Goal: Task Accomplishment & Management: Manage account settings

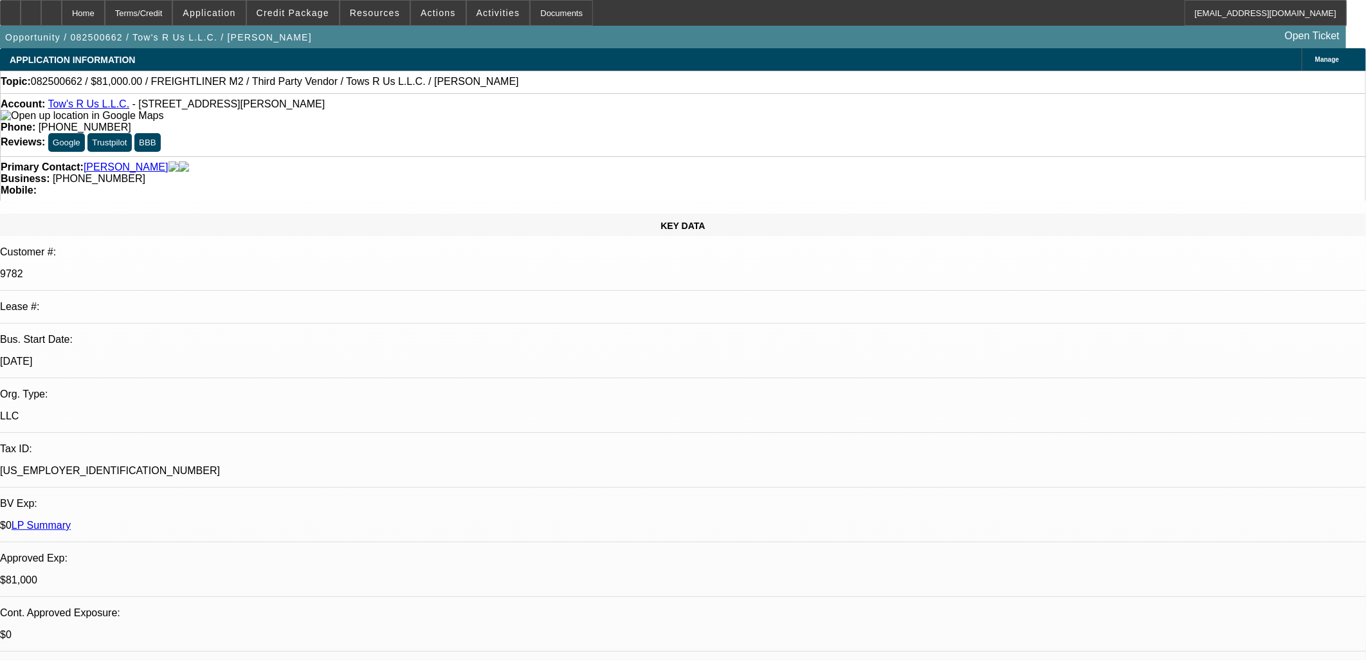
select select "0.1"
select select "2"
select select "0.1"
select select "4"
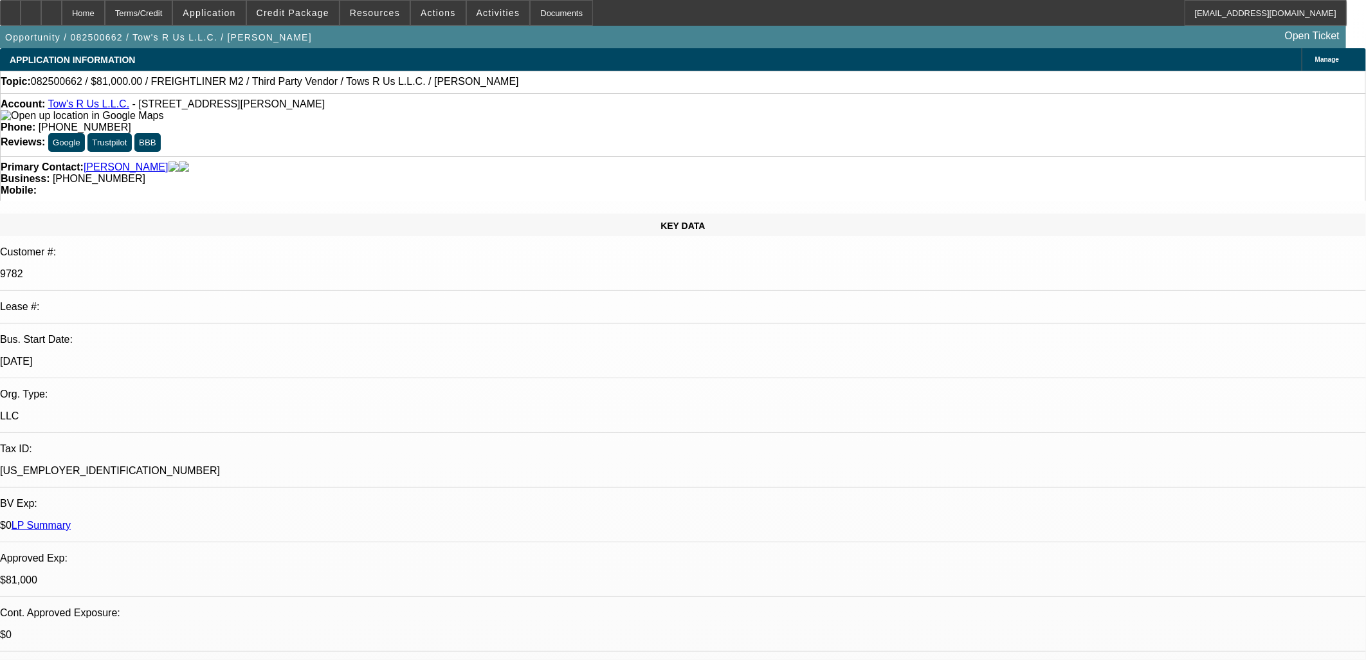
select select "0.1"
select select "2"
select select "0.1"
select select "4"
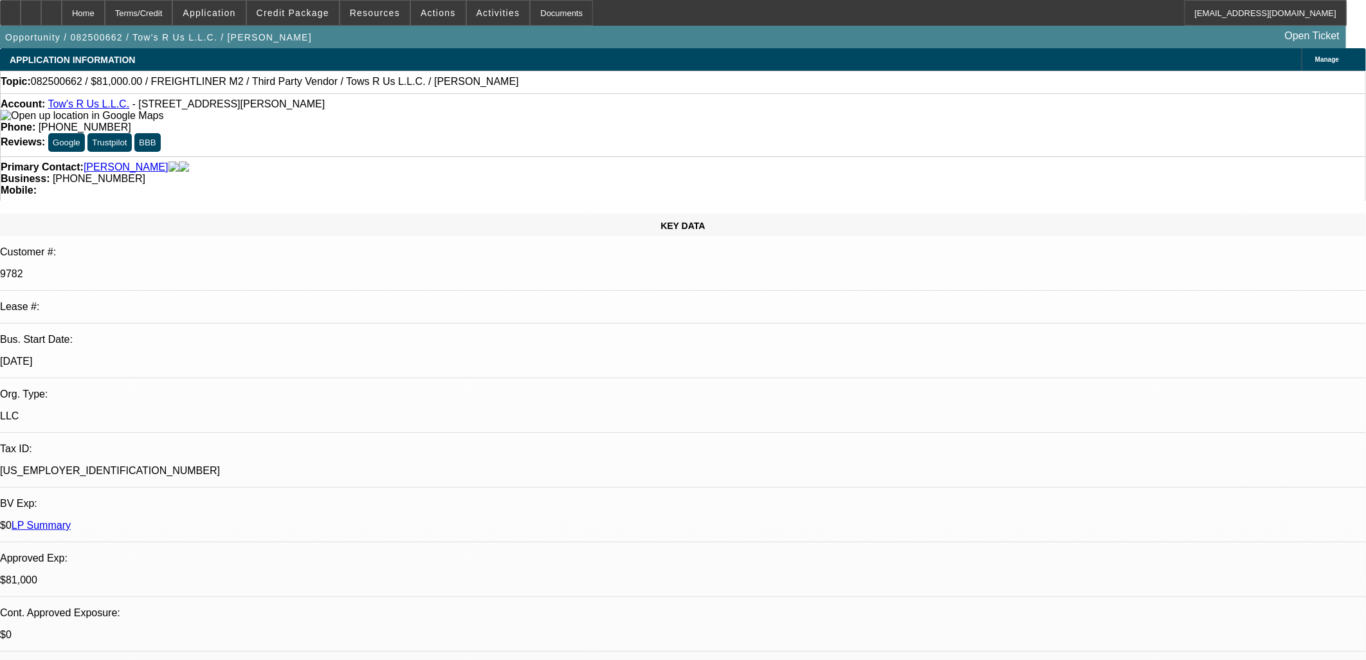
select select "0.1"
select select "2"
select select "0.1"
select select "4"
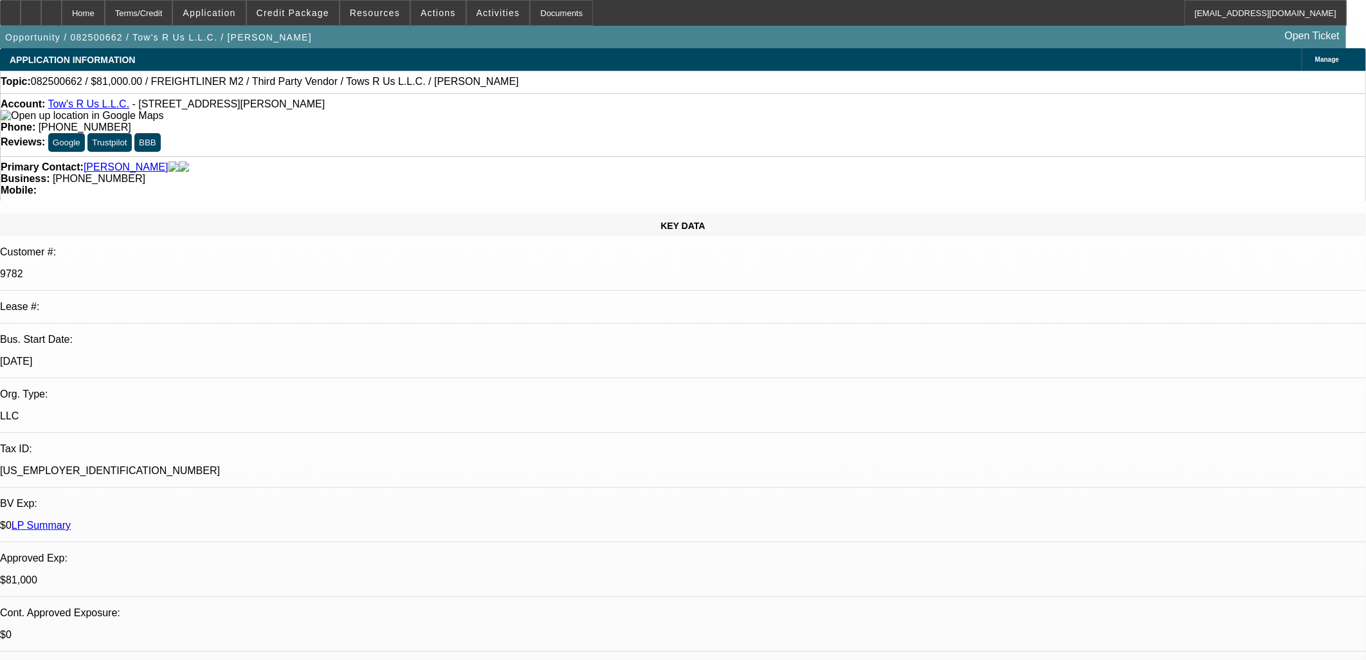
select select "0"
select select "2"
select select "0.1"
select select "4"
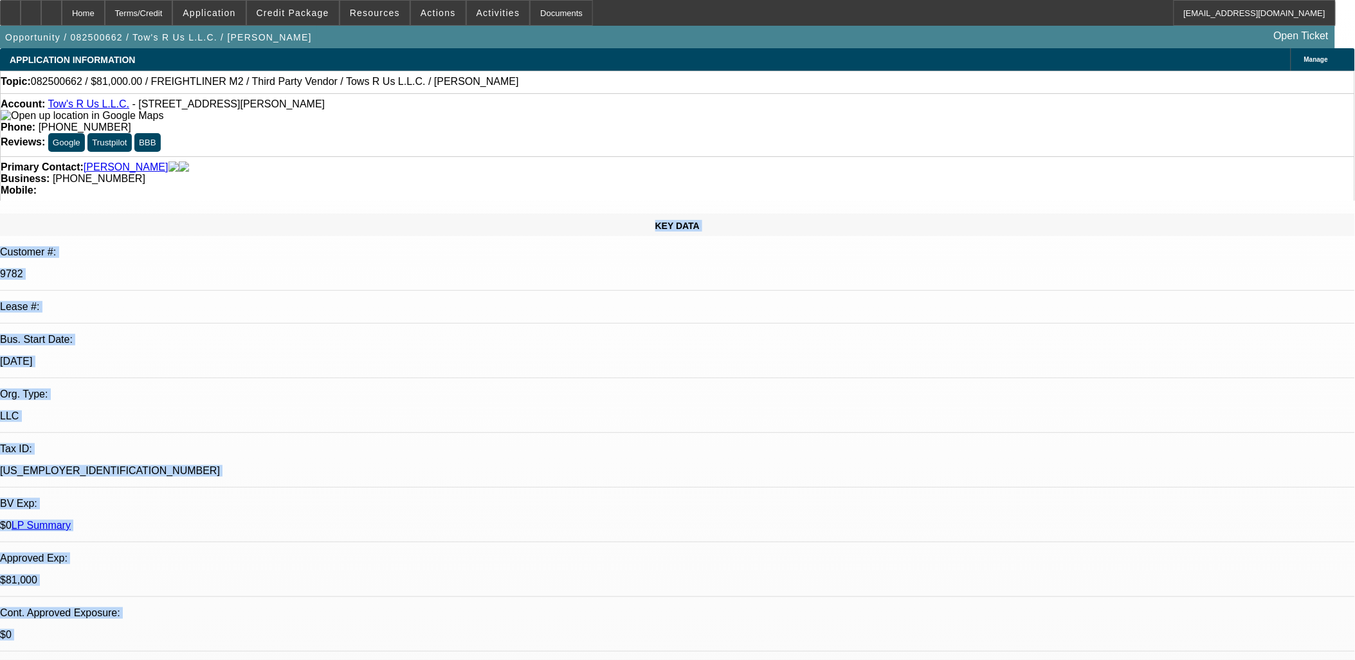
drag, startPoint x: 98, startPoint y: 167, endPoint x: 890, endPoint y: 490, distance: 855.3
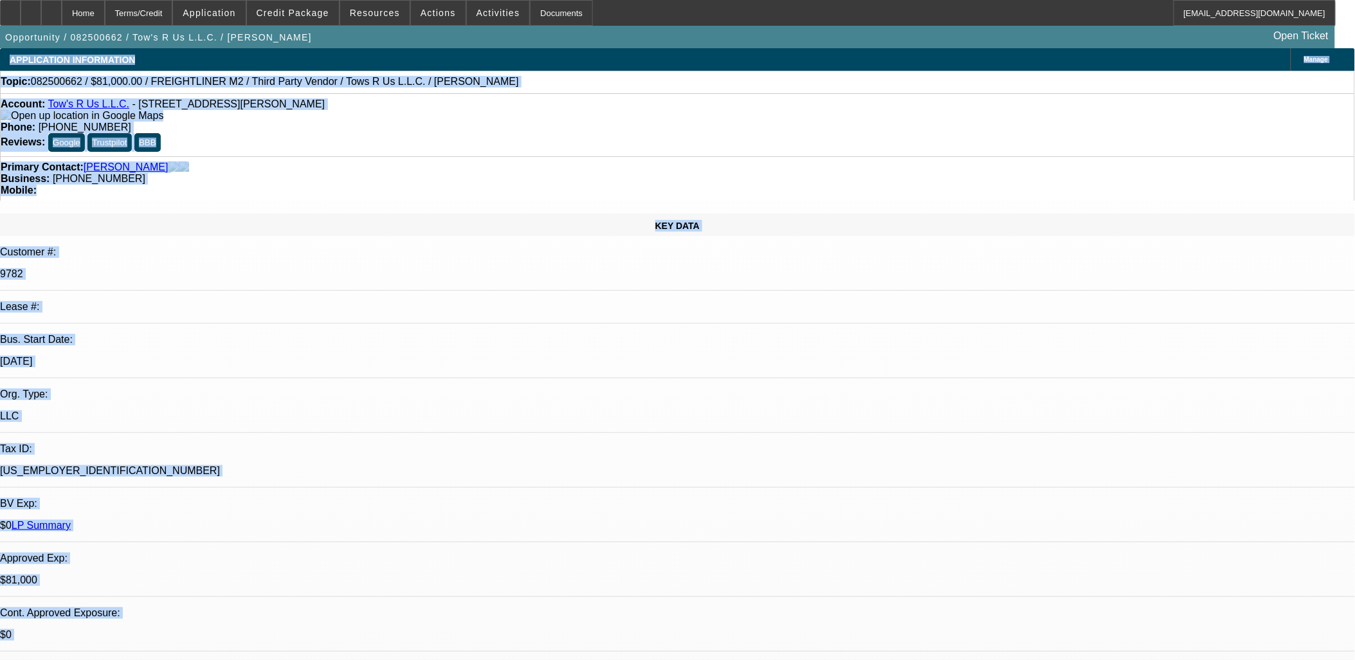
drag, startPoint x: 899, startPoint y: 492, endPoint x: 8, endPoint y: 59, distance: 991.1
drag, startPoint x: 8, startPoint y: 59, endPoint x: 877, endPoint y: 606, distance: 1027.4
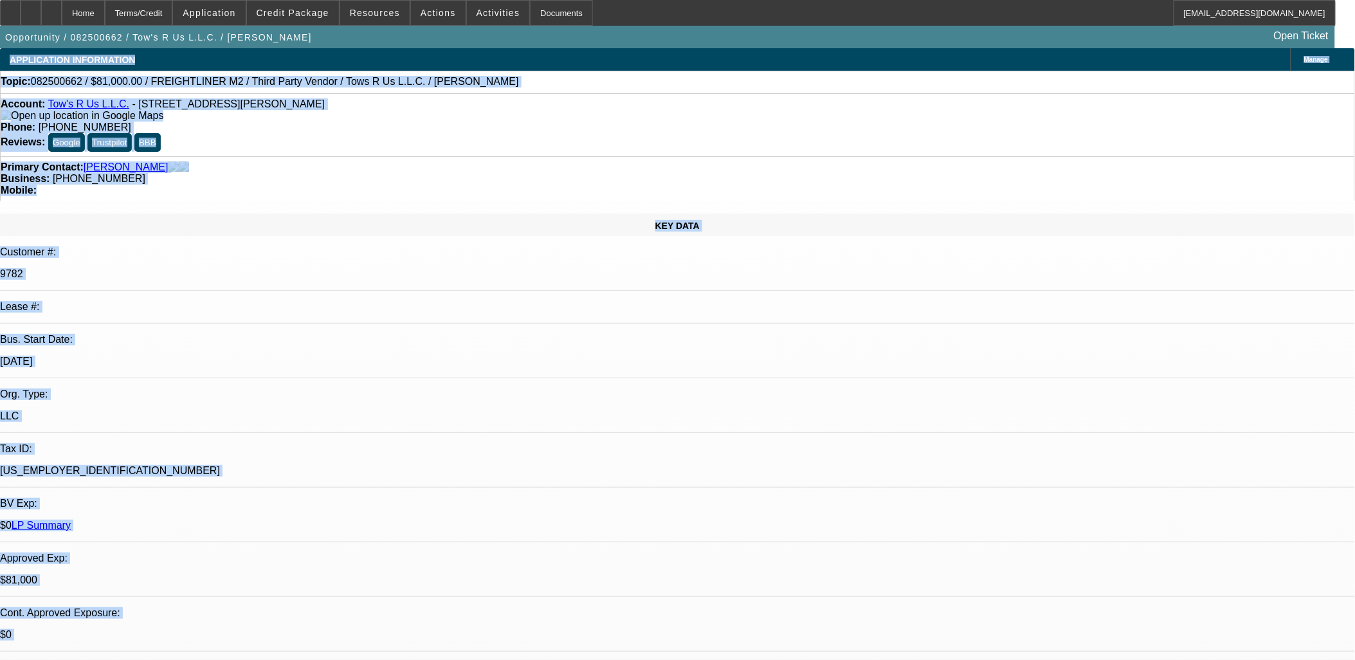
click at [302, 629] on div "$0" at bounding box center [677, 635] width 1355 height 12
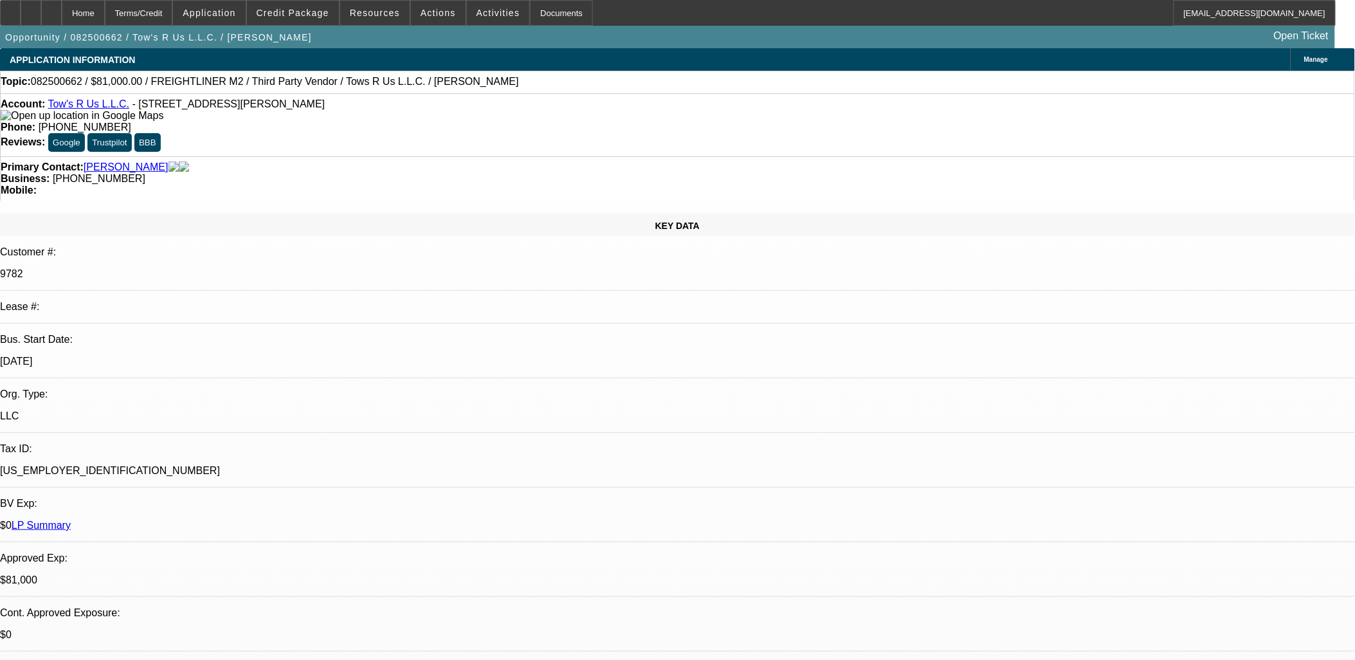
scroll to position [375, 0]
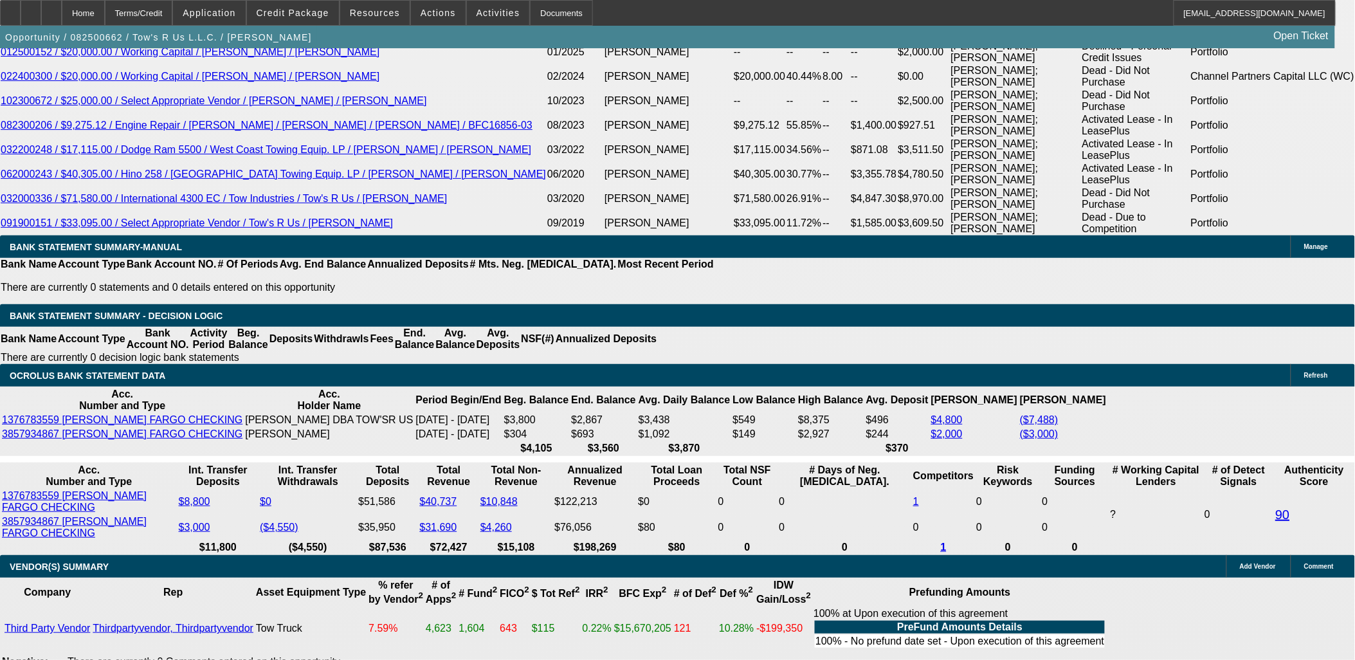
scroll to position [2214, 0]
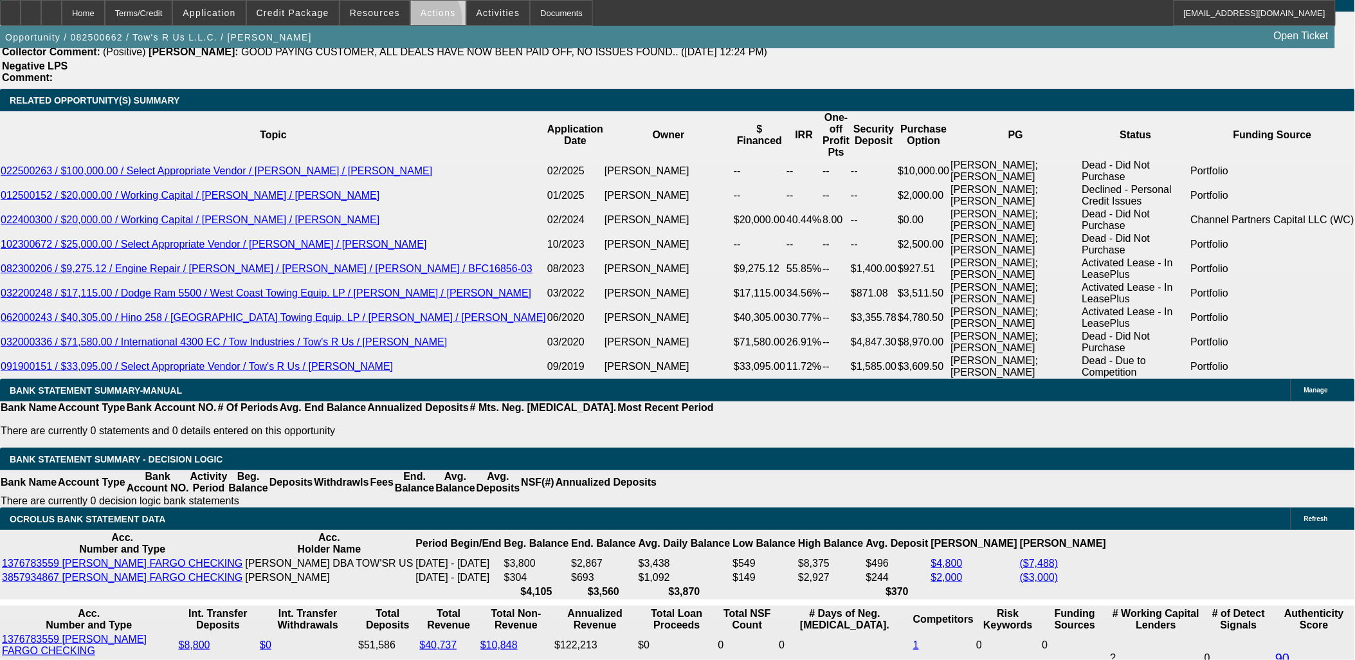
click at [415, 24] on span at bounding box center [438, 12] width 55 height 31
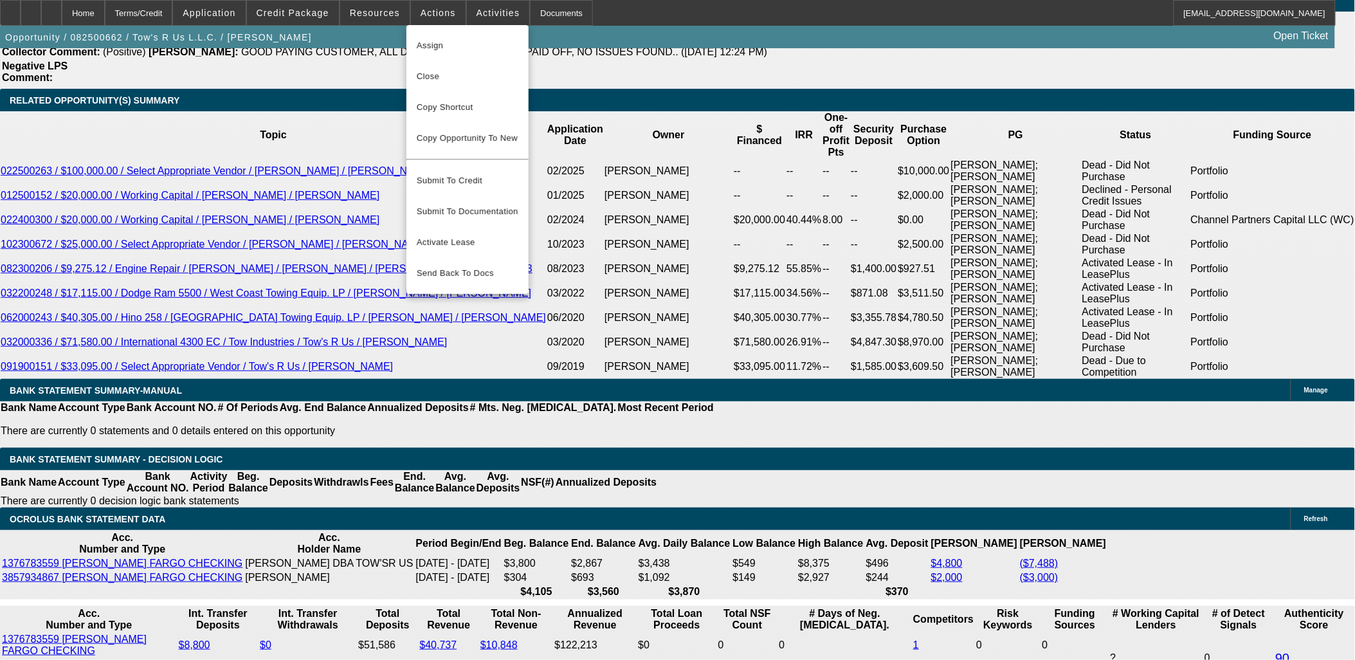
click at [387, 7] on div at bounding box center [677, 330] width 1355 height 660
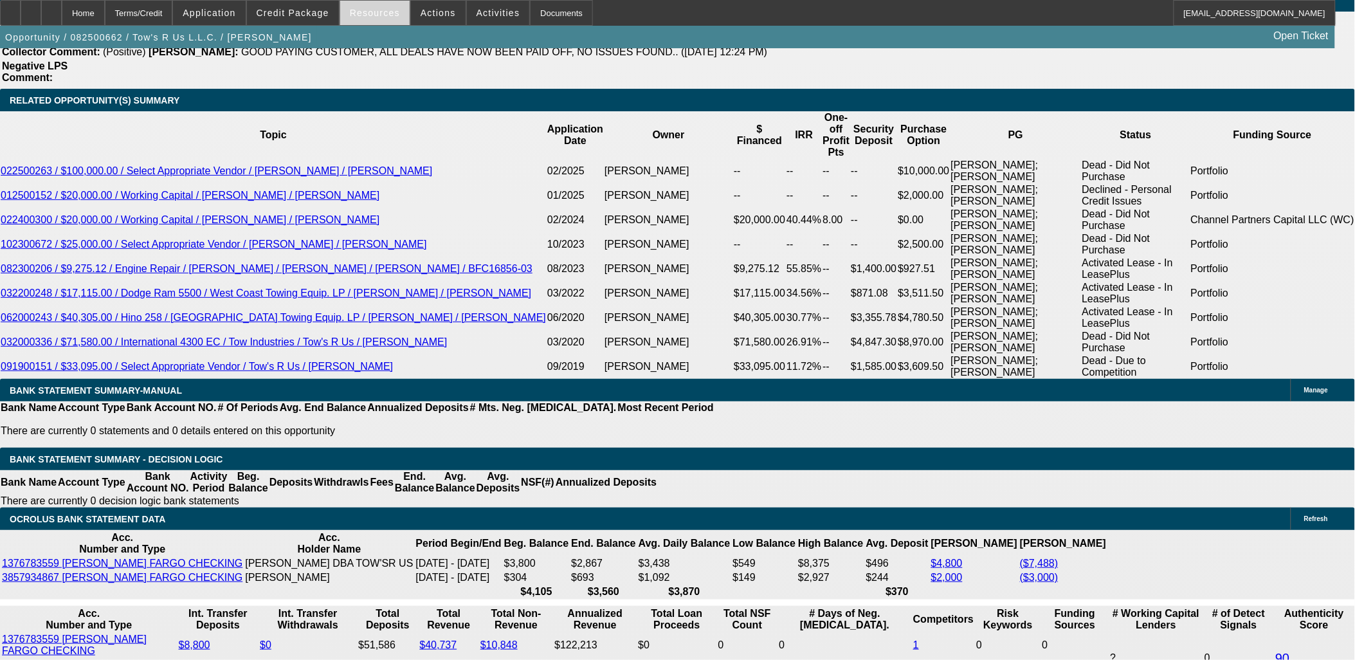
click at [376, 15] on span "Resources" at bounding box center [375, 13] width 50 height 10
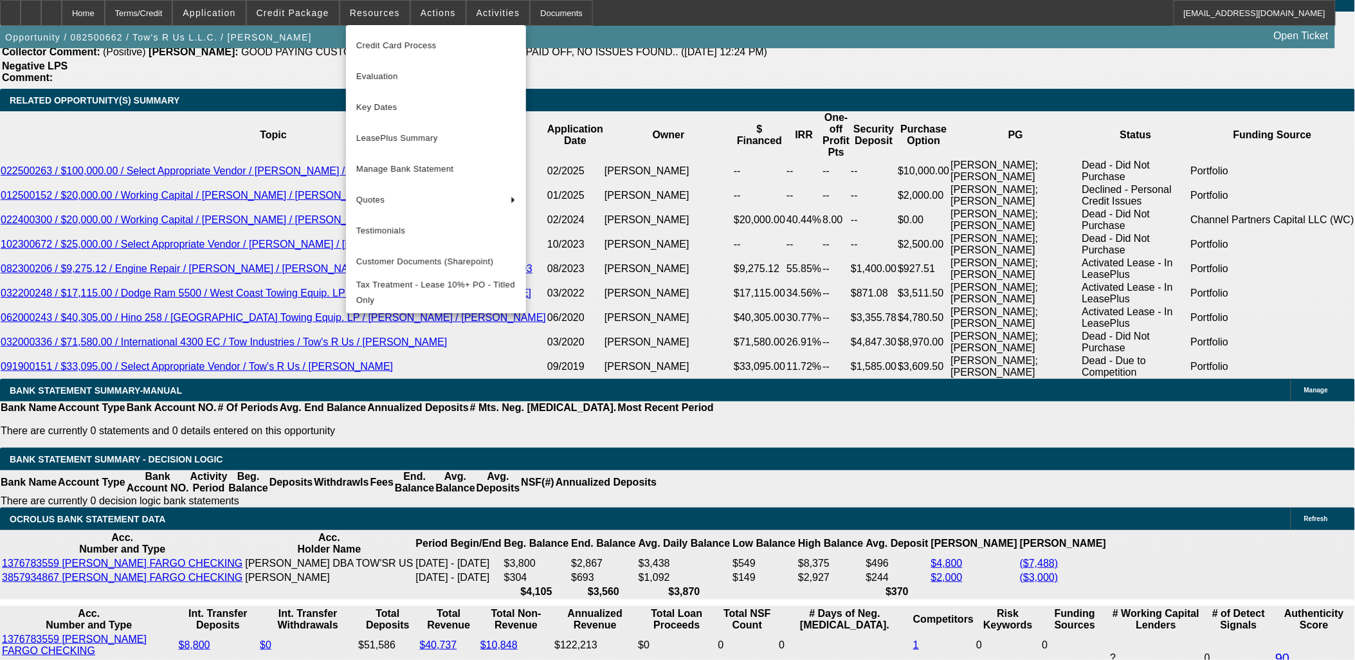
click at [209, 239] on div at bounding box center [677, 330] width 1355 height 660
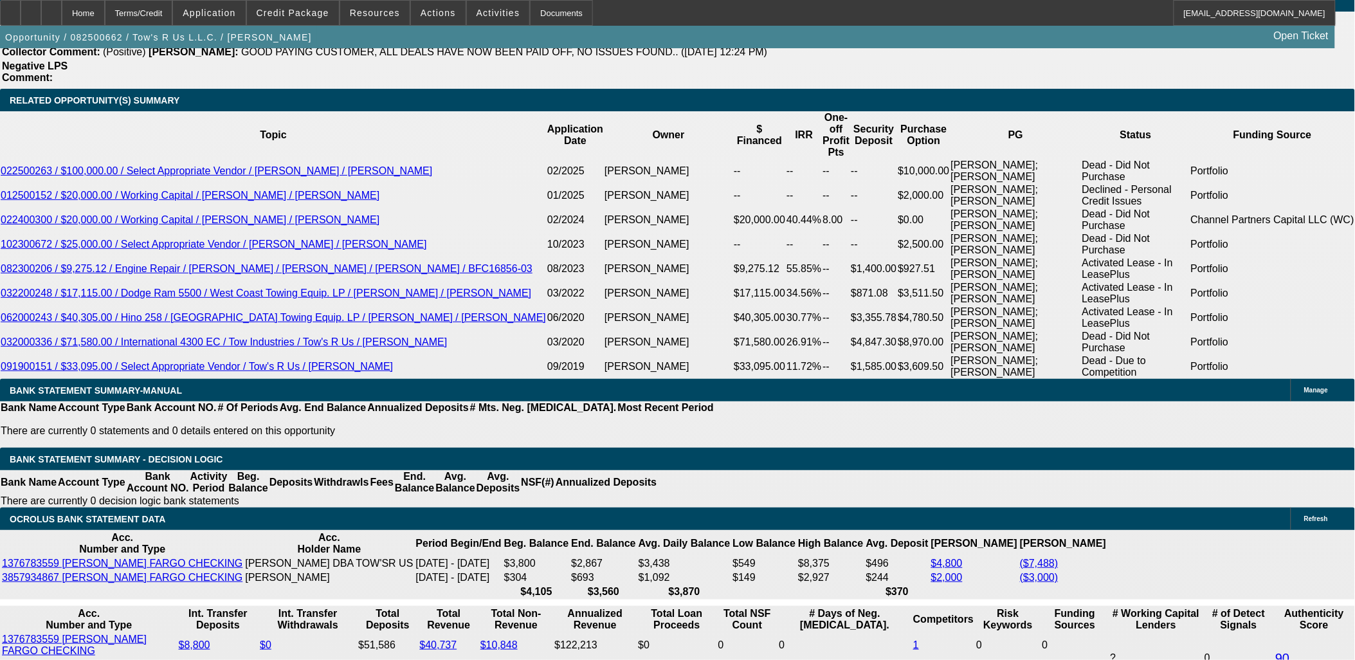
drag, startPoint x: 242, startPoint y: 197, endPoint x: 237, endPoint y: 203, distance: 7.7
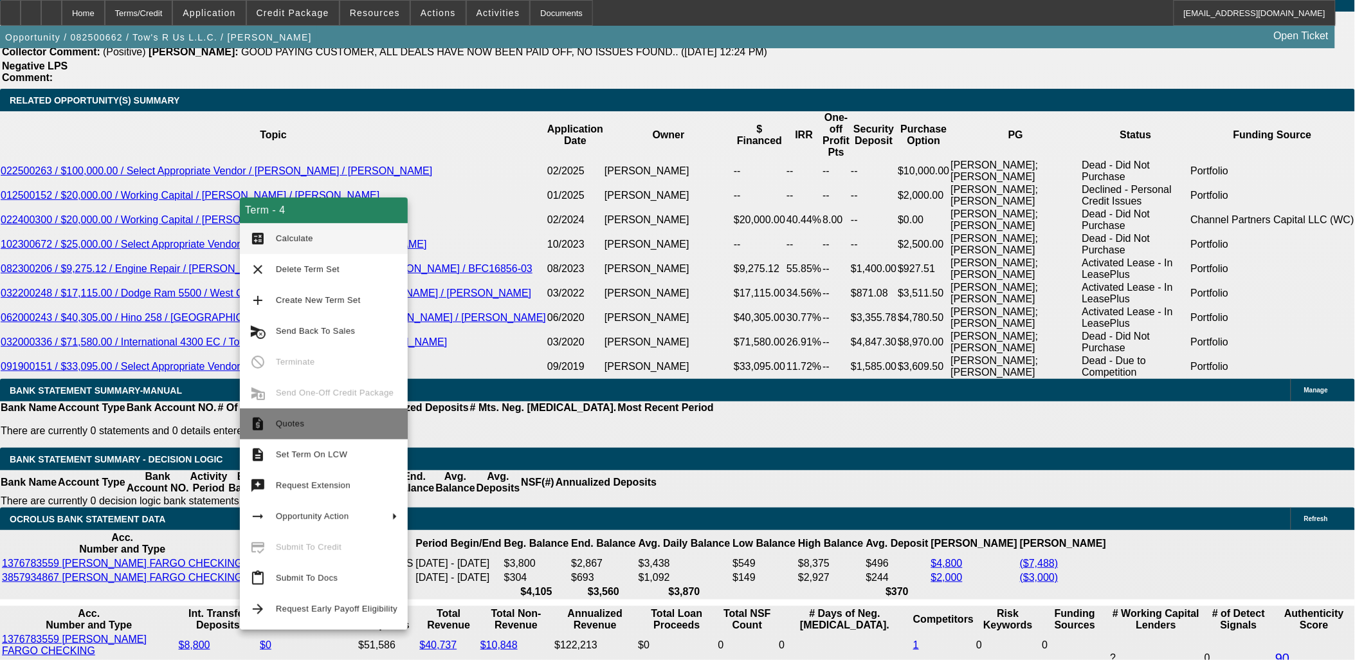
click at [313, 432] on button "request_quote Quotes" at bounding box center [324, 423] width 168 height 31
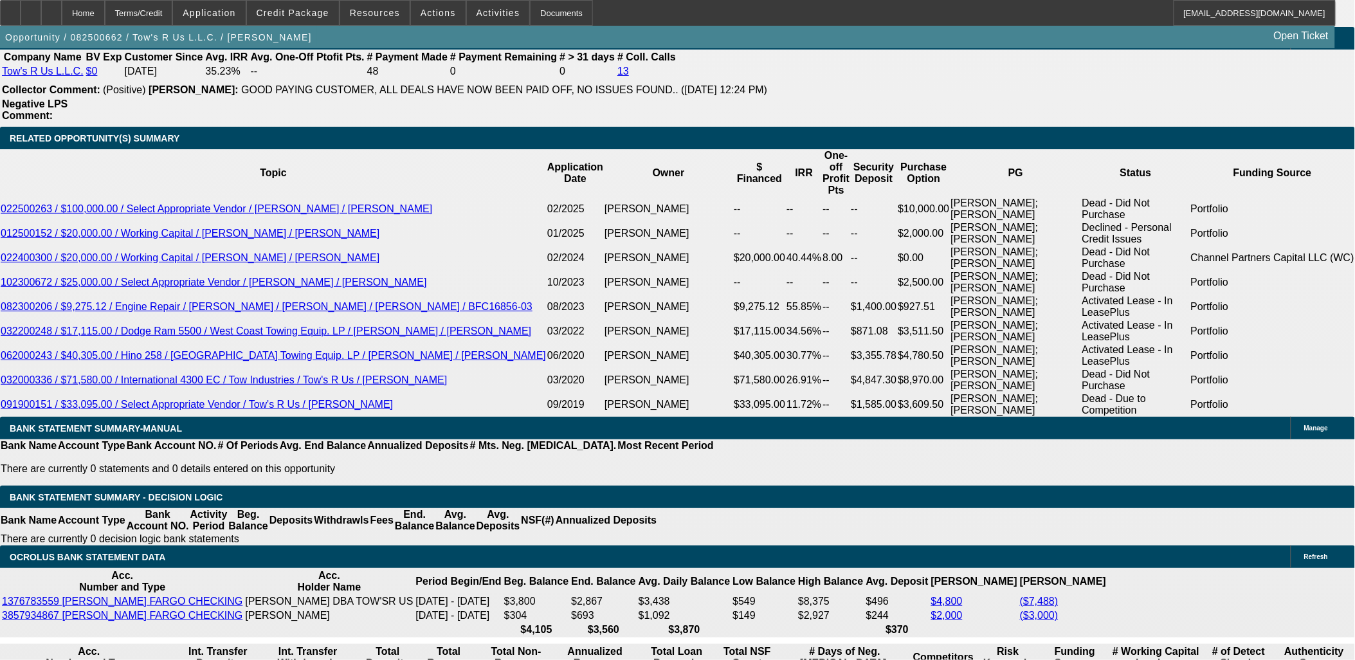
scroll to position [2143, 0]
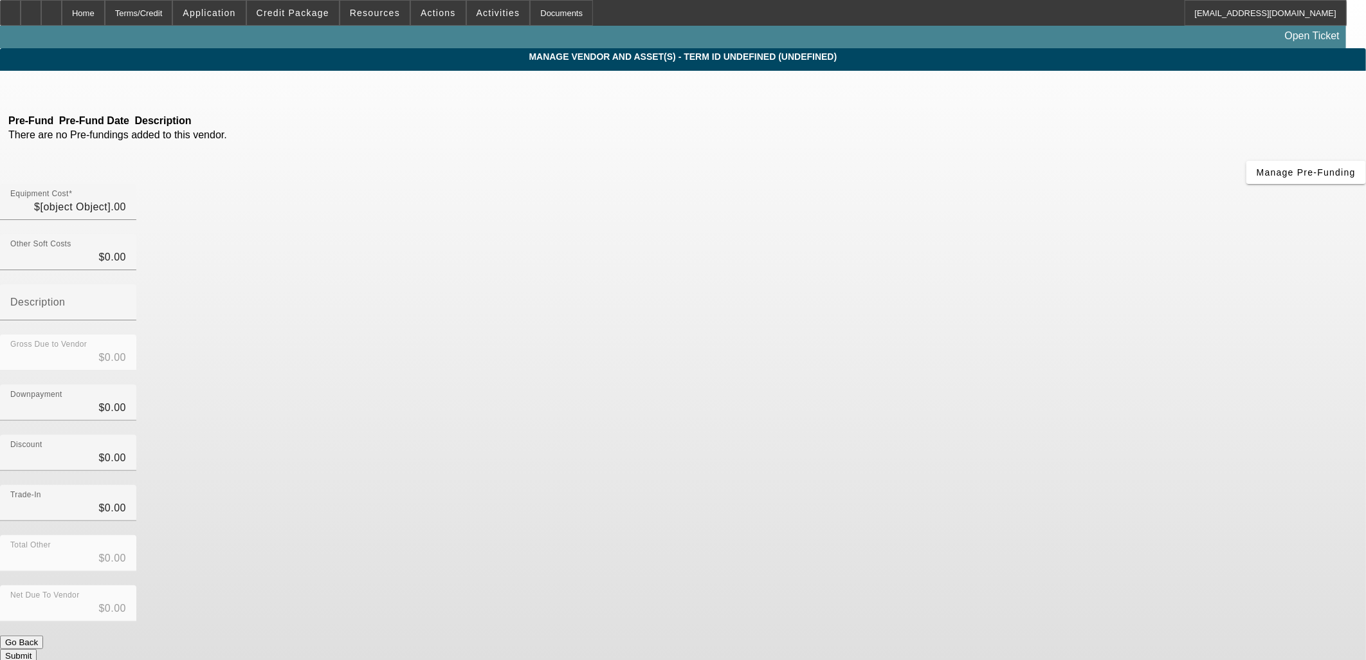
type input "$90,000.00"
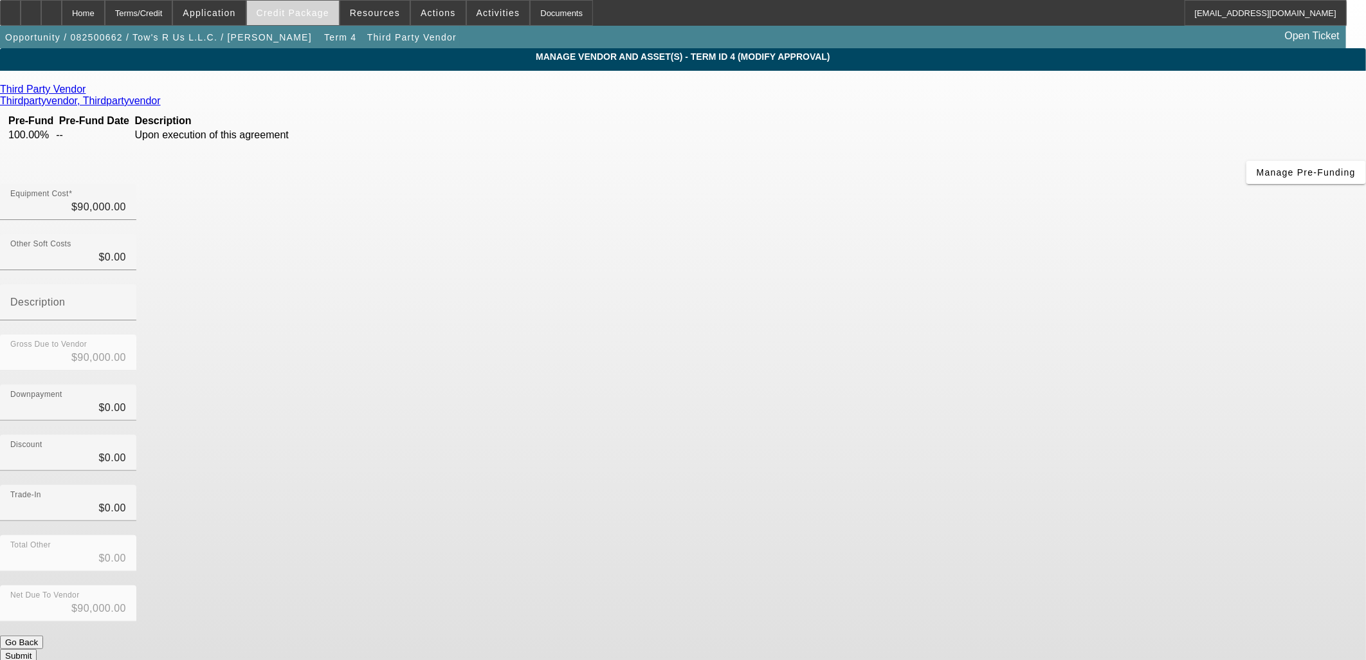
click at [299, 19] on span at bounding box center [293, 12] width 92 height 31
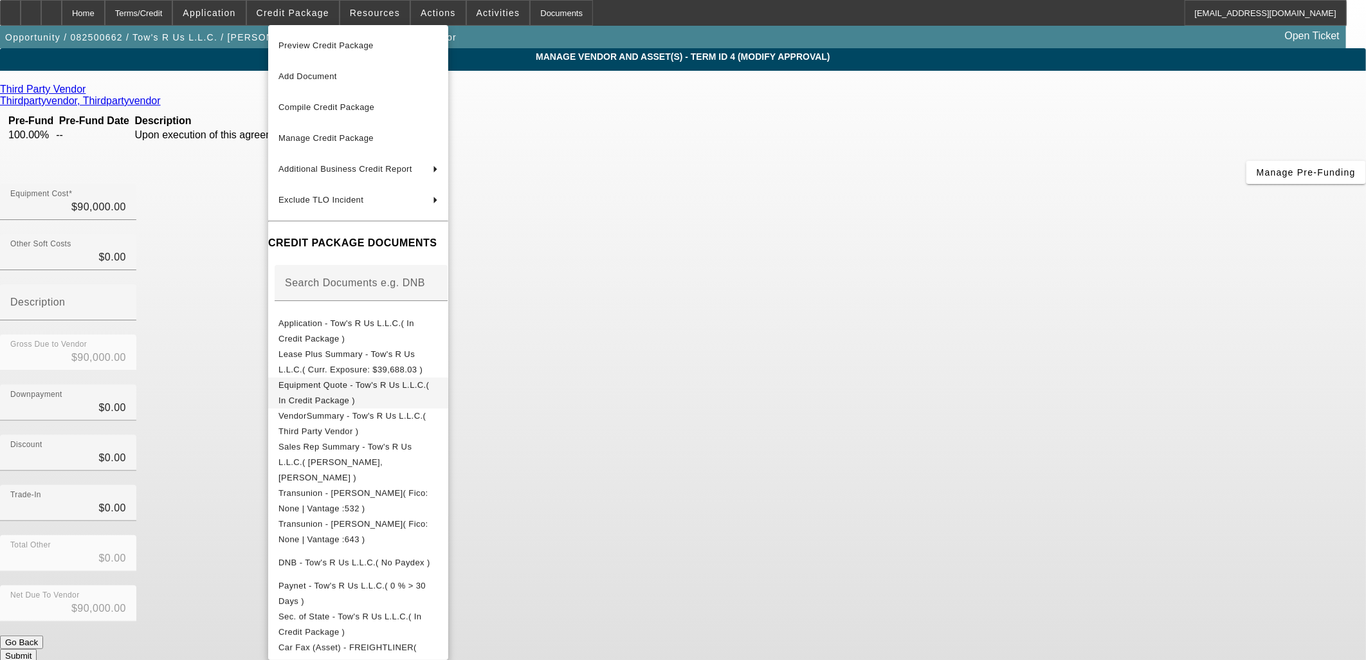
click at [377, 381] on span "Equipment Quote - Tow's R Us L.L.C.( In Credit Package )" at bounding box center [357, 392] width 159 height 31
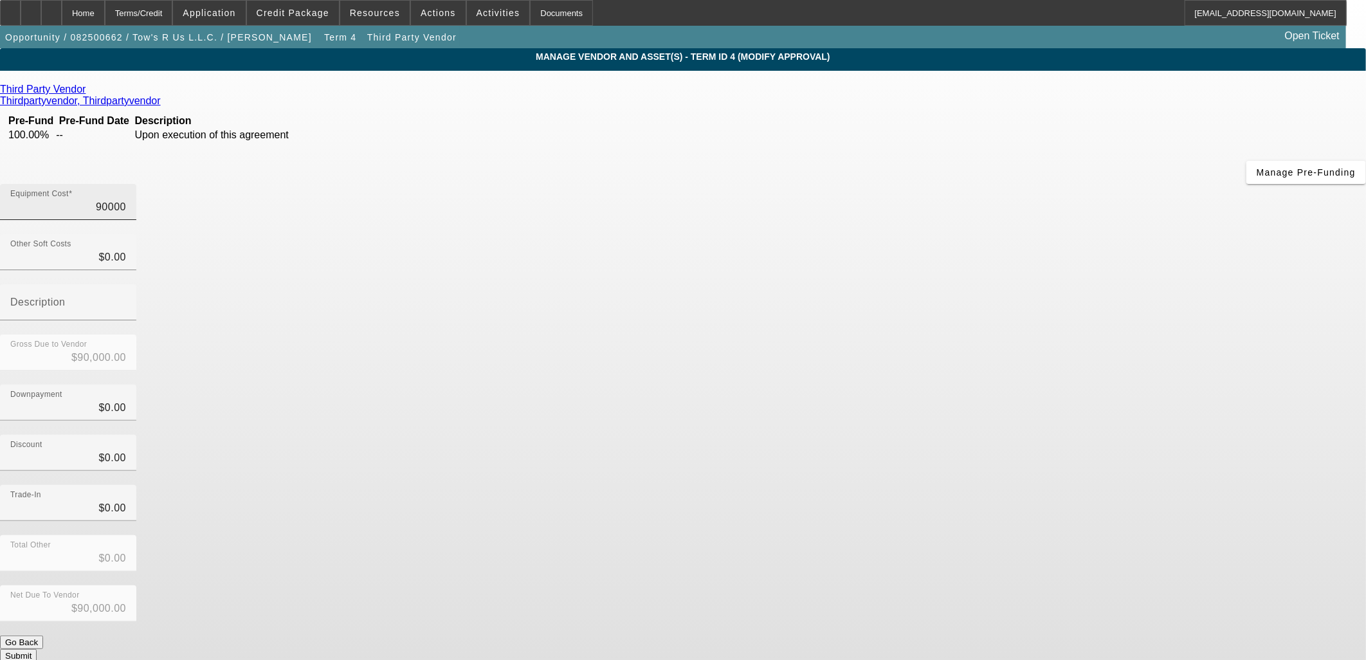
click at [126, 199] on input "90000" at bounding box center [68, 206] width 116 height 15
paste input "66,503.53"
type input "66,503.53"
type input "$66,503.53"
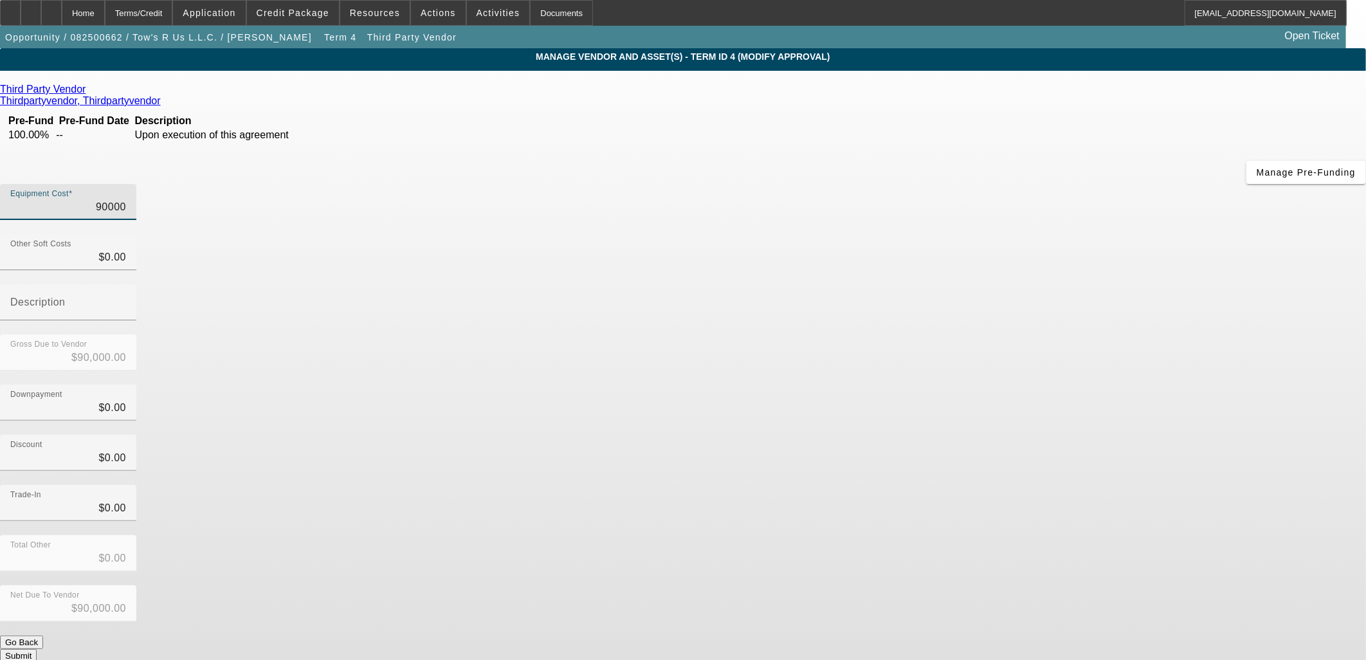
type input "$66,503.53"
click at [89, 92] on icon at bounding box center [89, 89] width 0 height 11
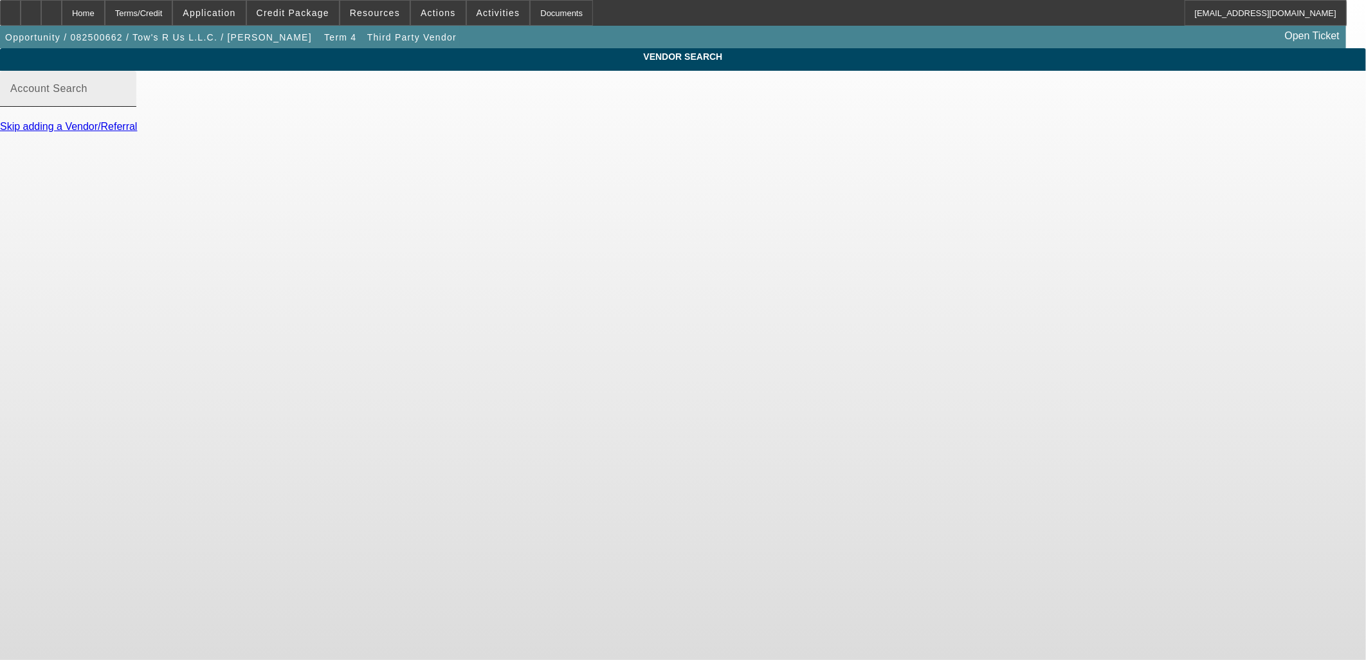
click at [126, 95] on div "Account Search" at bounding box center [68, 89] width 116 height 36
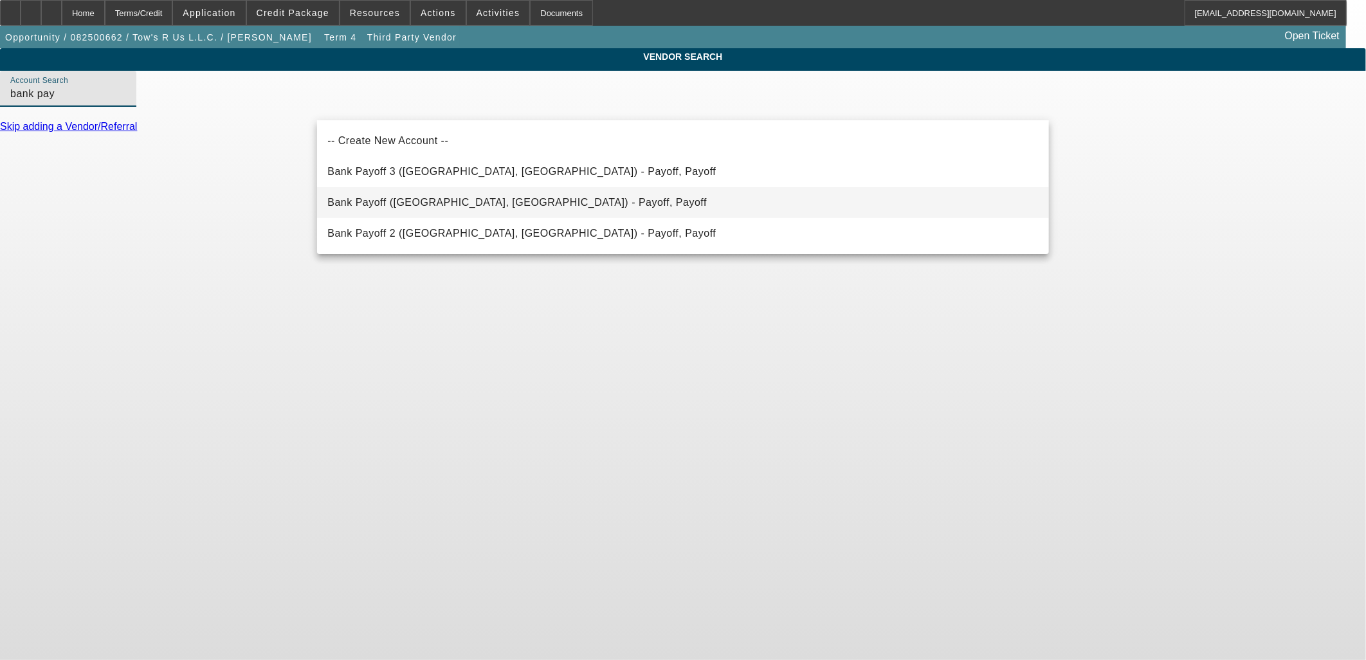
click at [513, 203] on mat-option "Bank Payoff (Northbrook, IL) - Payoff, Payoff" at bounding box center [683, 202] width 732 height 31
type input "Bank Payoff (Northbrook, IL) - Payoff, Payoff"
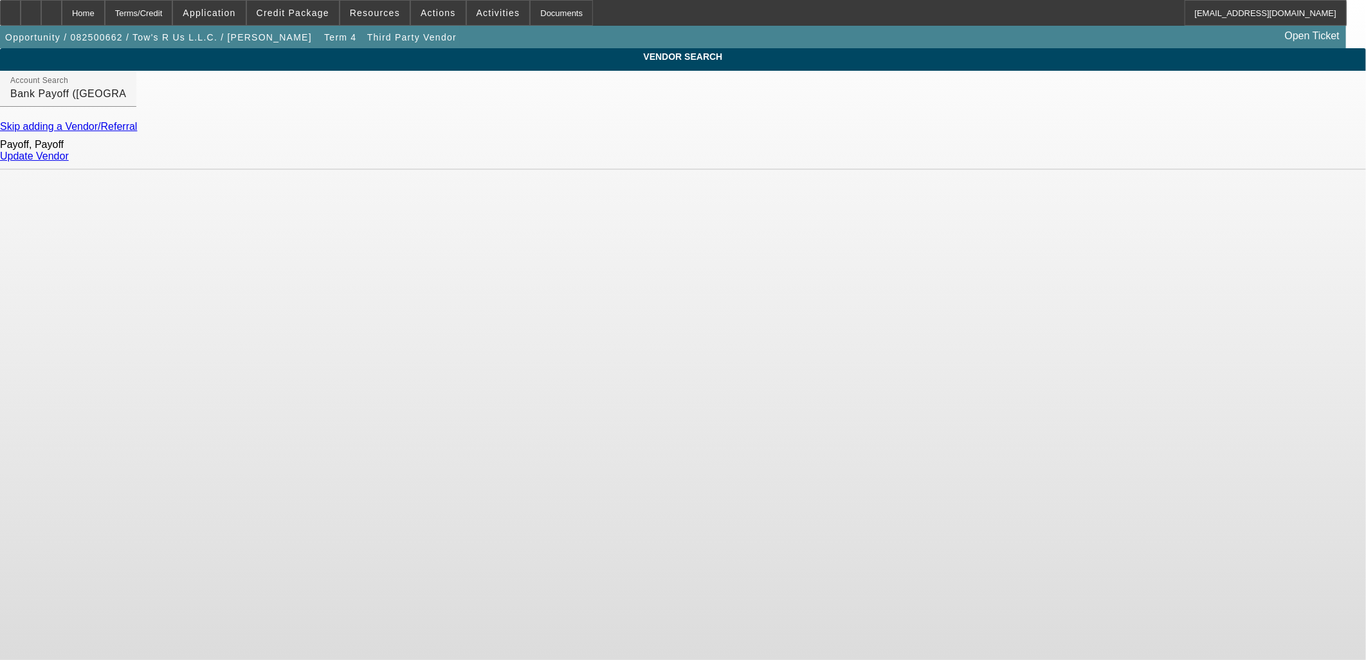
click at [1022, 158] on div "Update Vendor" at bounding box center [683, 156] width 1366 height 12
click at [69, 159] on link "Update Vendor" at bounding box center [34, 155] width 69 height 11
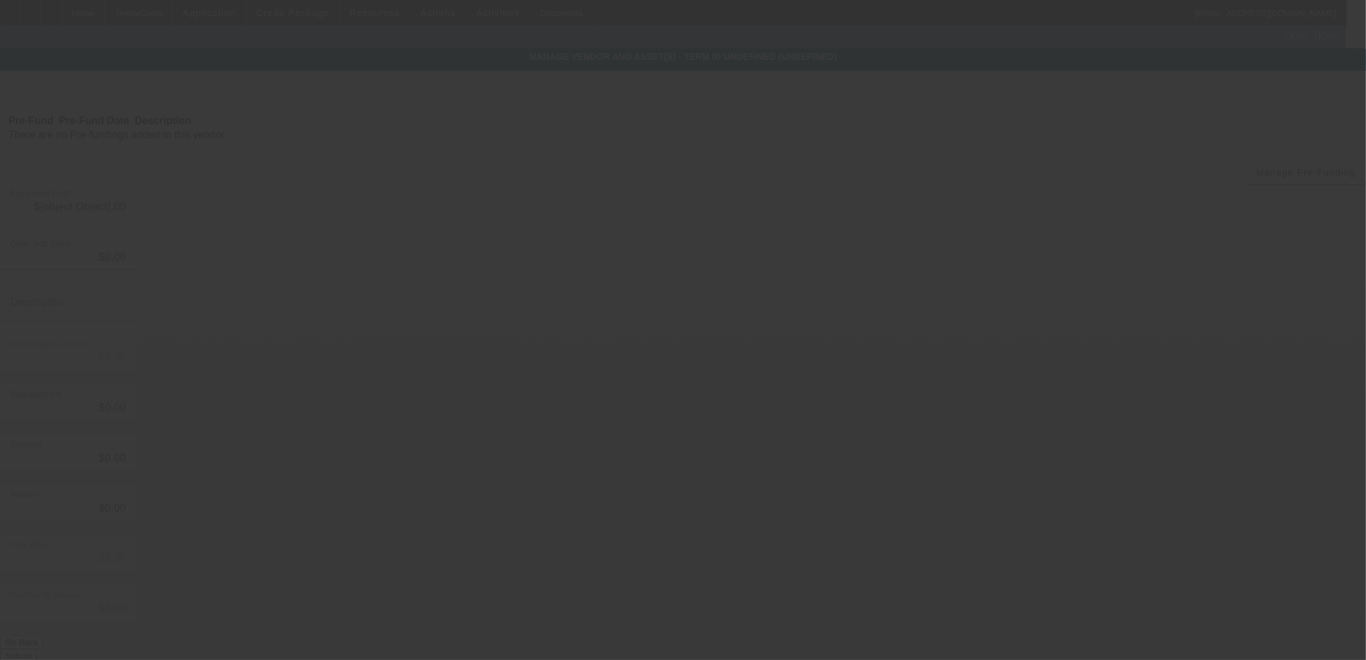
type input "$66,503.53"
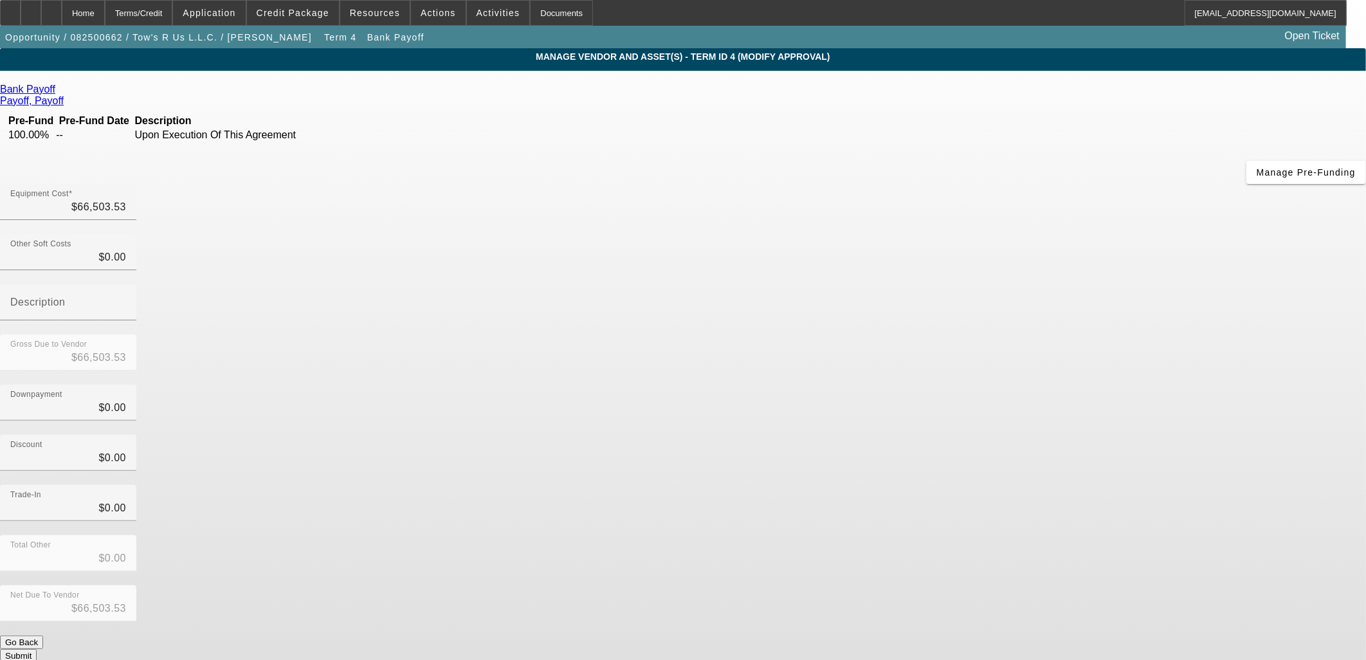
click at [37, 649] on button "Submit" at bounding box center [18, 656] width 37 height 14
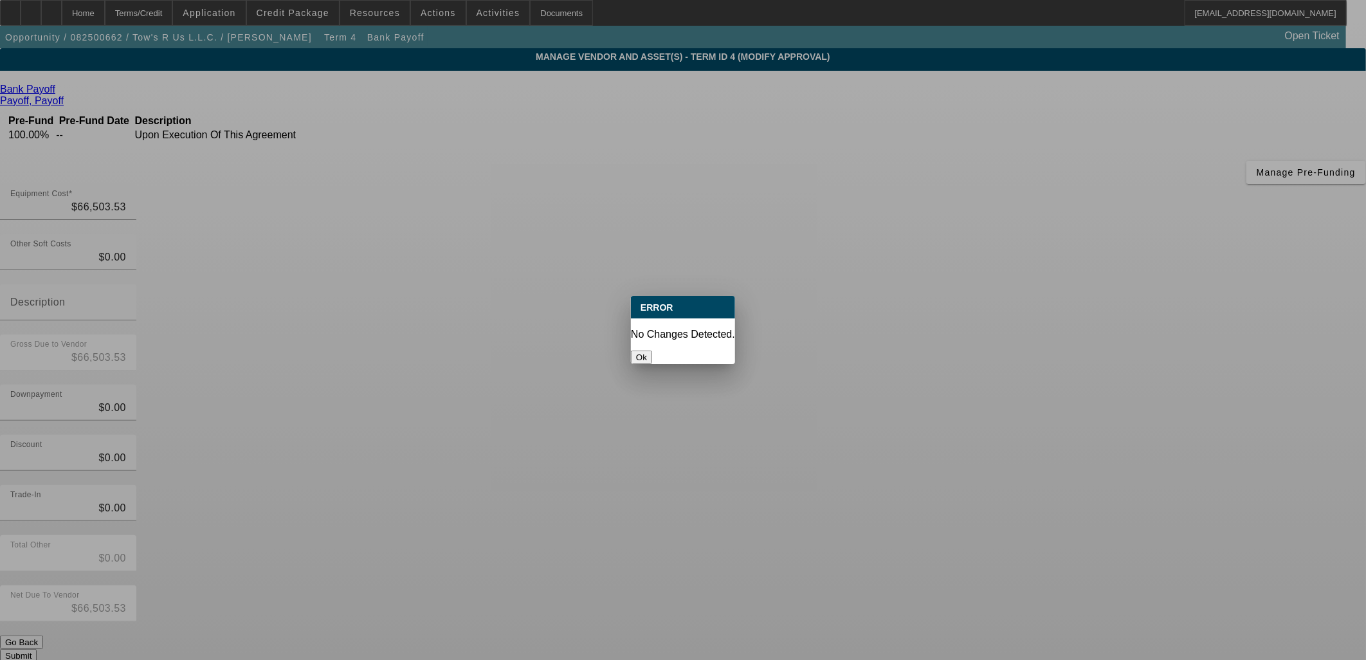
click at [916, 499] on div at bounding box center [683, 330] width 1366 height 660
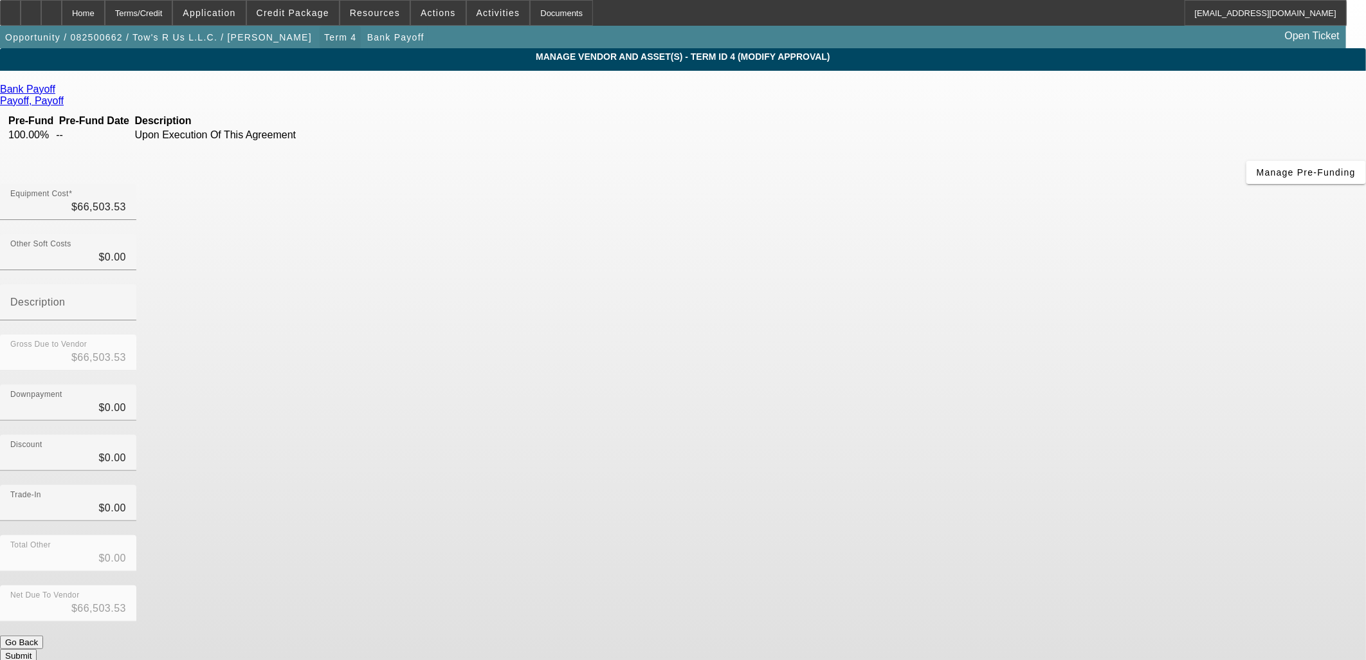
click at [320, 39] on span "button" at bounding box center [340, 37] width 41 height 31
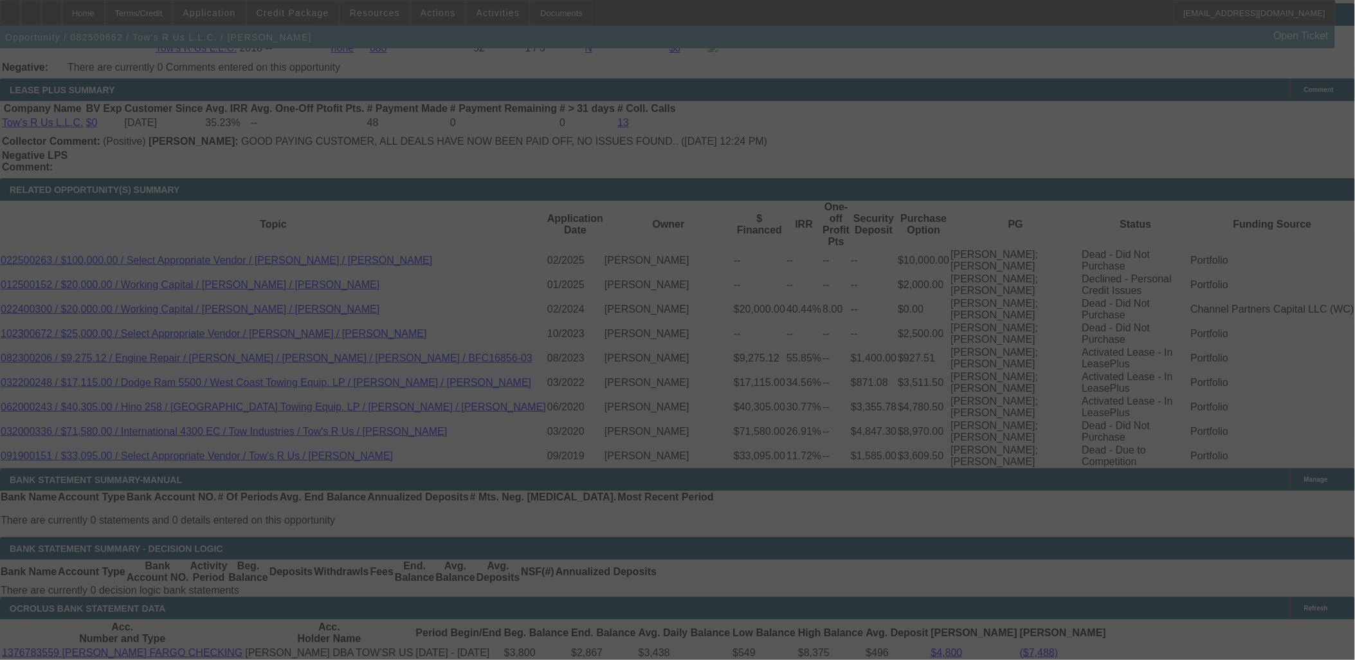
scroll to position [2138, 0]
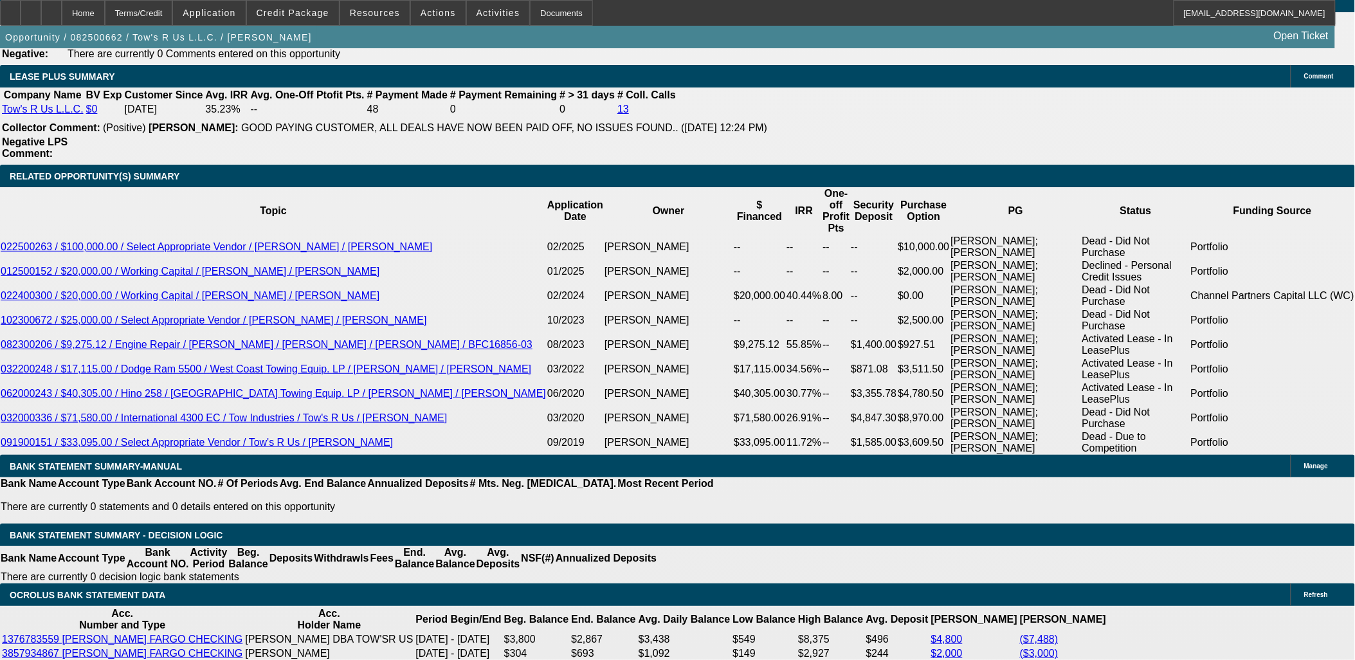
select select "0.1"
select select "2"
select select "0.1"
select select "4"
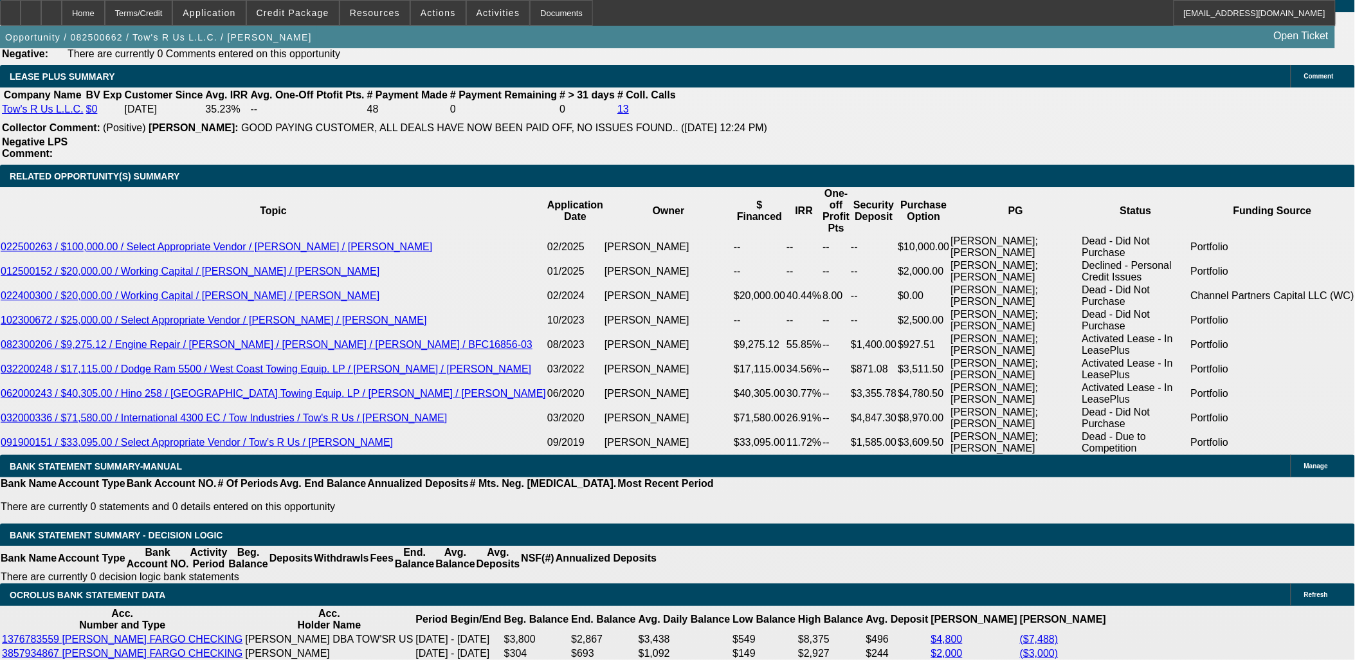
select select "0.1"
select select "2"
select select "0.1"
select select "4"
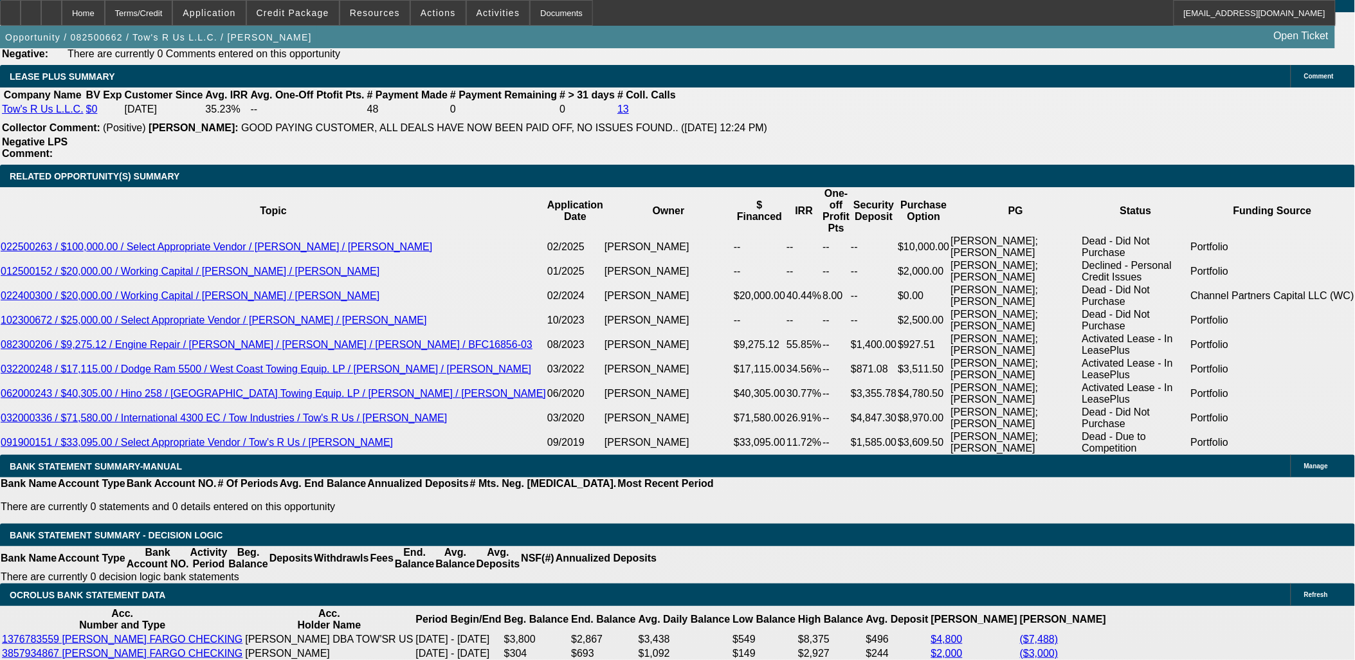
select select "0.1"
select select "2"
select select "0.1"
select select "4"
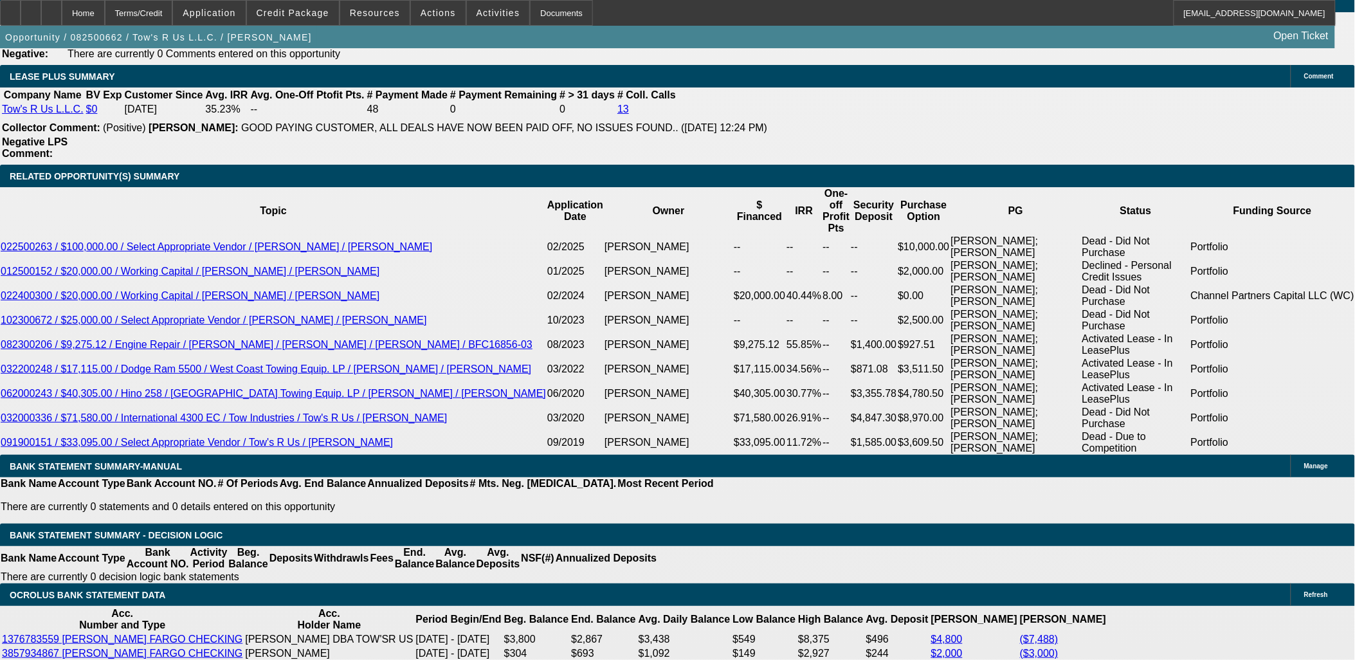
select select "0"
select select "2"
select select "0.1"
select select "4"
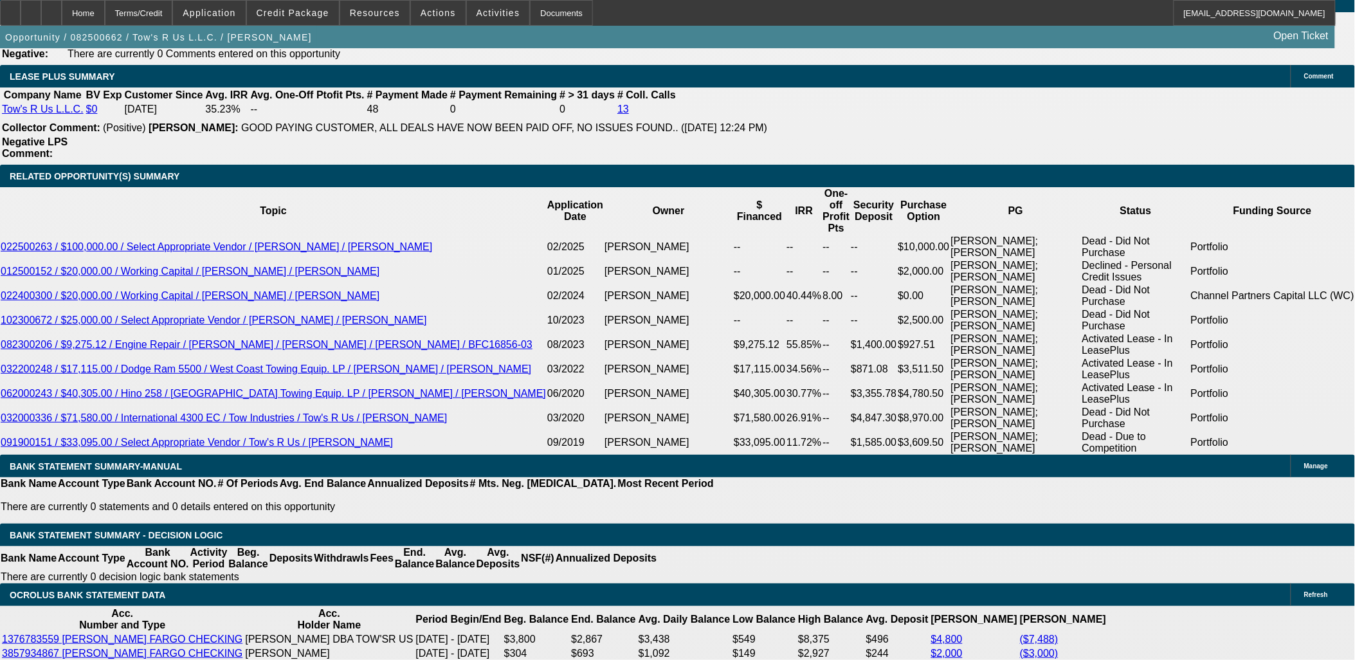
scroll to position [2158, 0]
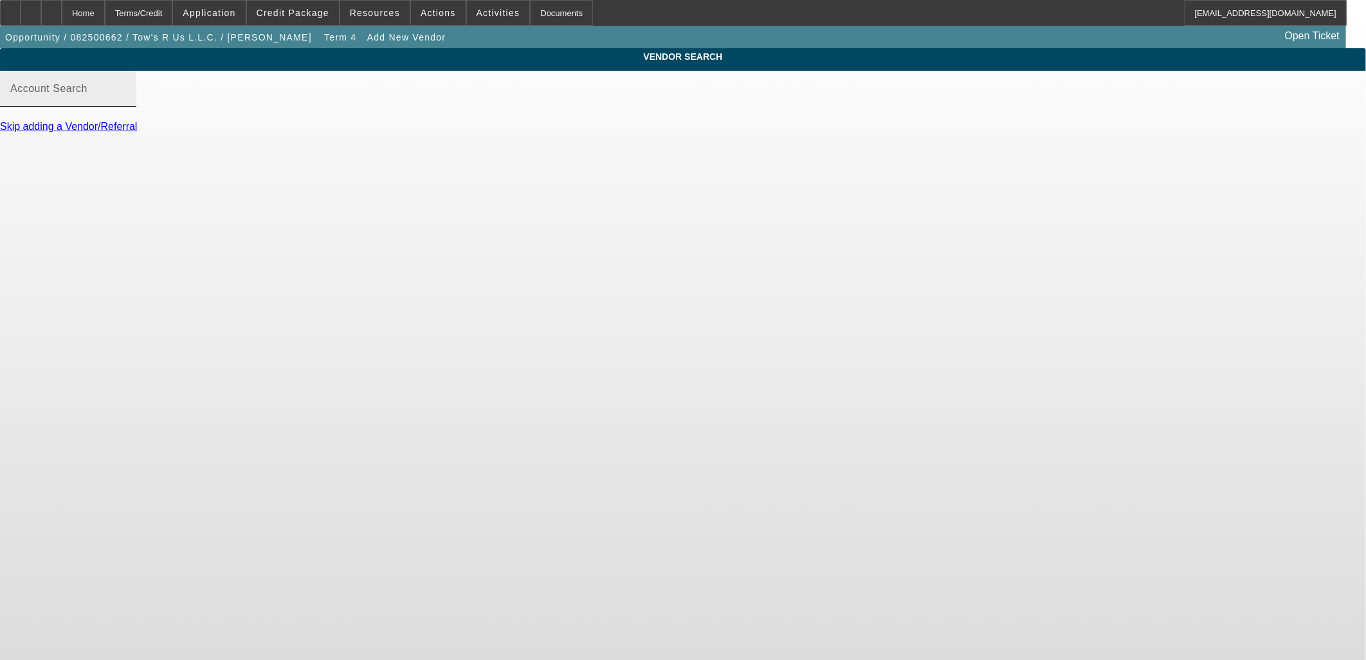
click at [126, 102] on input "Account Search" at bounding box center [68, 93] width 116 height 15
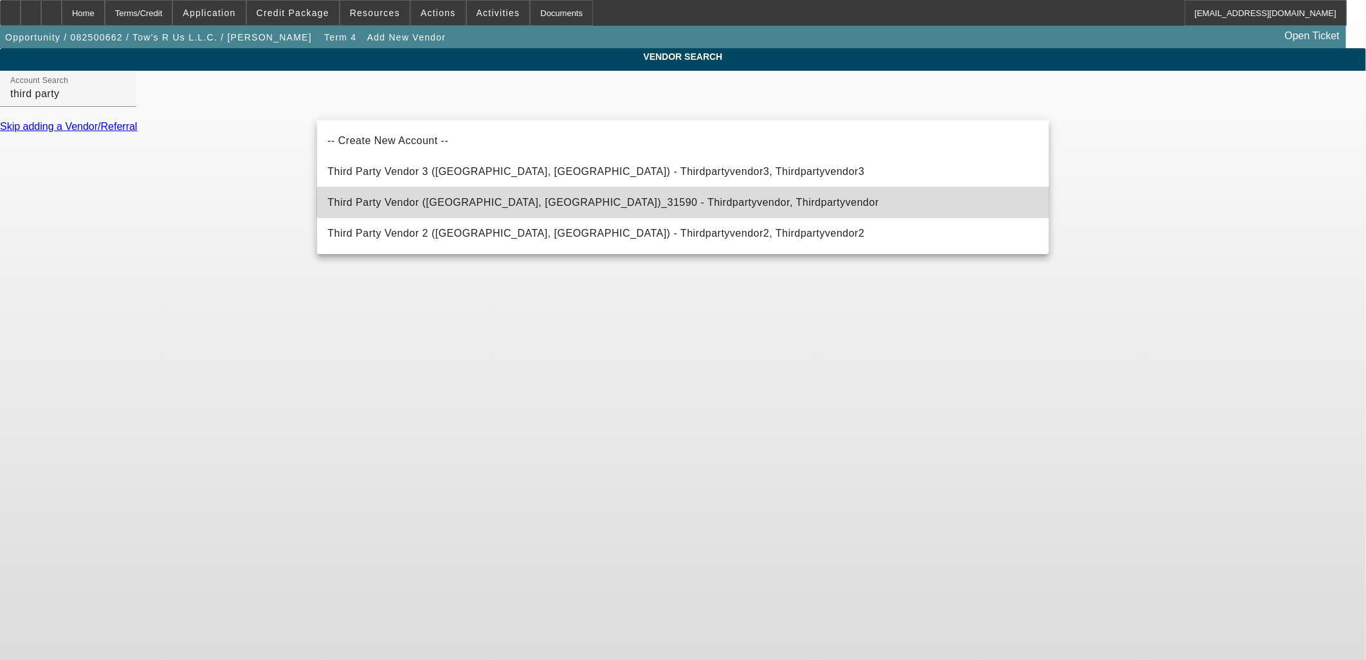
click at [441, 197] on span "Third Party Vendor (Northbrook, IL)_31590 - Thirdpartyvendor, Thirdpartyvendor" at bounding box center [602, 202] width 551 height 15
type input "Third Party Vendor (Northbrook, IL)_31590 - Thirdpartyvendor, Thirdpartyvendor"
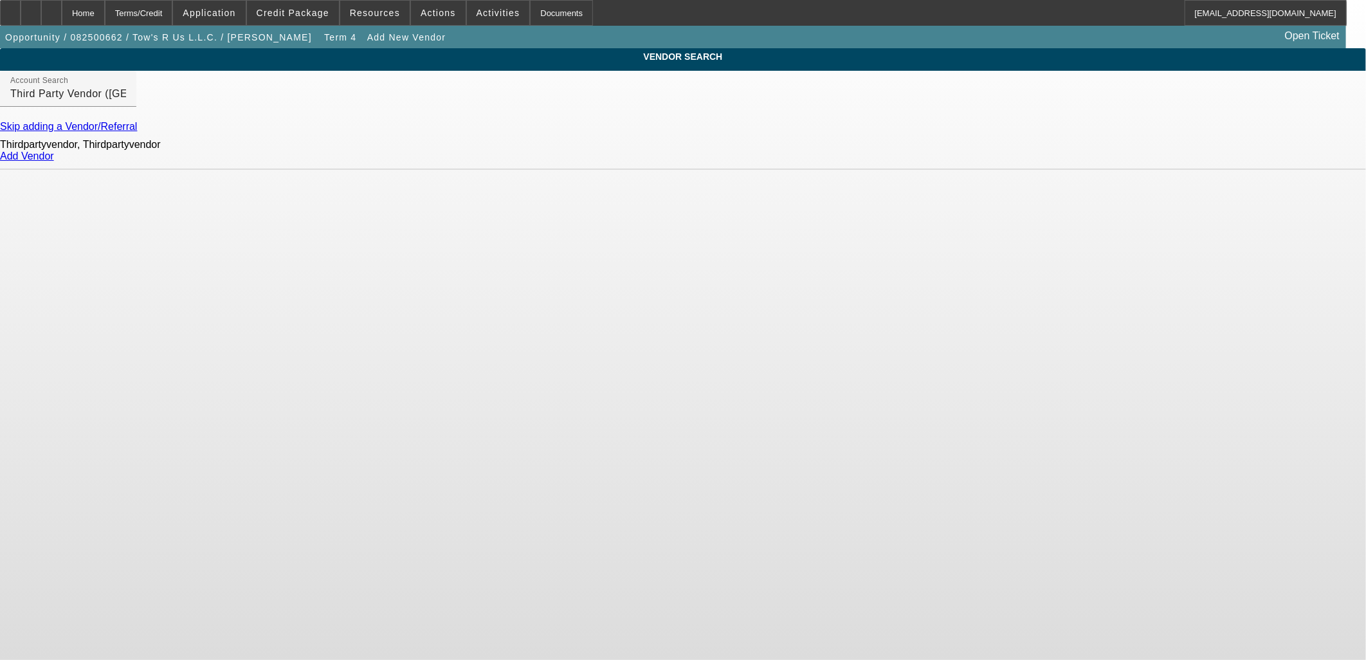
click at [54, 161] on link "Add Vendor" at bounding box center [27, 155] width 54 height 11
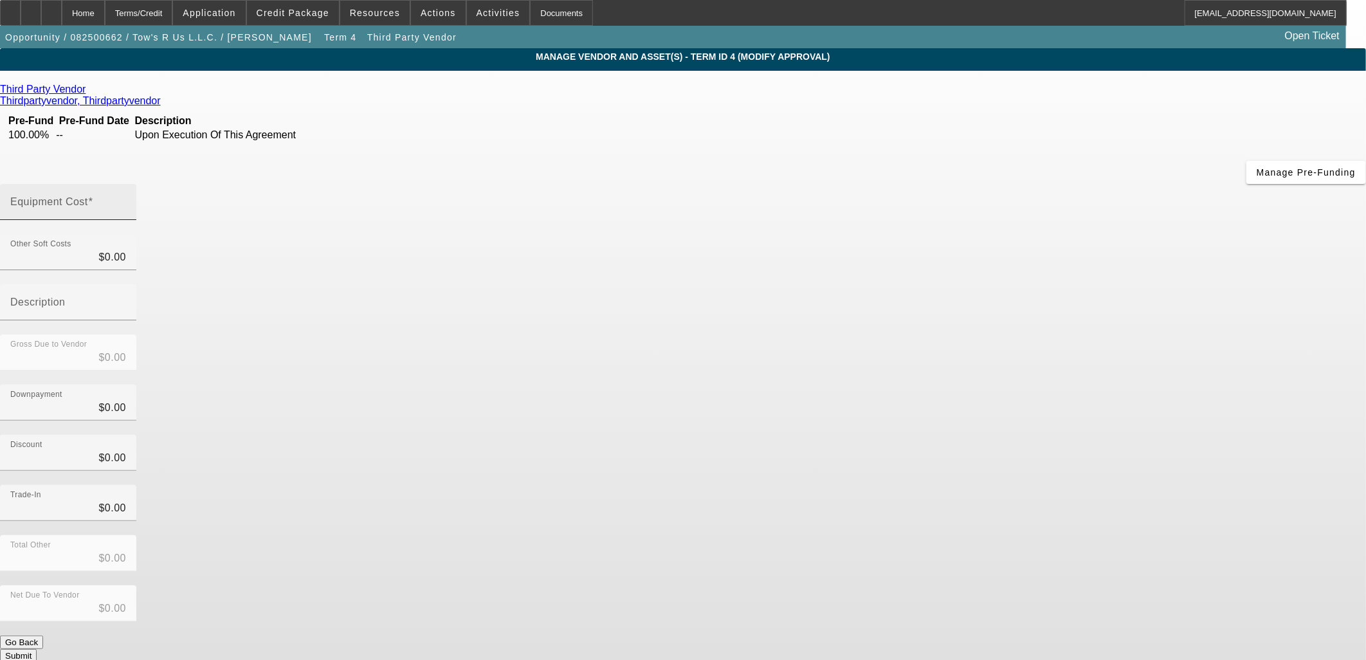
click at [93, 196] on span at bounding box center [90, 201] width 5 height 11
click at [126, 199] on input "Equipment Cost" at bounding box center [68, 206] width 116 height 15
type input "2"
type input "$2.00"
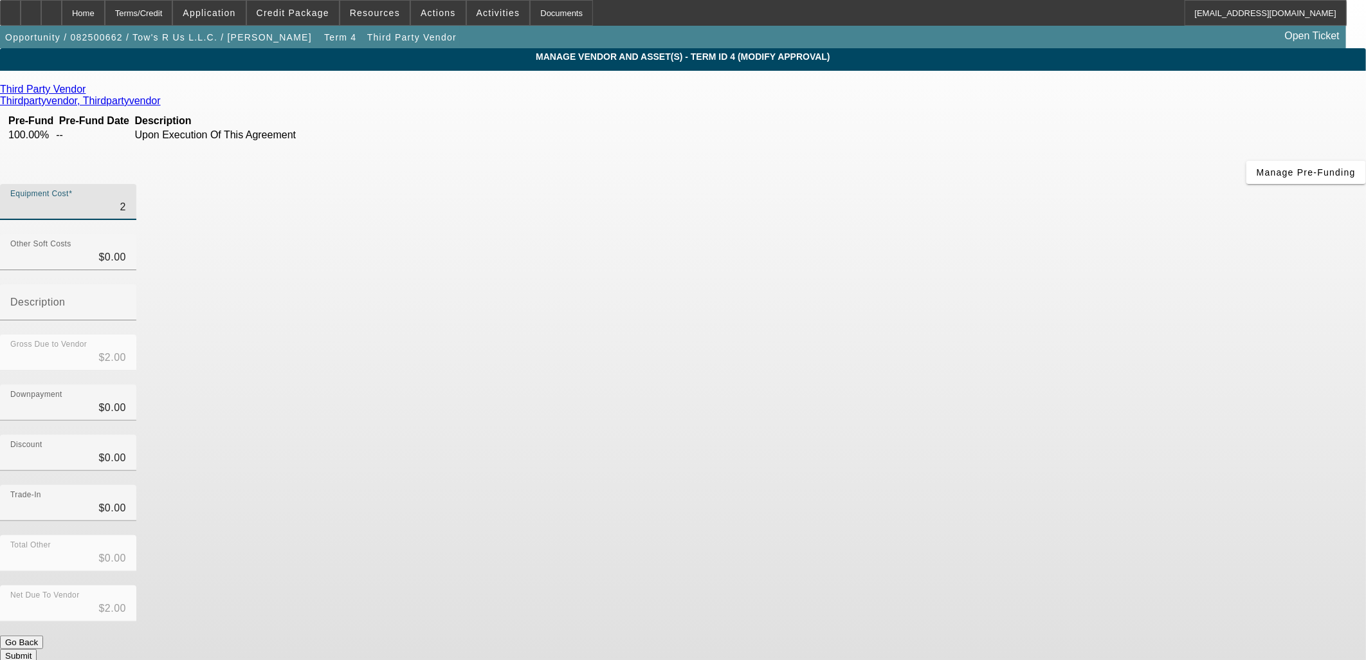
type input "23"
type input "$23.00"
type input "234"
type input "$234.00"
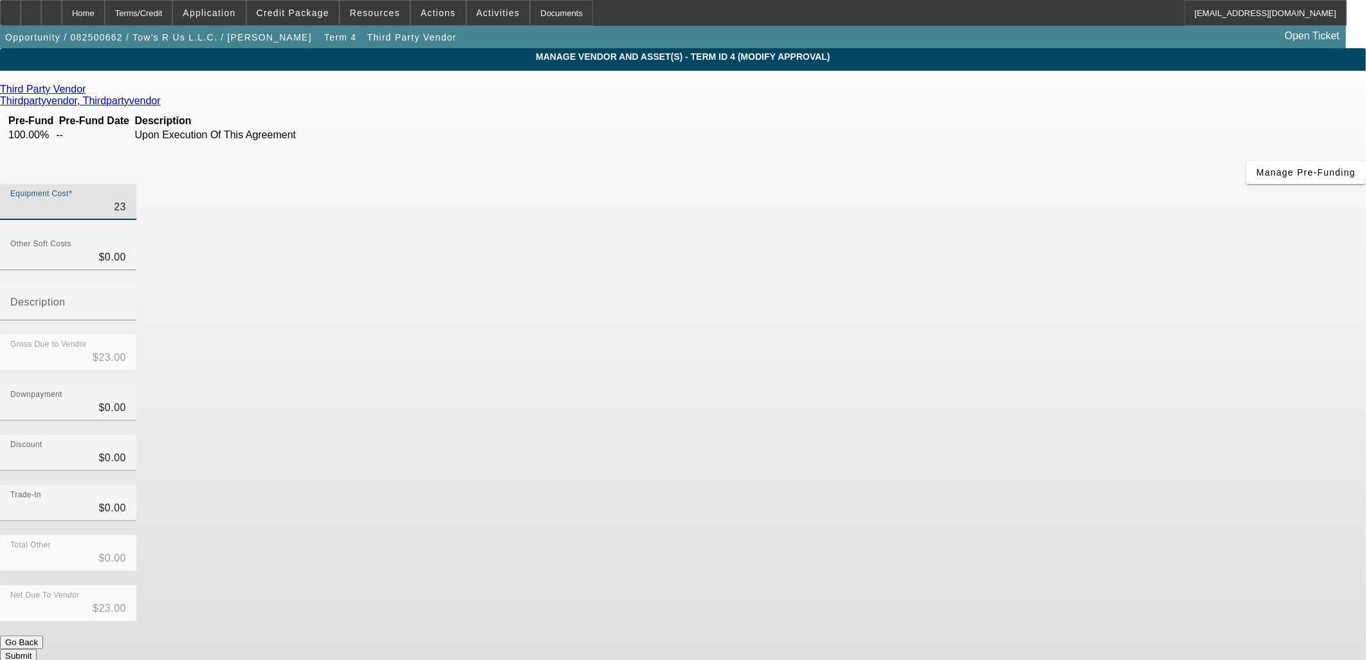
type input "$234.00"
type input "2349"
type input "$2,349.00"
type input "23496"
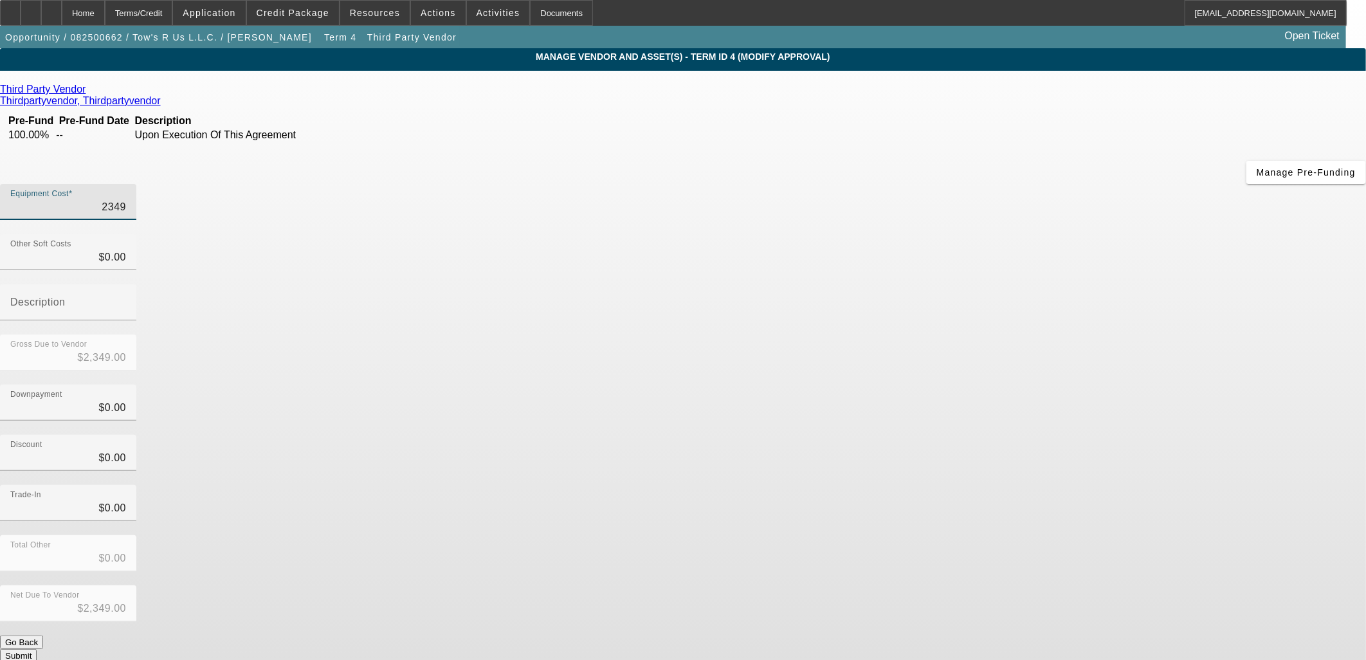
type input "$23,496.00"
type input "23496.4"
type input "$23,496.40"
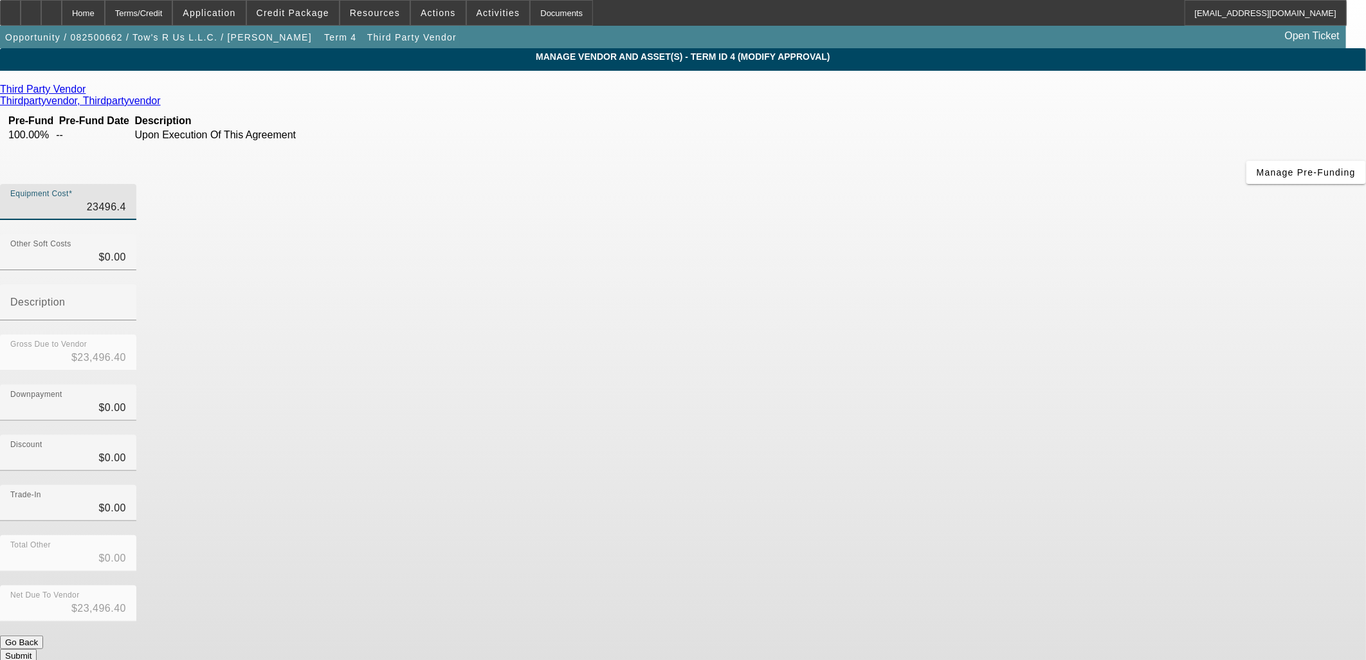
type input "23496.47"
type input "$23,496.47"
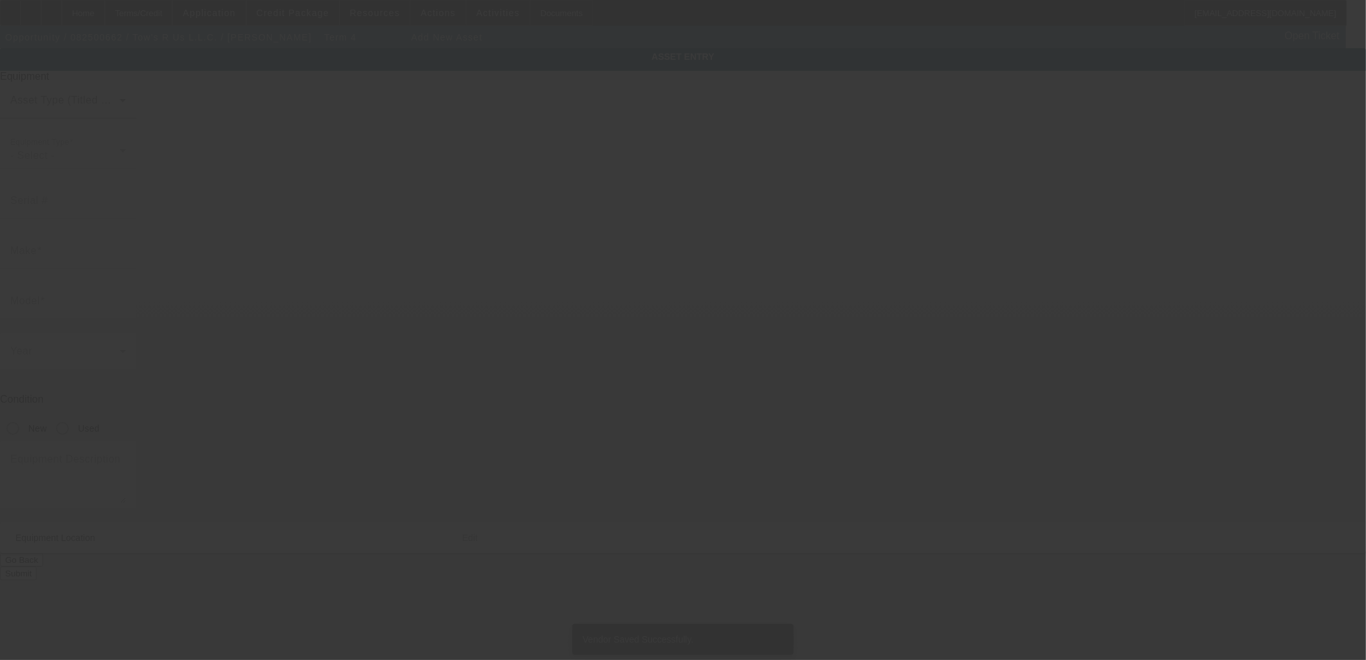
type input "6301 Jennifer St"
type input "Bakersfield"
type input "93308"
type input "Kern"
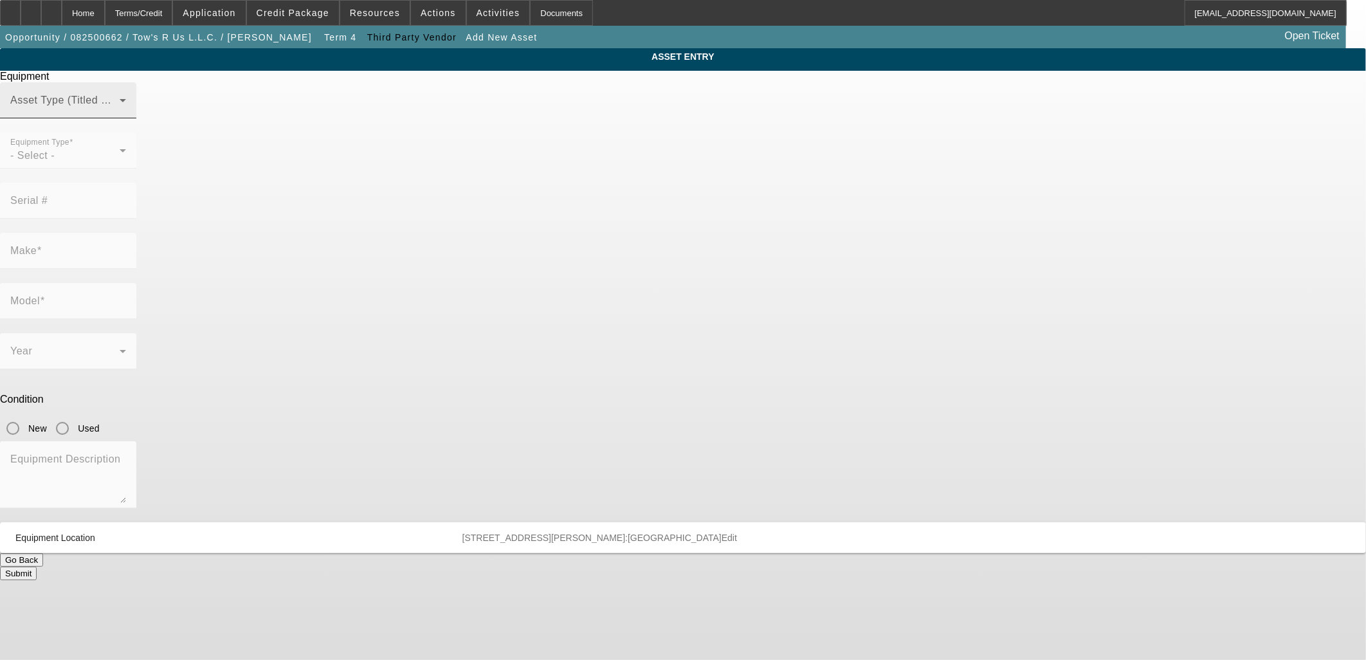
click at [120, 113] on span at bounding box center [64, 105] width 109 height 15
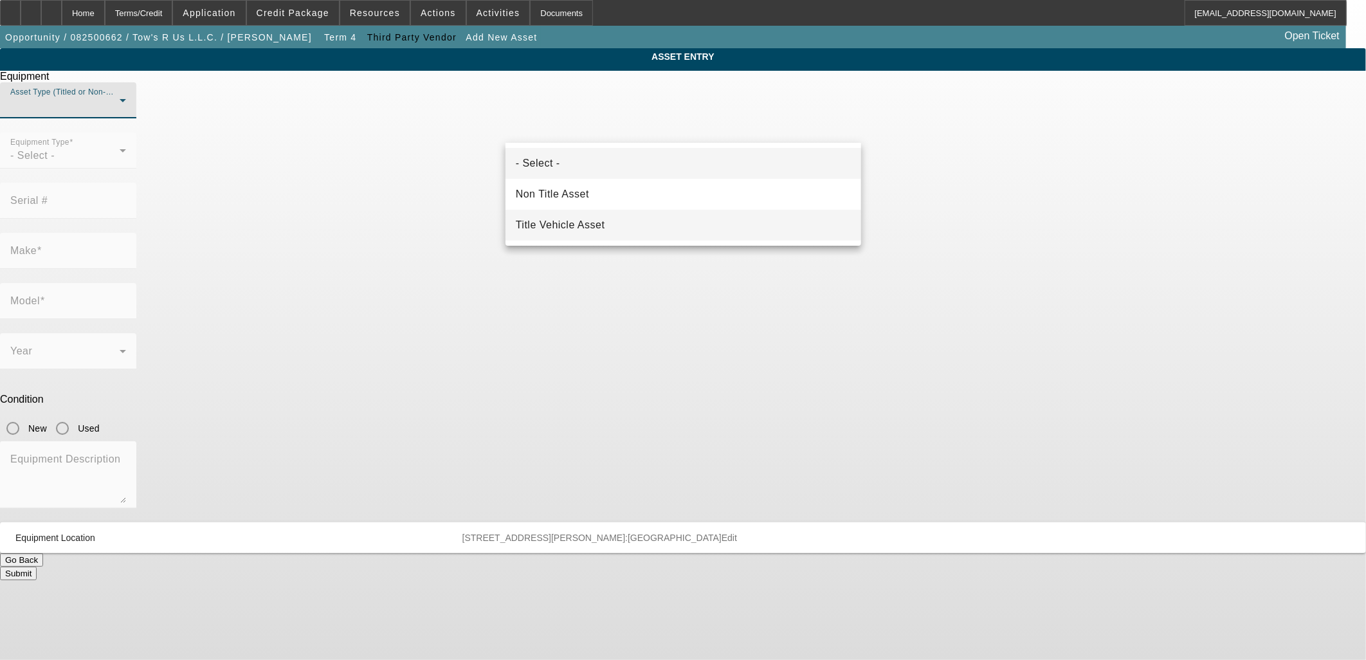
click at [608, 215] on mat-option "Title Vehicle Asset" at bounding box center [683, 225] width 356 height 31
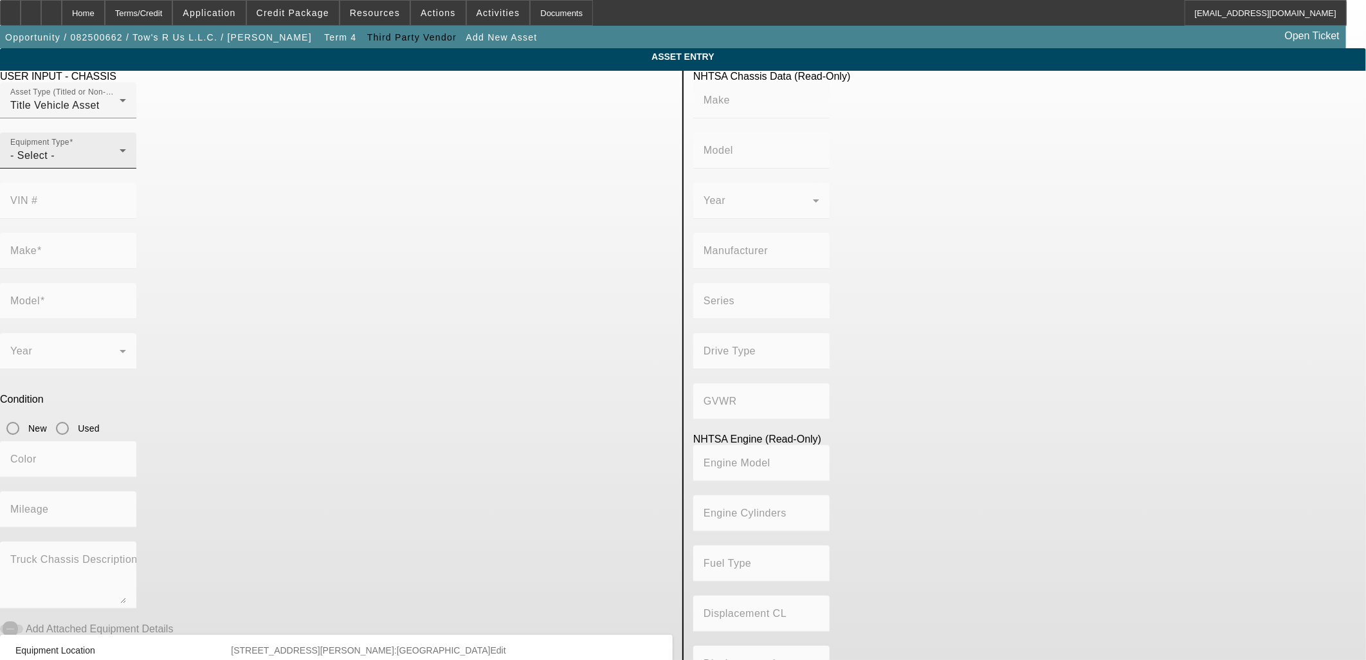
drag, startPoint x: 424, startPoint y: 195, endPoint x: 419, endPoint y: 189, distance: 7.7
click at [136, 183] on mat-form-field "Equipment Type - Select -" at bounding box center [68, 157] width 136 height 50
click at [120, 163] on div "- Select -" at bounding box center [64, 155] width 109 height 15
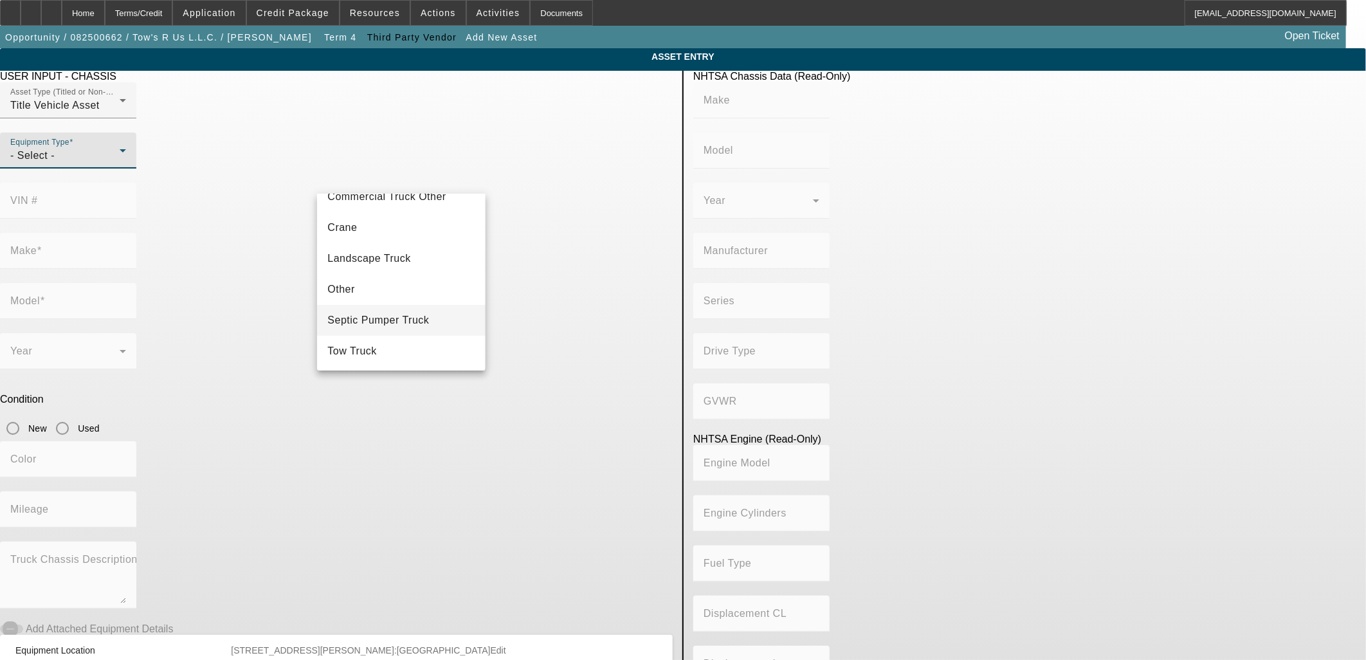
scroll to position [141, 0]
click at [381, 323] on mat-option "Tow Truck" at bounding box center [401, 319] width 168 height 31
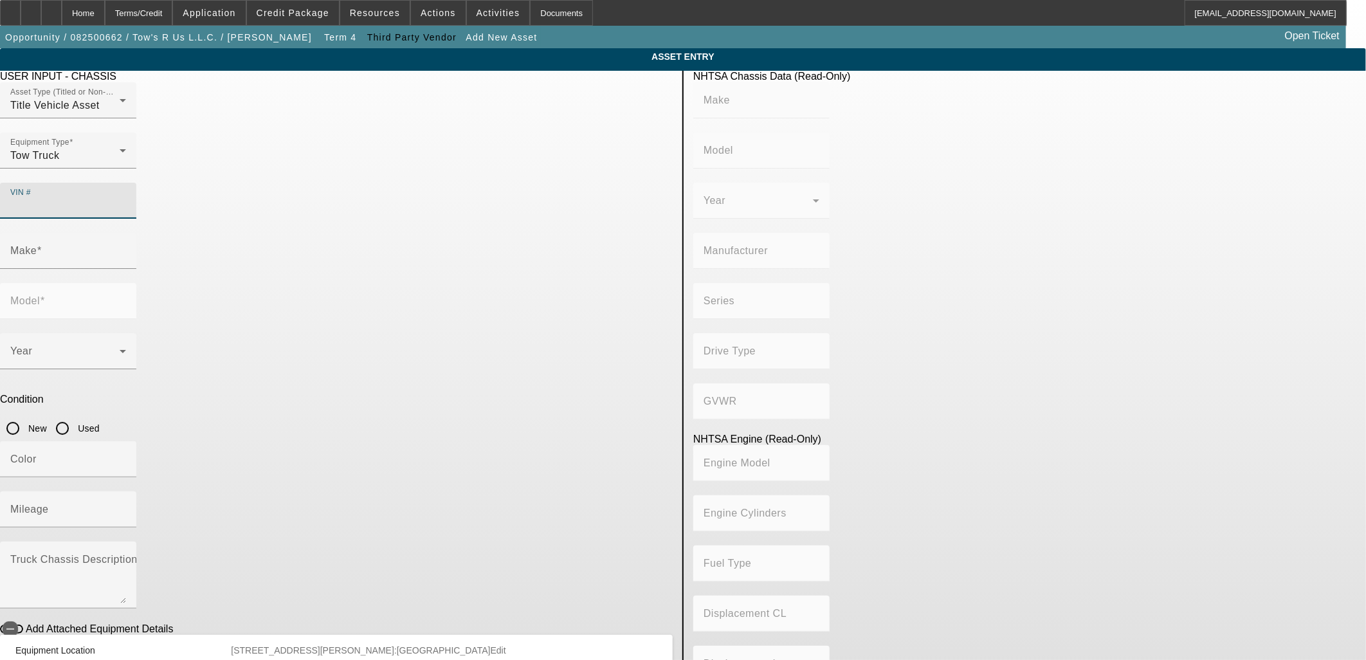
click at [126, 198] on input "VIN #" at bounding box center [68, 205] width 116 height 15
paste input "1FVACWFC3NHND3694"
type input "1FVACWFC3NHND3694"
type input "FREIGHTLINER"
type input "M2"
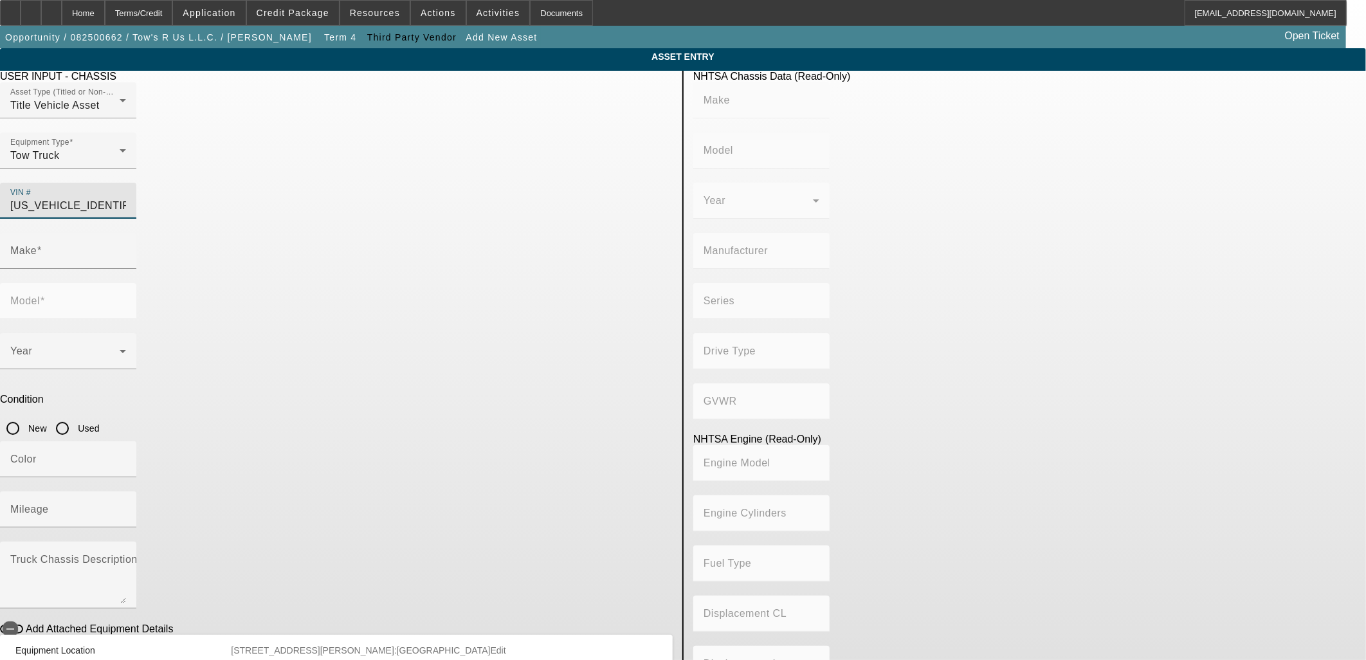
type input "DAIMLER TRUCK NORTH AMERICA LLC"
type input "106 Medium Duty"
type input "4x2"
type input "Class 6: 19,501 - 26,000 lb (8,845 - 11,794 kg)"
type input "Cummins B6.7"
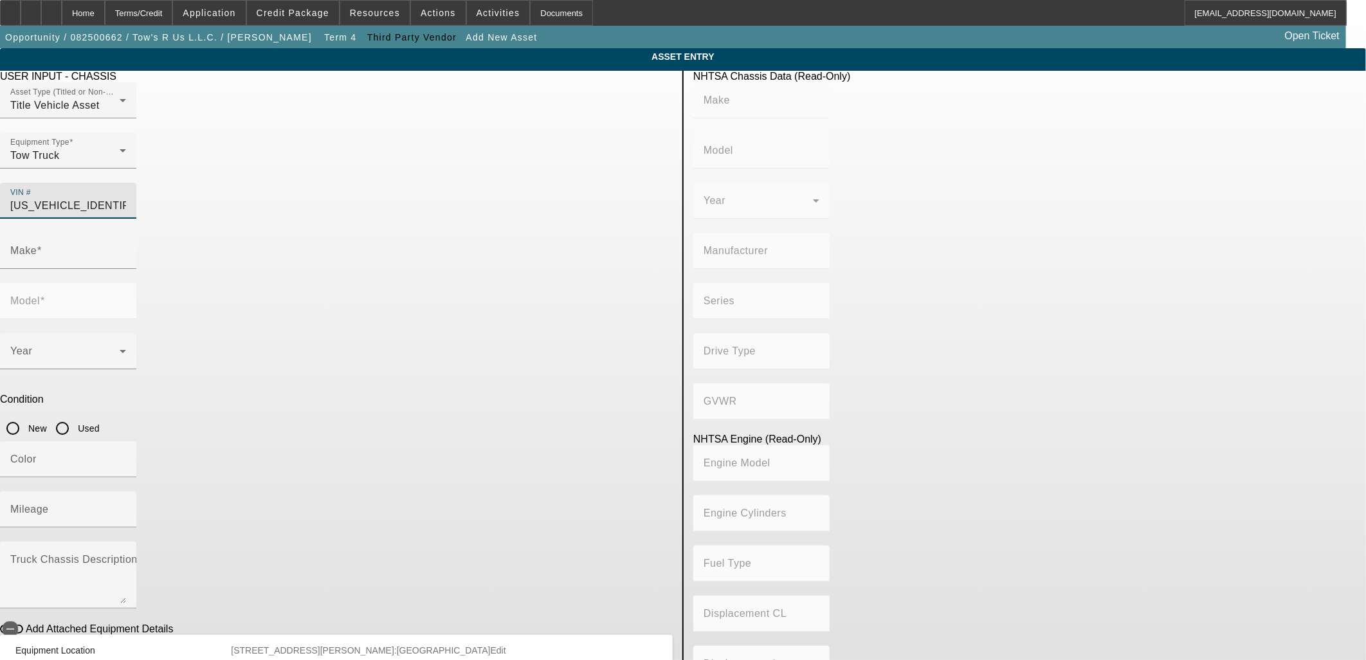
type input "6"
type input "Diesel"
type input "408.85908543470"
type input "6.7"
type input "FREIGHTLINER"
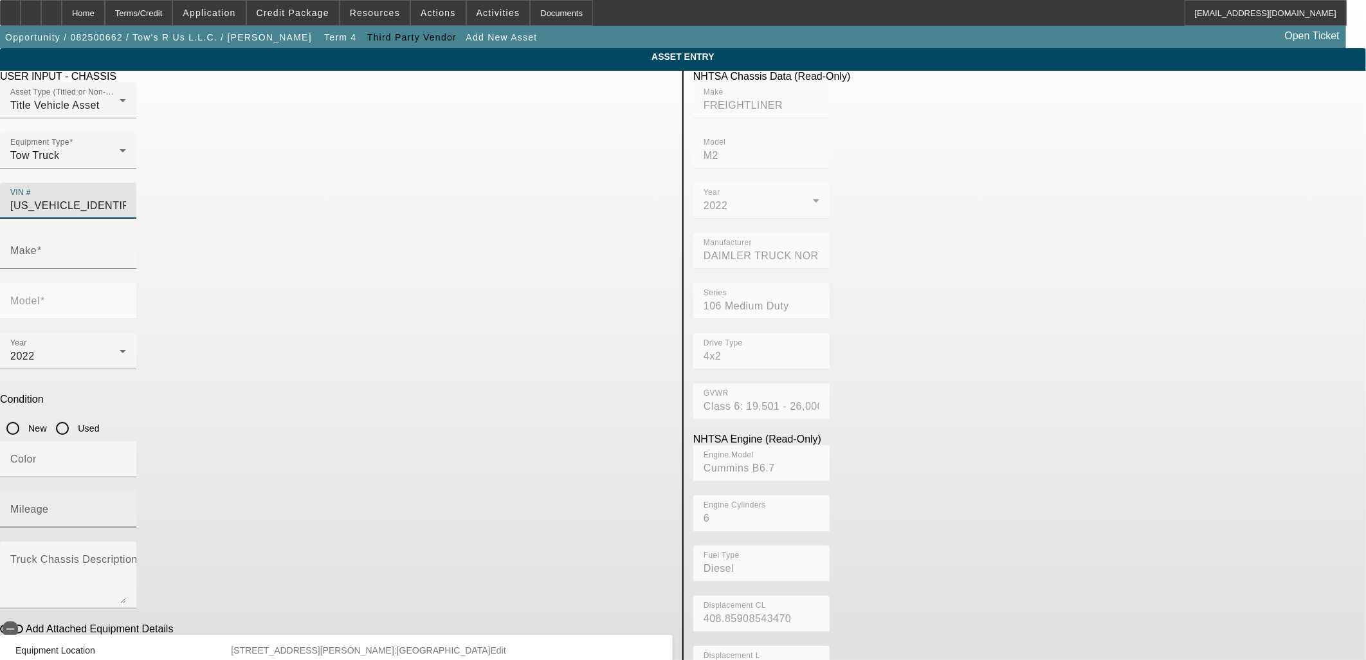
type input "M2"
type input "1FVACWFC3NHND3694"
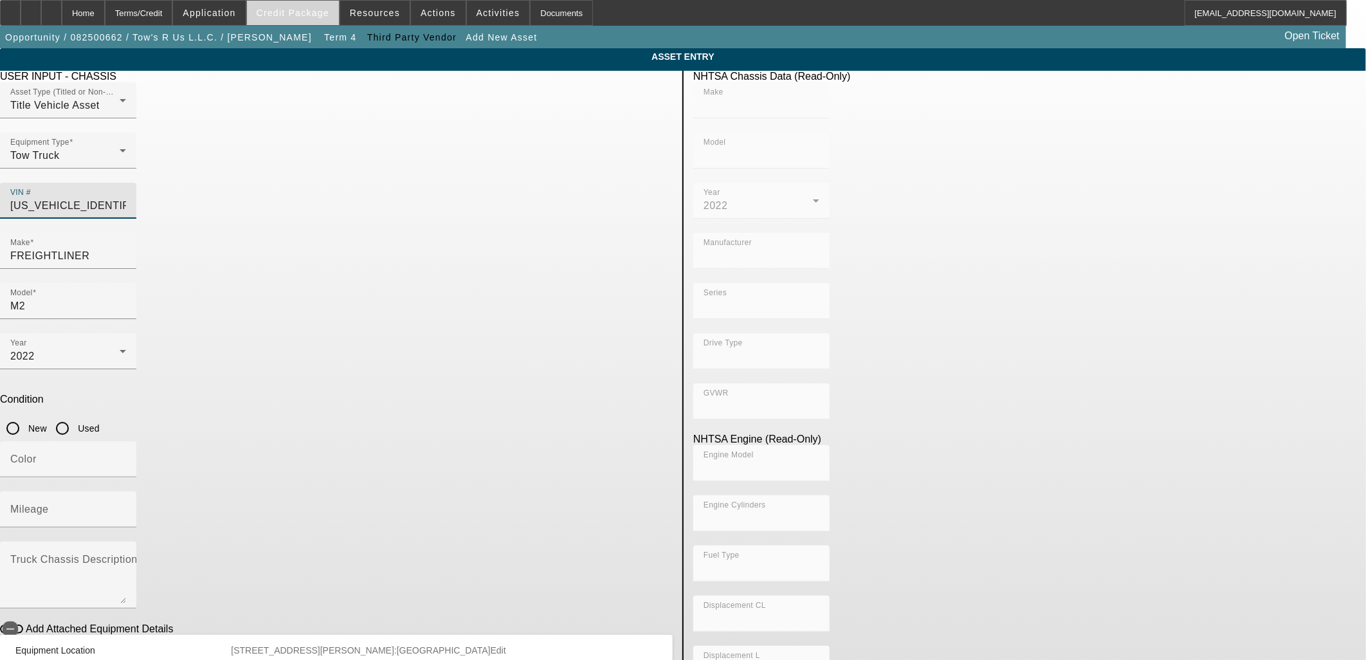
click at [301, 19] on span at bounding box center [293, 12] width 92 height 31
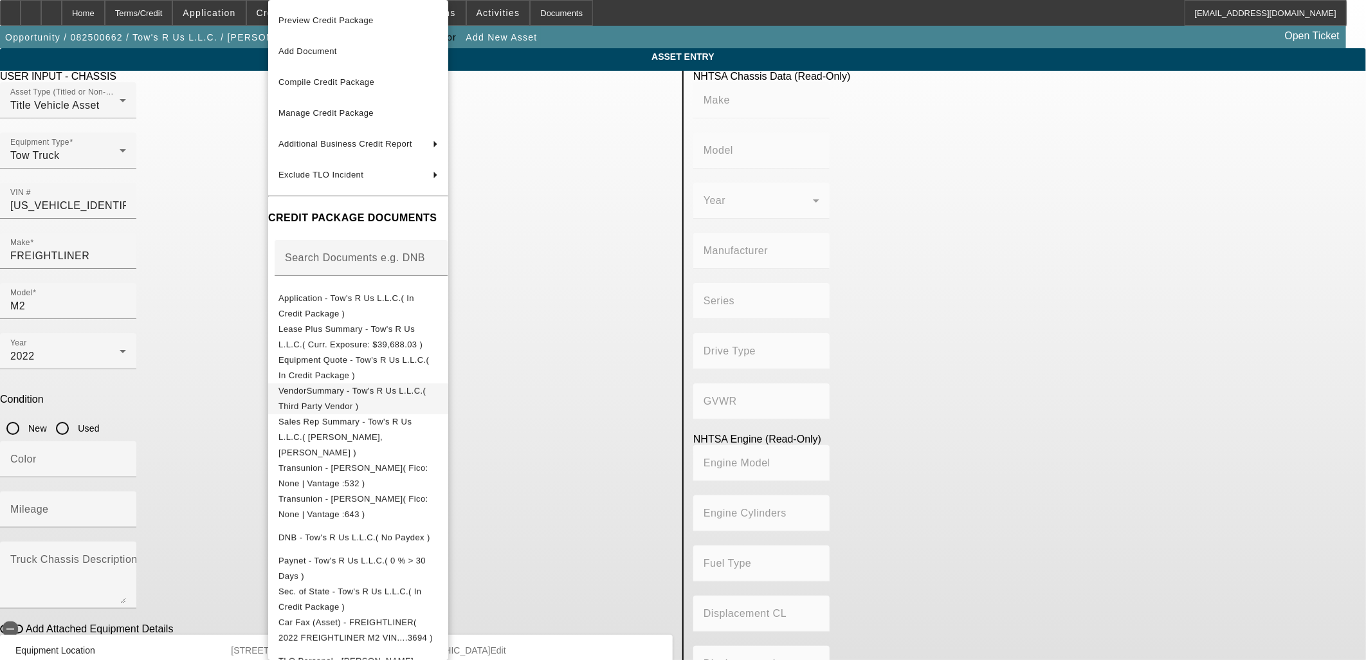
type input "FREIGHTLINER"
type input "M2"
type input "DAIMLER TRUCK NORTH AMERICA LLC"
type input "106 Medium Duty"
type input "4x2"
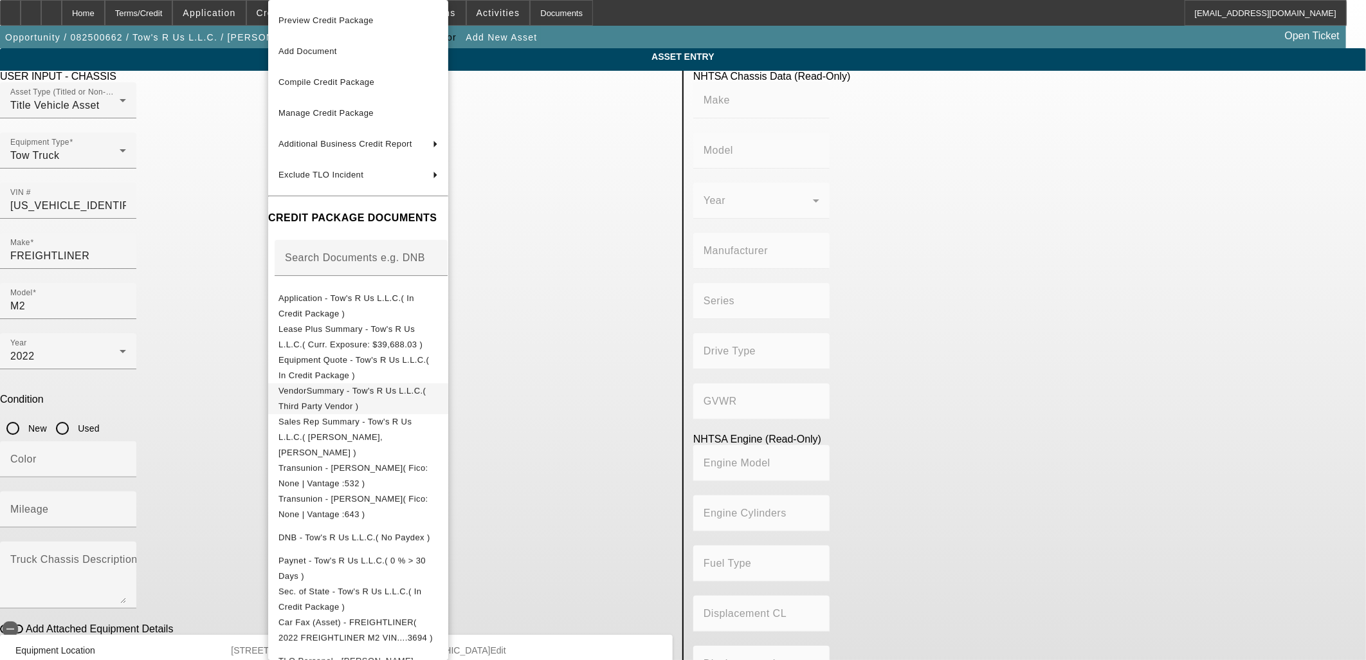
type input "Class 6: 19,501 - 26,000 lb (8,845 - 11,794 kg)"
type input "Cummins B6.7"
type input "6"
type input "Diesel"
type input "408.85908543470"
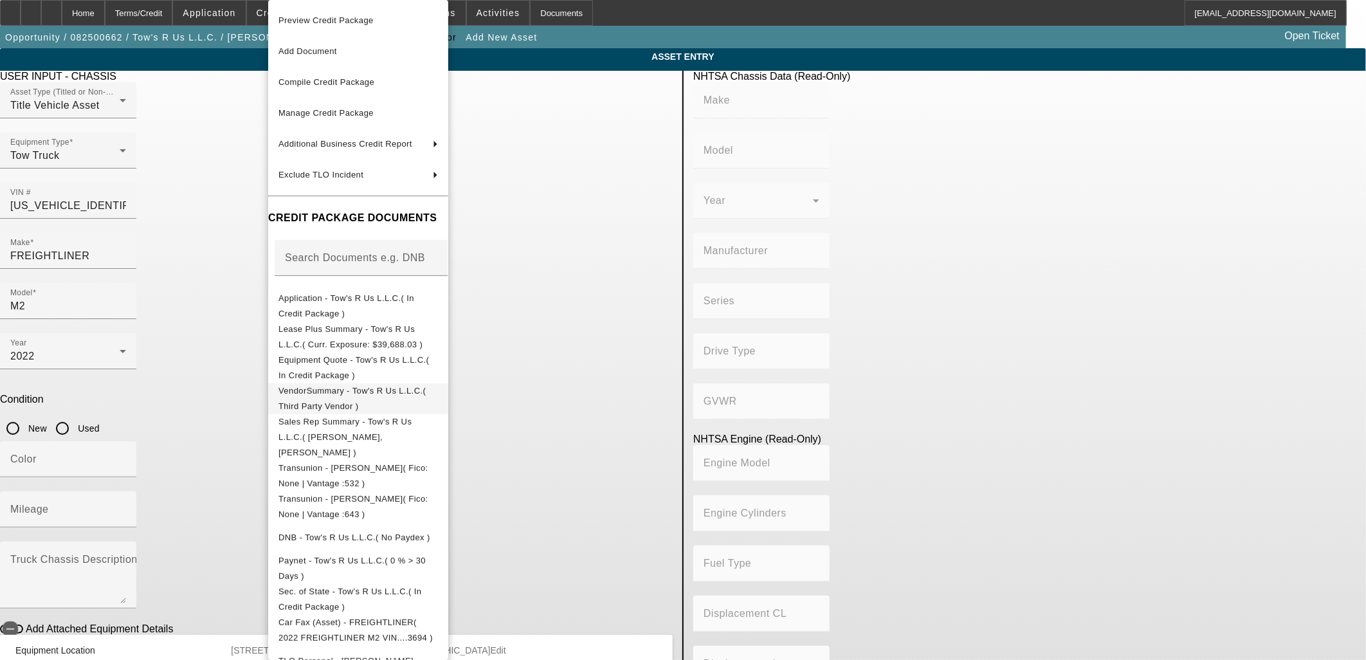
type input "6.7"
click at [388, 370] on span "Equipment Quote - Tow's R Us L.L.C.( In Credit Package )" at bounding box center [357, 367] width 159 height 31
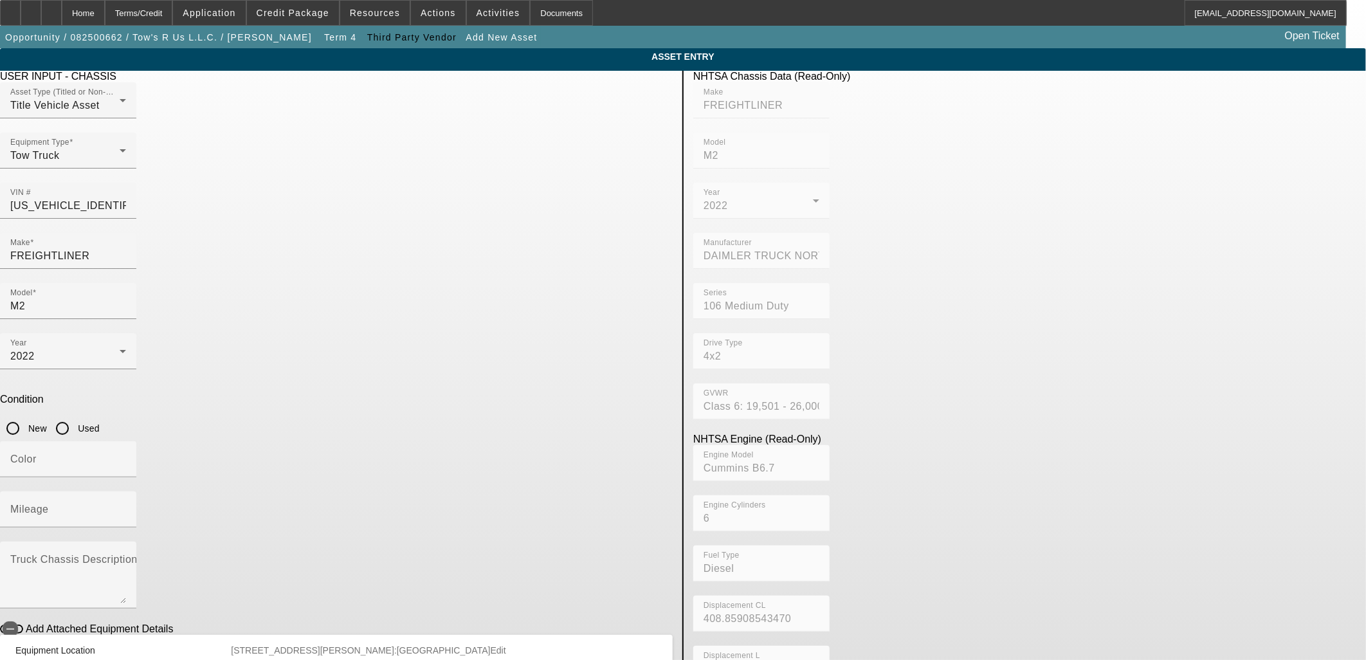
drag, startPoint x: 571, startPoint y: 289, endPoint x: 536, endPoint y: 301, distance: 37.2
click at [75, 415] on input "Used" at bounding box center [63, 428] width 26 height 26
radio input "true"
click at [126, 507] on input "Mileage" at bounding box center [68, 514] width 116 height 15
type input "117224.1"
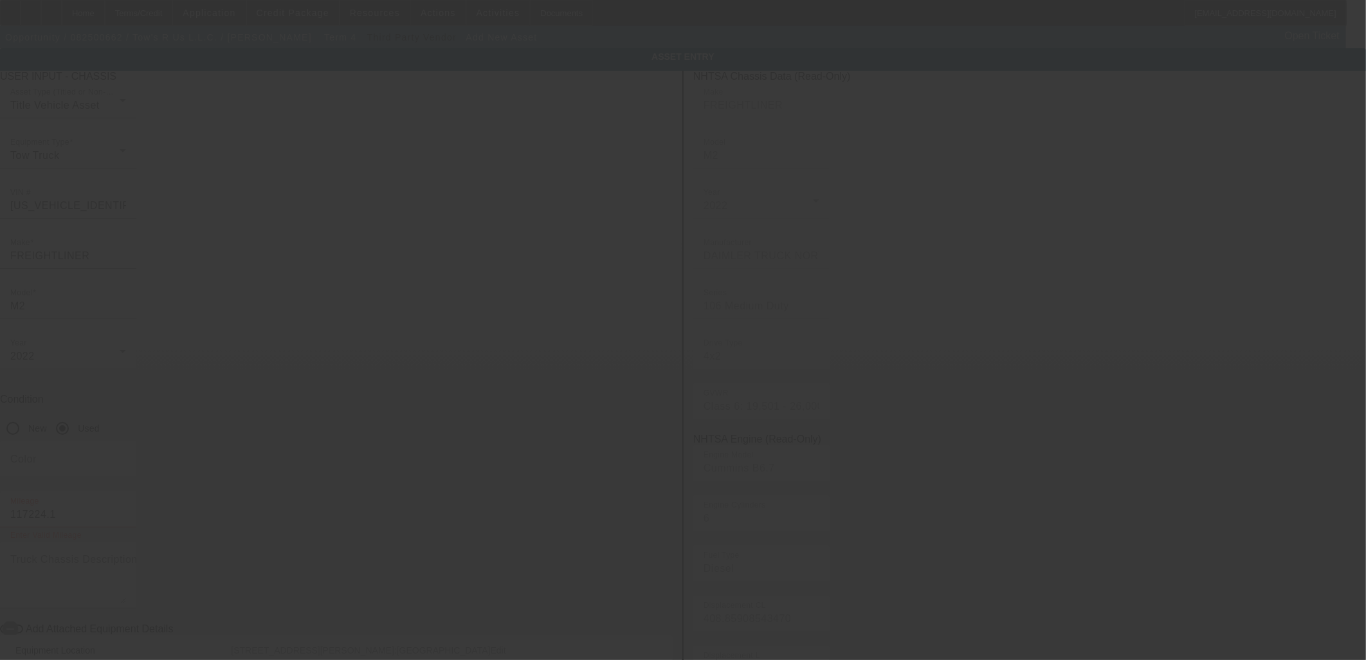
click at [573, 346] on div at bounding box center [683, 330] width 1366 height 660
click at [571, 339] on div at bounding box center [683, 330] width 1366 height 660
type input "$23,496.47"
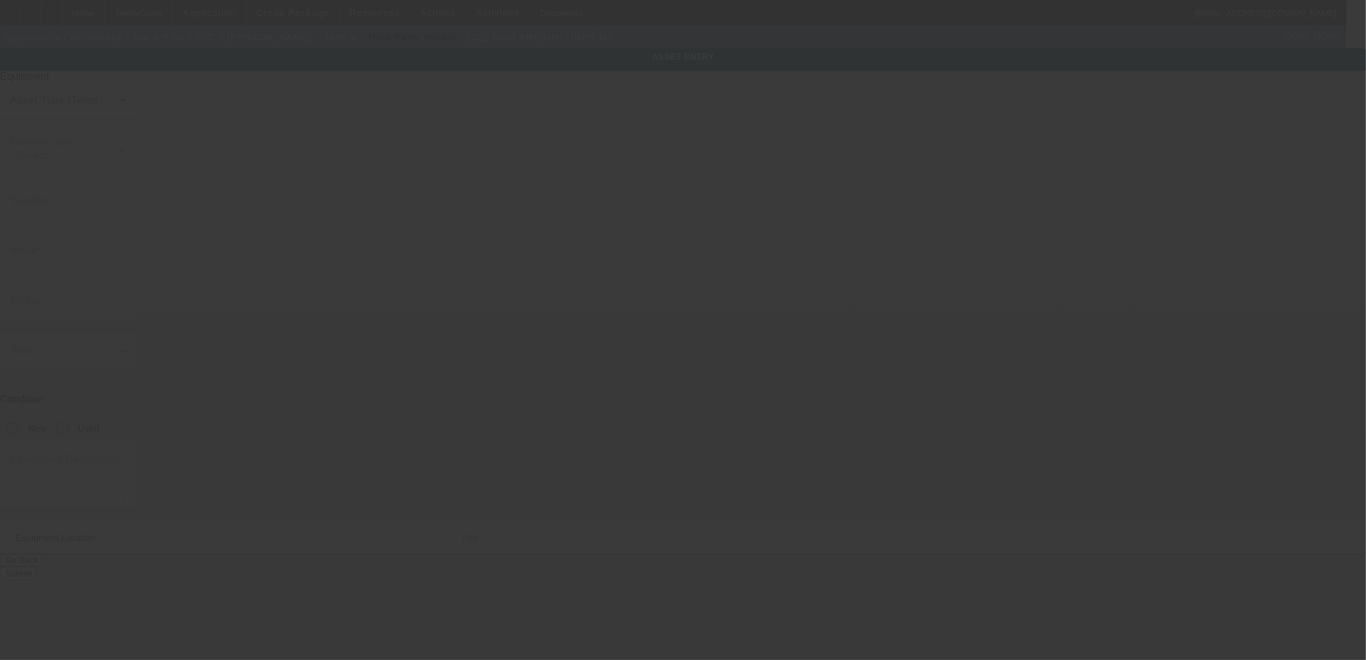
type input "1FVACWFC3NHND3694"
type input "Freightliner"
type input "M2"
radio input "true"
type input "6301 Jennifer St"
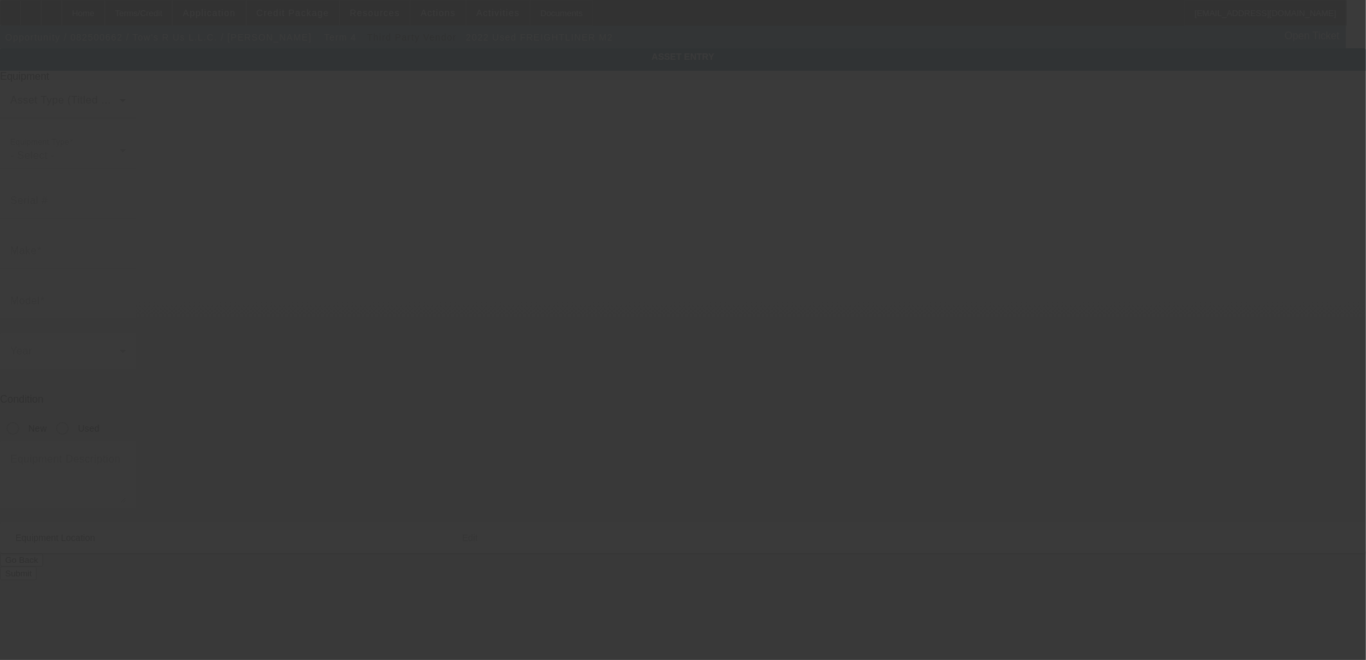
type input "Bakersfield"
type input "93308"
type input "Kern"
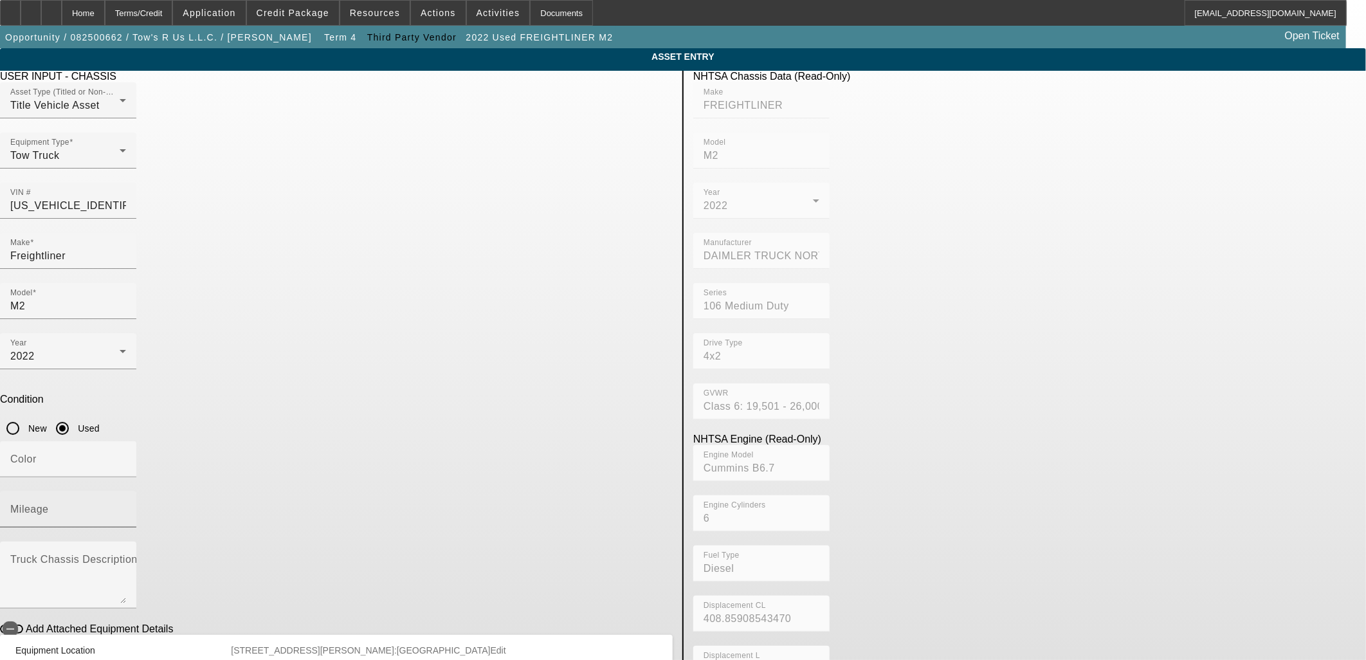
click at [126, 507] on input "Mileage" at bounding box center [68, 514] width 116 height 15
type input "117224"
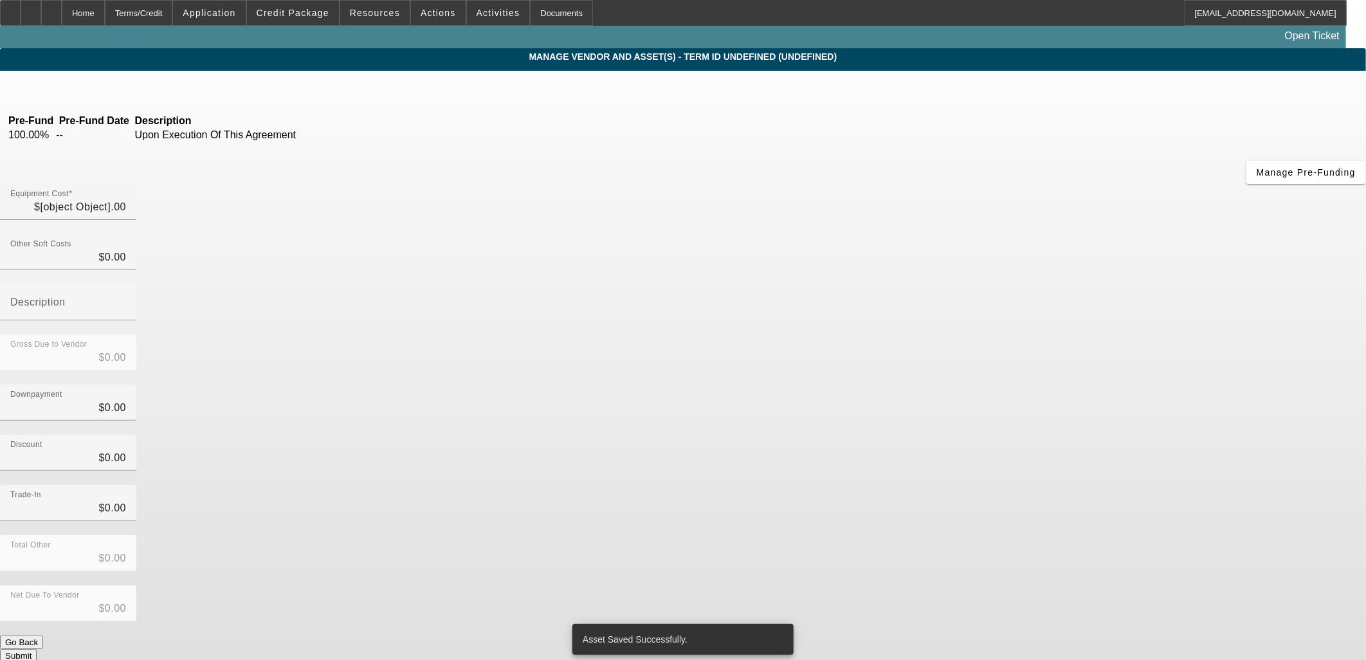
type input "$23,496.47"
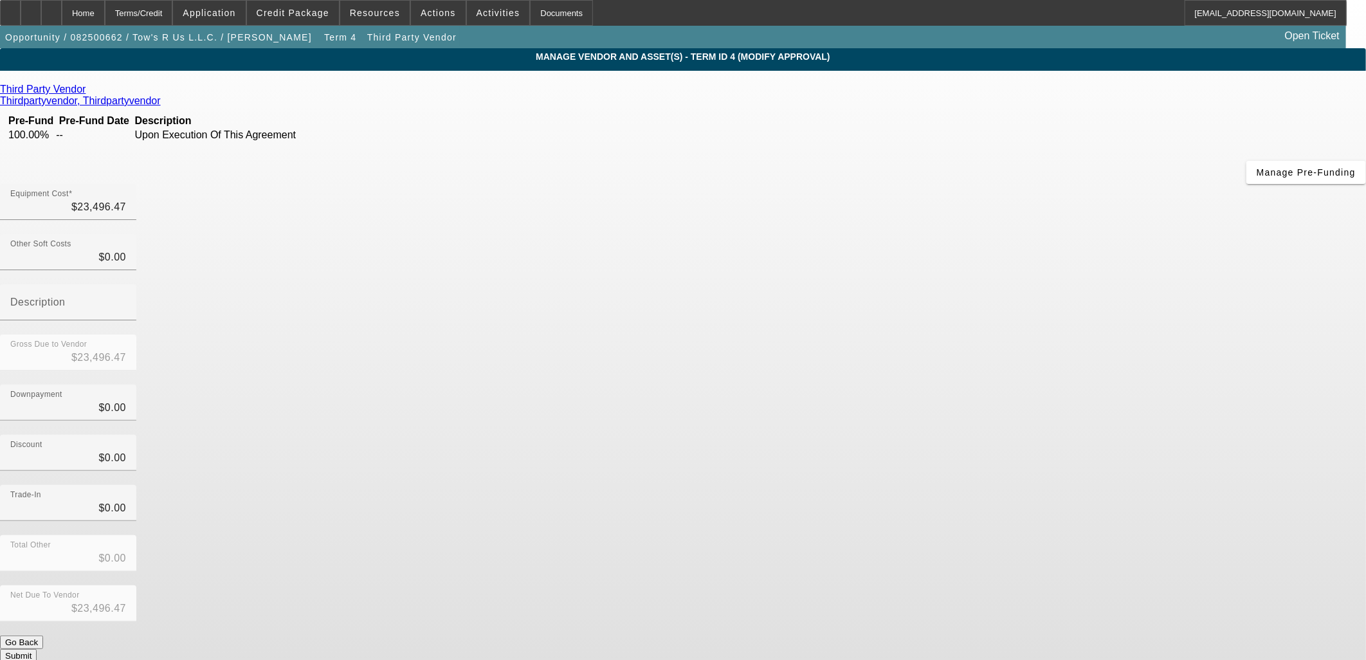
click at [37, 649] on button "Submit" at bounding box center [18, 656] width 37 height 14
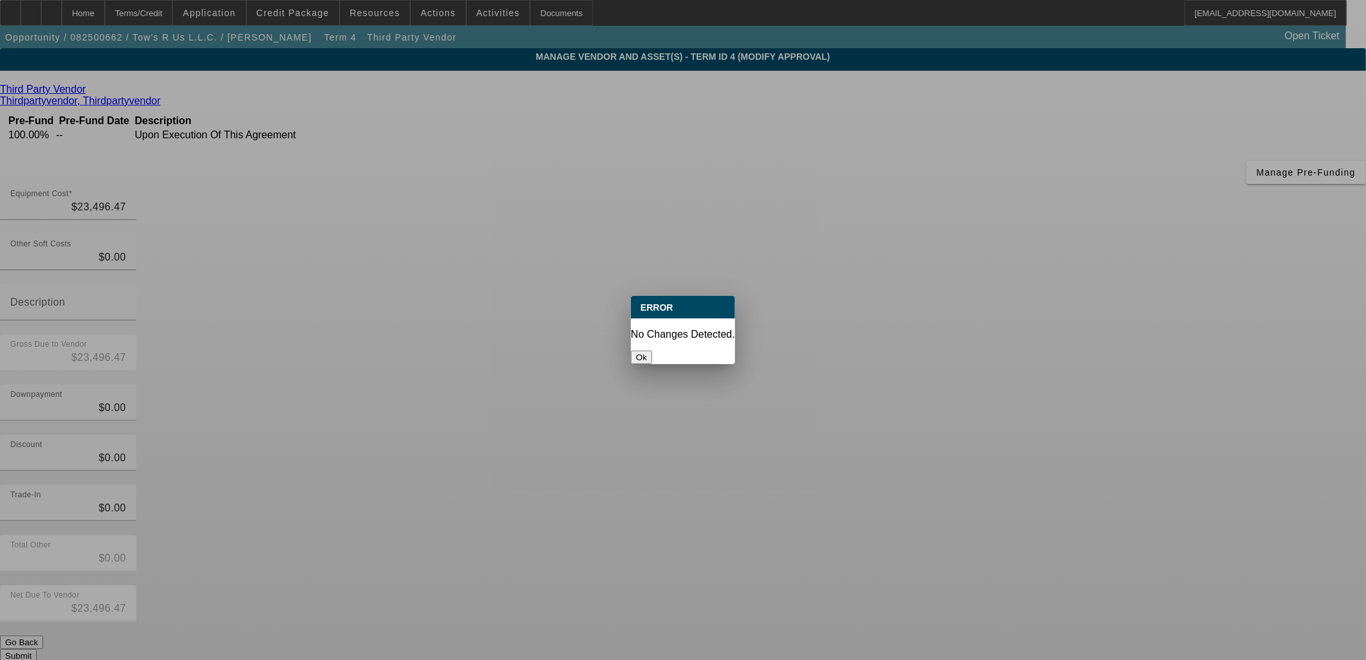
click at [897, 507] on div at bounding box center [683, 330] width 1366 height 660
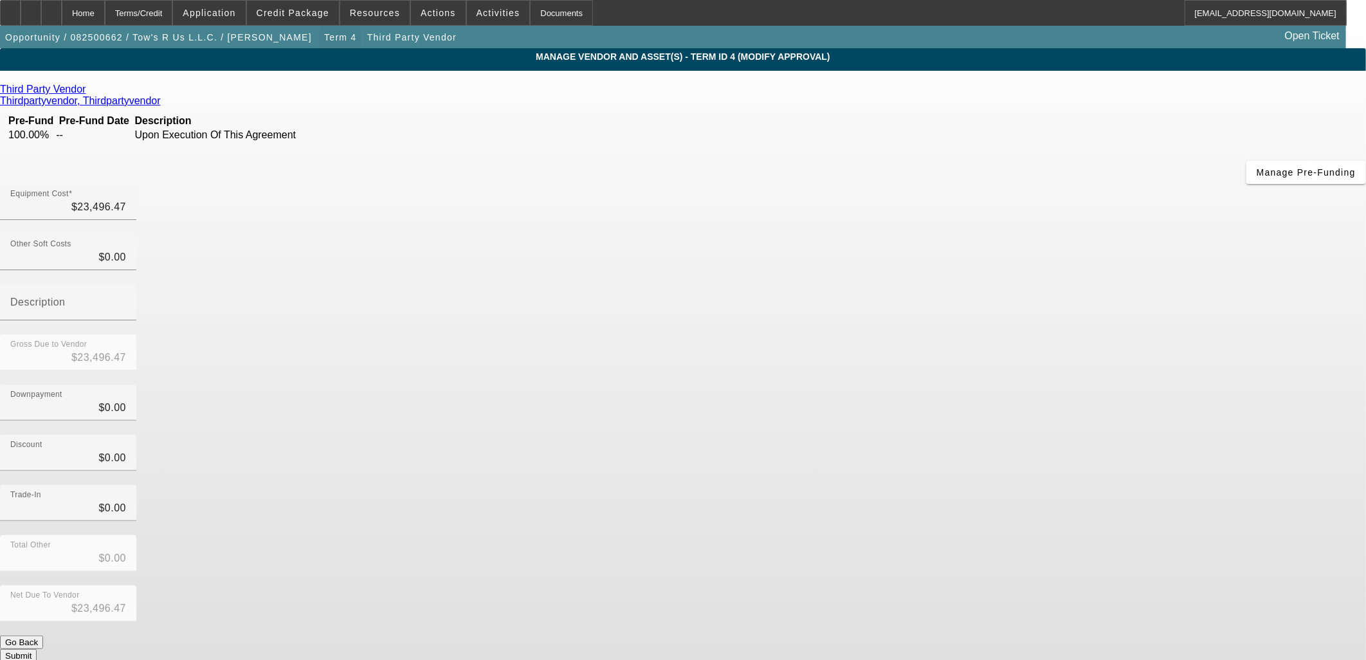
click at [320, 37] on span "button" at bounding box center [340, 37] width 41 height 31
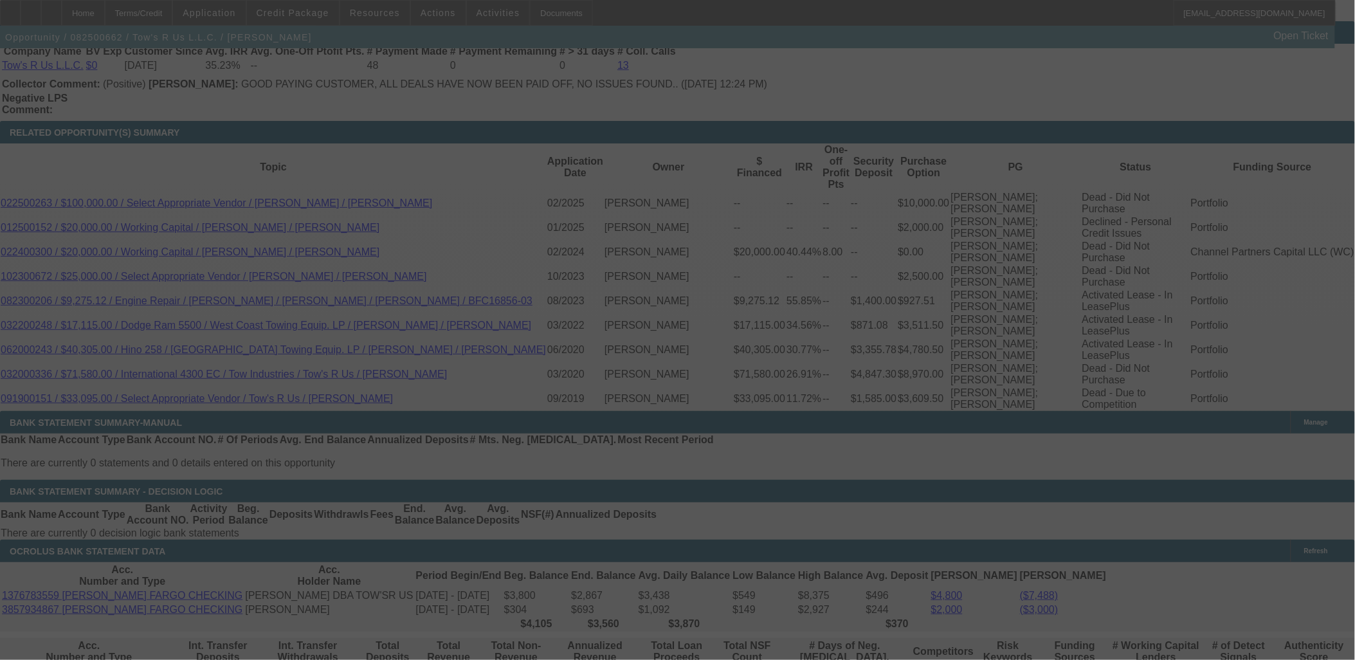
scroll to position [2177, 0]
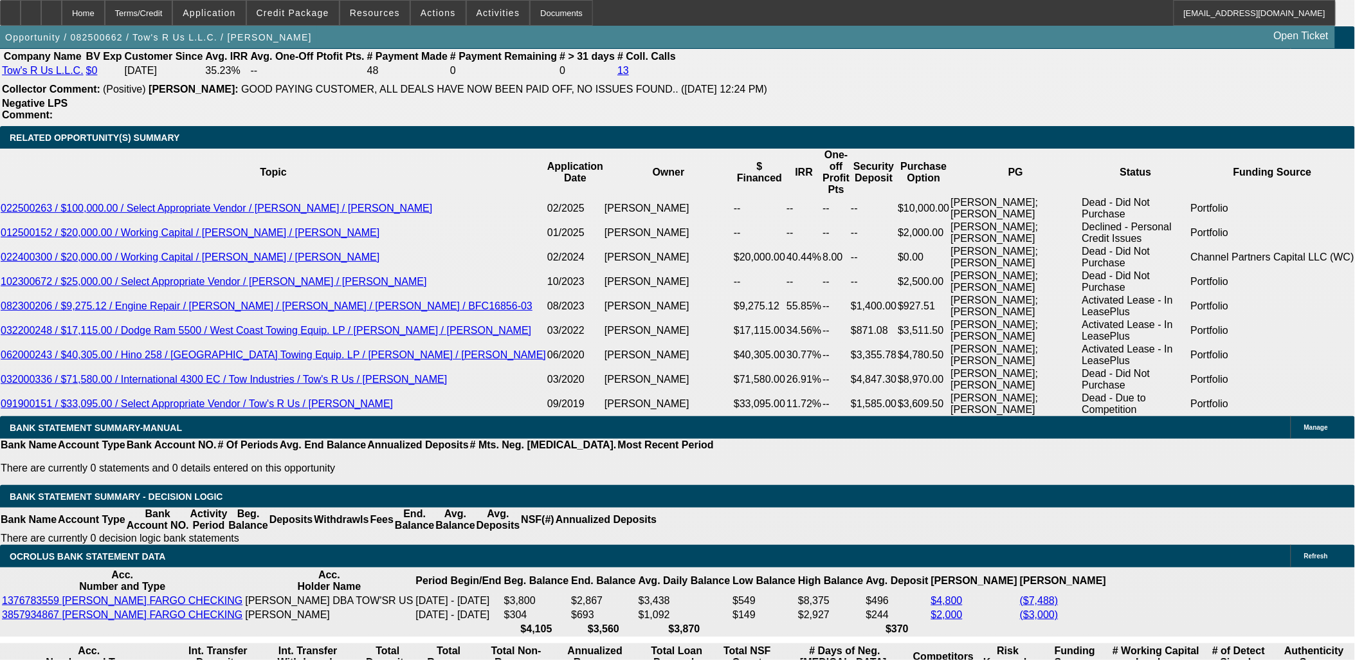
select select "0.1"
select select "2"
select select "0.1"
select select "4"
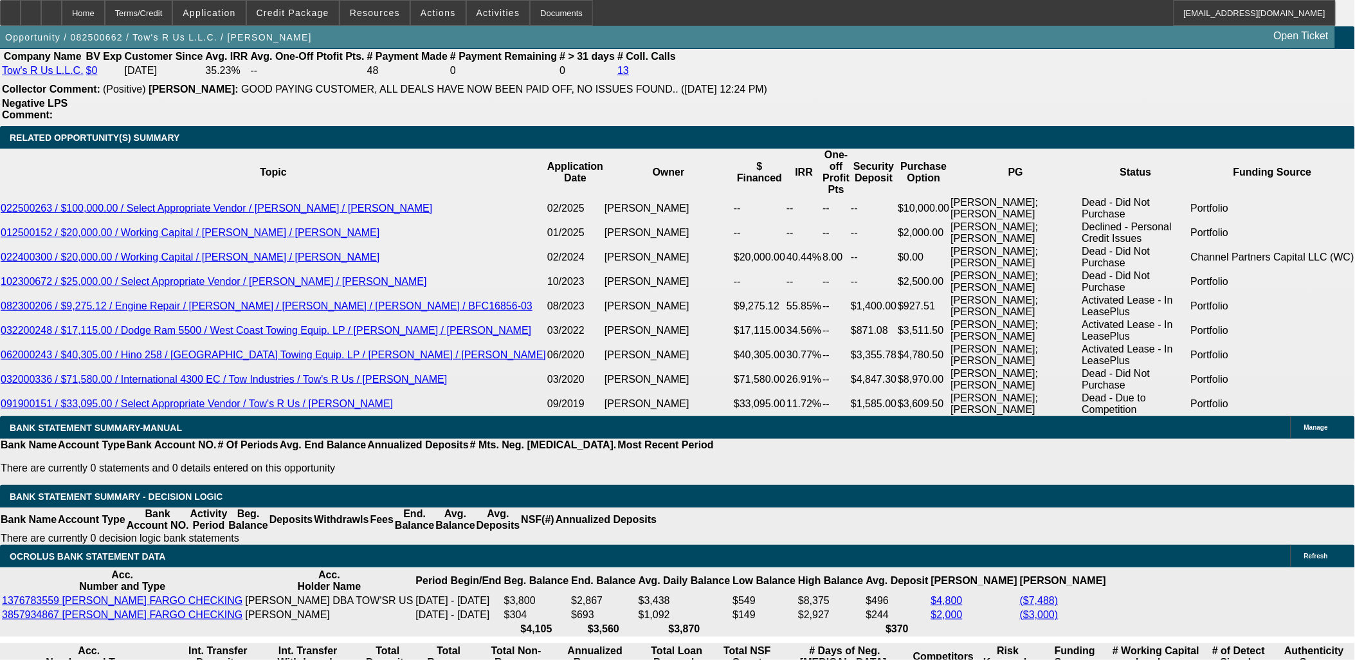
select select "0.1"
select select "2"
select select "0.1"
select select "4"
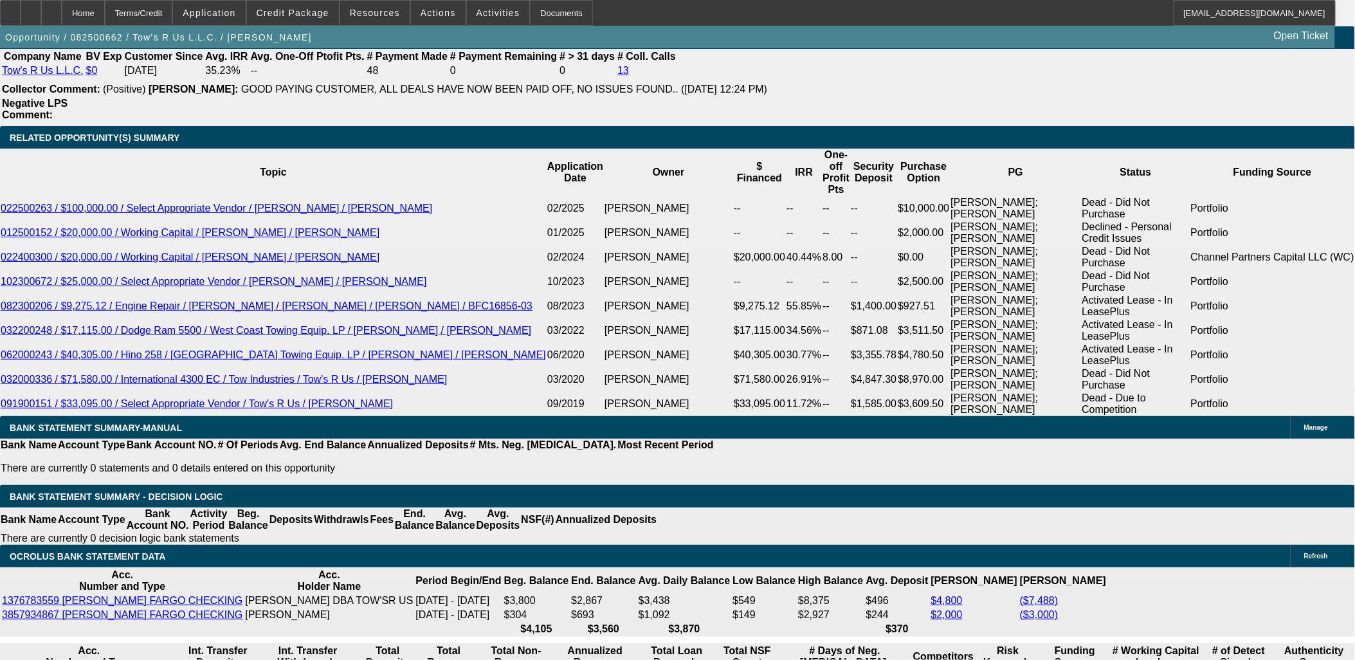
select select "0.1"
select select "2"
select select "0.1"
select select "4"
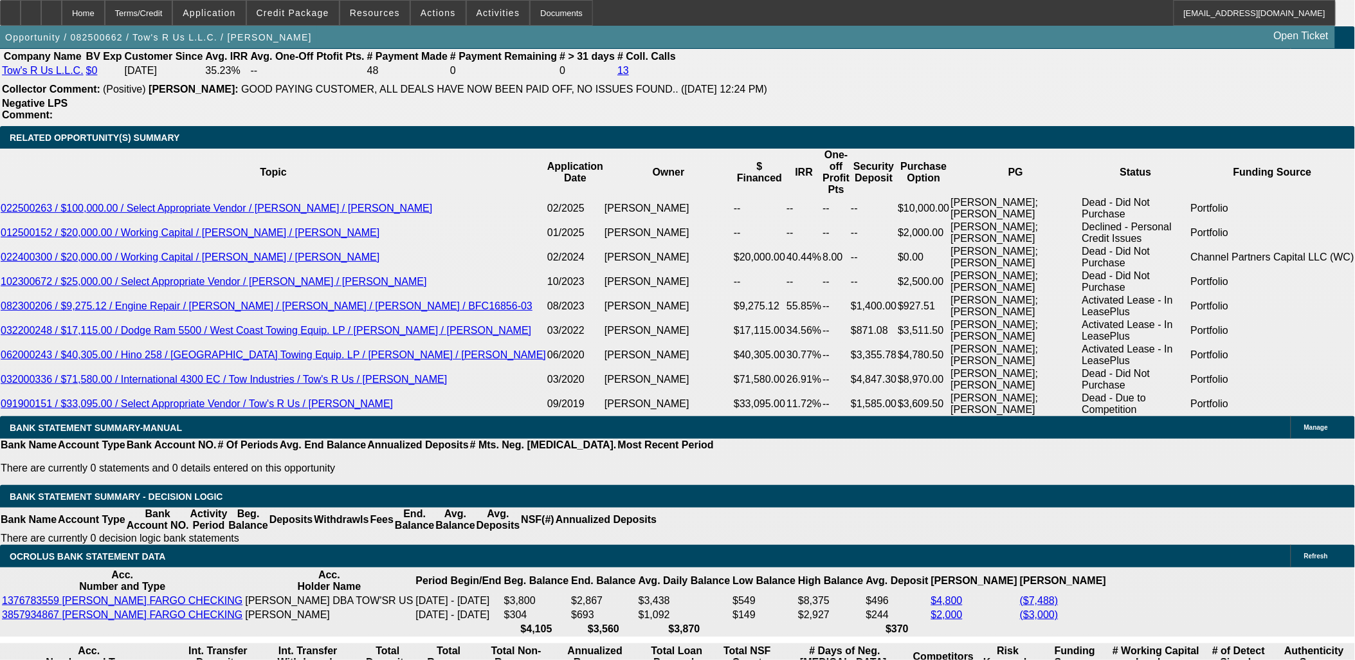
select select "0"
select select "2"
select select "0.1"
select select "4"
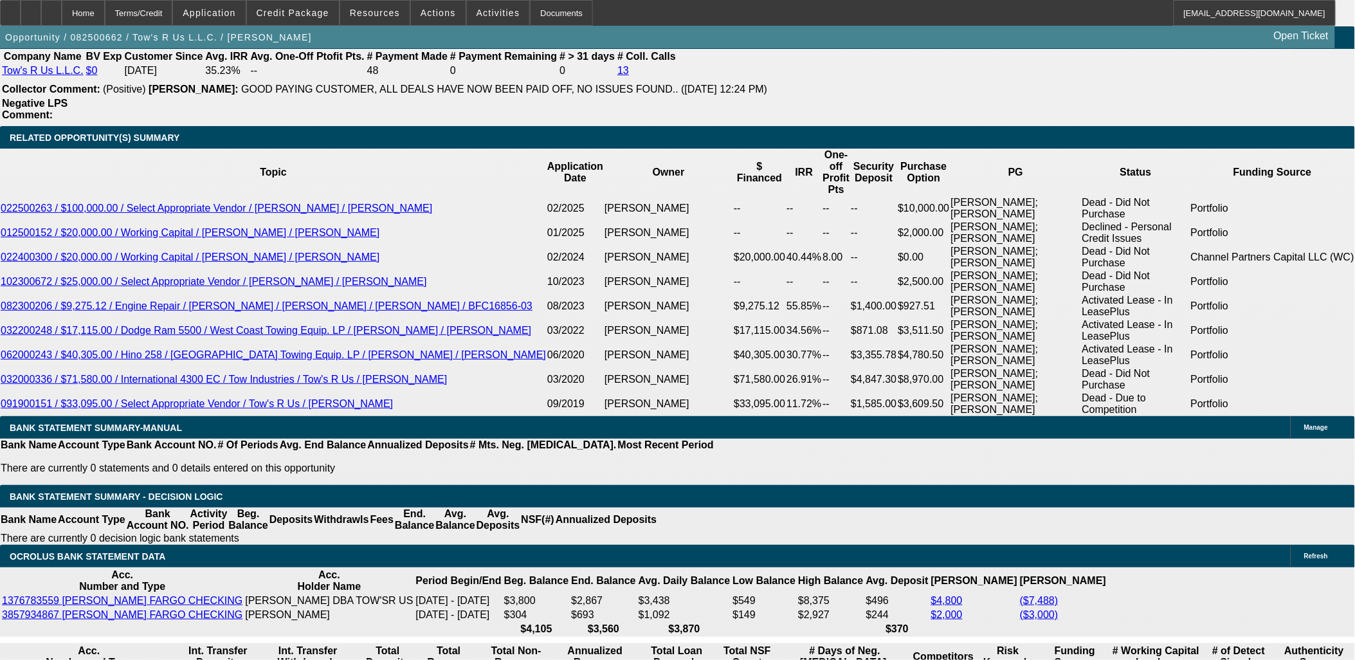
scroll to position [2251, 0]
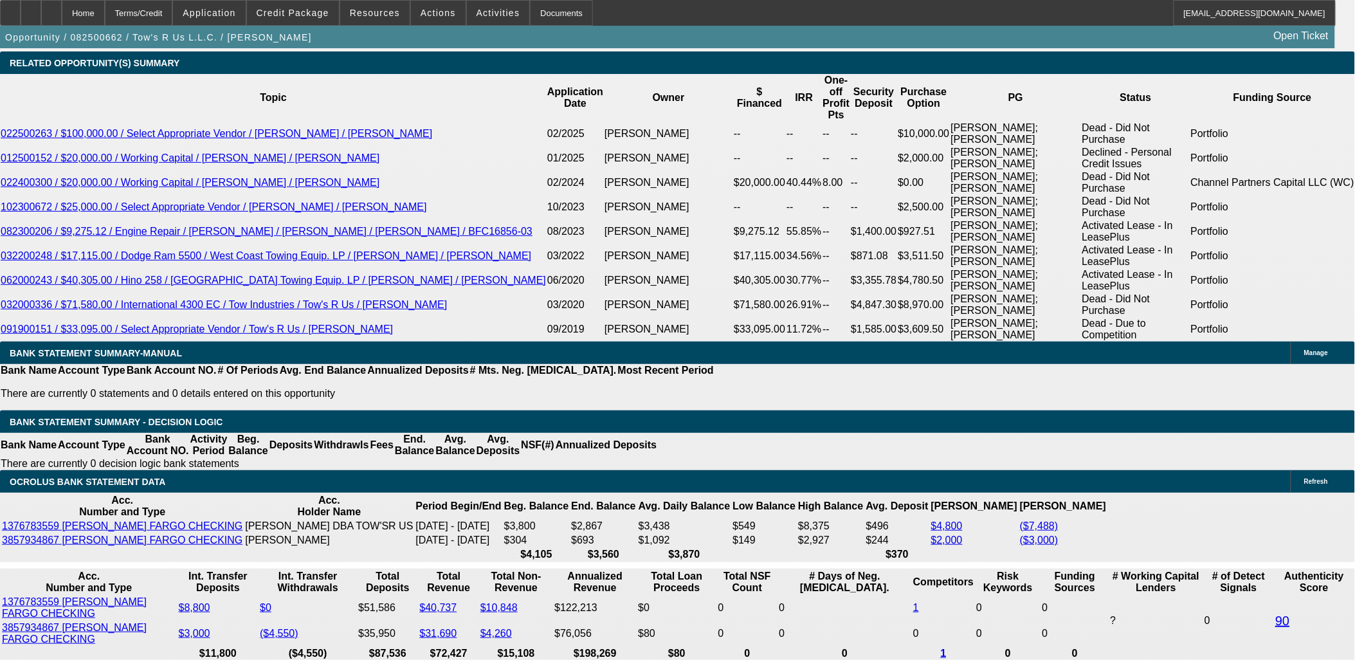
drag, startPoint x: 246, startPoint y: 424, endPoint x: 269, endPoint y: 419, distance: 23.7
type input "2295.99"
type input "$4,591.98"
type input "UNKNOWN"
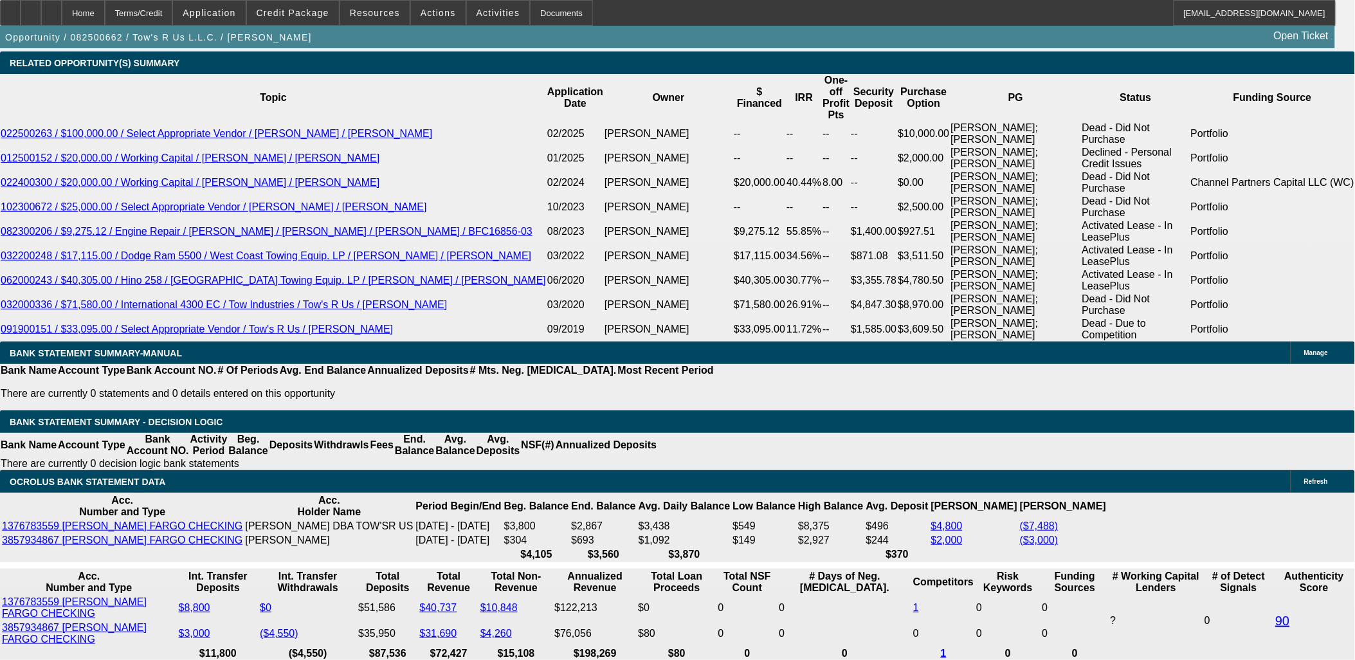
type input "$2,295.99"
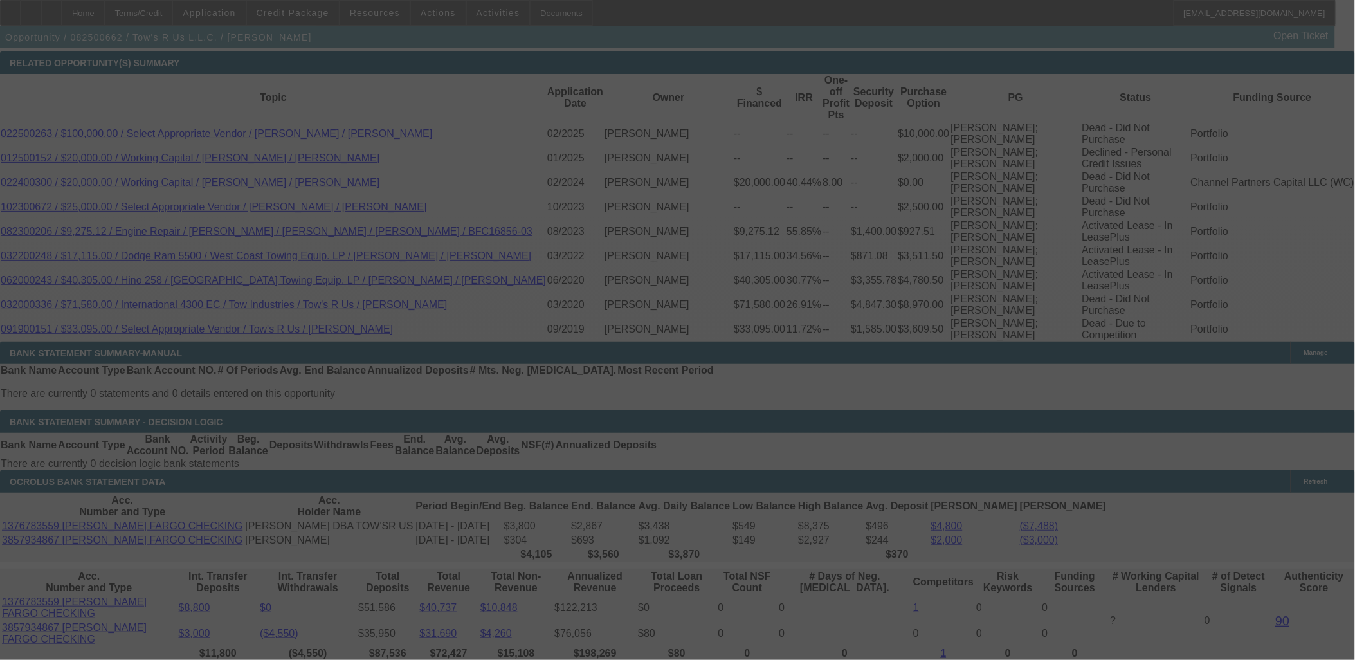
select select "0.1"
select select "2"
select select "0.1"
select select "4"
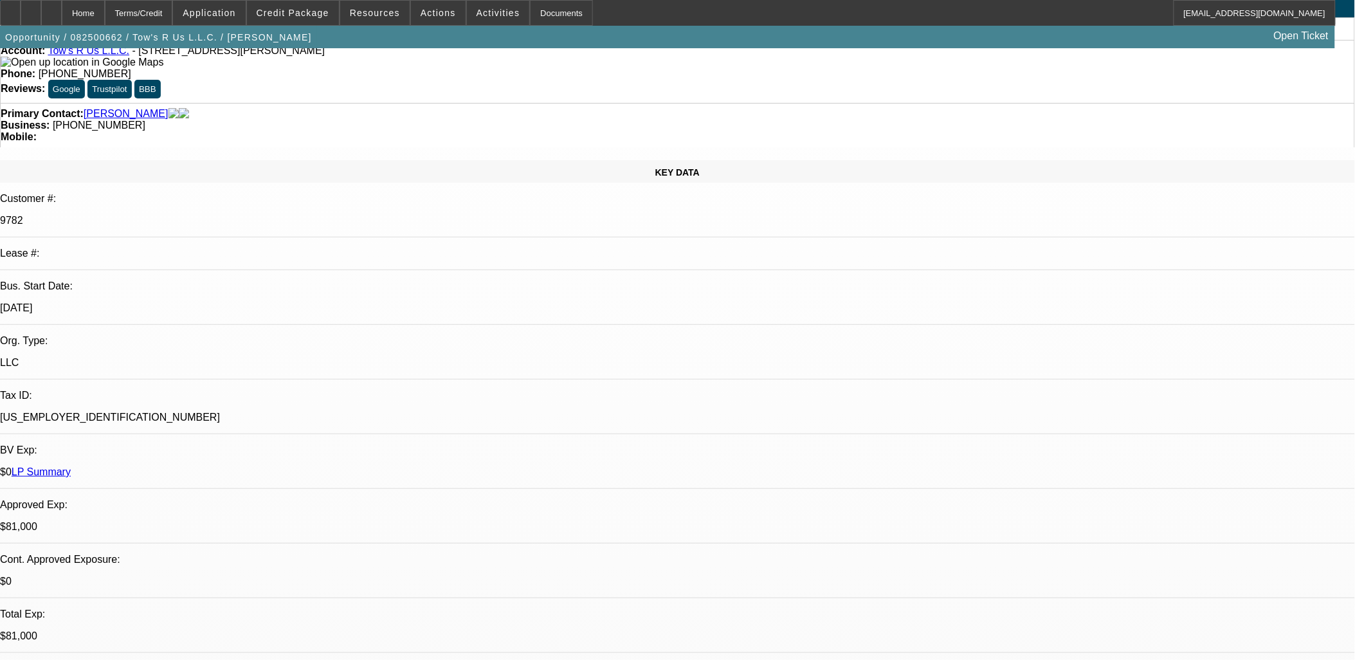
scroll to position [0, 0]
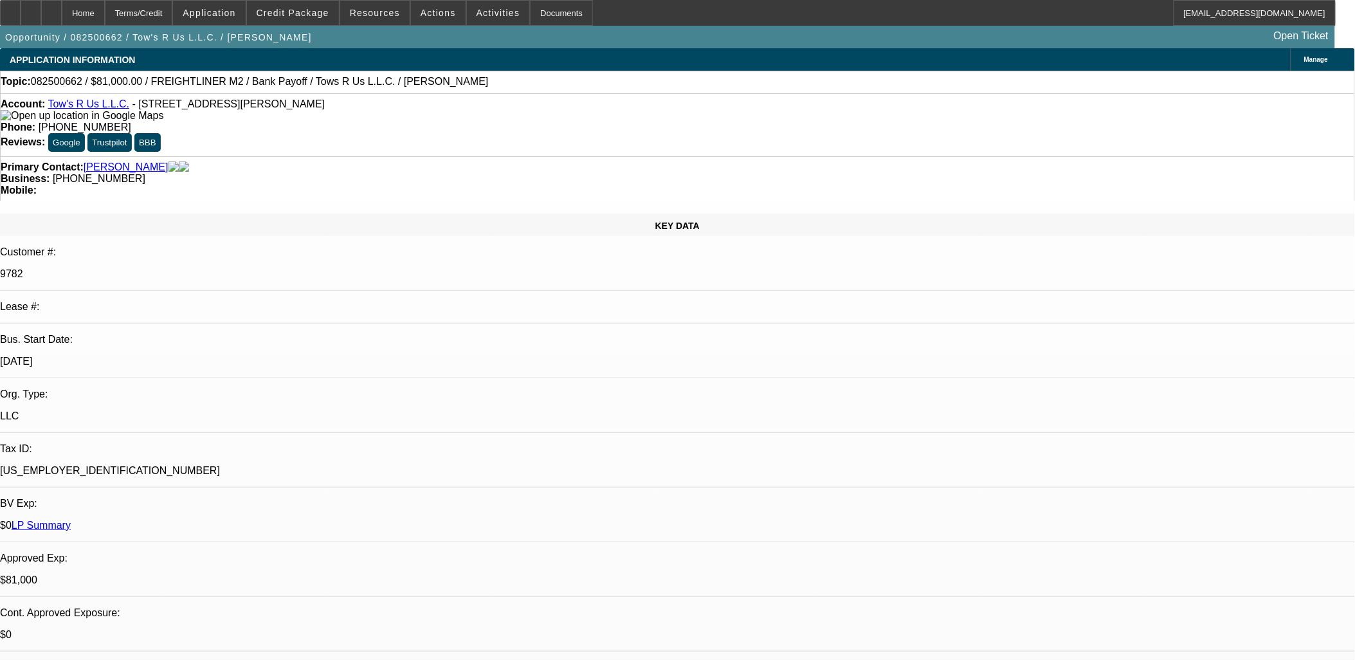
drag, startPoint x: 307, startPoint y: 103, endPoint x: 58, endPoint y: 109, distance: 249.5
click at [58, 109] on div "Account: Tow's R Us L.L.C. - 6301 Jennifer St, Bakersfield, CA 93308" at bounding box center [677, 109] width 1353 height 23
copy div "Tow's R Us L.L.C. - 6301 Jennifer St, Bakersfield, CA 93308"
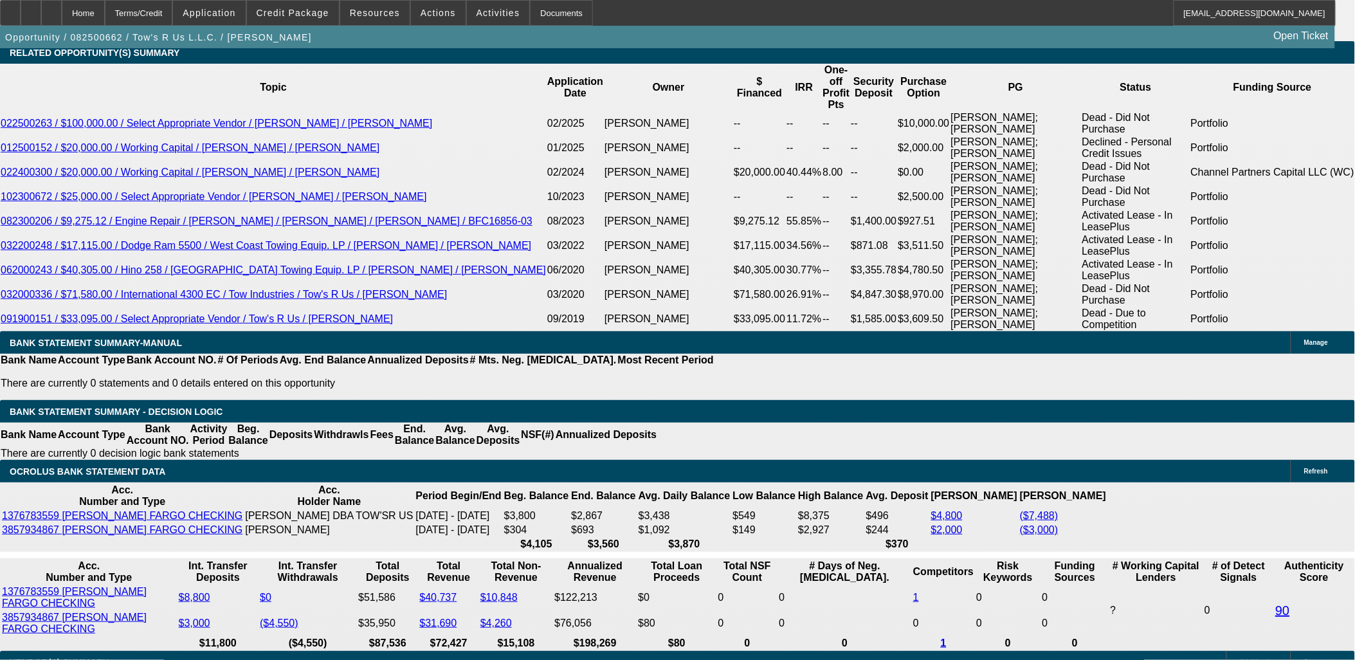
scroll to position [2143, 0]
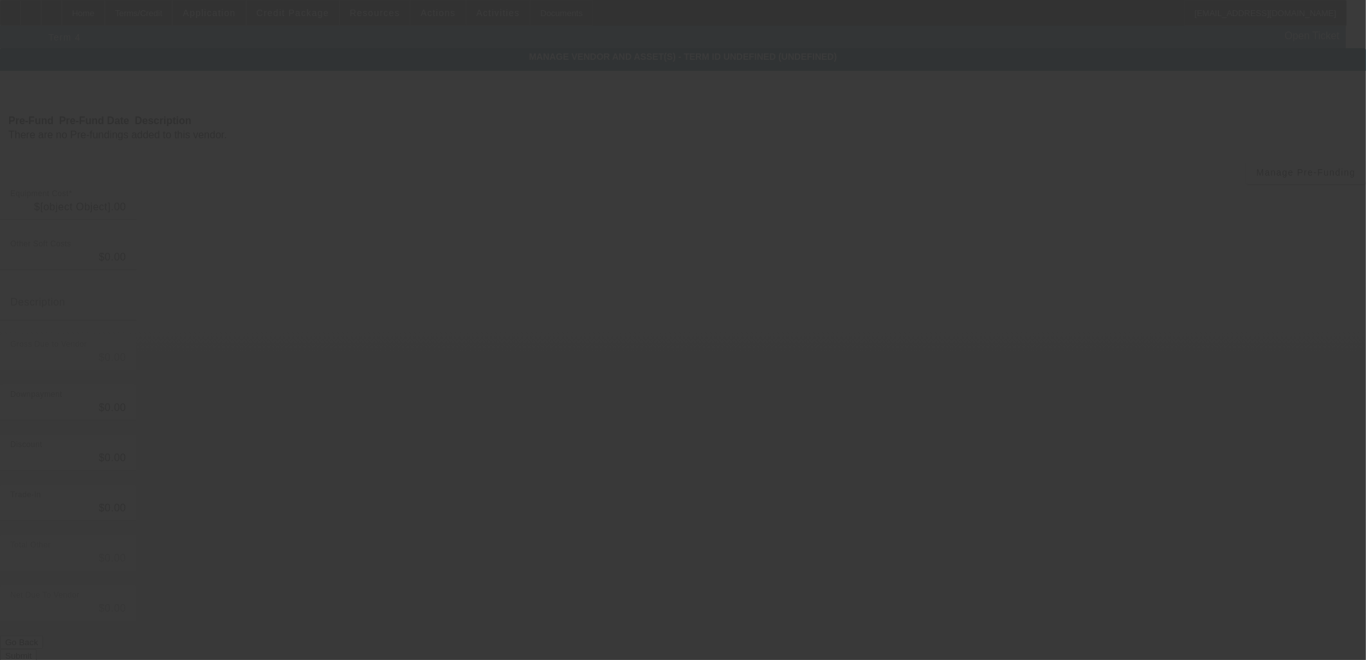
type input "$23,496.47"
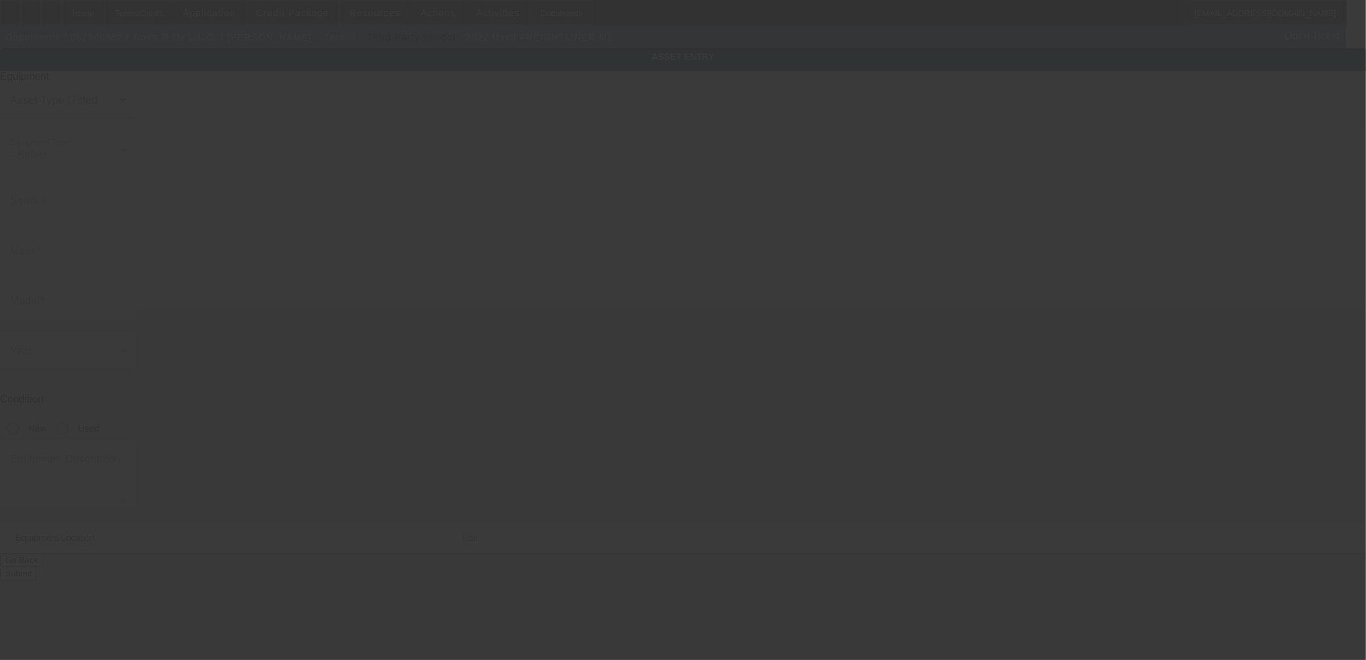
type input "1FVACWFC3NHND3694"
type input "Freightliner"
type input "M2"
radio input "true"
type input "6301 Jennifer St"
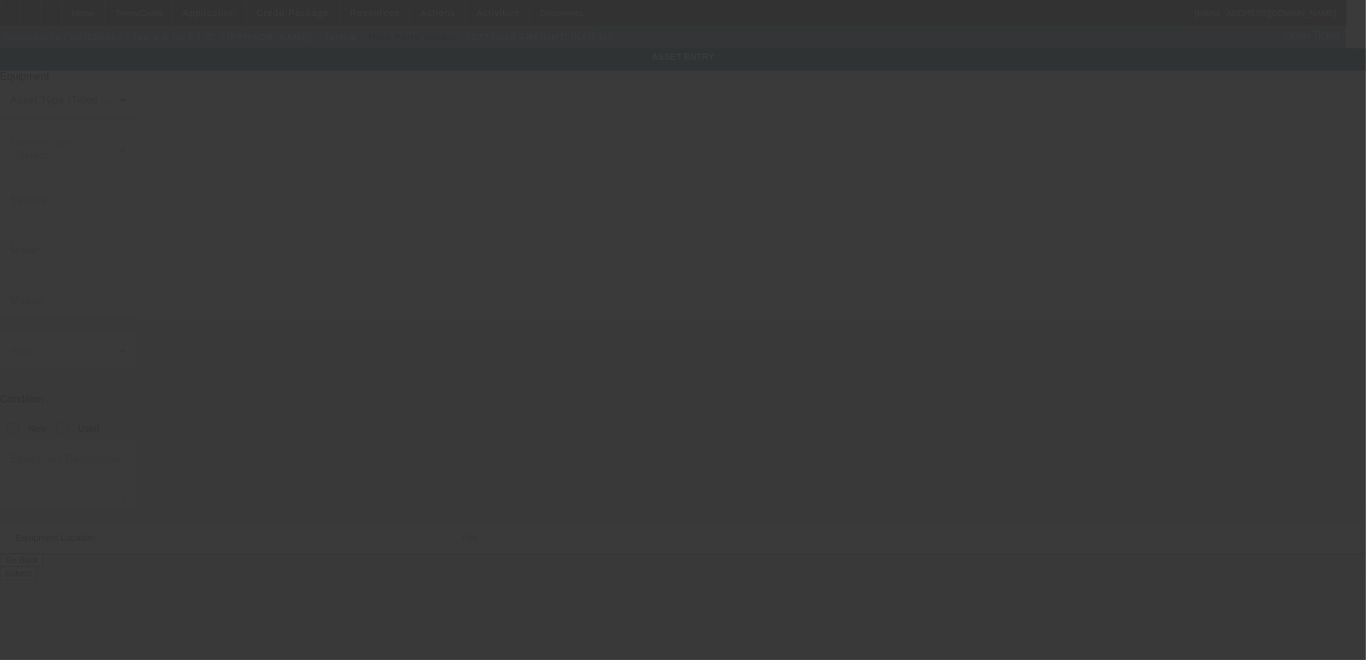
type input "Bakersfield"
type input "93308"
type input "Kern"
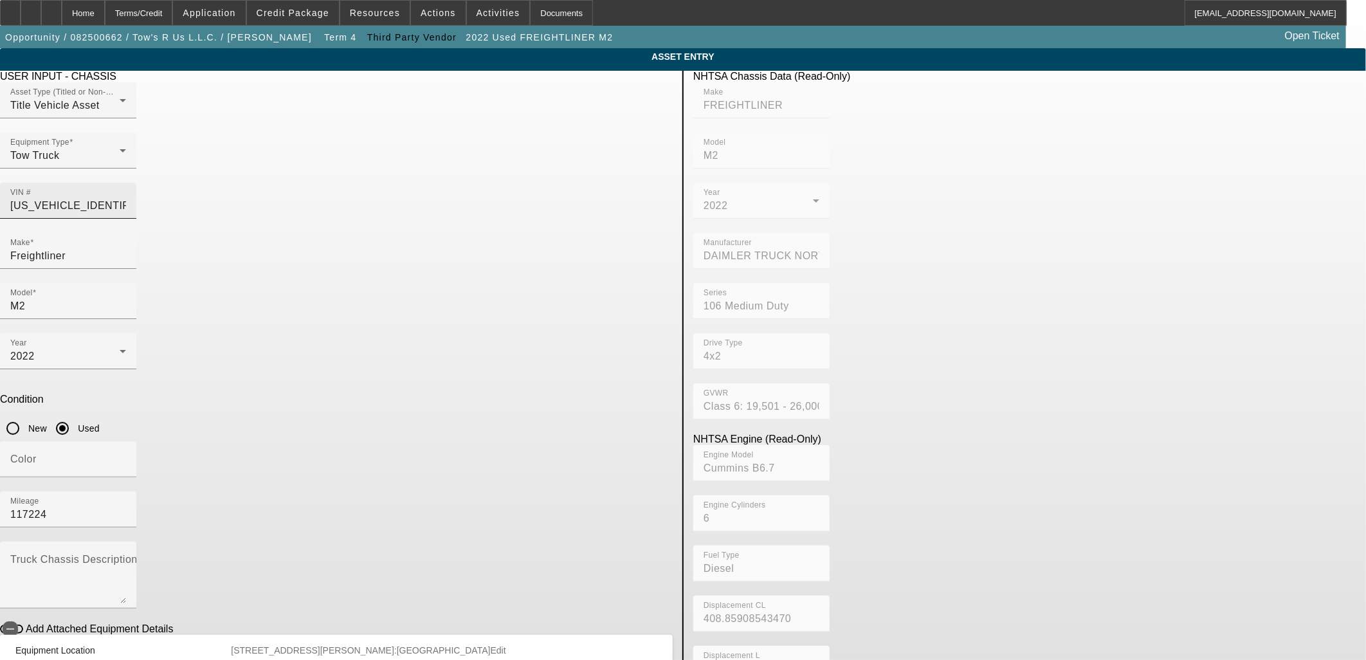
click at [126, 183] on div "VIN # 1FVACWFC3NHND3694" at bounding box center [68, 201] width 116 height 36
click at [126, 188] on div "VIN # 1FVACWFC3NHND3694" at bounding box center [68, 201] width 116 height 36
click at [126, 198] on input "1FVACWFC3NHND3694" at bounding box center [68, 205] width 116 height 15
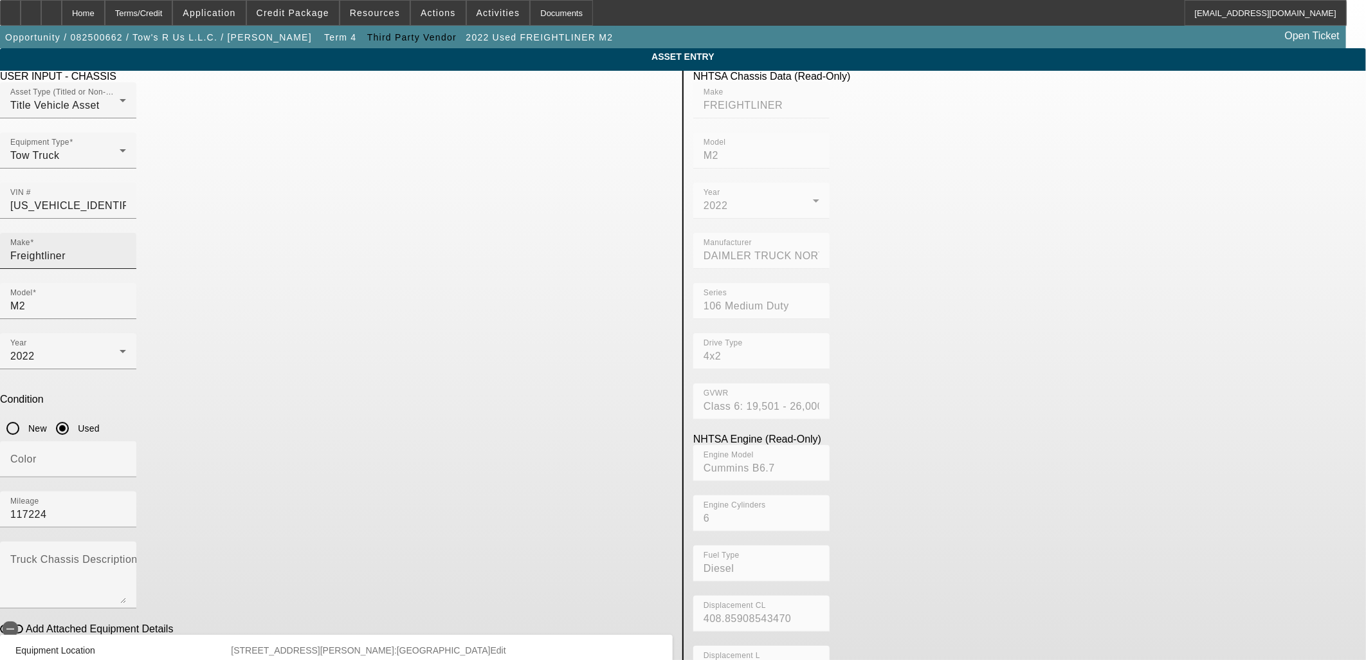
click at [126, 248] on input "Freightliner" at bounding box center [68, 255] width 116 height 15
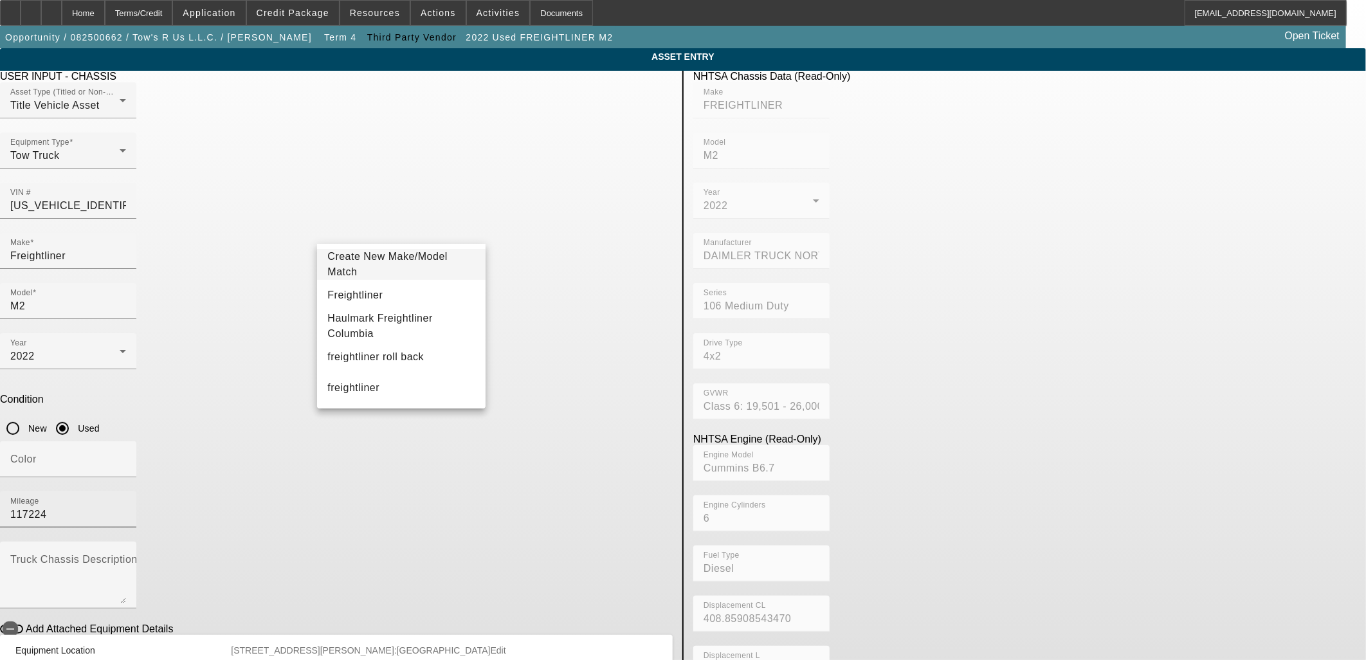
click at [126, 507] on input "117224" at bounding box center [68, 514] width 116 height 15
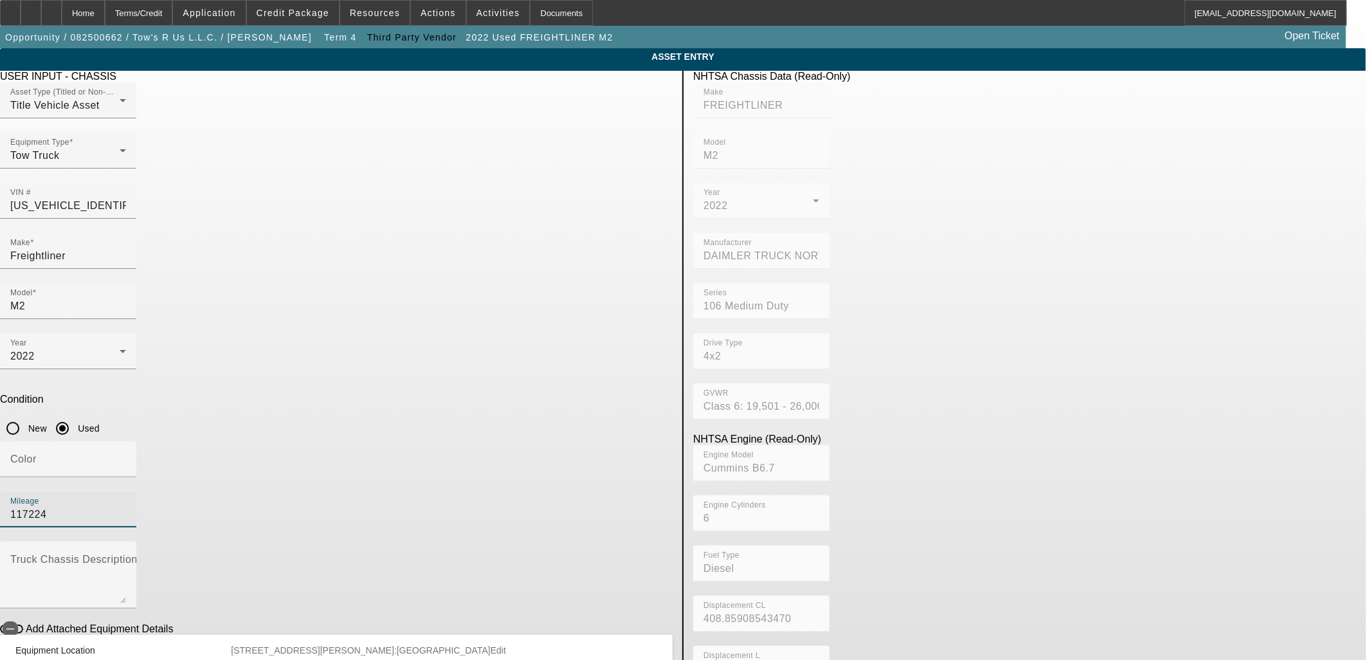
click at [126, 507] on input "117224" at bounding box center [68, 514] width 116 height 15
click at [31, 8] on icon at bounding box center [31, 8] width 0 height 0
click at [170, 30] on span "button" at bounding box center [158, 37] width 317 height 31
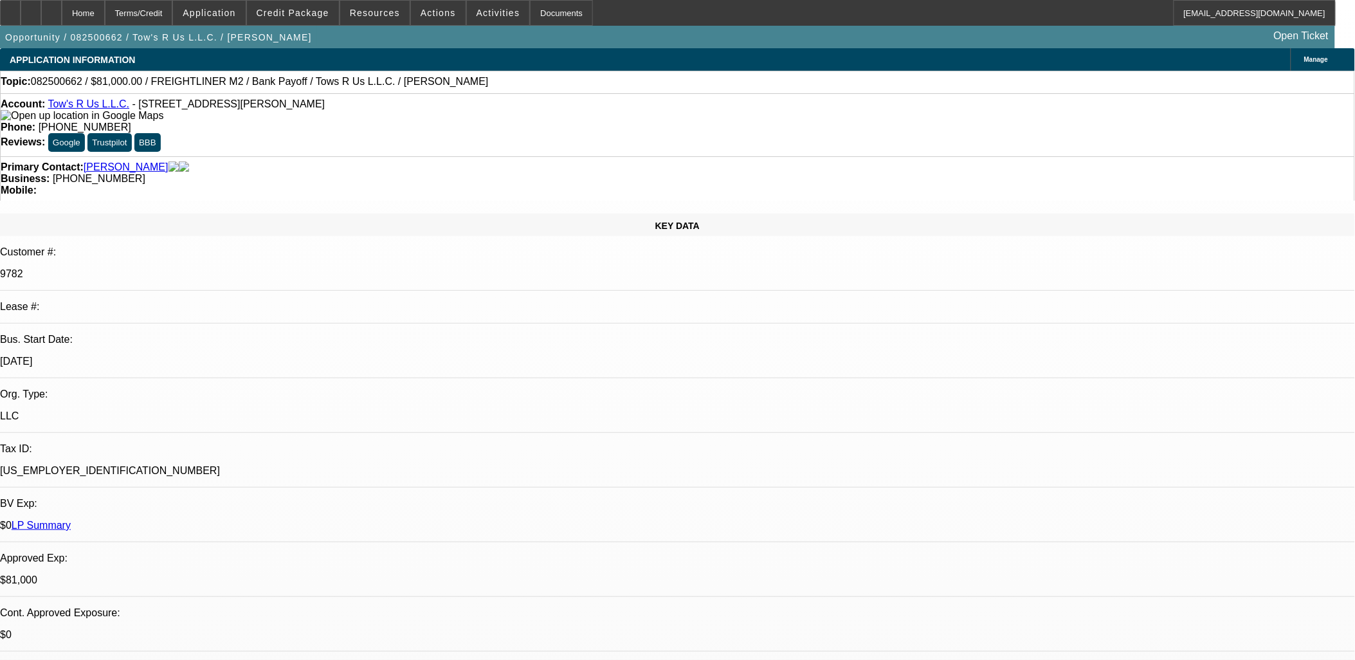
select select "0.1"
select select "2"
select select "0.1"
select select "4"
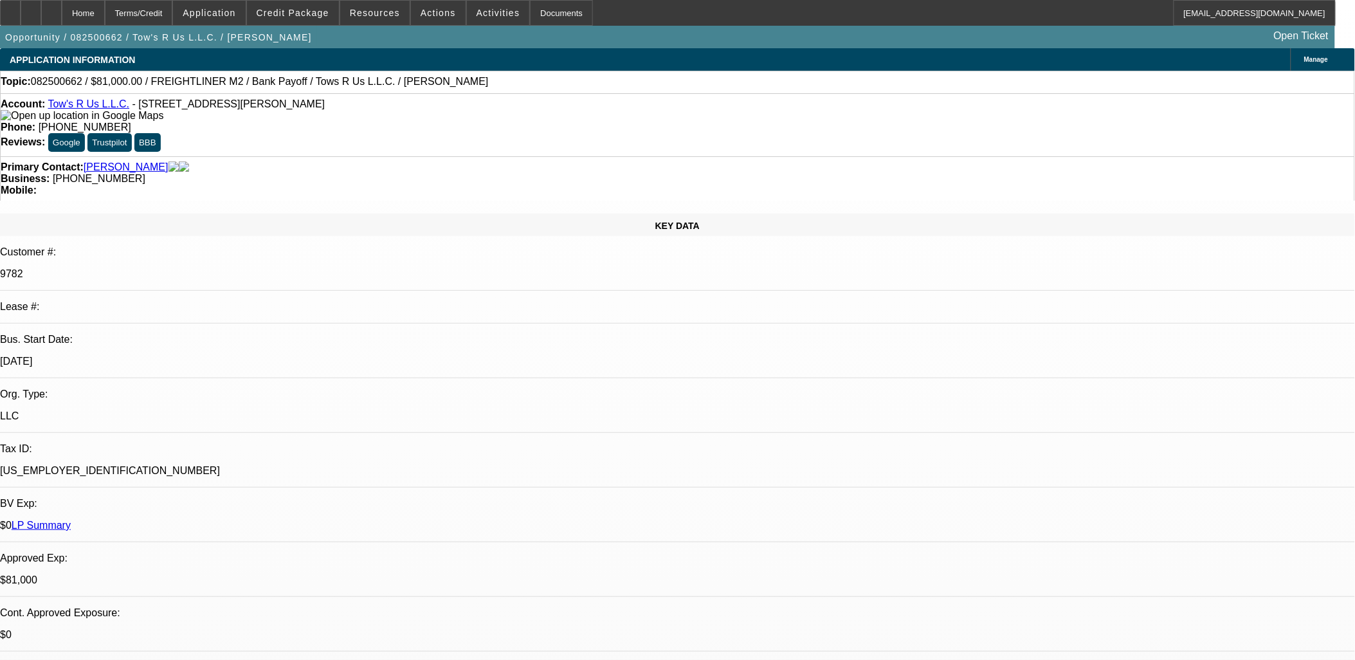
select select "0.1"
select select "2"
select select "0.1"
select select "4"
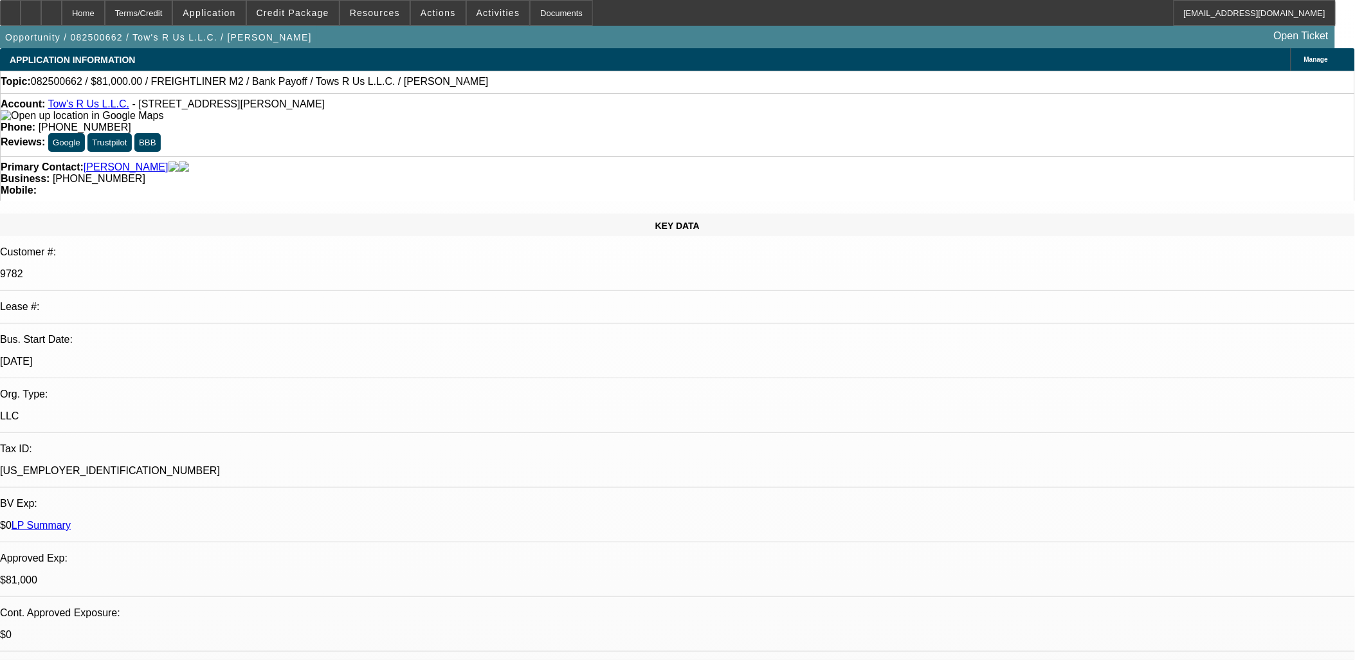
select select "0.1"
select select "2"
select select "0.1"
select select "4"
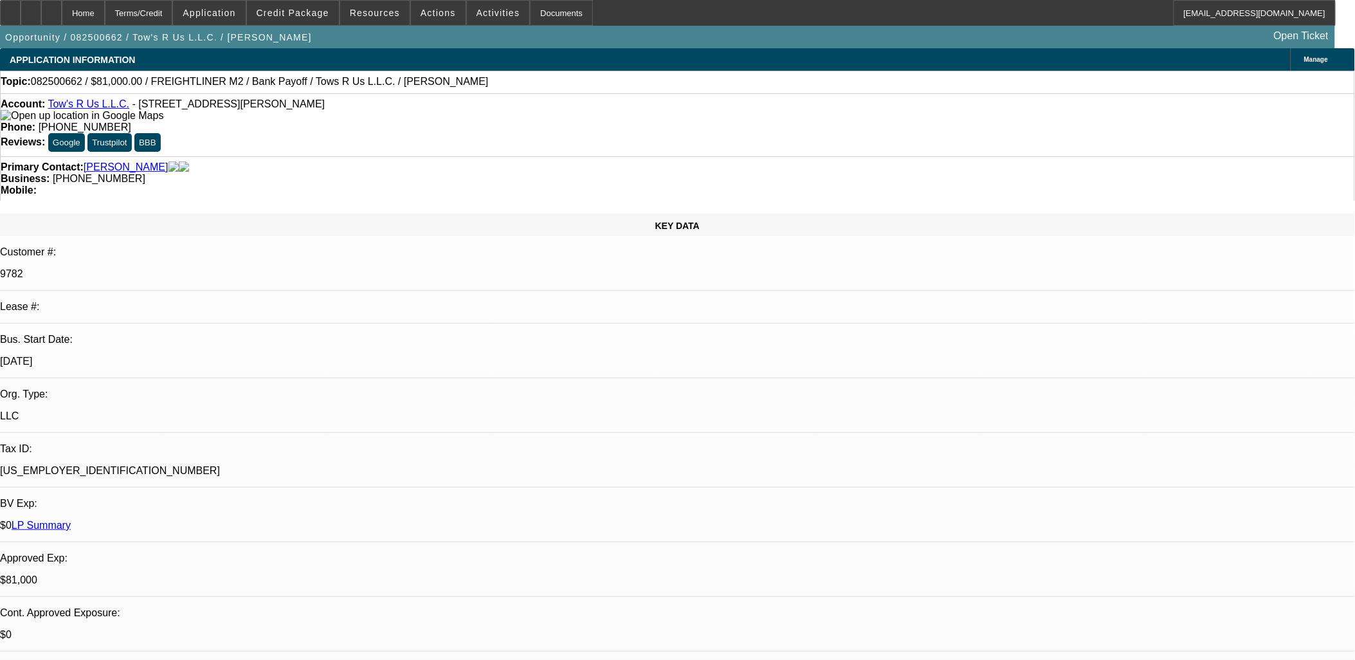
select select "0"
select select "2"
select select "0.1"
select select "4"
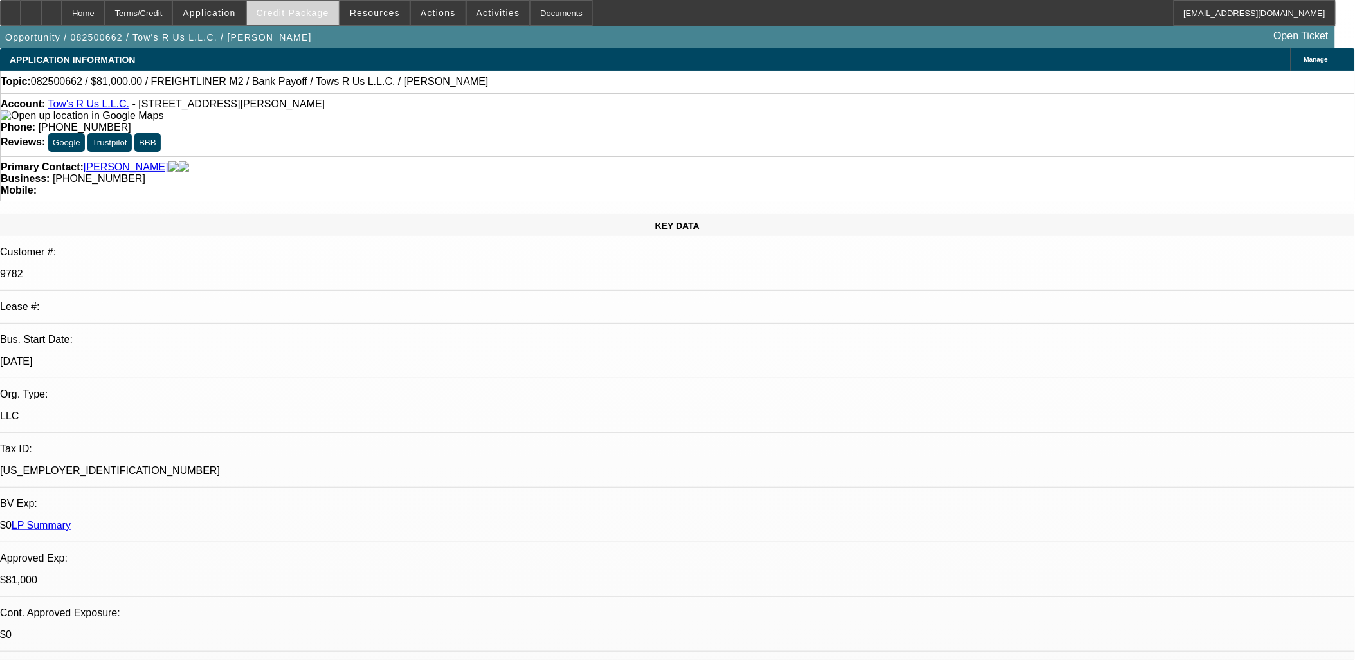
click at [296, 23] on span at bounding box center [293, 12] width 92 height 31
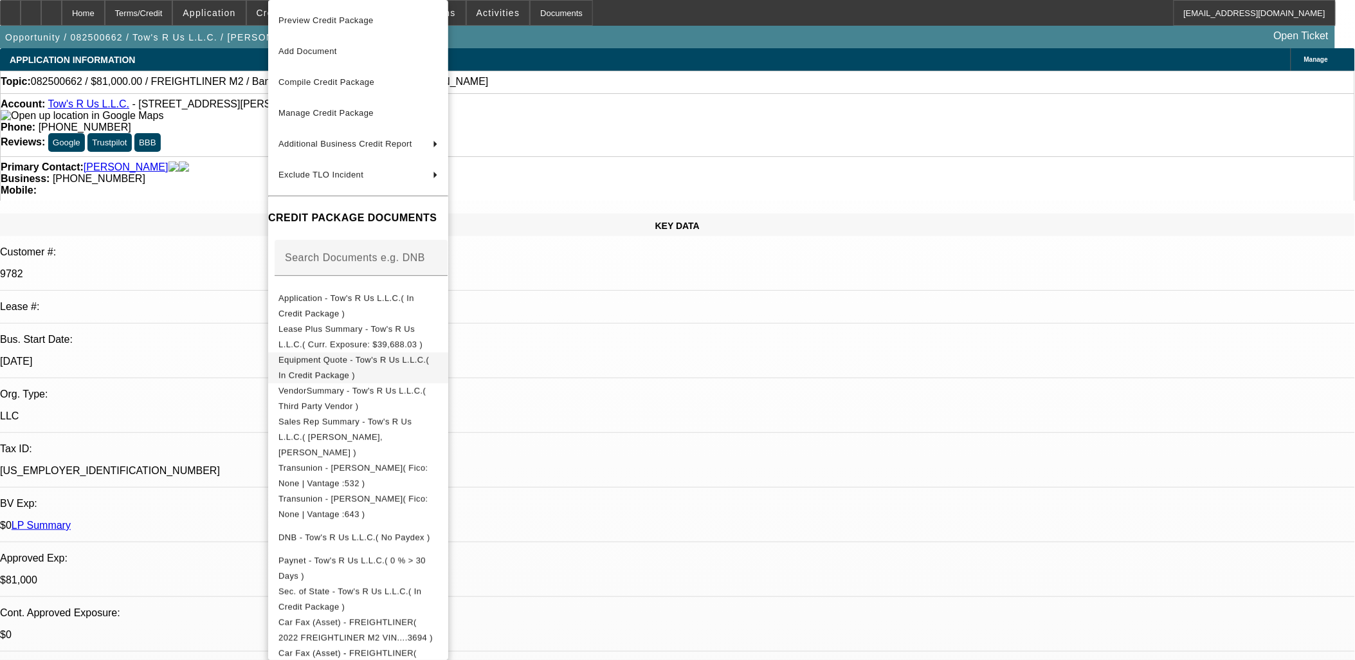
drag, startPoint x: 409, startPoint y: 359, endPoint x: 386, endPoint y: 219, distance: 142.1
click at [409, 360] on span "Equipment Quote - Tow's R Us L.L.C.( In Credit Package )" at bounding box center [353, 367] width 150 height 25
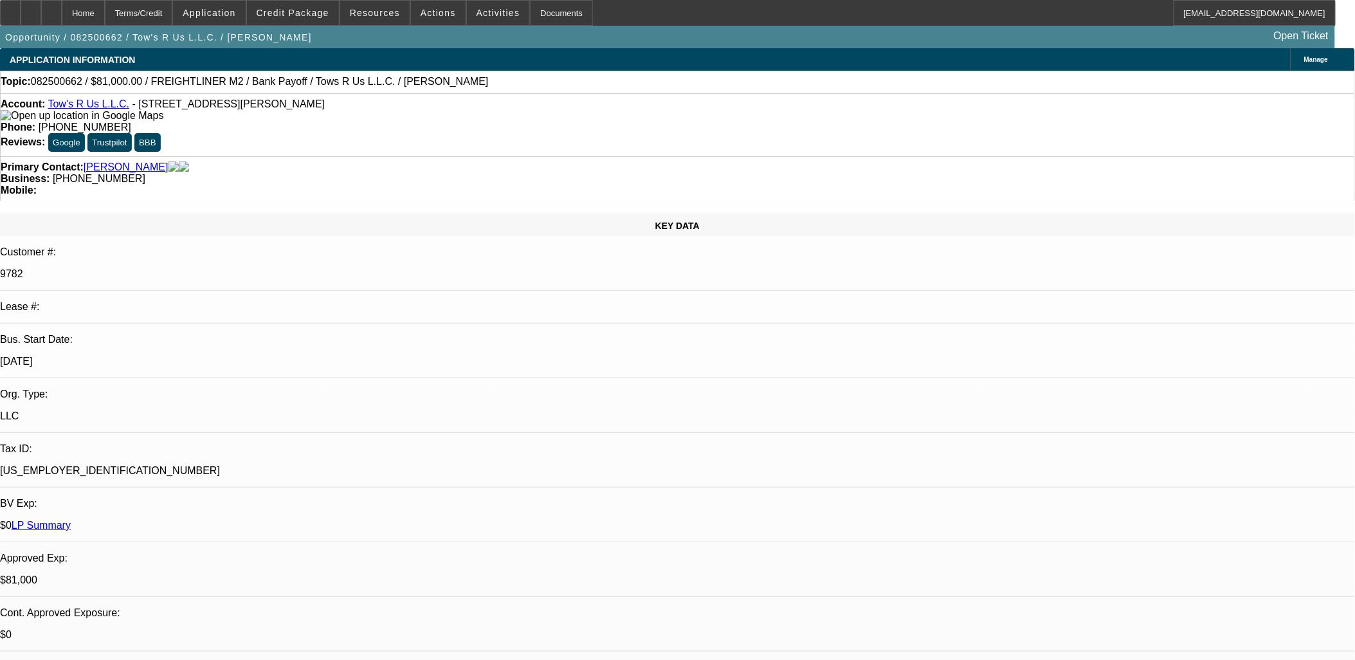
scroll to position [375, 0]
drag, startPoint x: 1040, startPoint y: 188, endPoint x: 1027, endPoint y: 206, distance: 21.8
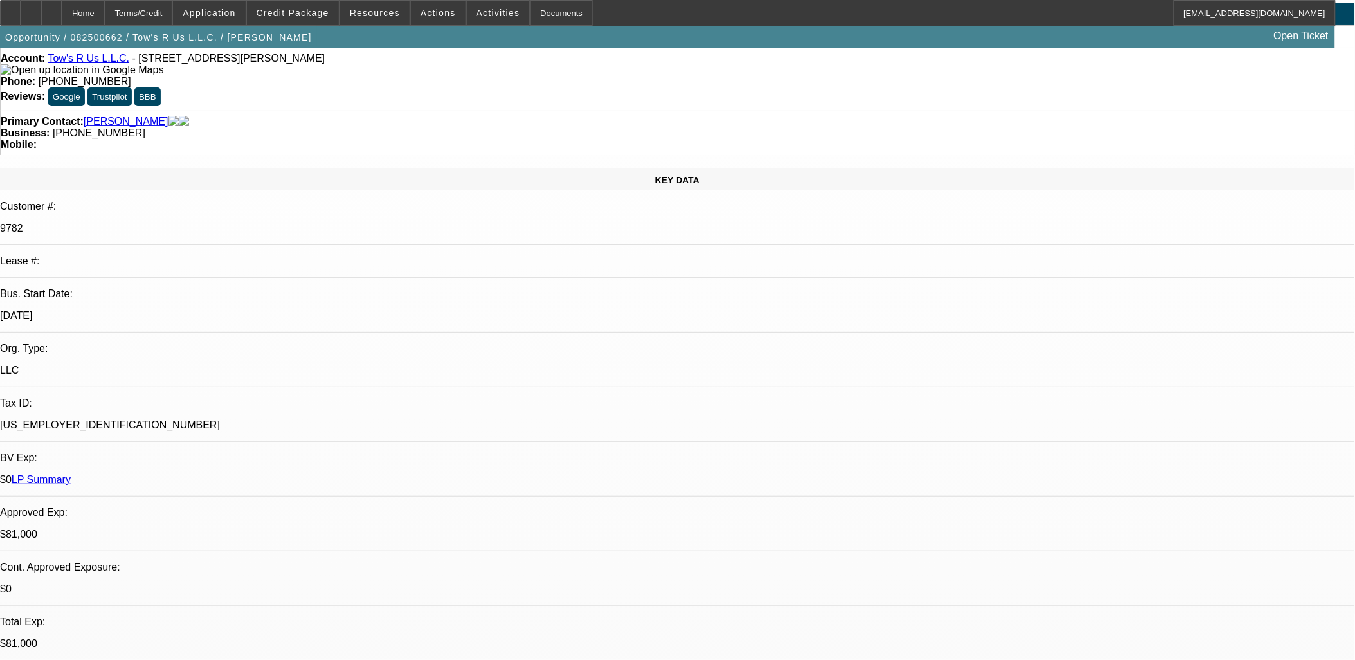
scroll to position [0, 0]
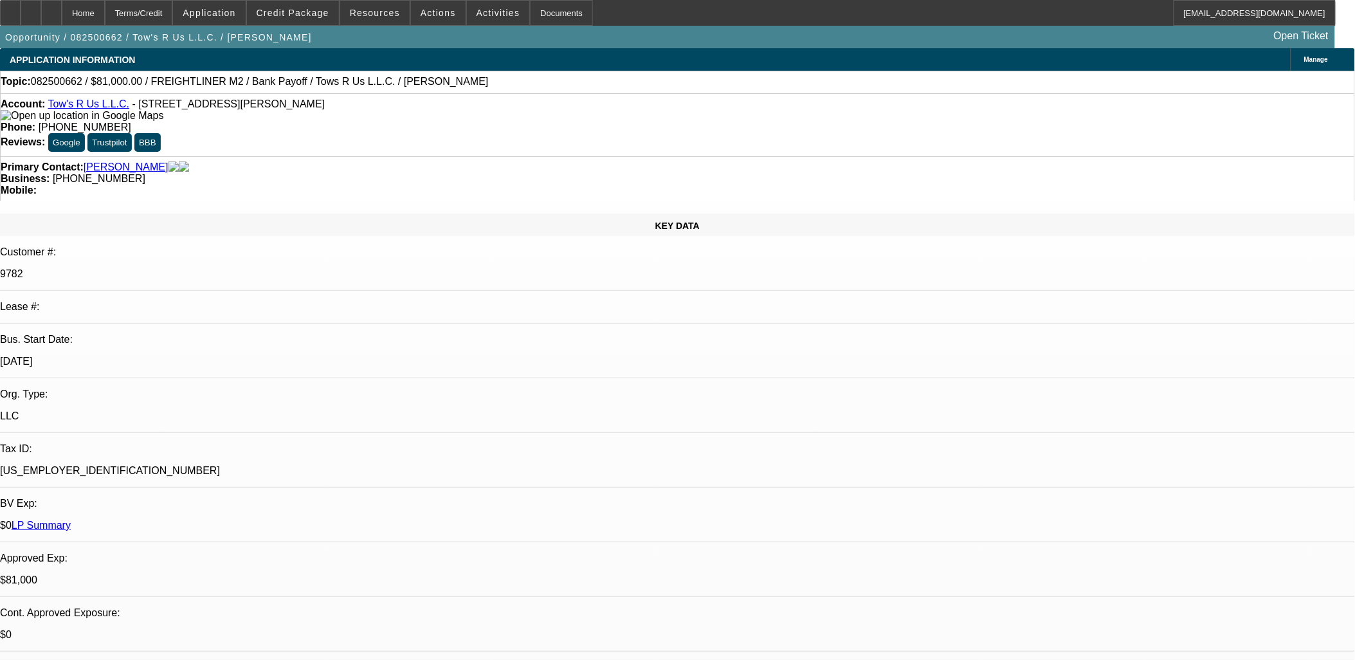
click at [291, 225] on div "KEY DATA Customer #: 9782 Lease #: Bus. Start Date: 11/1/18 Org. Type: LLC Tax …" at bounding box center [677, 522] width 1355 height 619
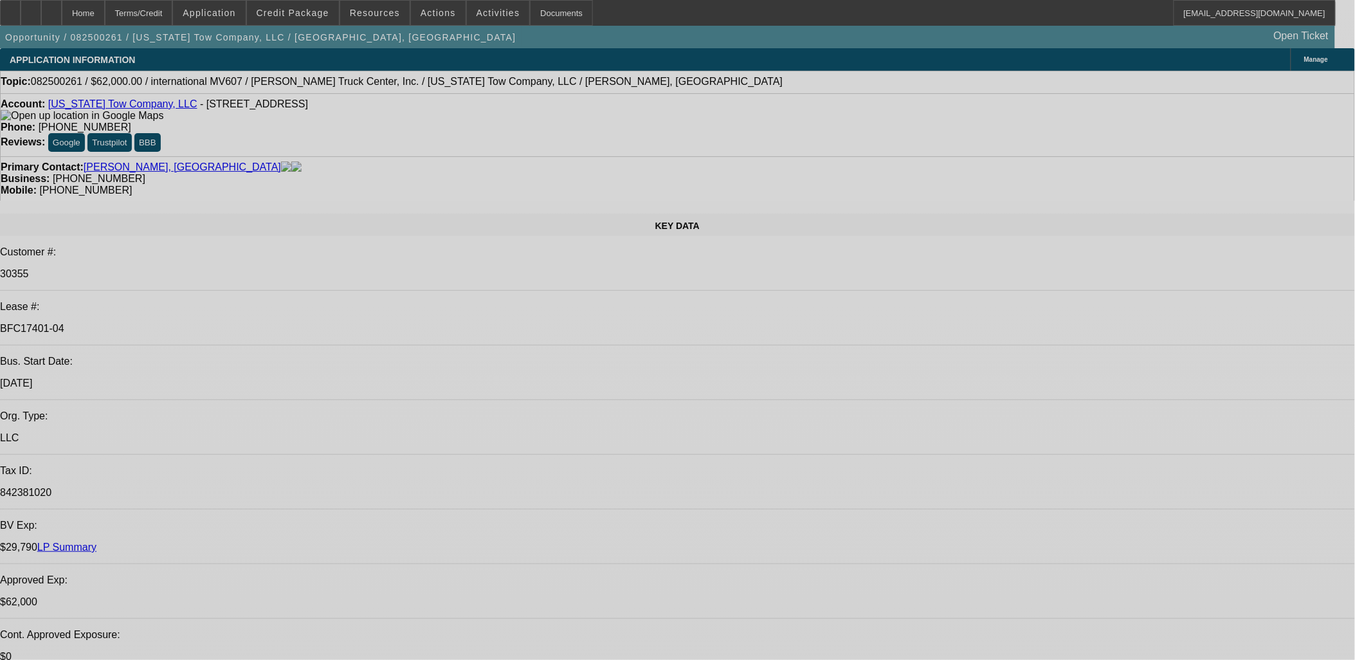
select select "0"
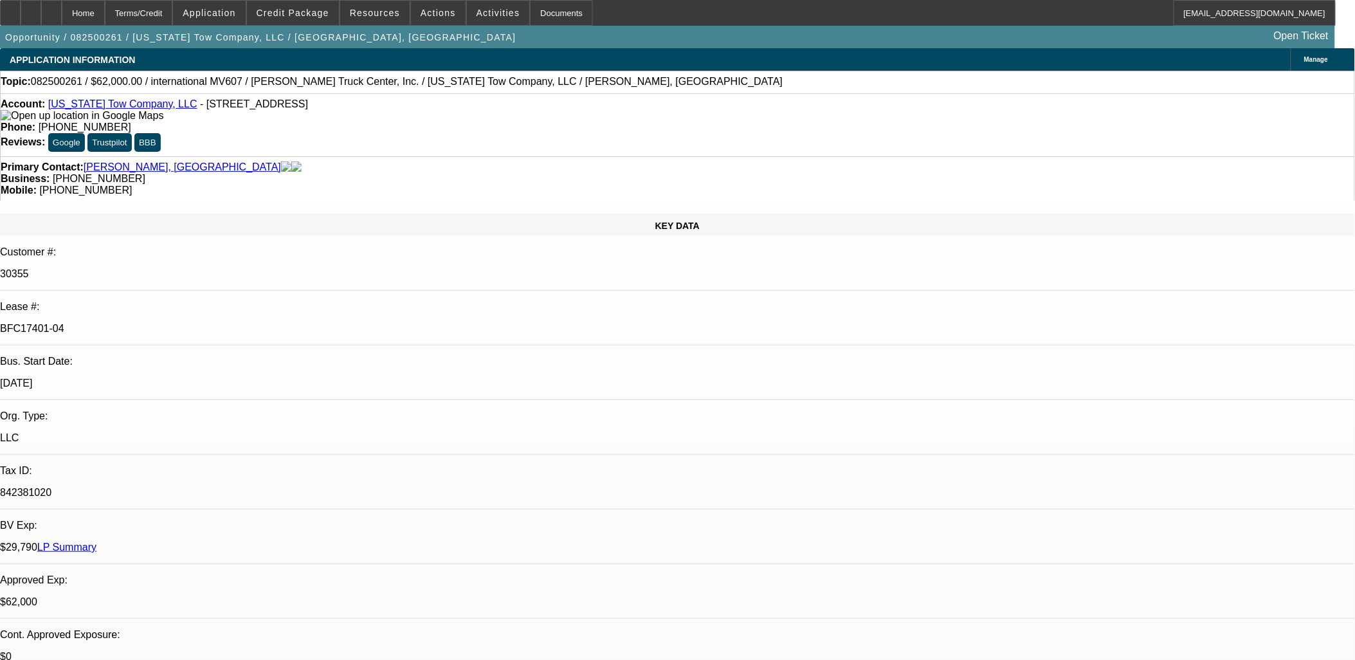
select select "2"
select select "0"
select select "2"
select select "0"
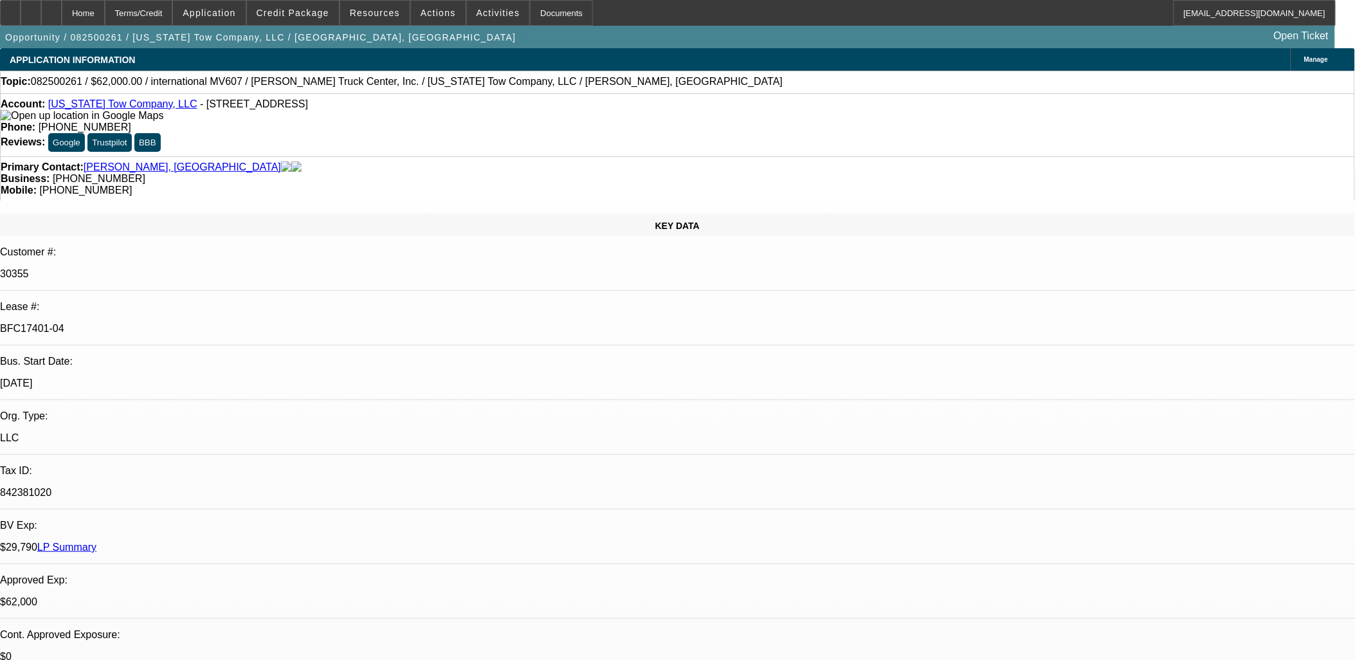
select select "0"
select select "2"
select select "0"
select select "2"
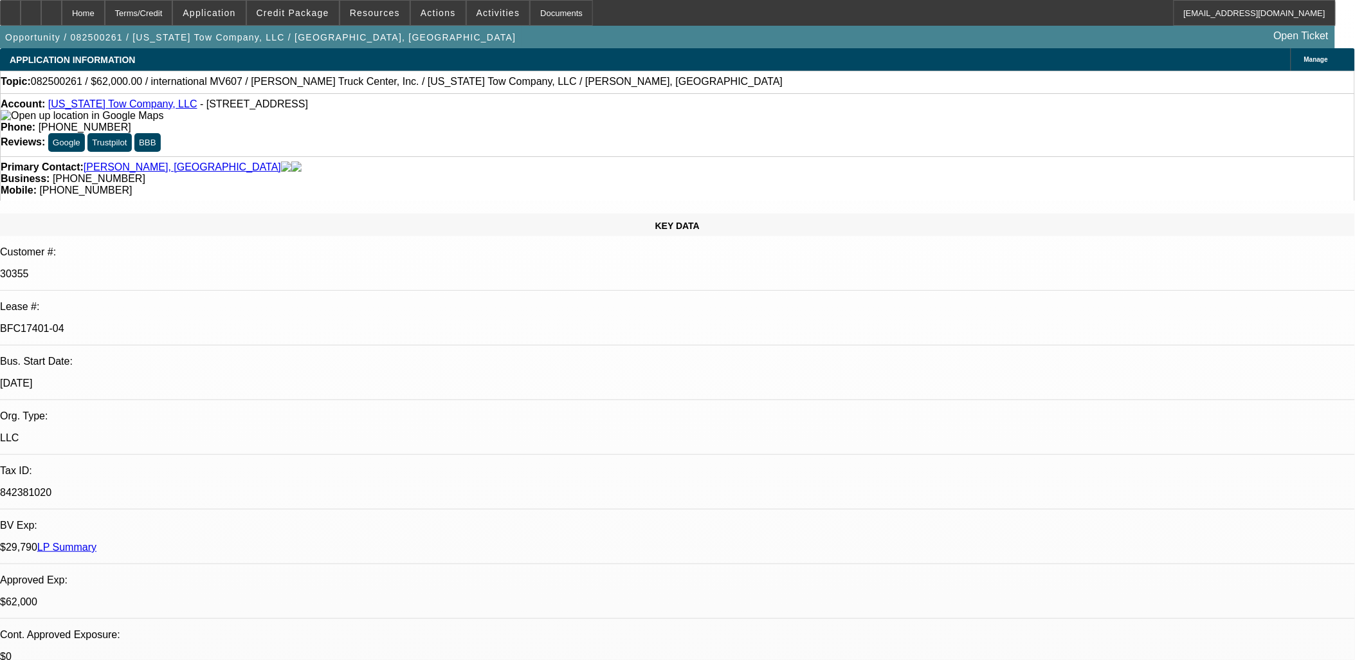
select select "0"
select select "1"
select select "2"
select select "6"
select select "1"
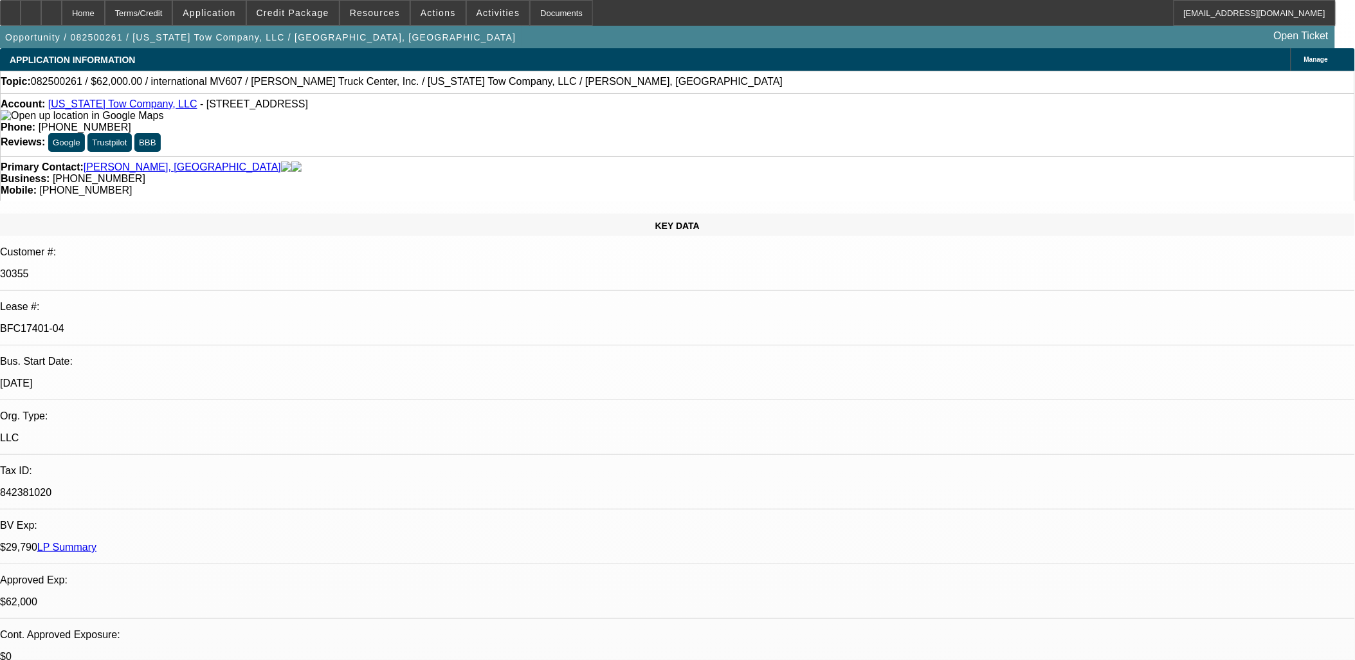
select select "2"
select select "6"
select select "1"
select select "2"
select select "6"
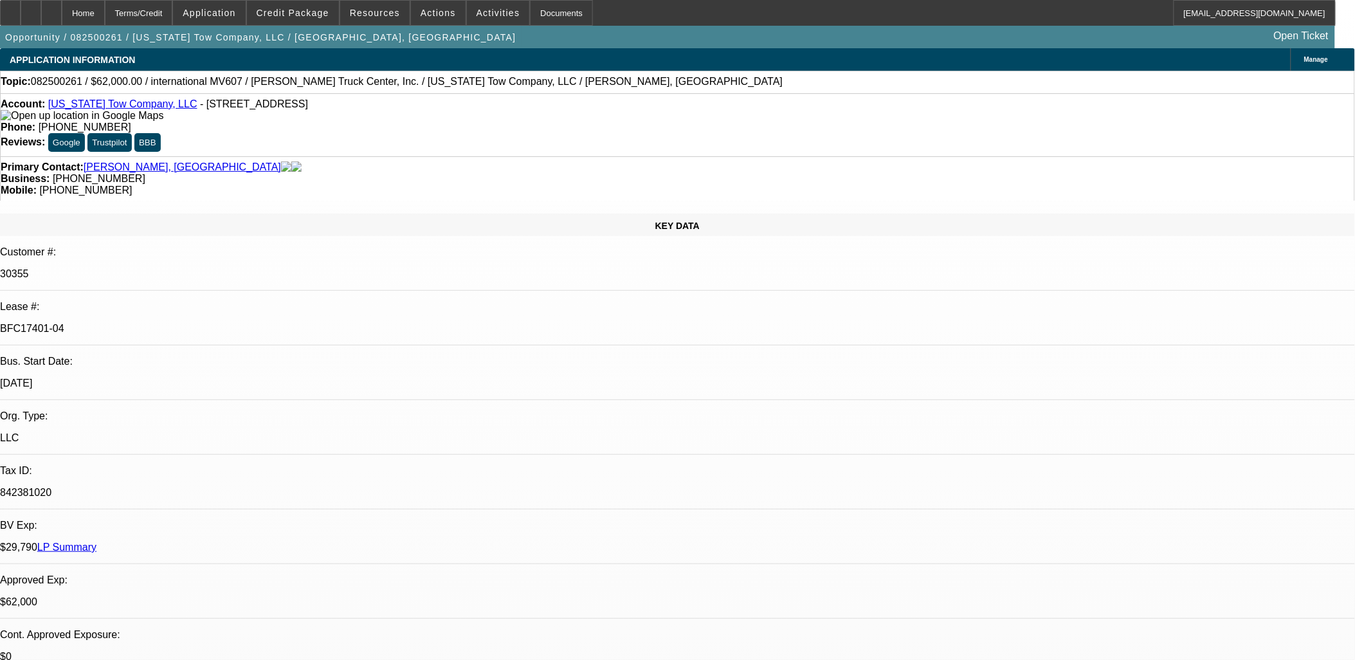
select select "1"
select select "2"
select select "6"
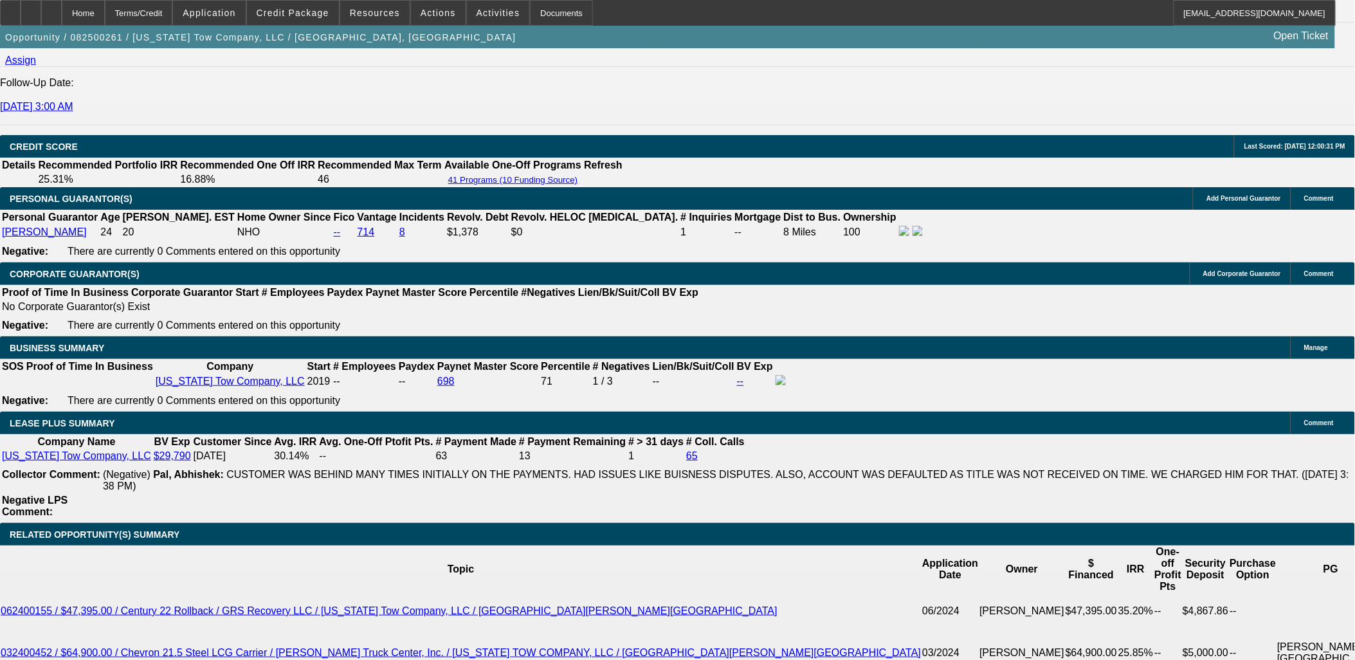
scroll to position [1857, 0]
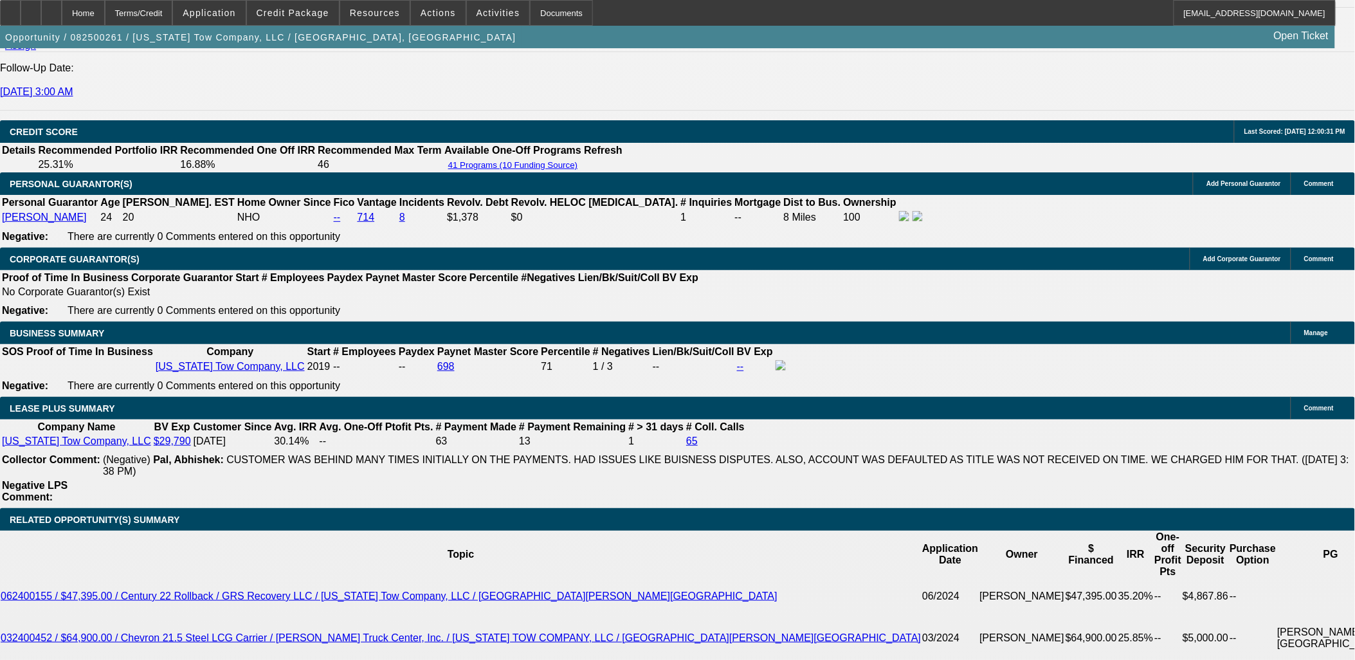
drag, startPoint x: 188, startPoint y: 419, endPoint x: 316, endPoint y: 451, distance: 131.1
drag, startPoint x: 316, startPoint y: 451, endPoint x: 254, endPoint y: 415, distance: 71.5
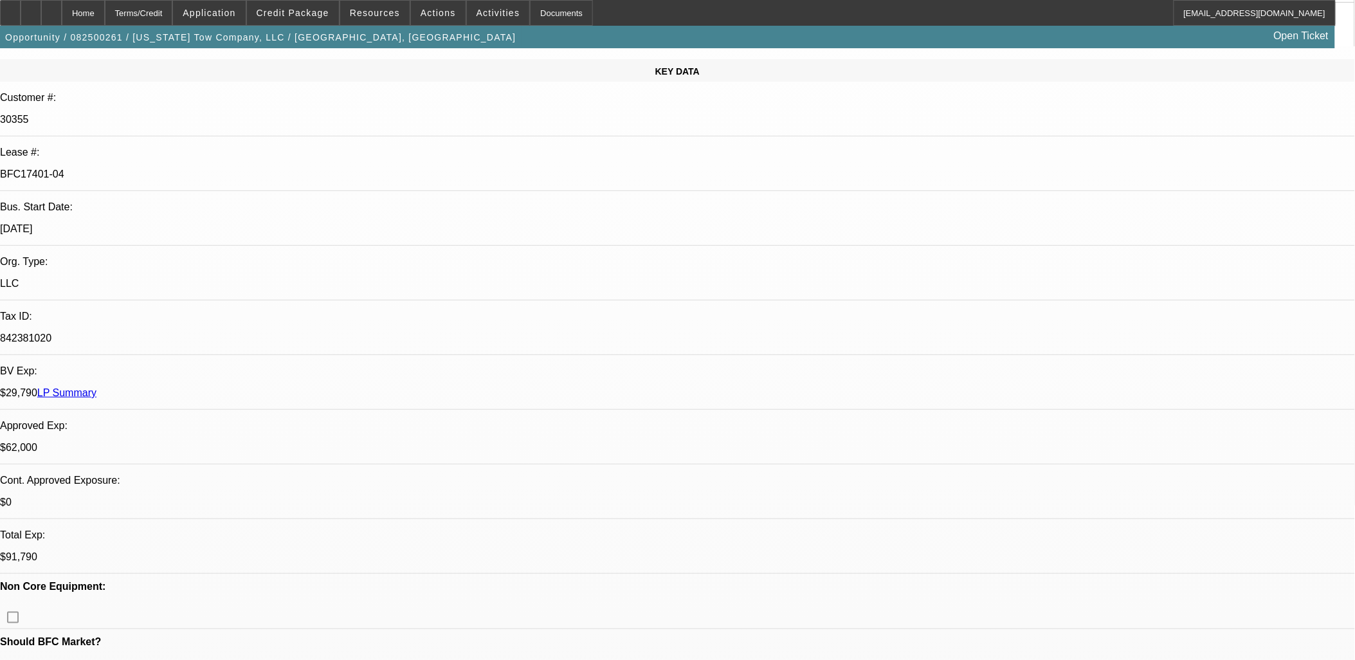
scroll to position [0, 0]
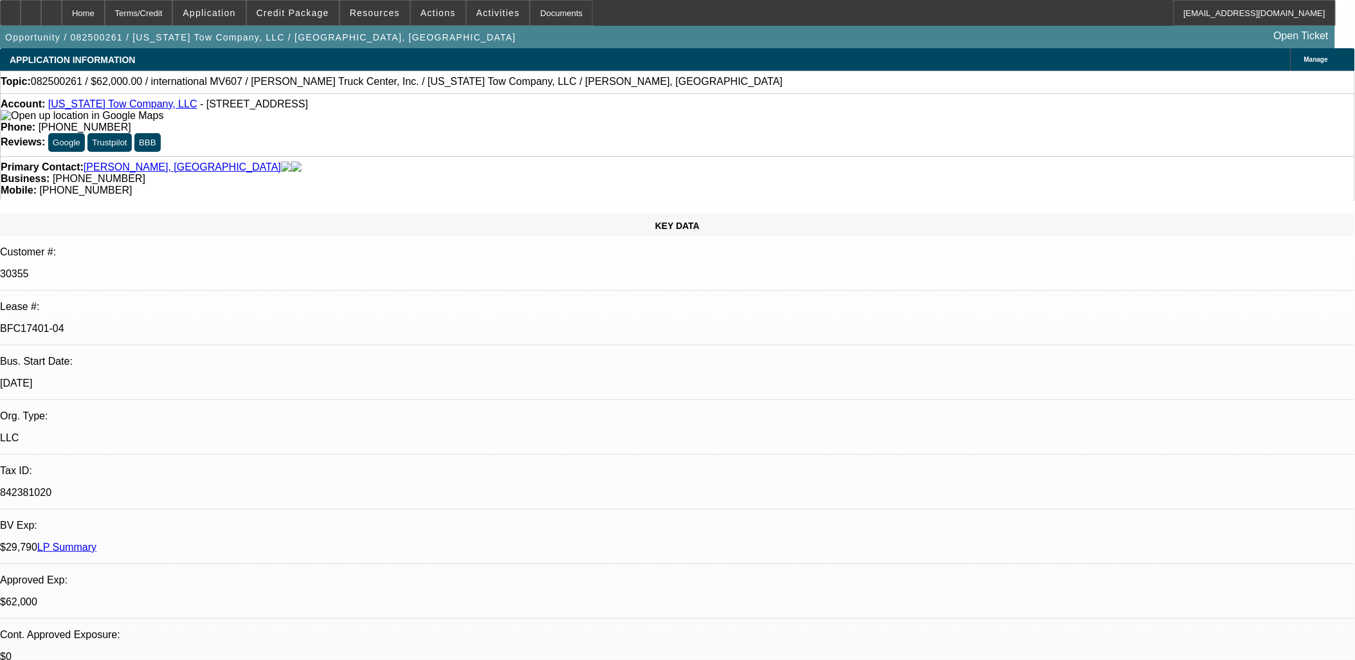
drag, startPoint x: 525, startPoint y: 314, endPoint x: 311, endPoint y: 278, distance: 217.0
drag, startPoint x: 311, startPoint y: 278, endPoint x: 324, endPoint y: 284, distance: 14.1
drag, startPoint x: 324, startPoint y: 284, endPoint x: 315, endPoint y: 283, distance: 9.1
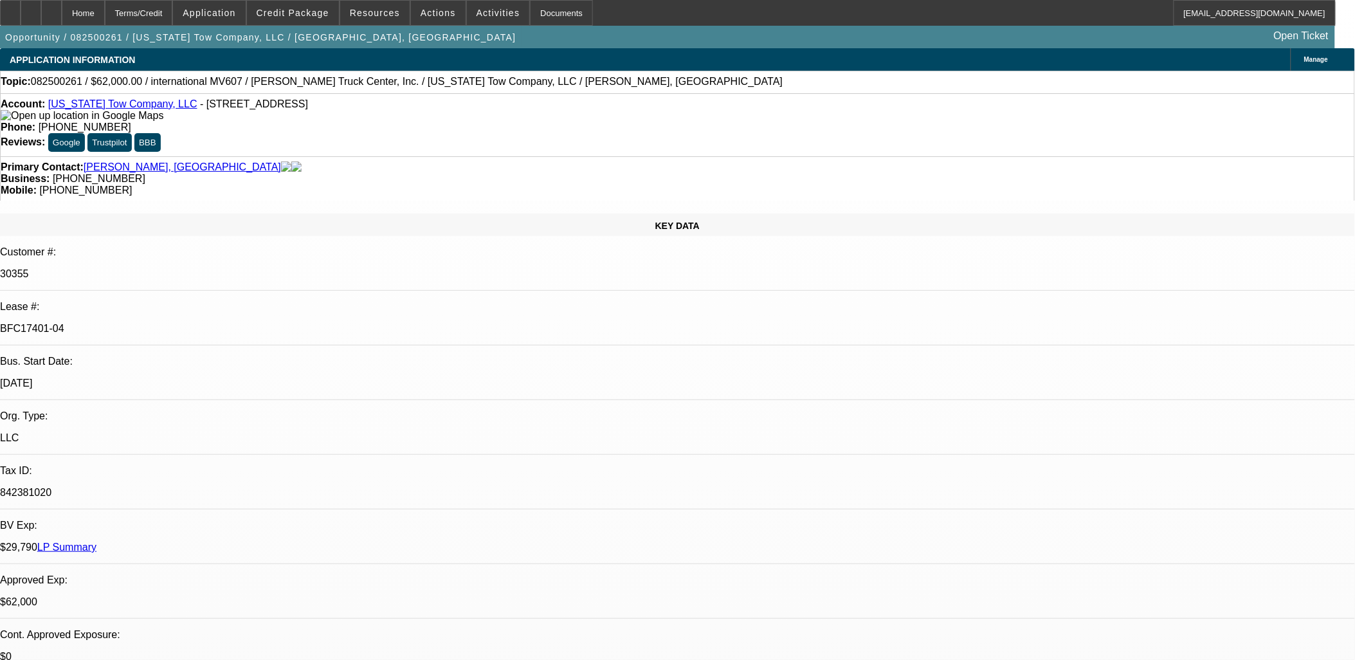
drag, startPoint x: 315, startPoint y: 283, endPoint x: 560, endPoint y: 317, distance: 247.3
drag, startPoint x: 560, startPoint y: 317, endPoint x: 331, endPoint y: 288, distance: 230.7
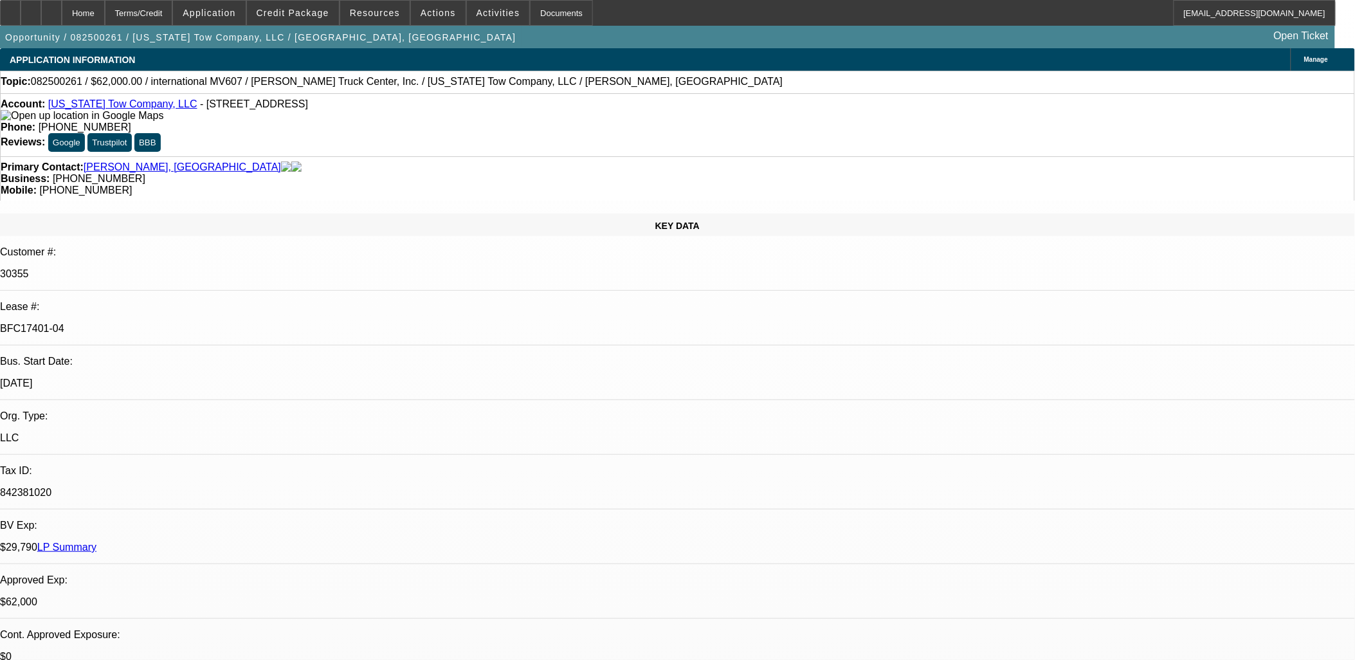
drag, startPoint x: 325, startPoint y: 286, endPoint x: 314, endPoint y: 283, distance: 11.4
drag, startPoint x: 314, startPoint y: 283, endPoint x: 584, endPoint y: 317, distance: 272.2
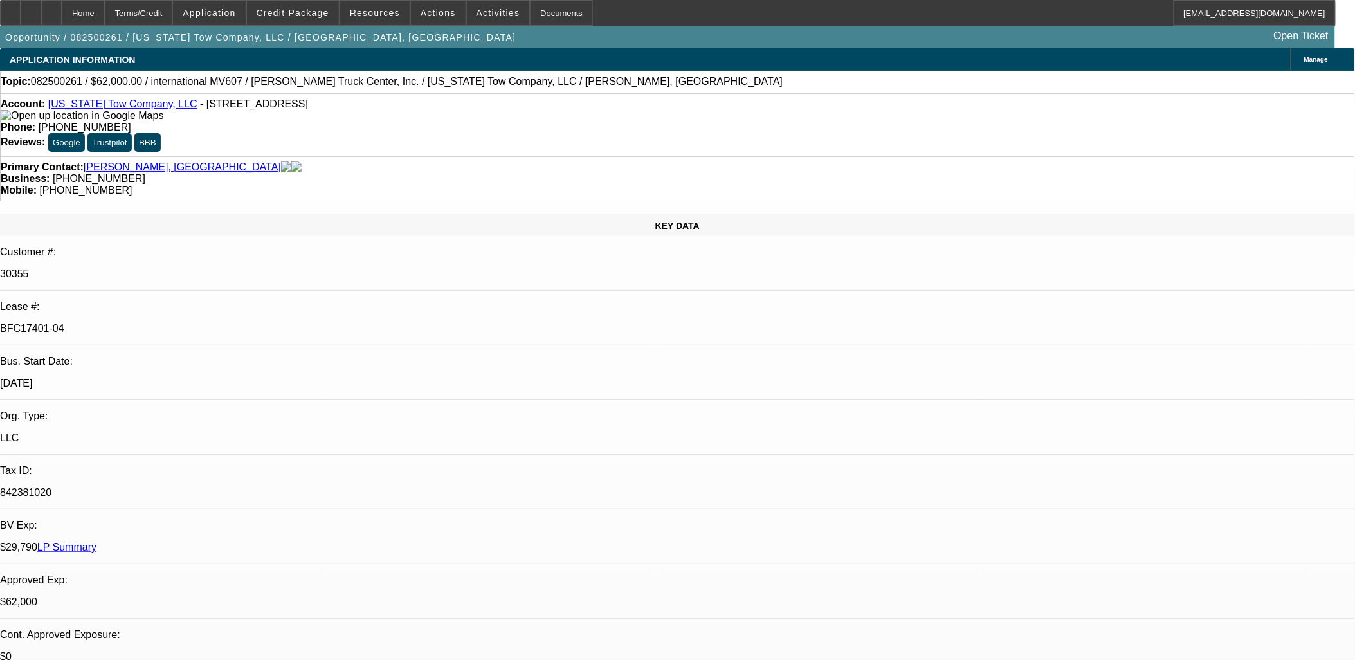
click at [246, 596] on div "$62,000" at bounding box center [677, 602] width 1355 height 12
drag, startPoint x: 352, startPoint y: 288, endPoint x: 566, endPoint y: 317, distance: 216.0
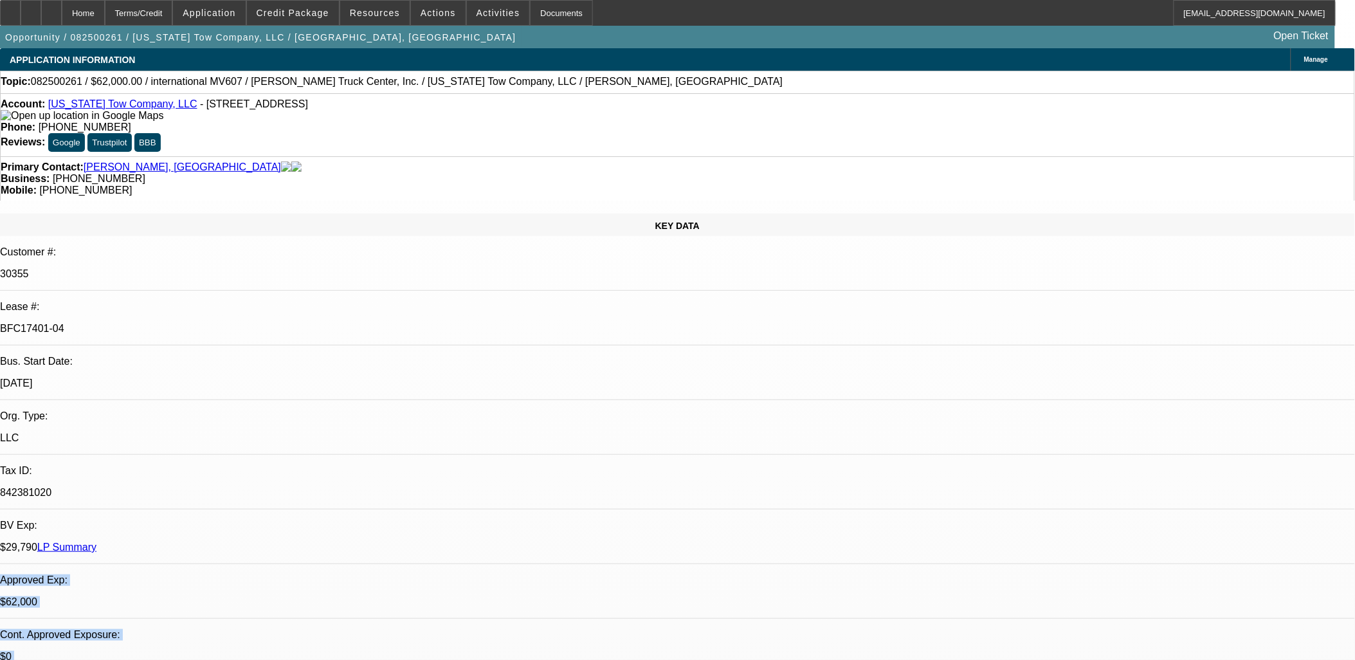
drag, startPoint x: 548, startPoint y: 330, endPoint x: 305, endPoint y: 267, distance: 251.8
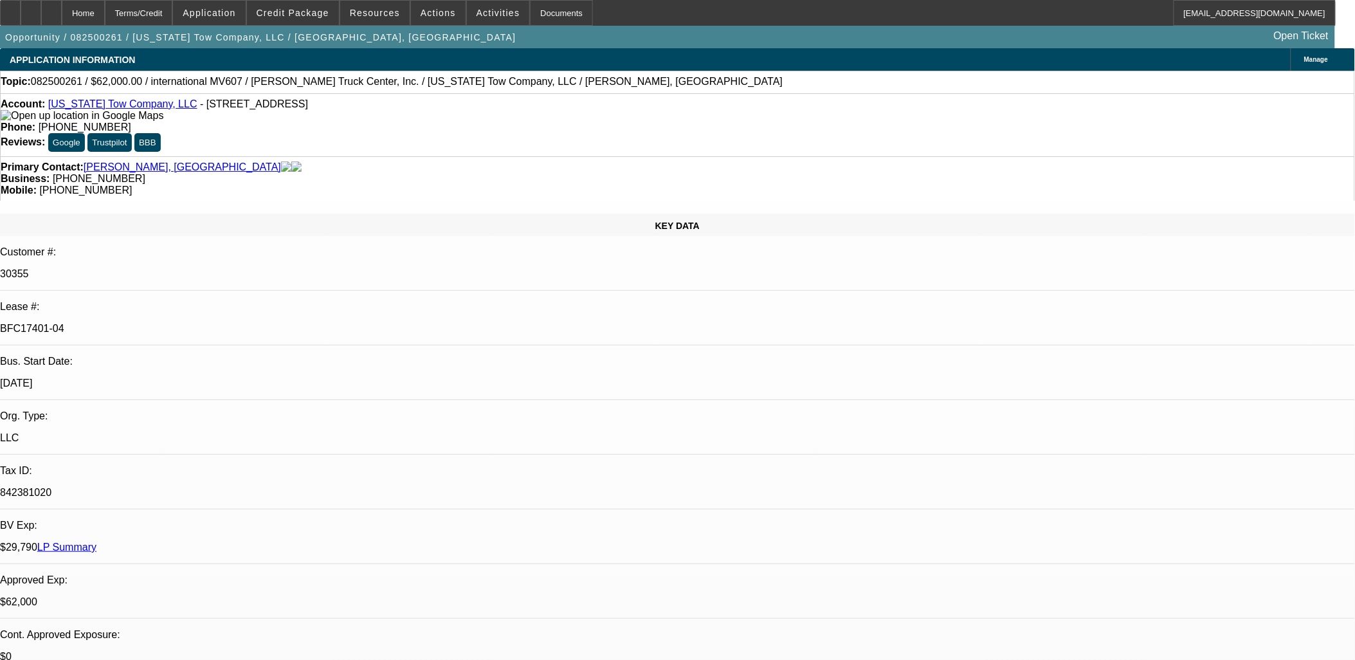
drag, startPoint x: 312, startPoint y: 264, endPoint x: 580, endPoint y: 329, distance: 275.4
drag, startPoint x: 580, startPoint y: 329, endPoint x: 560, endPoint y: 332, distance: 20.2
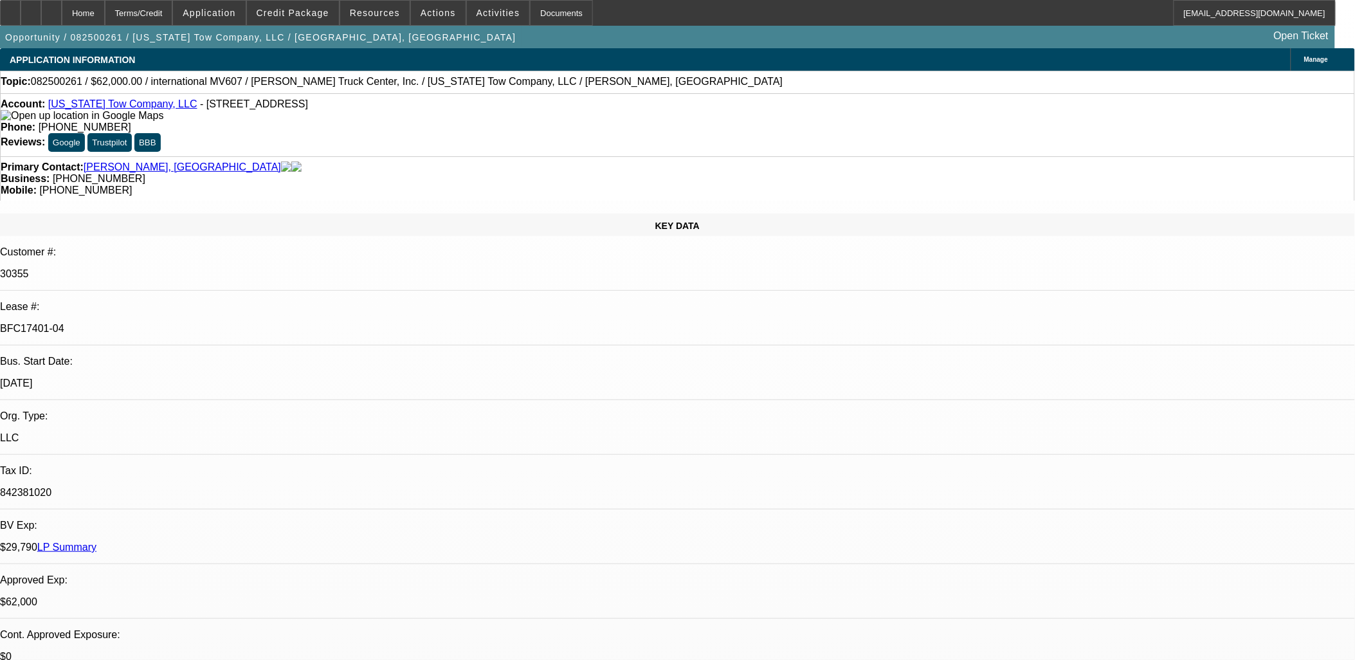
drag, startPoint x: 521, startPoint y: 312, endPoint x: 312, endPoint y: 280, distance: 211.5
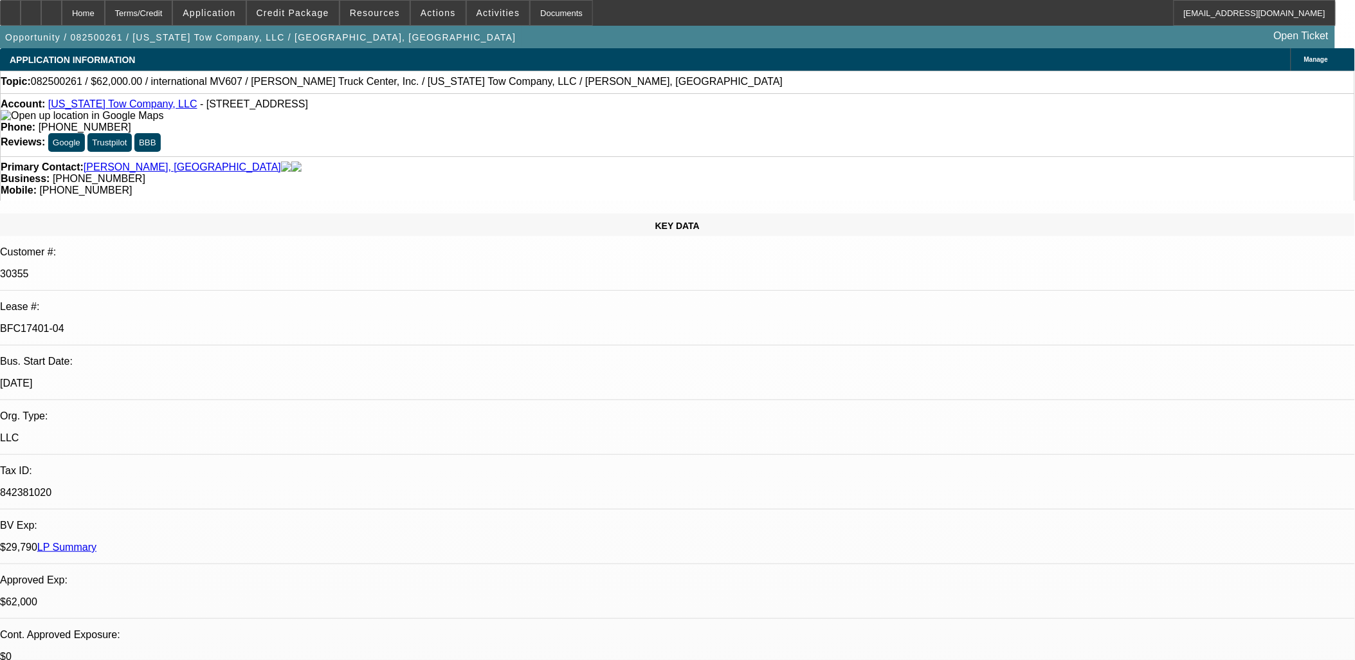
drag, startPoint x: 312, startPoint y: 278, endPoint x: 568, endPoint y: 314, distance: 258.3
drag, startPoint x: 569, startPoint y: 315, endPoint x: 316, endPoint y: 278, distance: 255.9
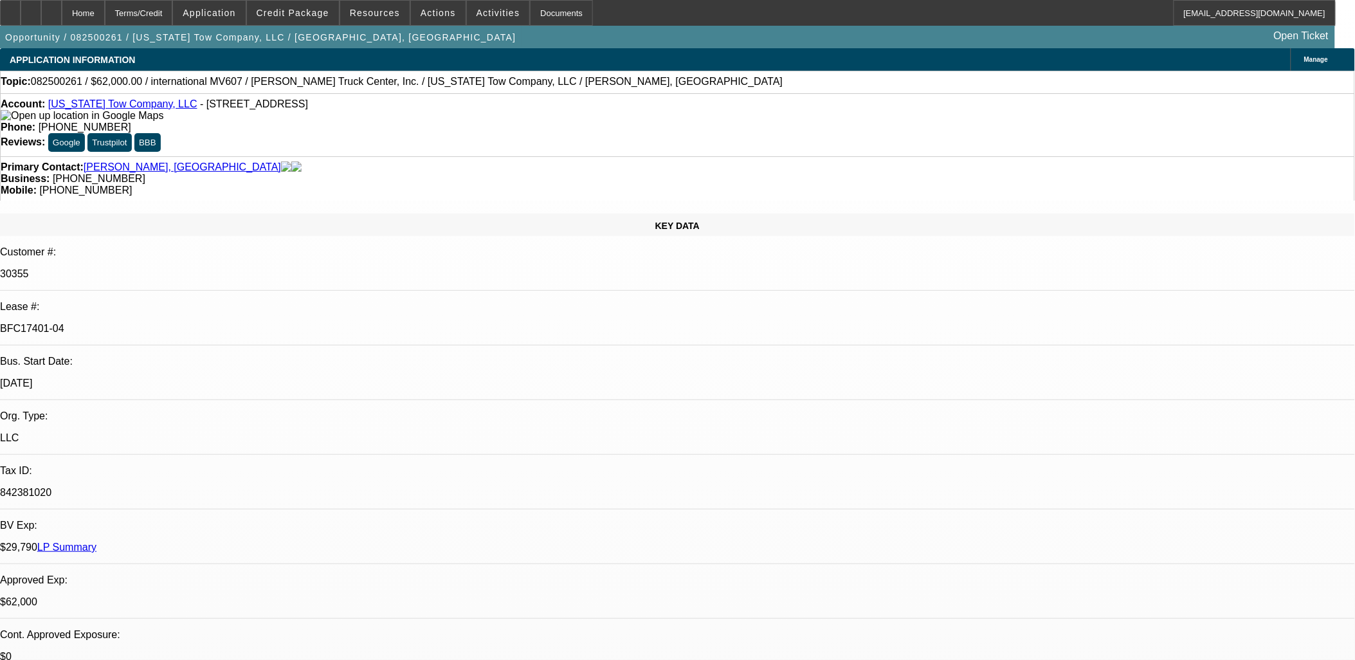
drag, startPoint x: 313, startPoint y: 278, endPoint x: 590, endPoint y: 319, distance: 279.4
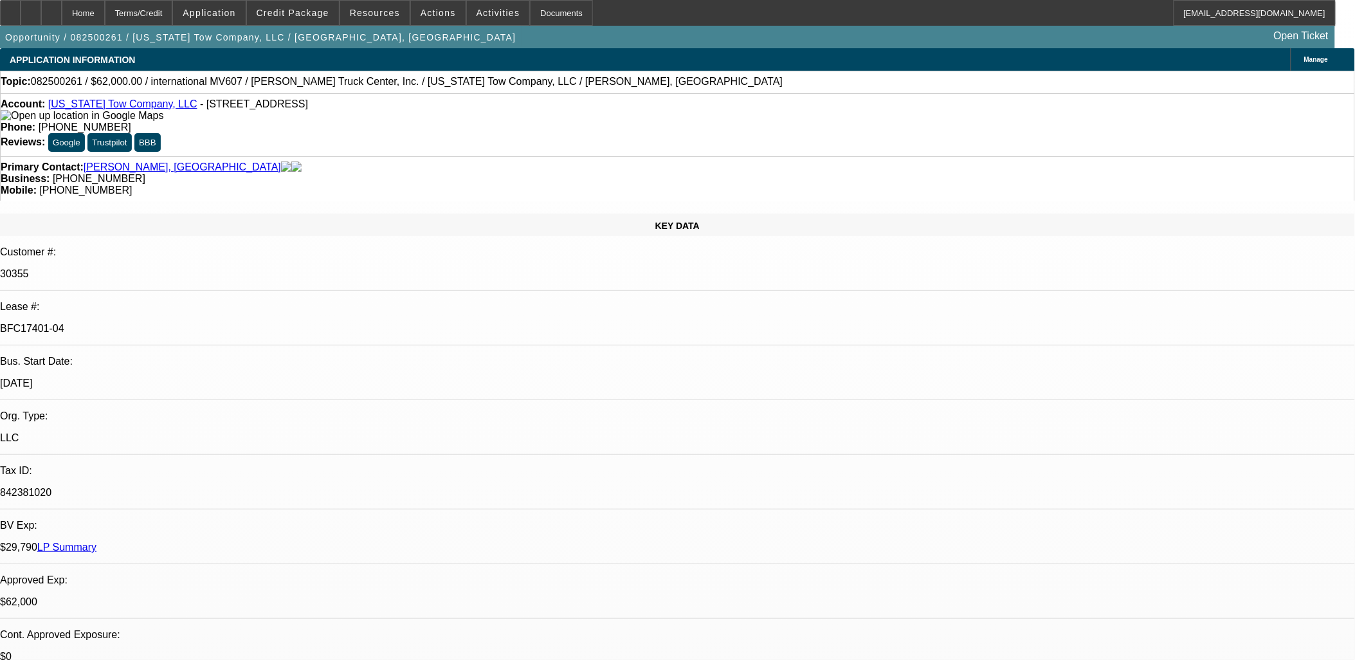
drag, startPoint x: 579, startPoint y: 320, endPoint x: 313, endPoint y: 283, distance: 268.8
drag, startPoint x: 399, startPoint y: 311, endPoint x: 311, endPoint y: 280, distance: 92.9
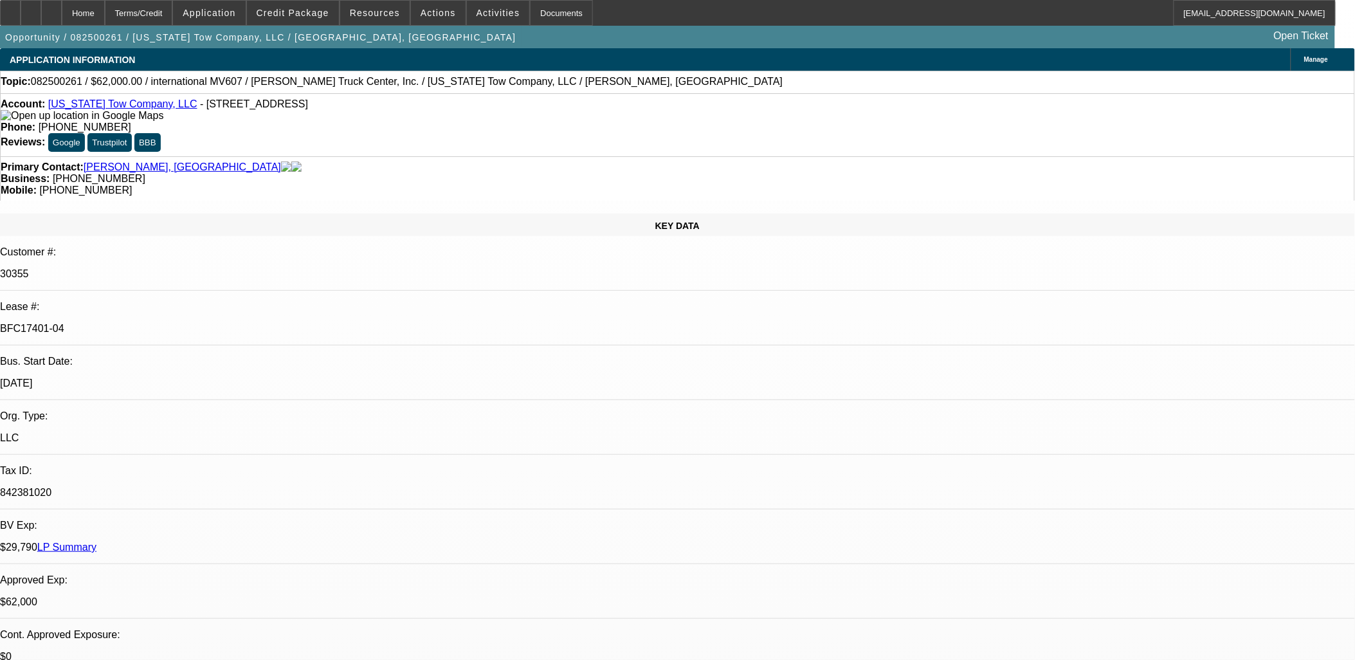
drag, startPoint x: 311, startPoint y: 280, endPoint x: 532, endPoint y: 313, distance: 223.0
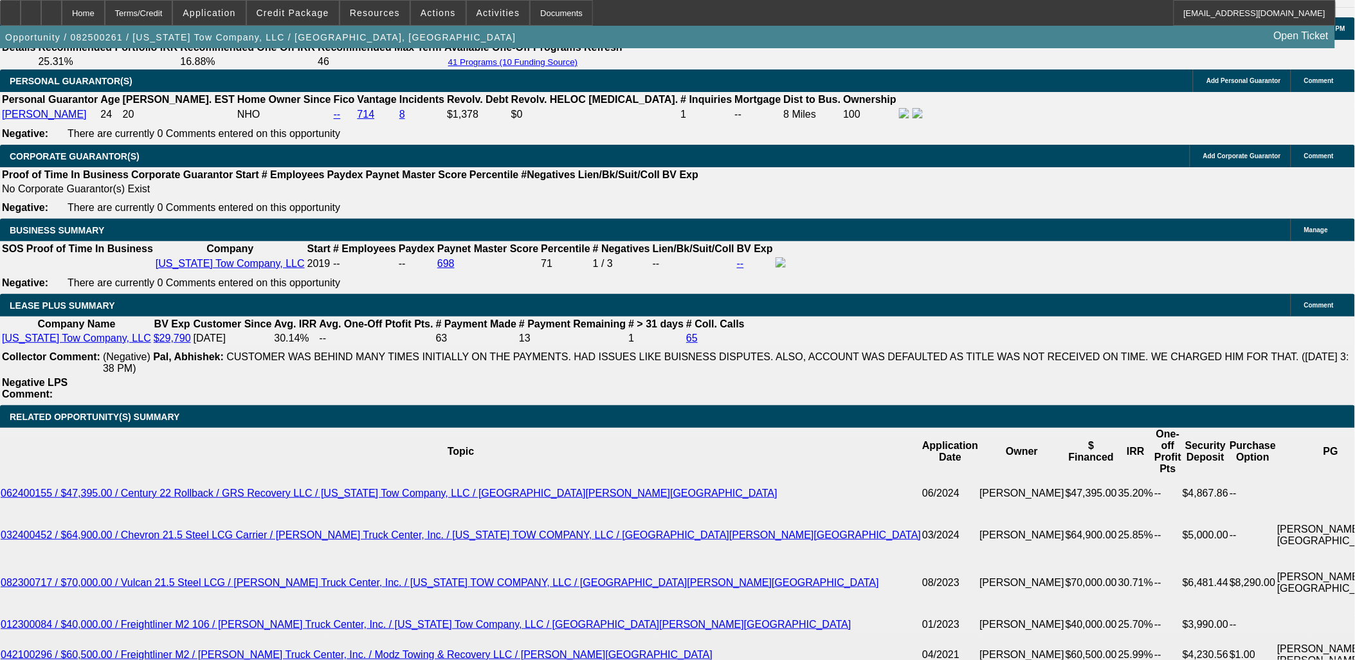
scroll to position [2071, 0]
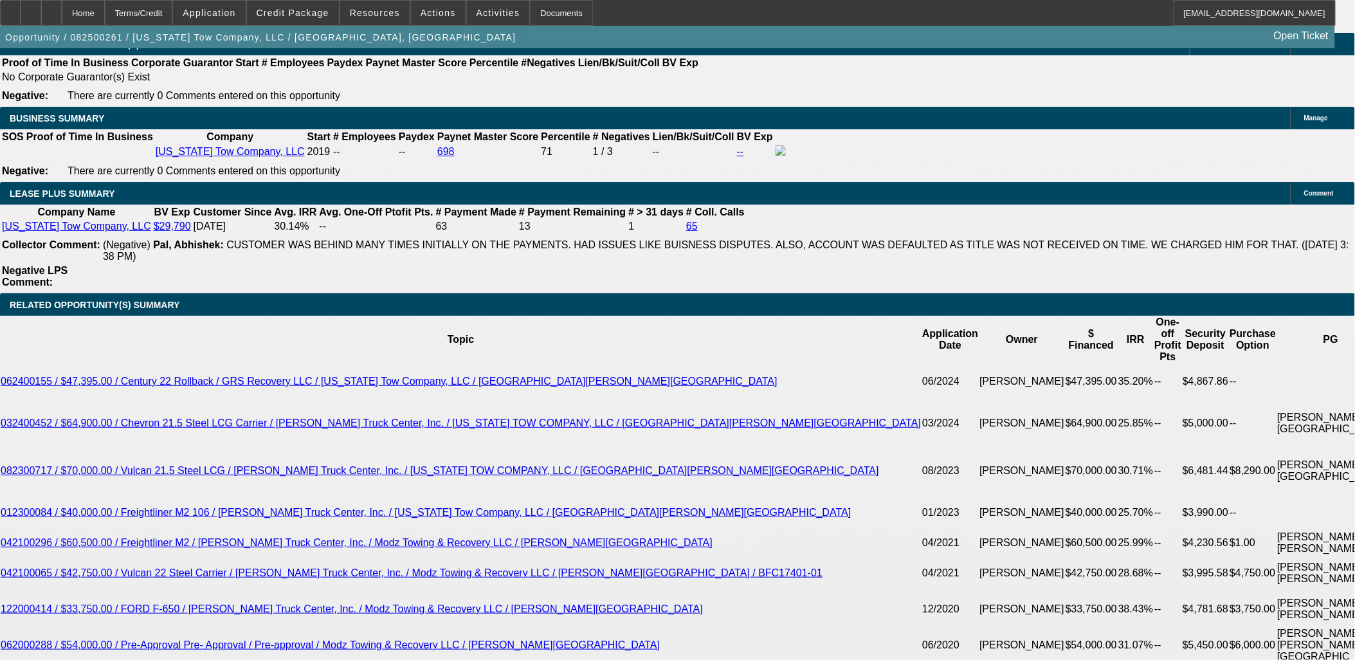
drag, startPoint x: 88, startPoint y: 384, endPoint x: 14, endPoint y: 176, distance: 220.6
drag, startPoint x: 13, startPoint y: 177, endPoint x: 6, endPoint y: 182, distance: 7.8
click at [6, 183] on div "APPLICATION INFORMATION Manage Topic: 082500261 / $62,000.00 / international MV…" at bounding box center [677, 413] width 1355 height 4873
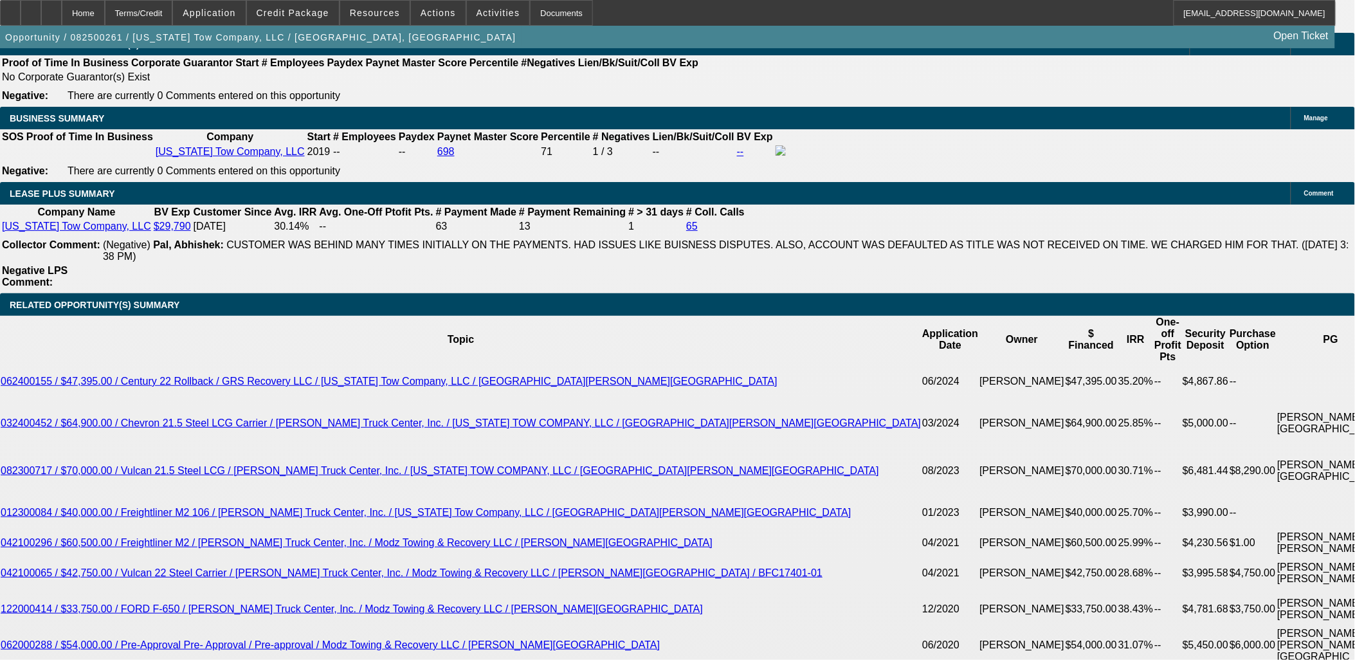
drag, startPoint x: 23, startPoint y: 189, endPoint x: 107, endPoint y: 289, distance: 130.6
click at [106, 290] on div "APPLICATION INFORMATION Manage Topic: 082500261 / $62,000.00 / international MV…" at bounding box center [677, 413] width 1355 height 4873
drag, startPoint x: 107, startPoint y: 289, endPoint x: 92, endPoint y: 282, distance: 16.7
click at [7, 171] on div "APPLICATION INFORMATION Manage Topic: 082500261 / $62,000.00 / international MV…" at bounding box center [677, 413] width 1355 height 4873
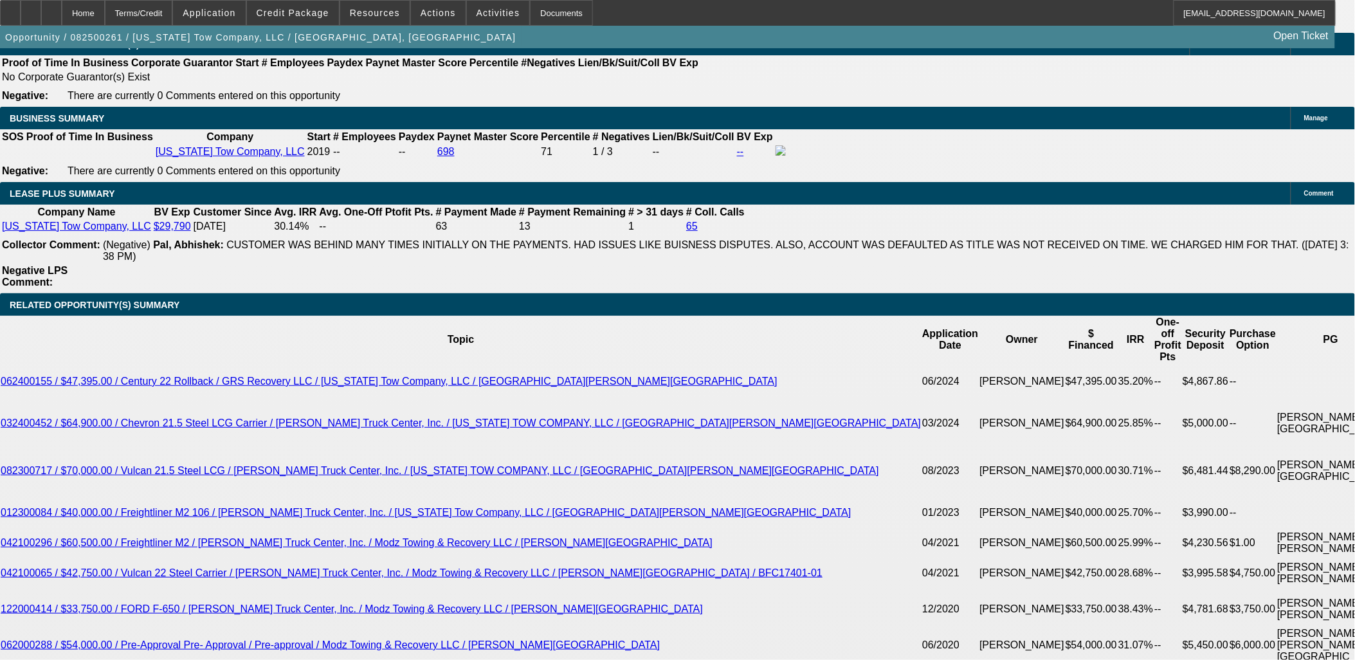
drag, startPoint x: 29, startPoint y: 194, endPoint x: 107, endPoint y: 392, distance: 213.3
drag, startPoint x: 109, startPoint y: 393, endPoint x: 17, endPoint y: 177, distance: 234.4
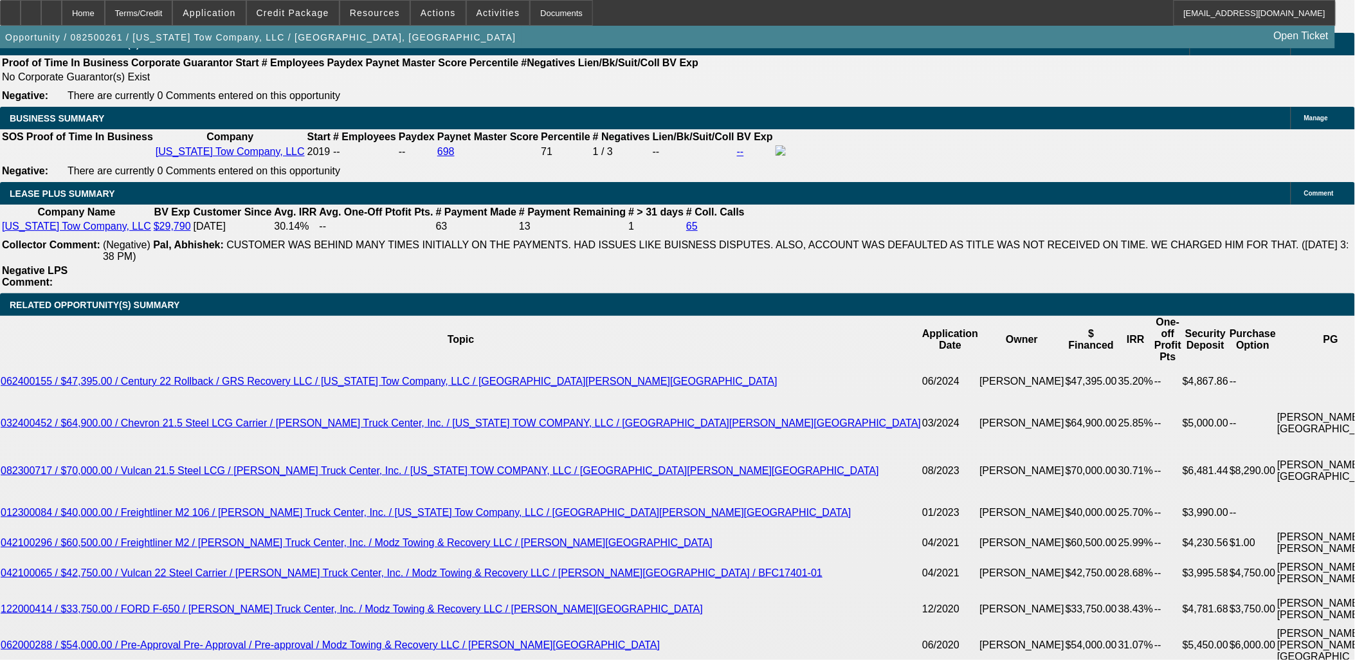
drag, startPoint x: 17, startPoint y: 177, endPoint x: 111, endPoint y: 383, distance: 225.8
drag, startPoint x: 111, startPoint y: 383, endPoint x: 71, endPoint y: 392, distance: 41.0
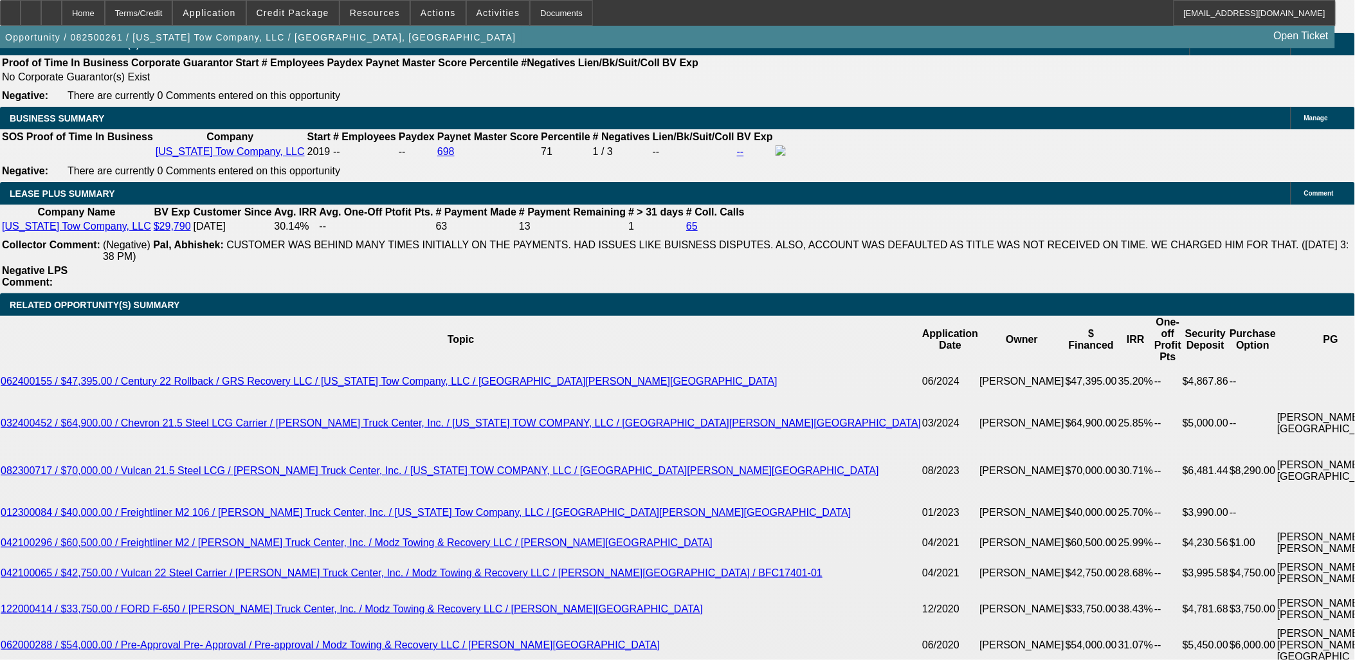
drag, startPoint x: 71, startPoint y: 392, endPoint x: 18, endPoint y: 179, distance: 220.0
drag, startPoint x: 14, startPoint y: 179, endPoint x: 100, endPoint y: 394, distance: 231.7
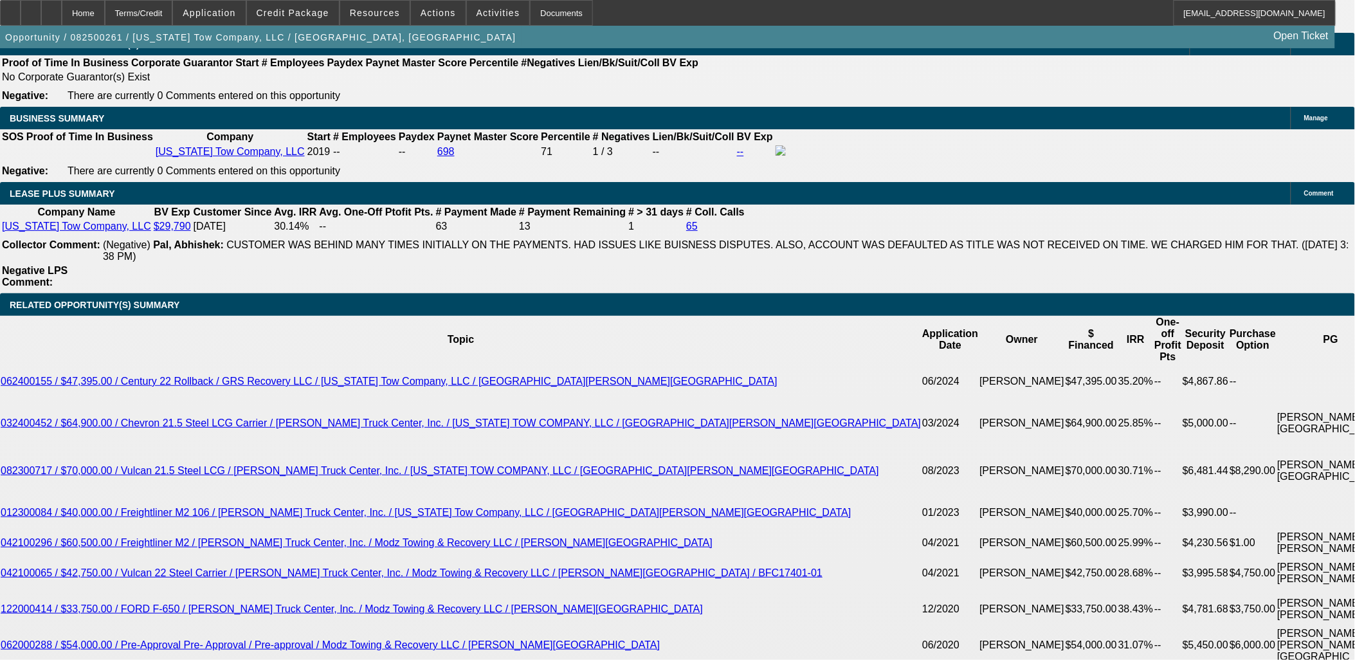
drag, startPoint x: 100, startPoint y: 394, endPoint x: 87, endPoint y: 393, distance: 12.9
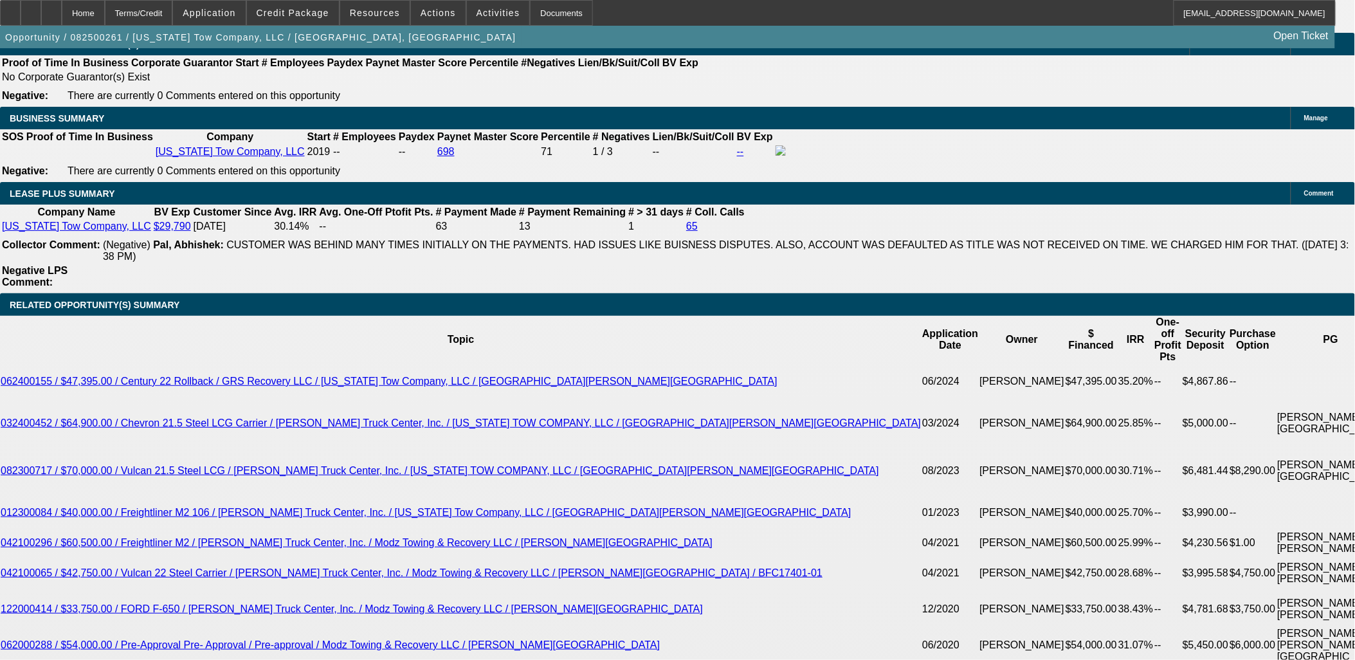
drag, startPoint x: 1029, startPoint y: 444, endPoint x: 942, endPoint y: 448, distance: 86.9
drag, startPoint x: 948, startPoint y: 446, endPoint x: 1027, endPoint y: 453, distance: 80.0
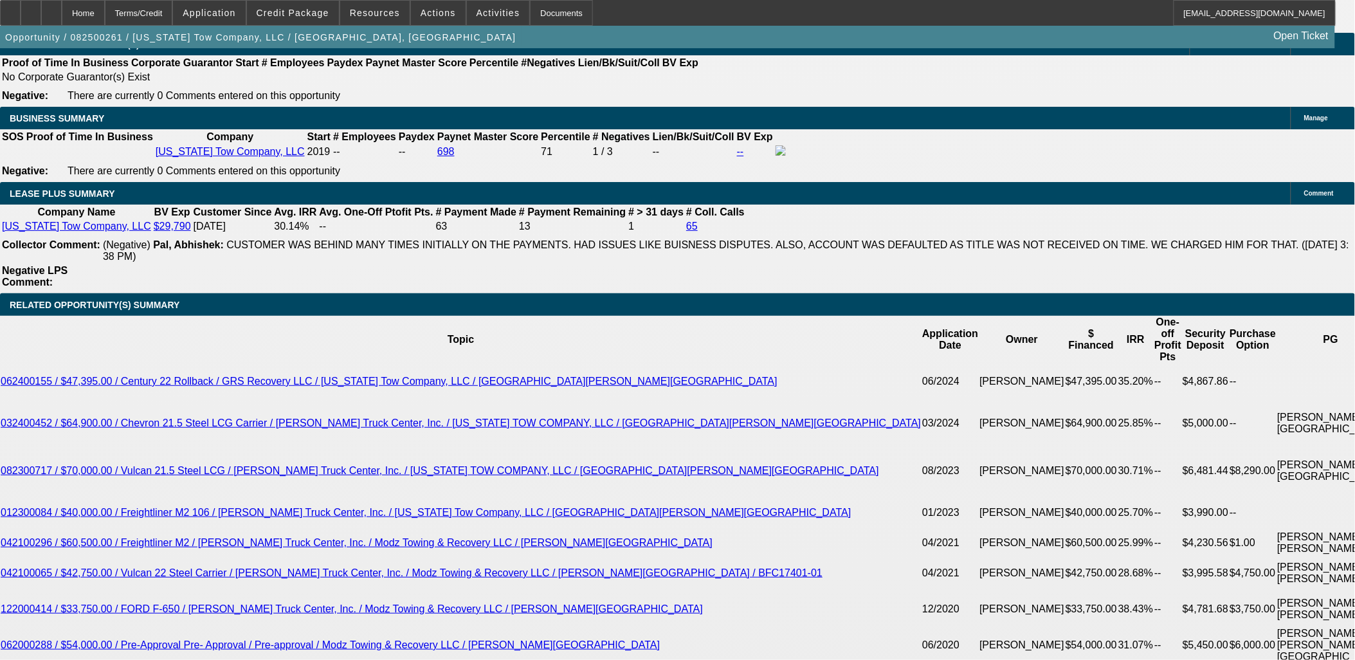
drag, startPoint x: 1030, startPoint y: 447, endPoint x: 944, endPoint y: 451, distance: 86.2
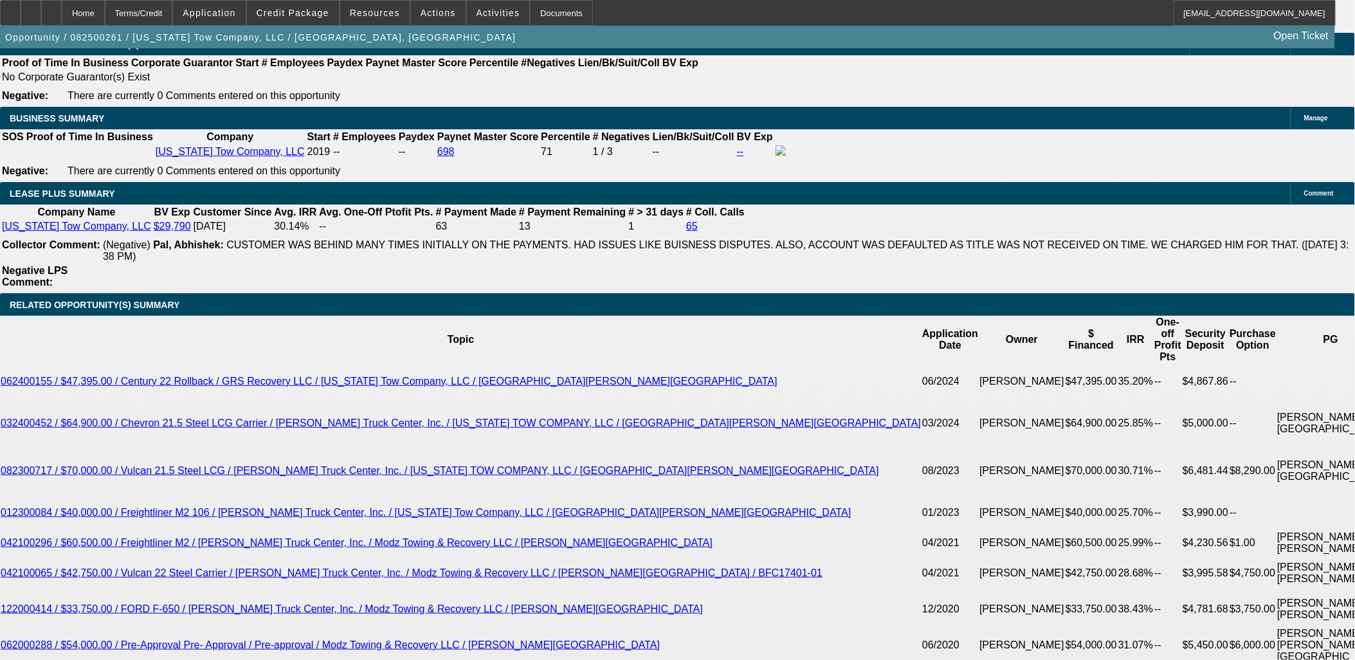
drag, startPoint x: 944, startPoint y: 439, endPoint x: 1040, endPoint y: 455, distance: 97.7
drag, startPoint x: 1039, startPoint y: 446, endPoint x: 943, endPoint y: 442, distance: 95.8
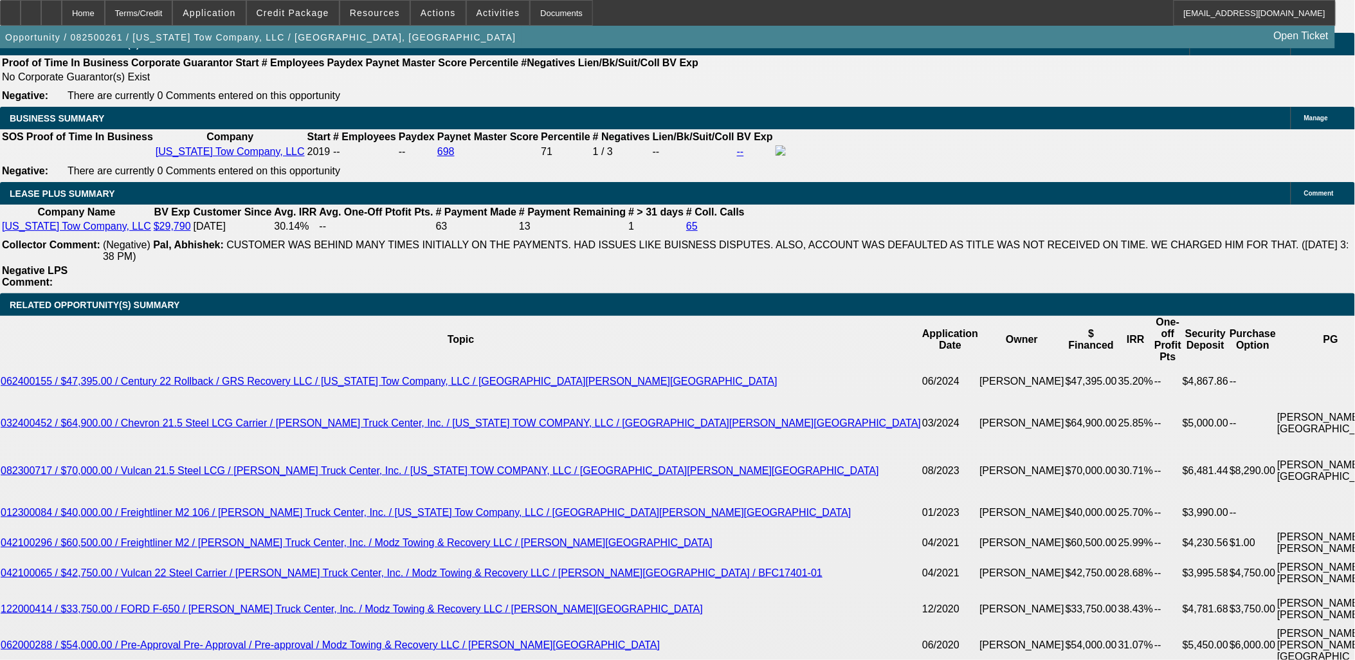
drag, startPoint x: 942, startPoint y: 440, endPoint x: 1027, endPoint y: 441, distance: 85.5
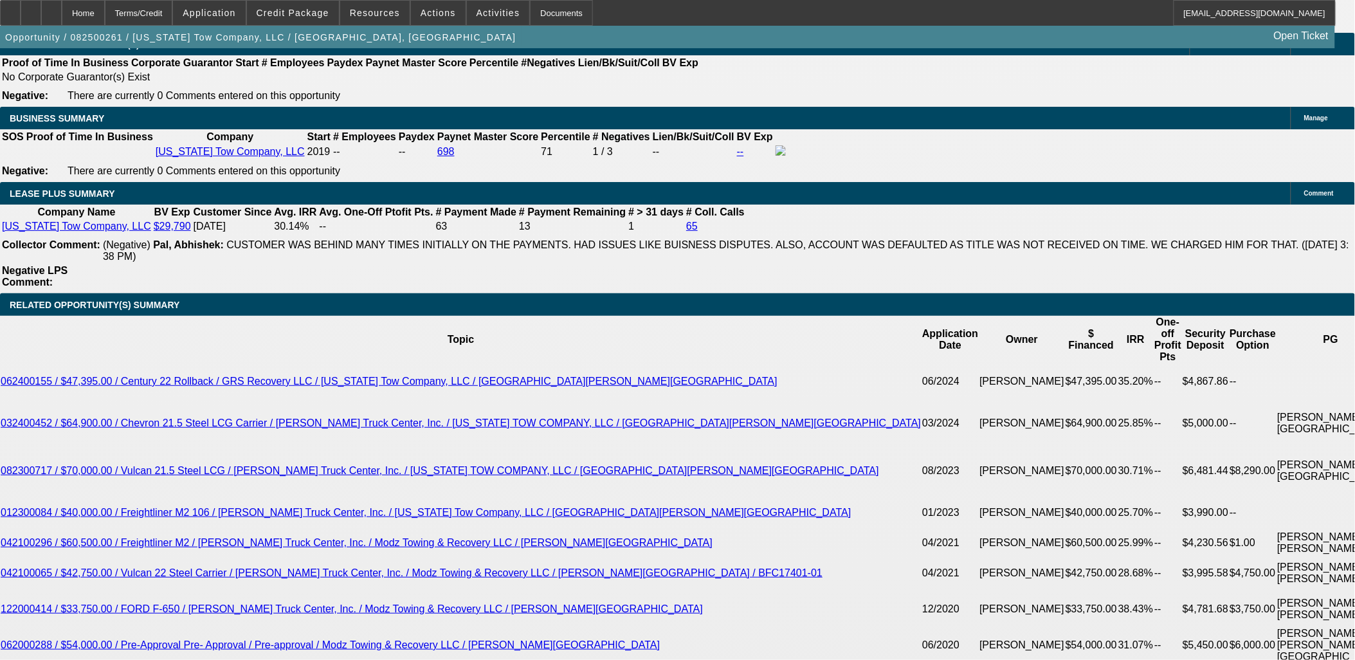
drag, startPoint x: 1027, startPoint y: 441, endPoint x: 916, endPoint y: 426, distance: 112.3
drag, startPoint x: 916, startPoint y: 425, endPoint x: 1125, endPoint y: 502, distance: 222.7
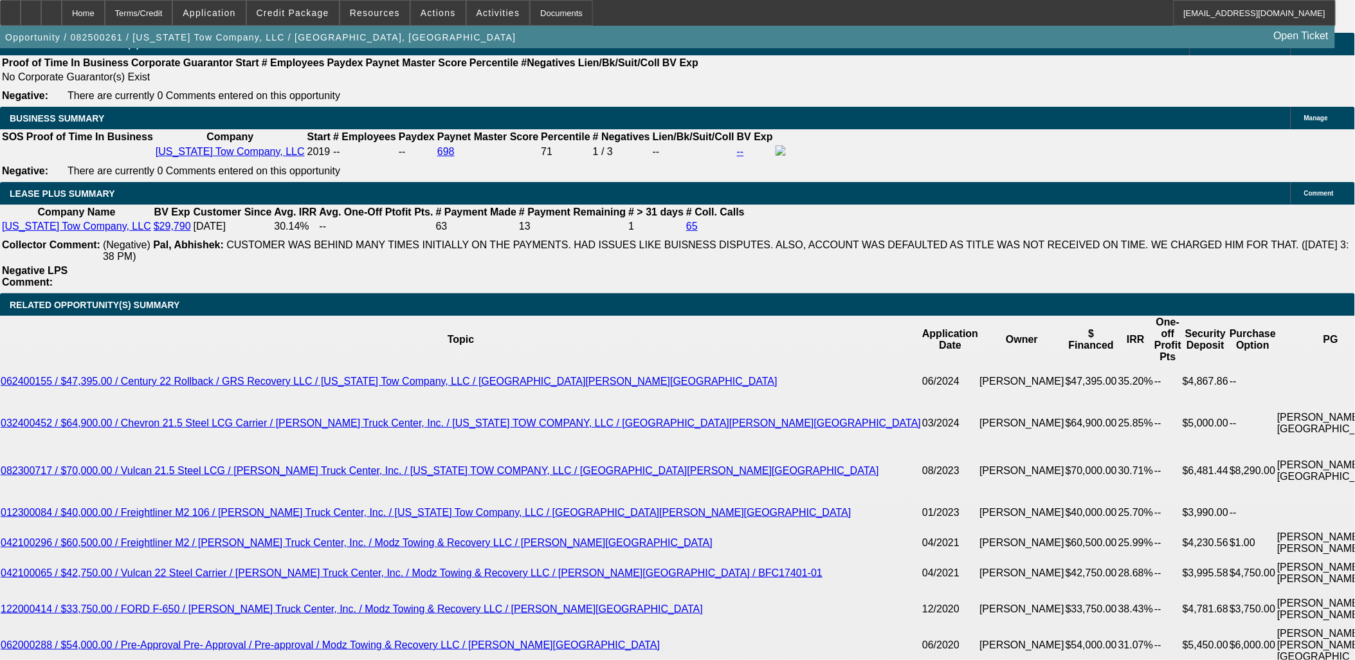
drag, startPoint x: 1125, startPoint y: 502, endPoint x: 1113, endPoint y: 502, distance: 12.2
drag, startPoint x: 1113, startPoint y: 501, endPoint x: 922, endPoint y: 392, distance: 220.0
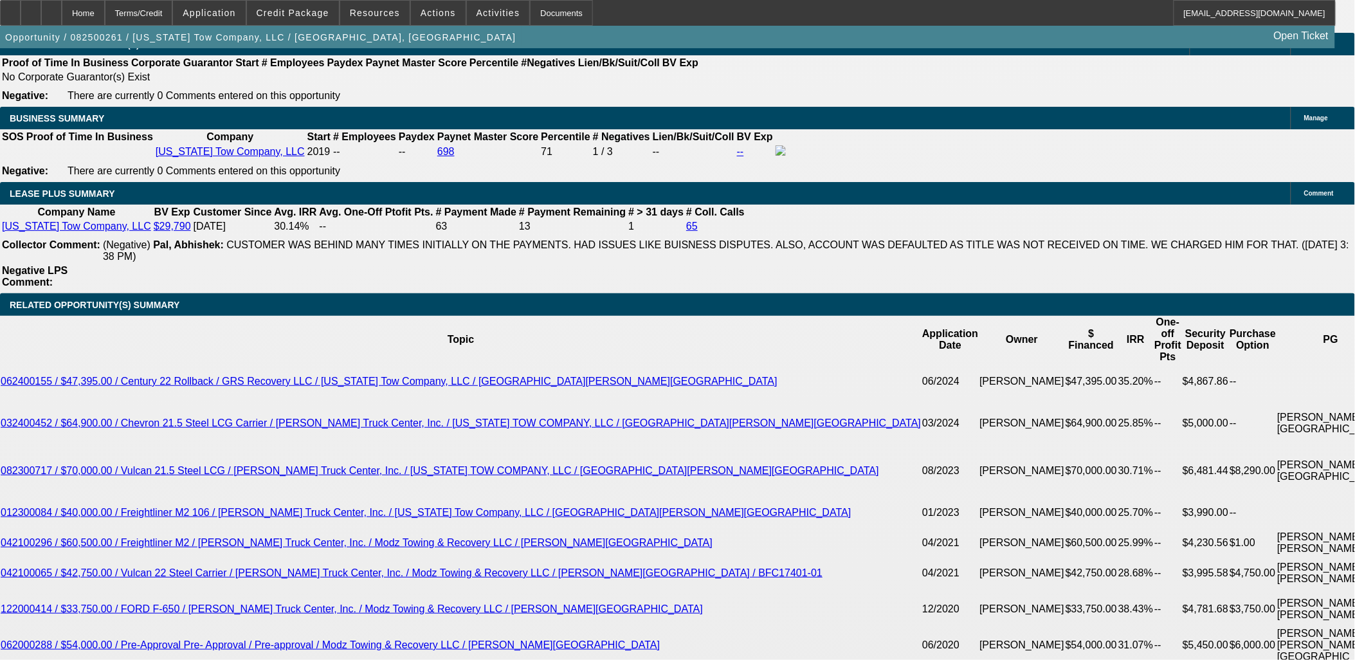
drag, startPoint x: 922, startPoint y: 392, endPoint x: 916, endPoint y: 387, distance: 7.7
drag, startPoint x: 916, startPoint y: 387, endPoint x: 1135, endPoint y: 505, distance: 248.8
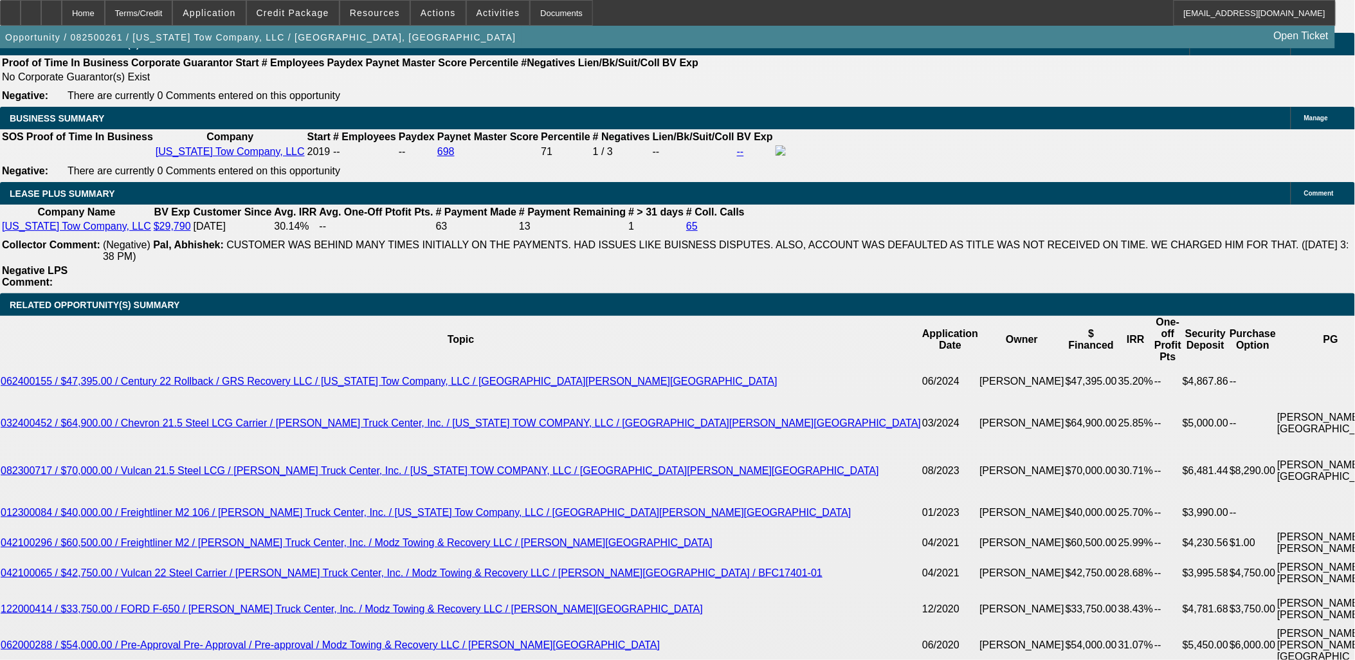
drag, startPoint x: 1132, startPoint y: 502, endPoint x: 876, endPoint y: 316, distance: 316.6
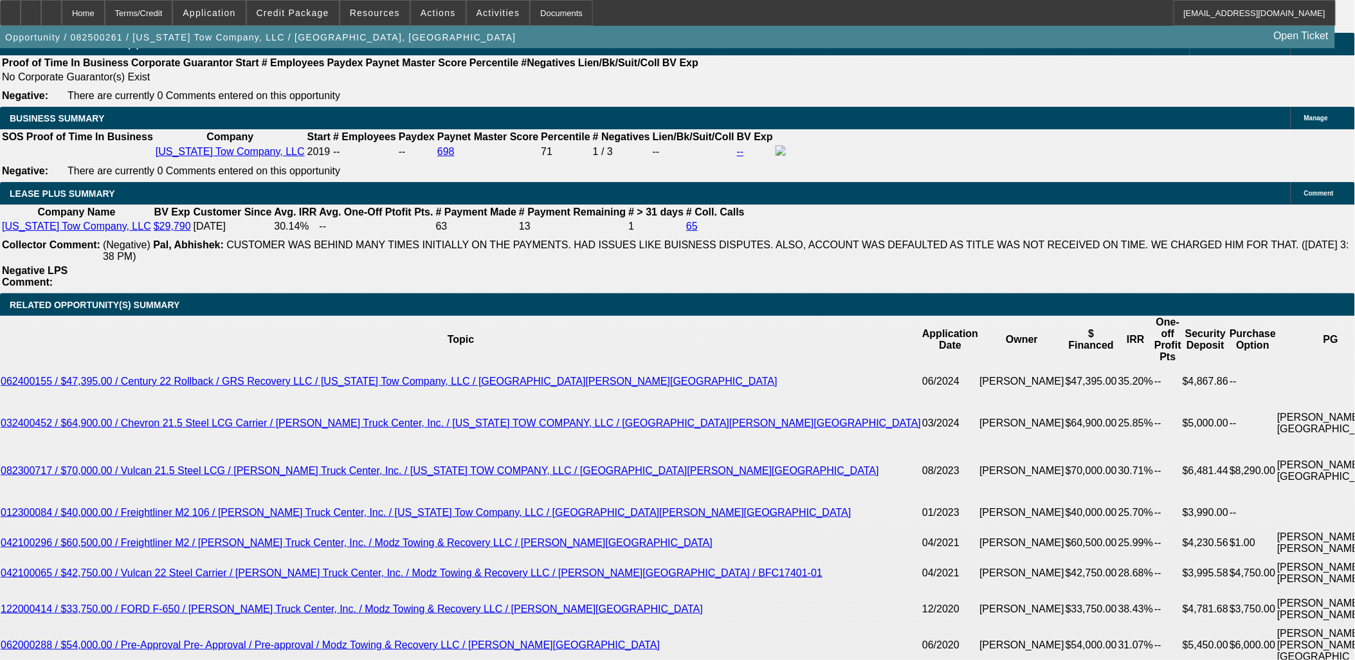
drag, startPoint x: 1036, startPoint y: 458, endPoint x: 1019, endPoint y: 473, distance: 22.3
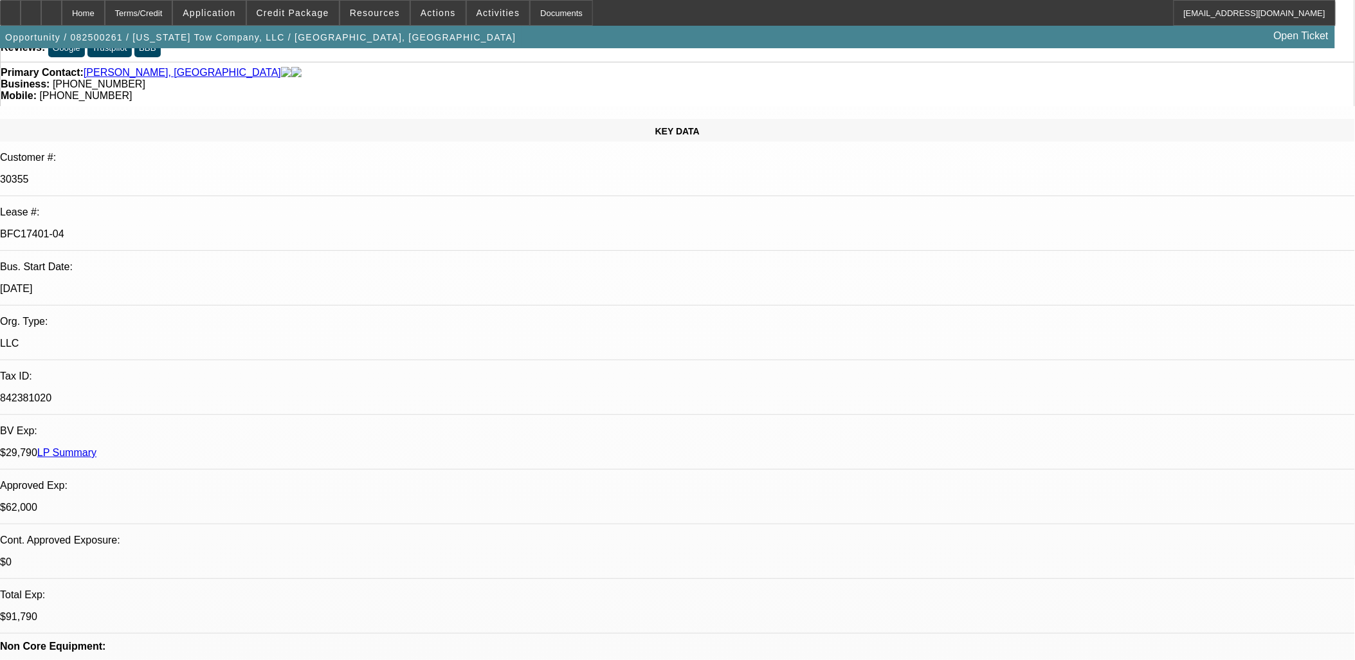
scroll to position [0, 0]
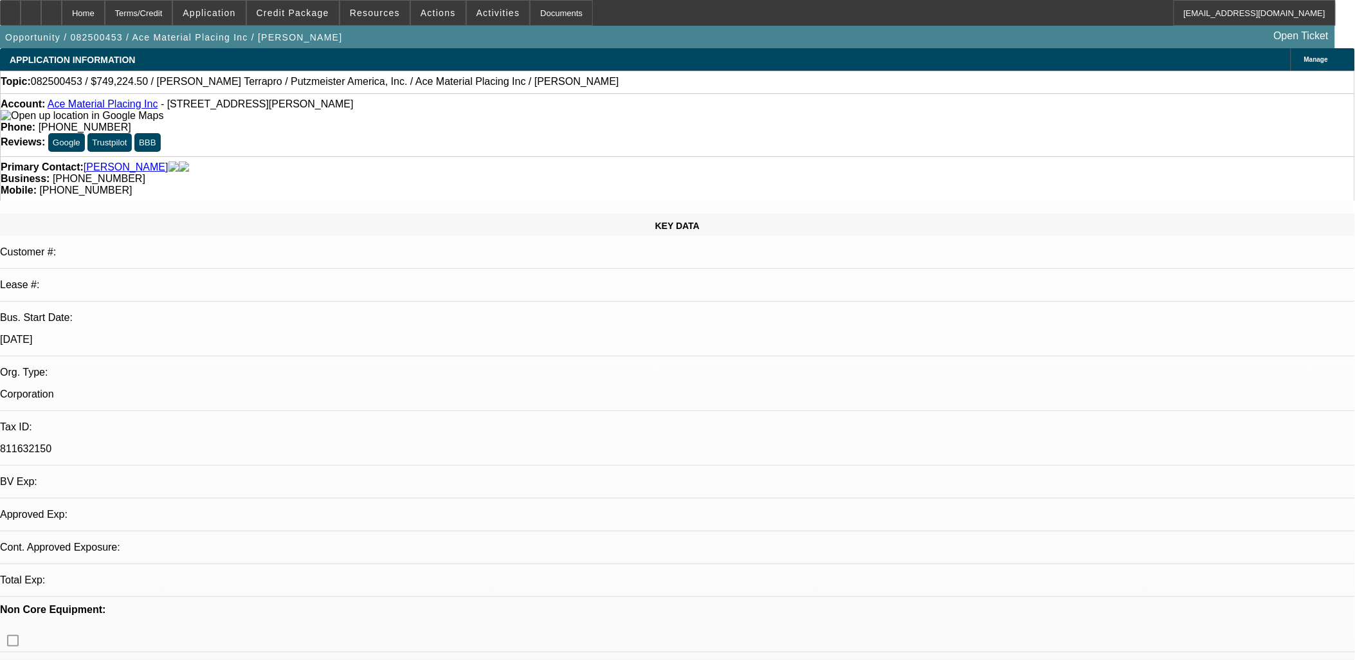
select select "0"
select select "6"
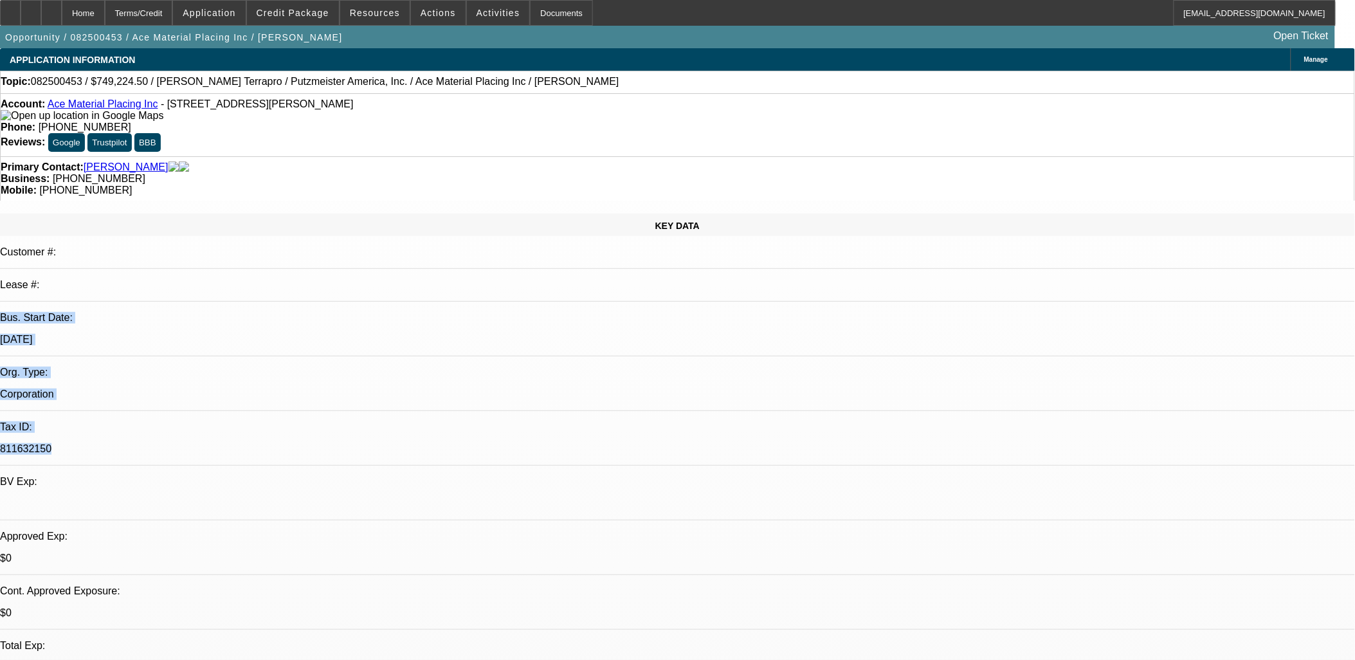
drag, startPoint x: 210, startPoint y: 268, endPoint x: 13, endPoint y: 229, distance: 201.2
click at [12, 230] on div "KEY DATA Customer #: Lease #: Bus. Start Date: [DATE] Org. Type: Corporation Ta…" at bounding box center [677, 507] width 1355 height 588
click at [13, 312] on div "Bus. Start Date:" at bounding box center [677, 318] width 1355 height 12
drag, startPoint x: 13, startPoint y: 229, endPoint x: 272, endPoint y: 271, distance: 262.4
click at [272, 271] on div "KEY DATA Customer #: Lease #: Bus. Start Date: [DATE] Org. Type: Corporation Ta…" at bounding box center [677, 507] width 1355 height 588
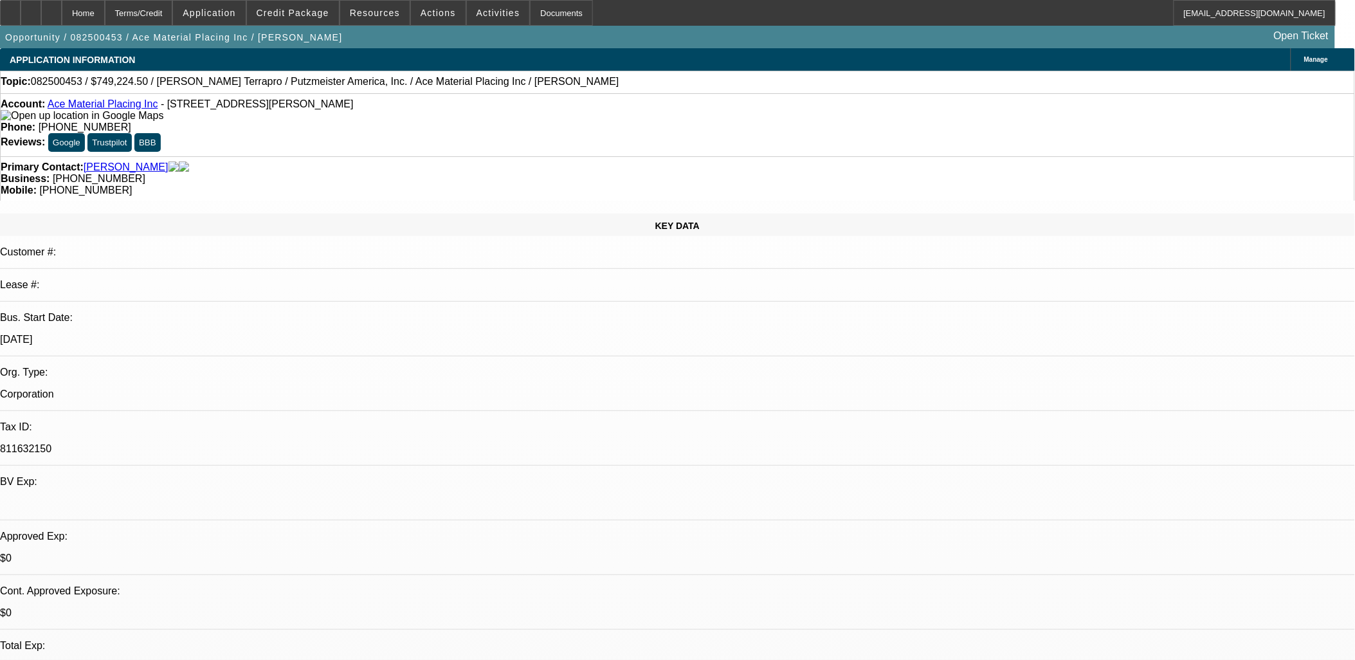
click at [270, 498] on div at bounding box center [677, 504] width 1355 height 12
drag, startPoint x: -44, startPoint y: 219, endPoint x: -57, endPoint y: 212, distance: 14.7
click at [0, 212] on html "Home Terms/Credit Application Credit Package Resources Actions Activities Docum…" at bounding box center [677, 330] width 1355 height 660
drag, startPoint x: -57, startPoint y: 212, endPoint x: 32, endPoint y: 200, distance: 89.6
click at [32, 246] on p "Customer #:" at bounding box center [677, 252] width 1355 height 12
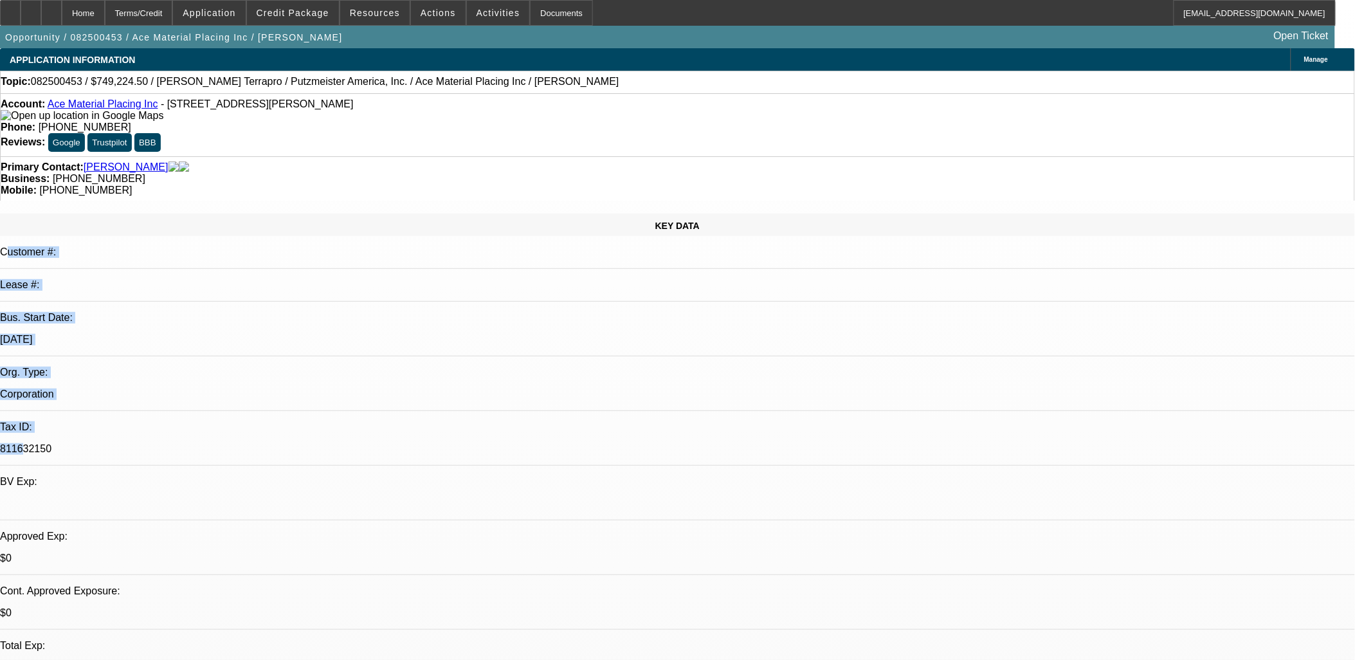
drag, startPoint x: 23, startPoint y: 197, endPoint x: 186, endPoint y: 266, distance: 177.4
click at [186, 266] on div "KEY DATA Customer #: Lease #: Bus. Start Date: 3/1/16 Org. Type: Corporation Ta…" at bounding box center [677, 507] width 1355 height 588
click at [185, 443] on p "811632150" at bounding box center [677, 449] width 1355 height 12
click at [37, 279] on div "Lease #:" at bounding box center [677, 285] width 1355 height 12
drag, startPoint x: 19, startPoint y: 203, endPoint x: 894, endPoint y: 497, distance: 922.6
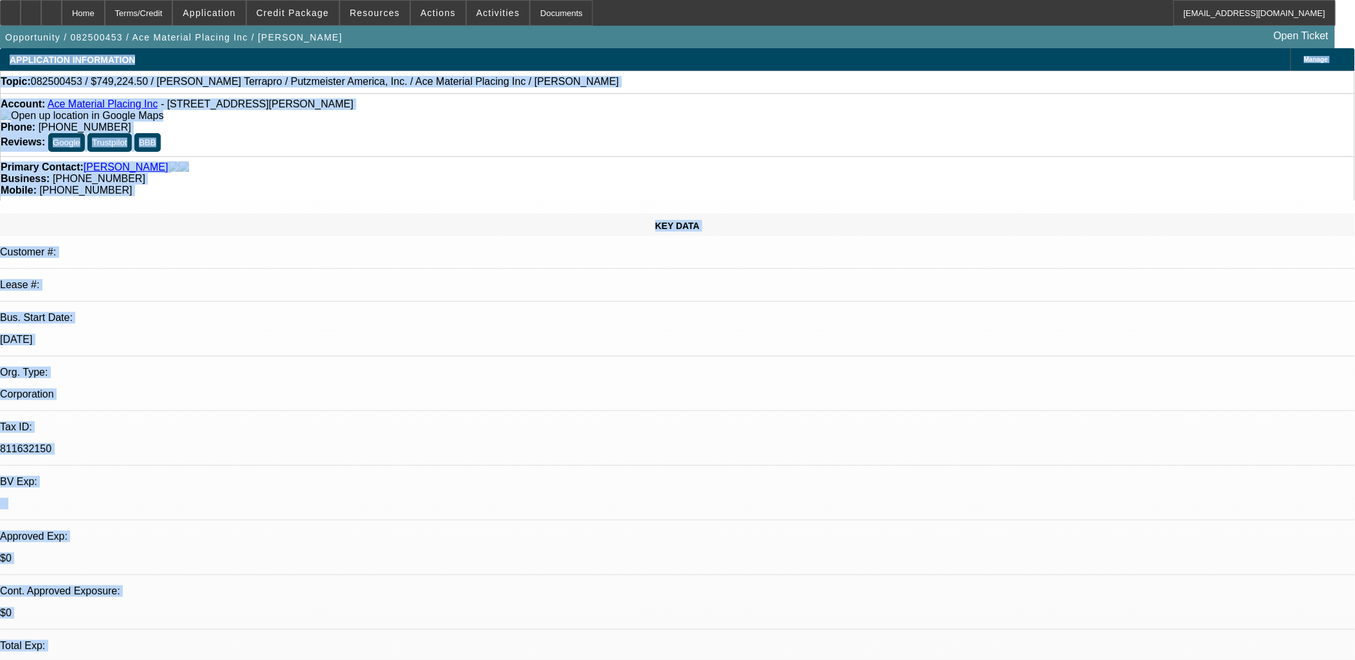
drag, startPoint x: 890, startPoint y: 491, endPoint x: 3, endPoint y: 63, distance: 984.3
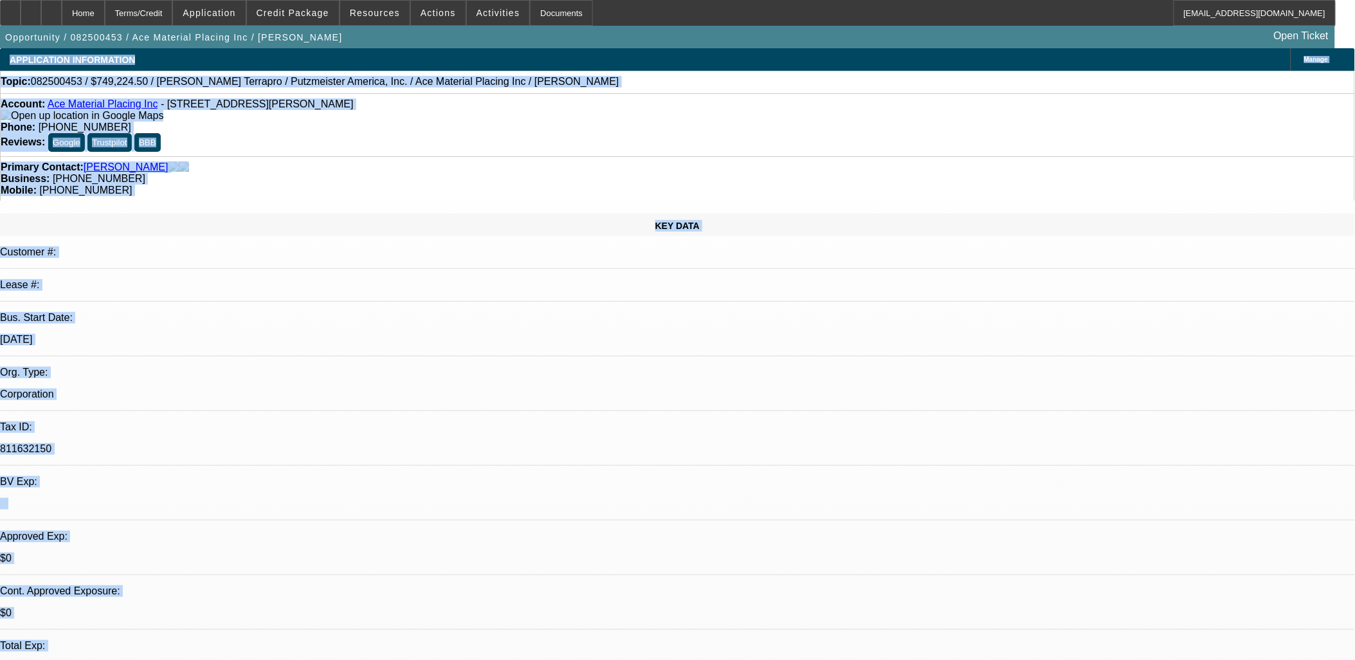
drag, startPoint x: 3, startPoint y: 63, endPoint x: 897, endPoint y: 606, distance: 1046.0
drag, startPoint x: 897, startPoint y: 606, endPoint x: 879, endPoint y: 607, distance: 18.0
drag, startPoint x: 879, startPoint y: 607, endPoint x: 65, endPoint y: 84, distance: 967.6
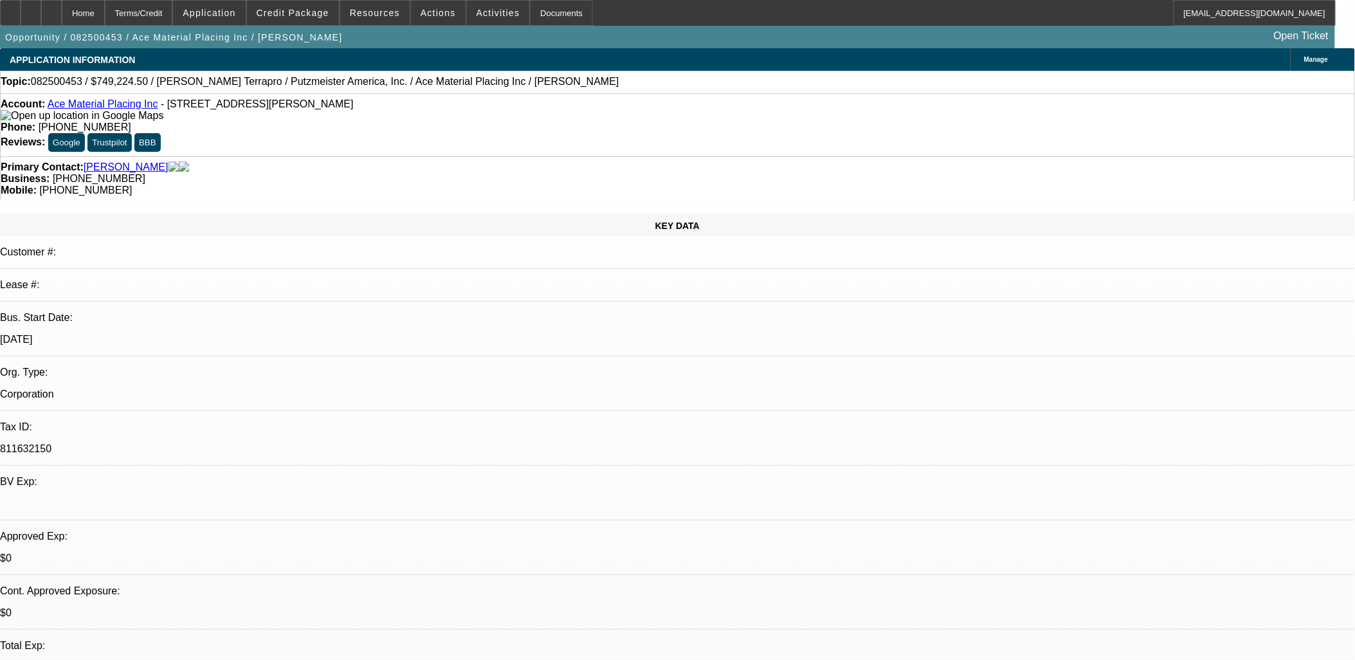
drag, startPoint x: 65, startPoint y: 84, endPoint x: 16, endPoint y: 77, distance: 49.3
click at [16, 77] on div "Topic: 082500453 / $749,224.50 / MACK Terrapro / Putzmeister America, Inc. / Ac…" at bounding box center [677, 82] width 1353 height 12
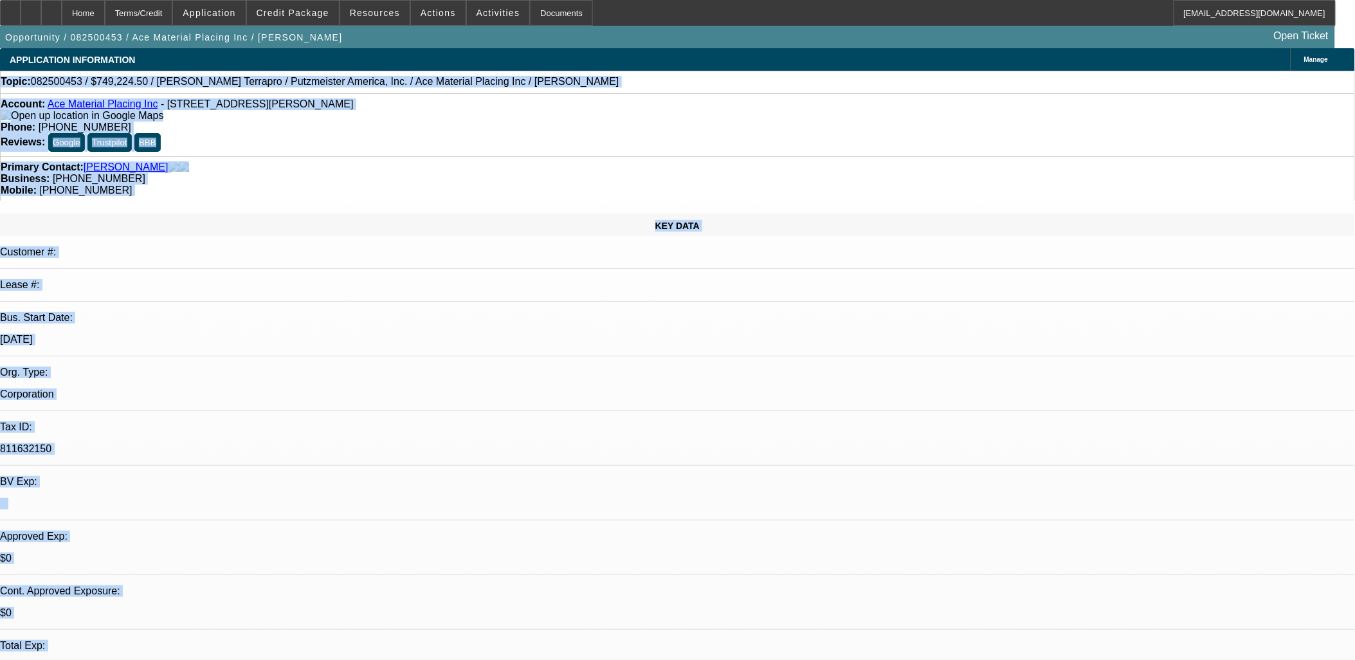
drag, startPoint x: 15, startPoint y: 72, endPoint x: 710, endPoint y: 606, distance: 876.7
drag, startPoint x: 710, startPoint y: 606, endPoint x: 717, endPoint y: 593, distance: 13.8
drag, startPoint x: 768, startPoint y: 607, endPoint x: 23, endPoint y: 42, distance: 935.2
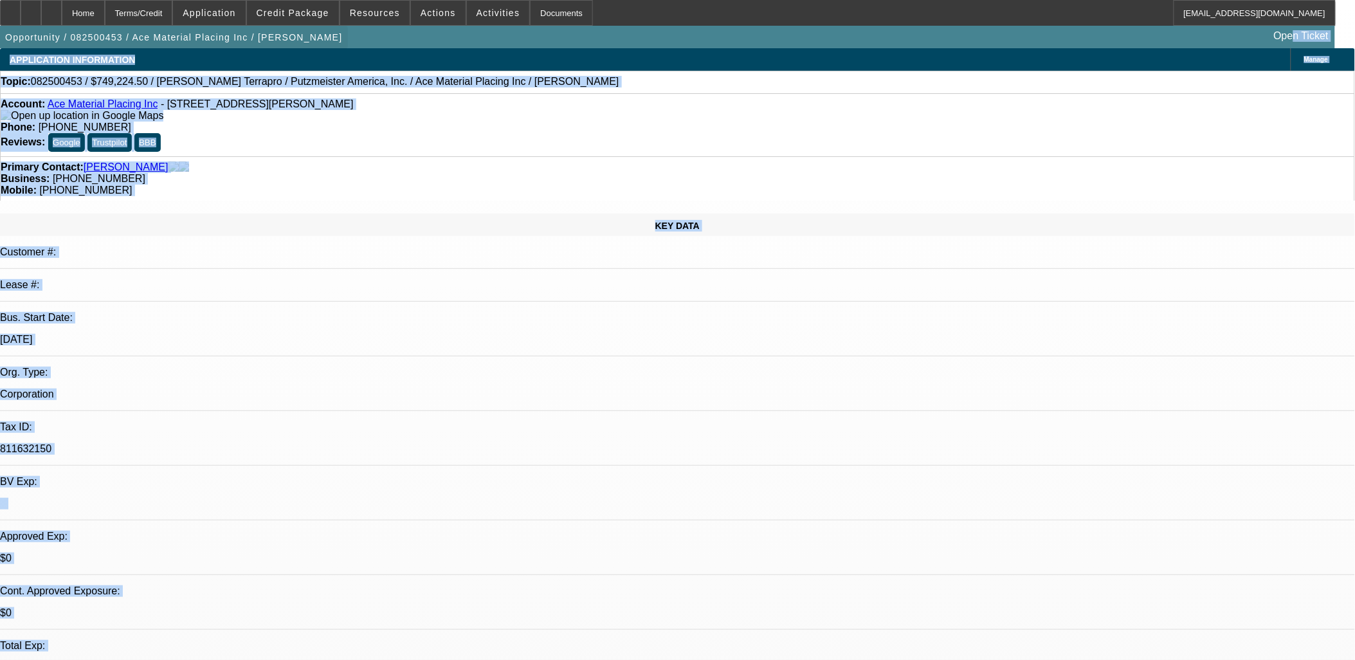
drag, startPoint x: 23, startPoint y: 42, endPoint x: 7, endPoint y: 91, distance: 51.2
click at [15, 53] on span "button" at bounding box center [174, 37] width 348 height 31
click at [10, 58] on div "APPLICATION INFORMATION" at bounding box center [72, 59] width 145 height 23
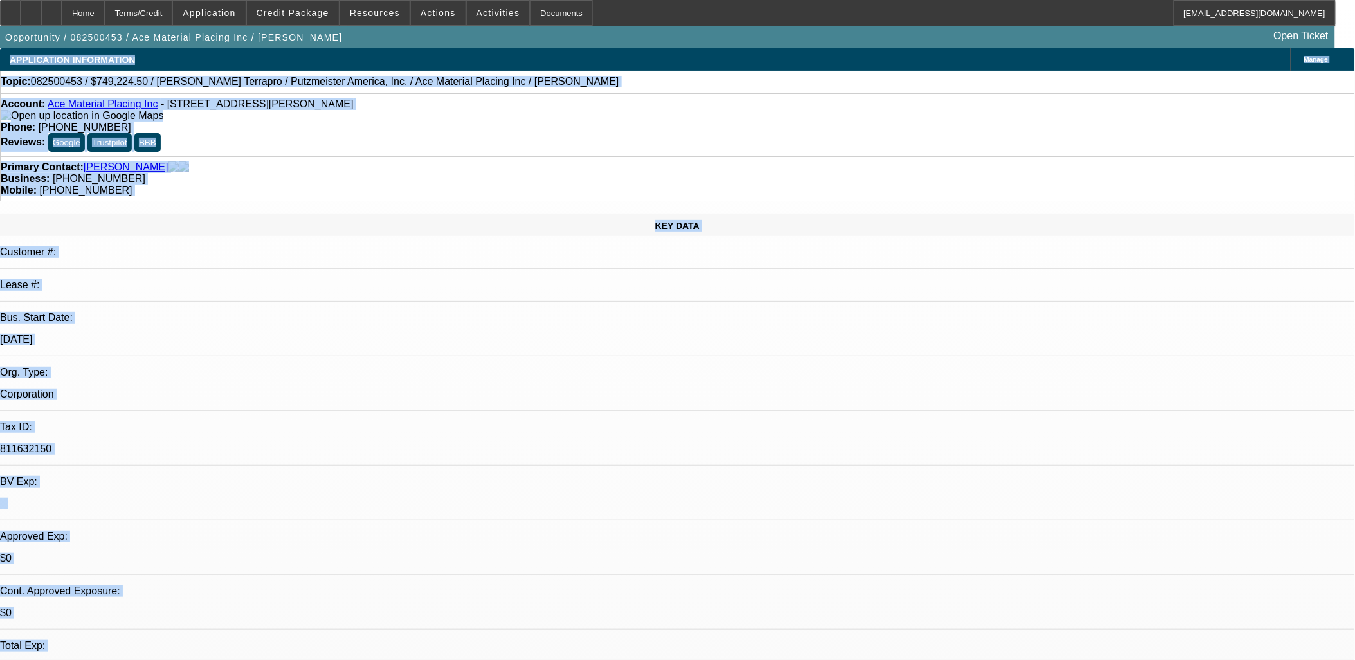
drag, startPoint x: 10, startPoint y: 57, endPoint x: 741, endPoint y: 611, distance: 918.2
drag, startPoint x: 741, startPoint y: 611, endPoint x: 724, endPoint y: 606, distance: 18.1
drag, startPoint x: 738, startPoint y: 611, endPoint x: 8, endPoint y: 67, distance: 911.0
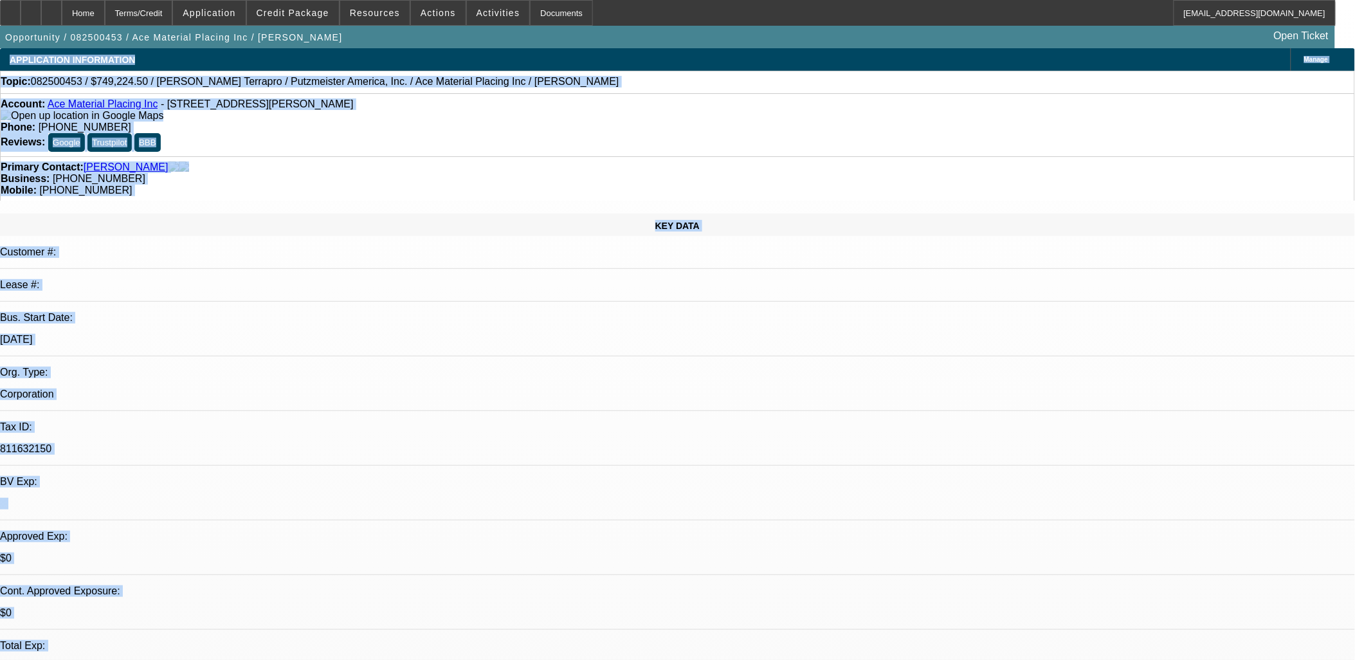
drag, startPoint x: 8, startPoint y: 67, endPoint x: 543, endPoint y: 616, distance: 766.5
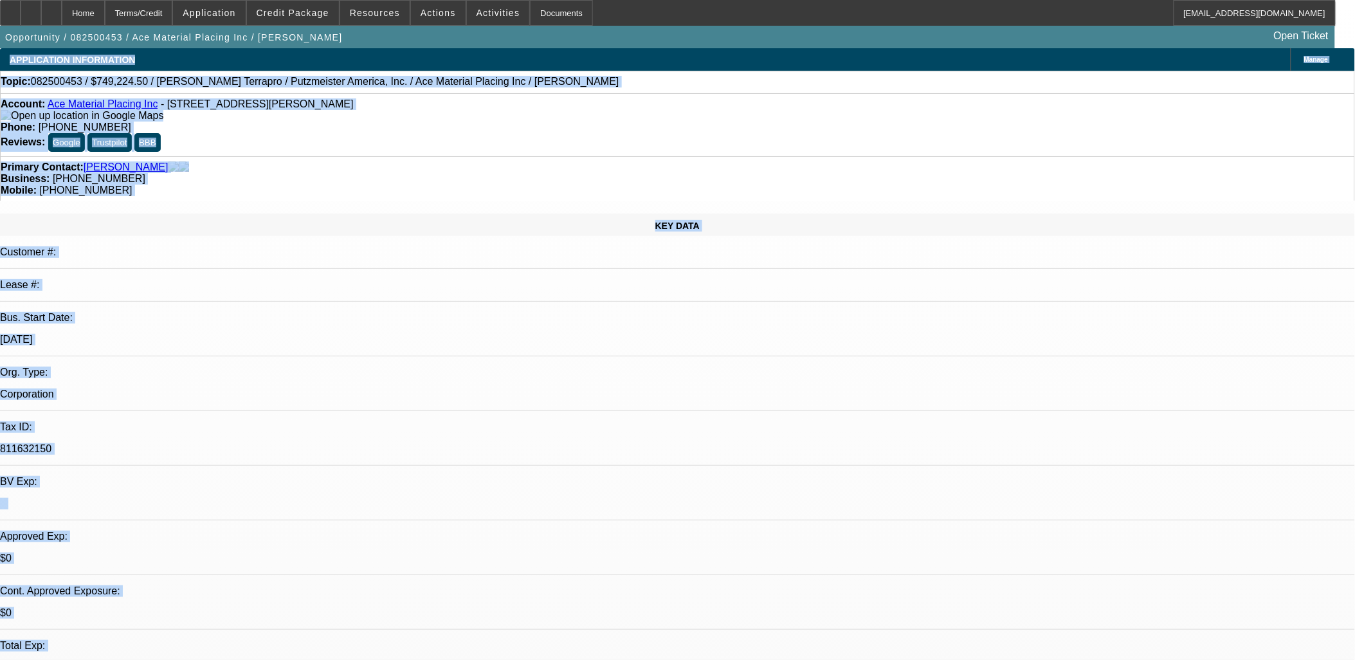
drag, startPoint x: 548, startPoint y: 612, endPoint x: 1, endPoint y: 57, distance: 779.7
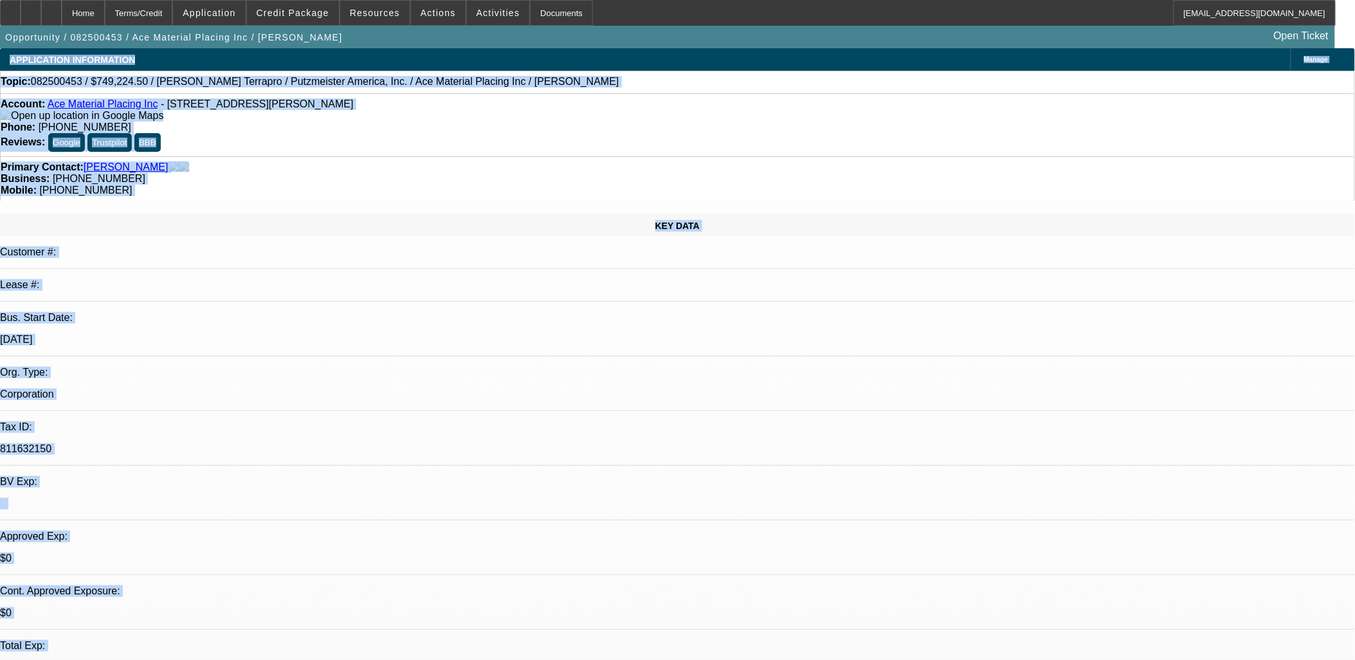
drag, startPoint x: 3, startPoint y: 58, endPoint x: 511, endPoint y: 615, distance: 753.6
drag, startPoint x: 511, startPoint y: 615, endPoint x: 5, endPoint y: 68, distance: 745.2
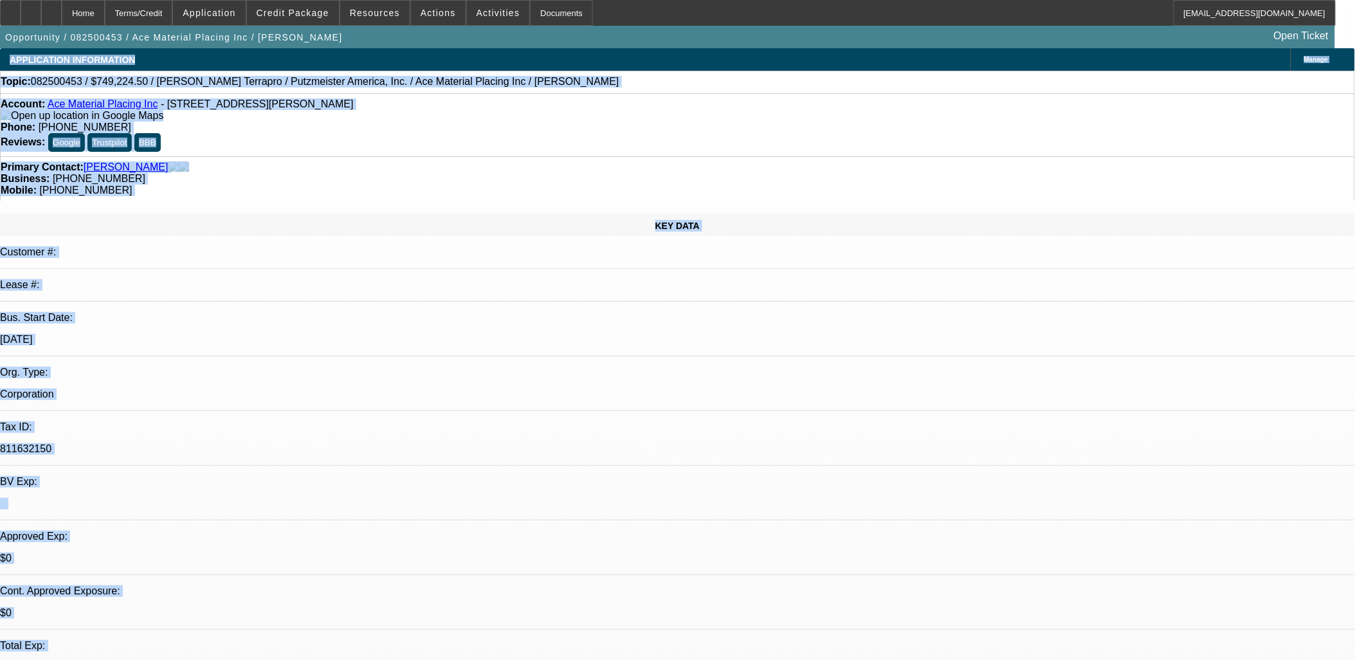
drag, startPoint x: 7, startPoint y: 63, endPoint x: 505, endPoint y: 615, distance: 743.8
drag, startPoint x: 505, startPoint y: 615, endPoint x: 511, endPoint y: 608, distance: 9.6
drag, startPoint x: 523, startPoint y: 612, endPoint x: 17, endPoint y: 66, distance: 744.7
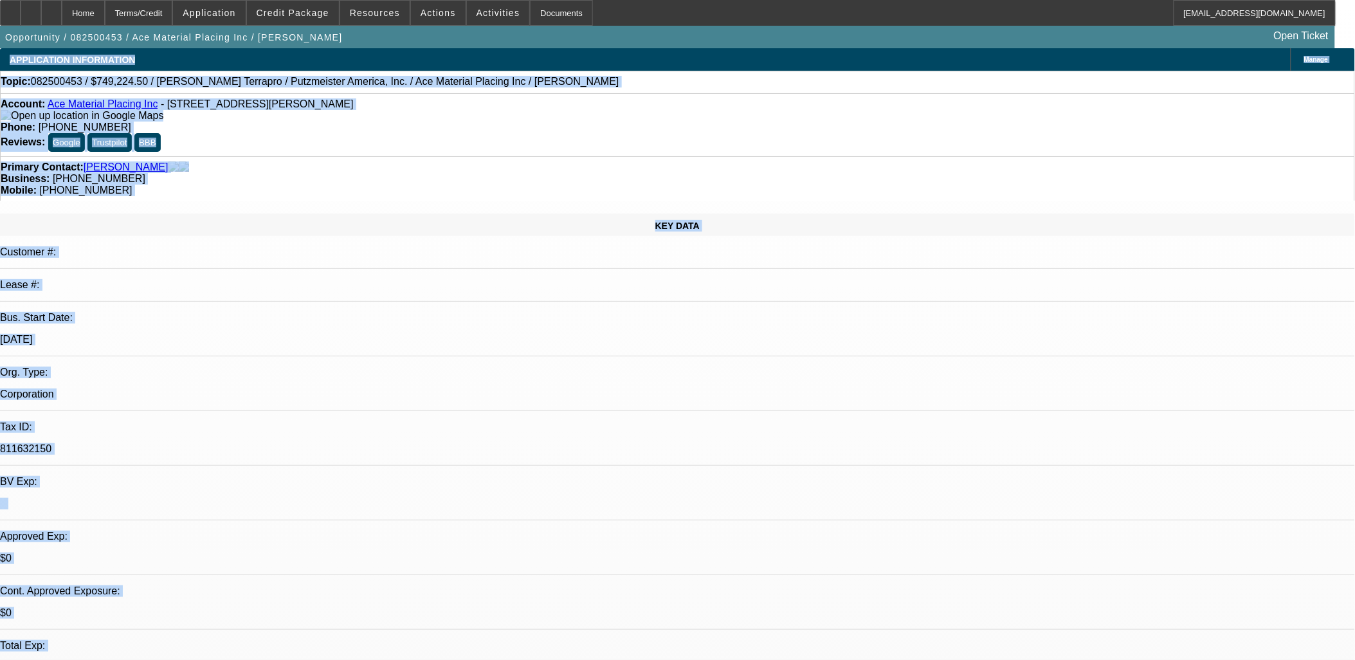
click at [17, 66] on div "APPLICATION INFORMATION" at bounding box center [72, 59] width 145 height 23
drag, startPoint x: 16, startPoint y: 66, endPoint x: 530, endPoint y: 613, distance: 750.9
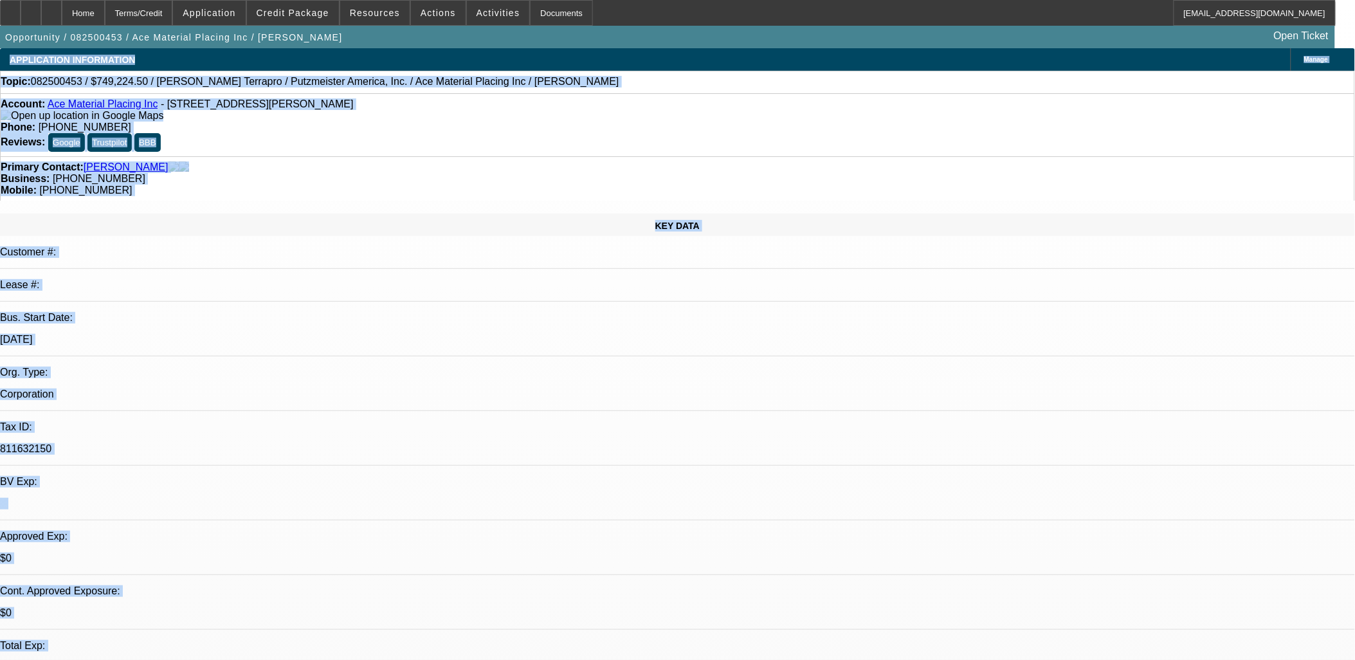
drag, startPoint x: 532, startPoint y: 603, endPoint x: 5, endPoint y: 65, distance: 752.9
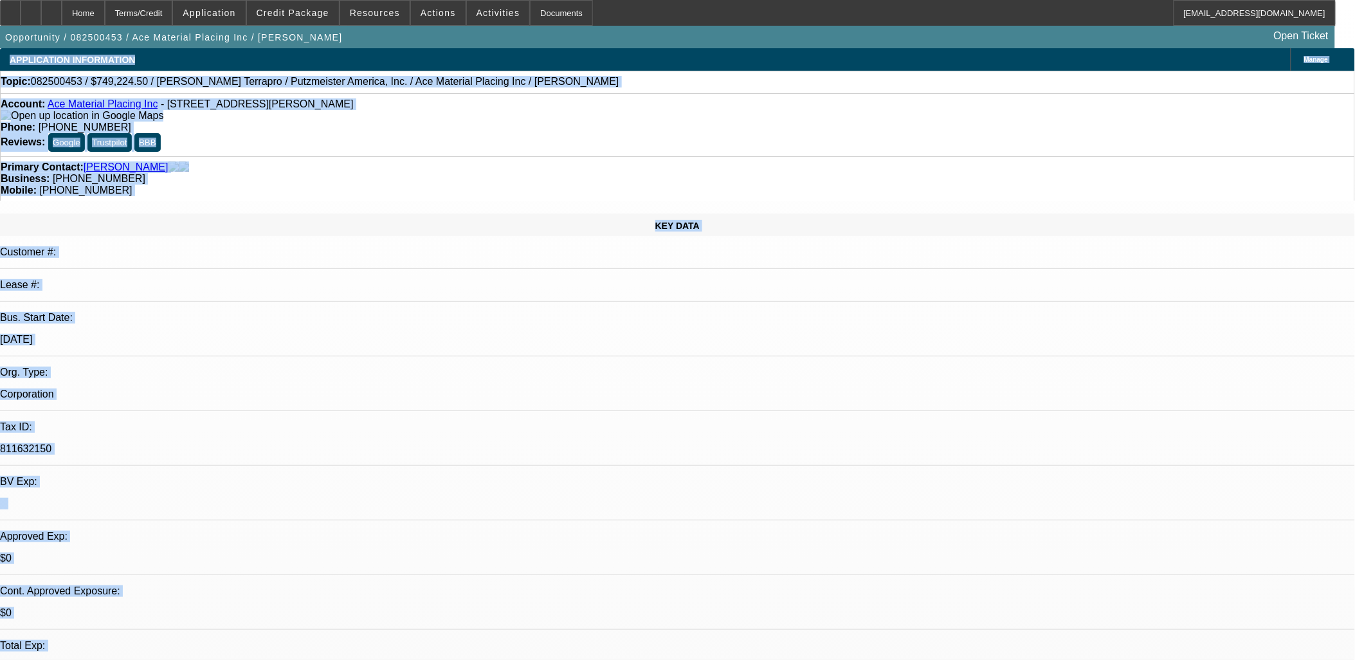
drag, startPoint x: 10, startPoint y: 67, endPoint x: 503, endPoint y: 608, distance: 732.2
click at [261, 552] on div "$0" at bounding box center [677, 558] width 1355 height 12
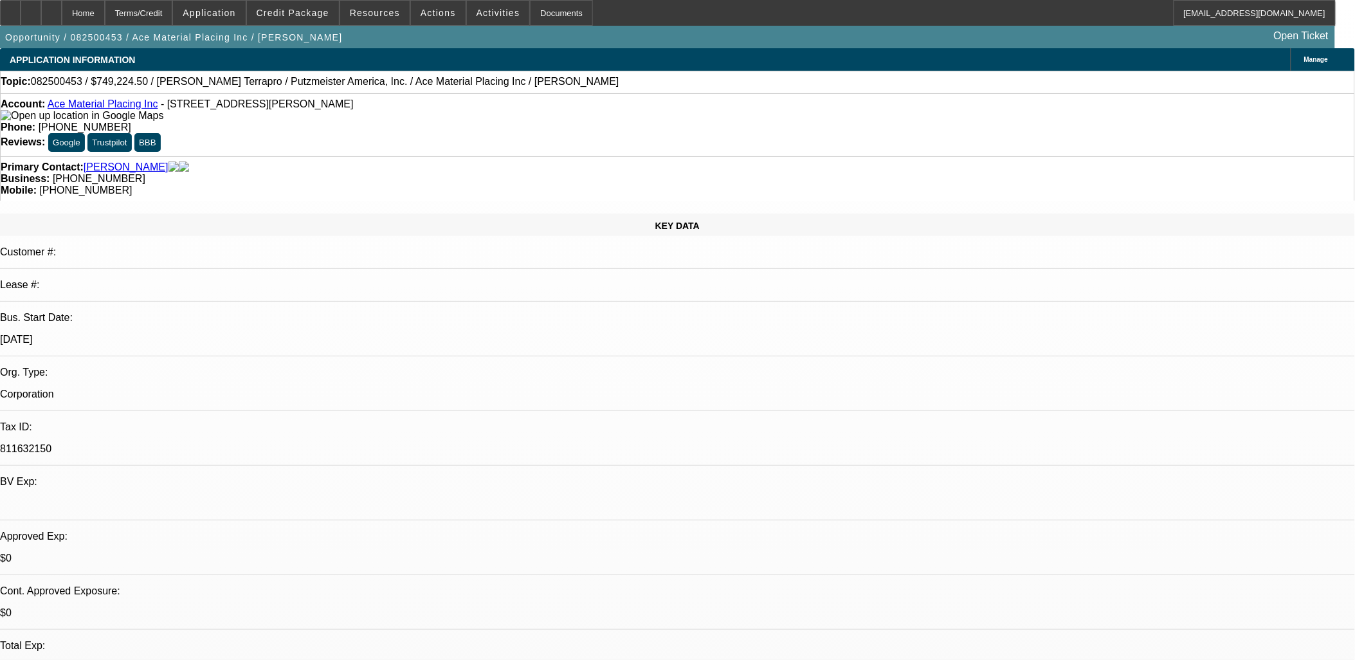
drag, startPoint x: 10, startPoint y: 53, endPoint x: 171, endPoint y: 258, distance: 261.5
drag, startPoint x: 16, startPoint y: 55, endPoint x: 26, endPoint y: 99, distance: 44.9
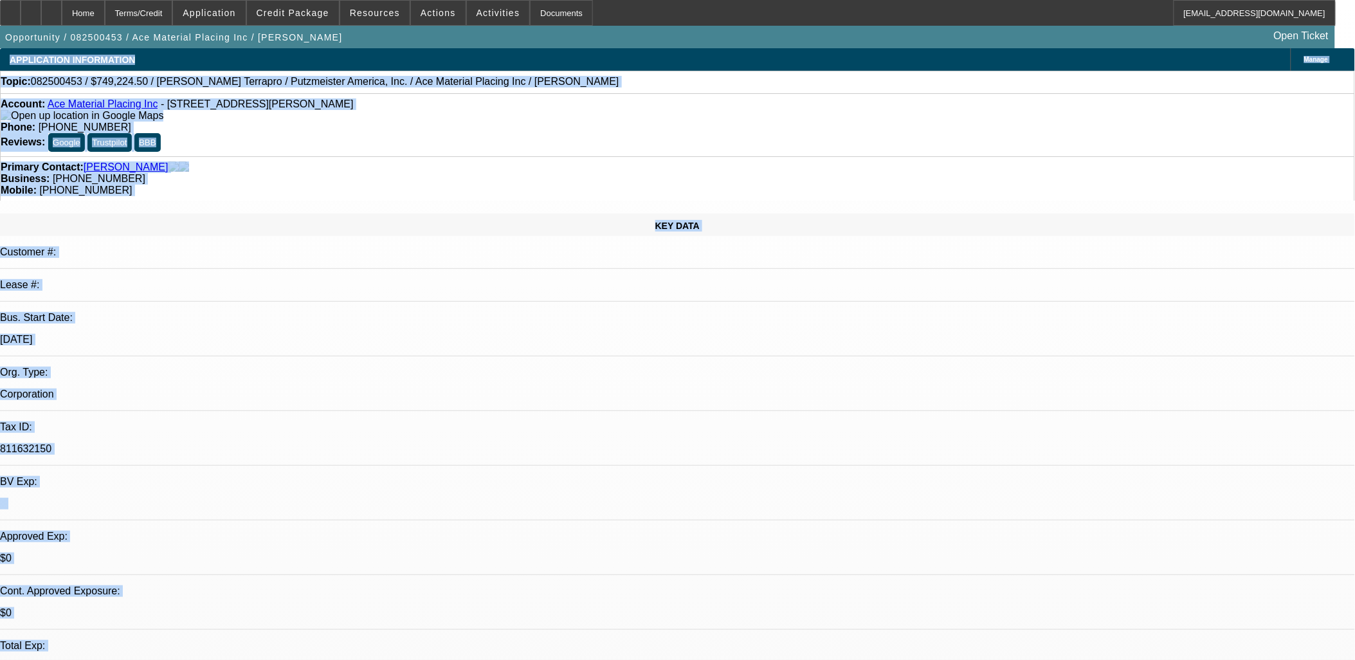
drag, startPoint x: 6, startPoint y: 62, endPoint x: 594, endPoint y: 616, distance: 807.7
click at [289, 659] on div "$0" at bounding box center [677, 668] width 1355 height 12
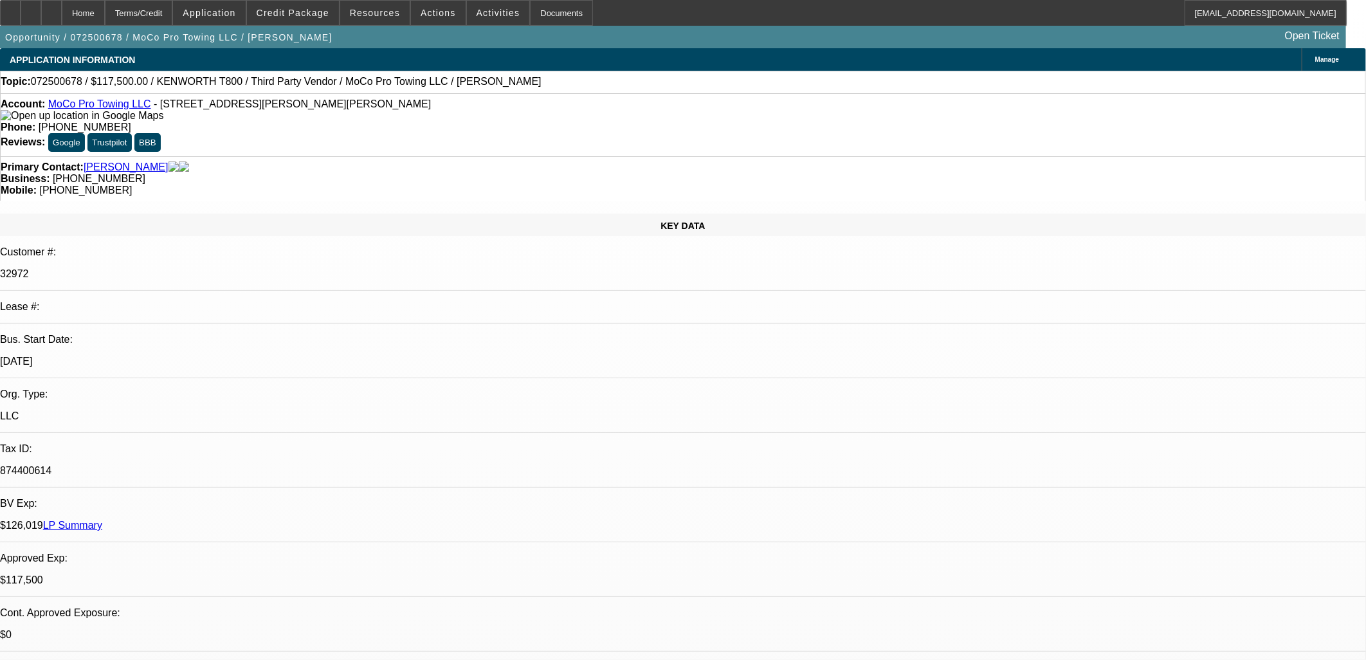
select select "0"
select select "2"
select select "0"
select select "6"
select select "0"
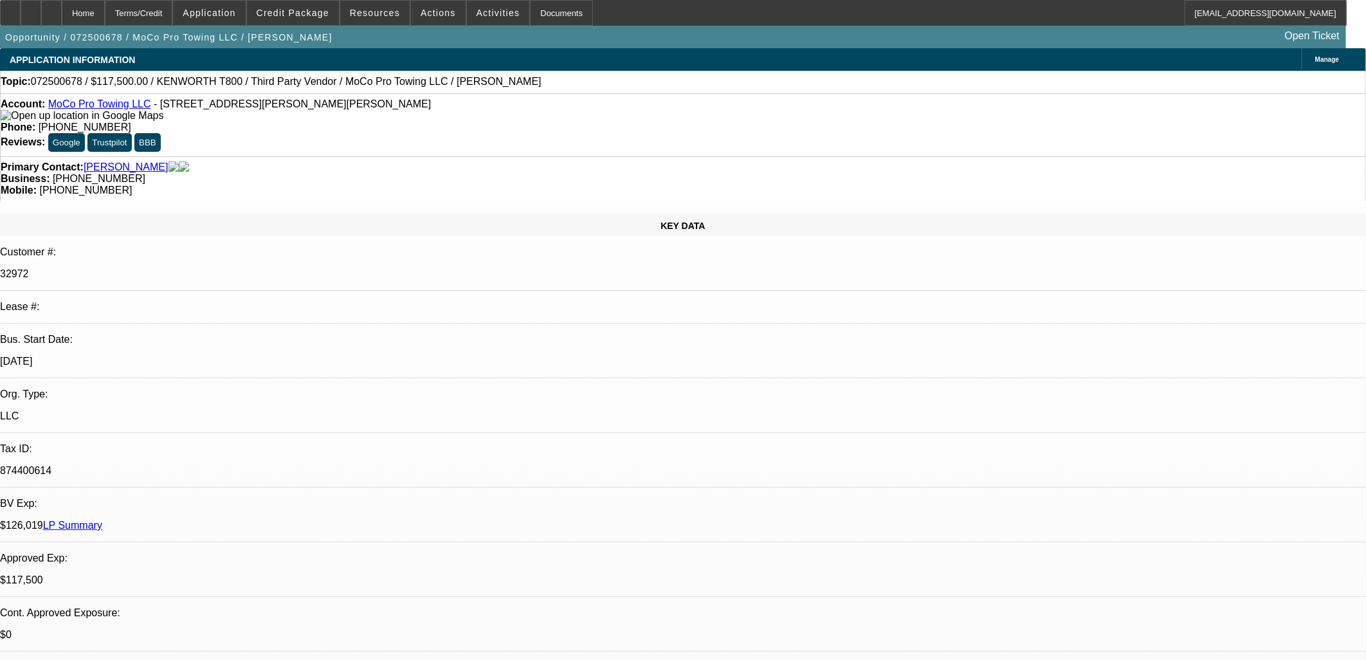
select select "2"
select select "0"
select select "6"
select select "0.1"
select select "2"
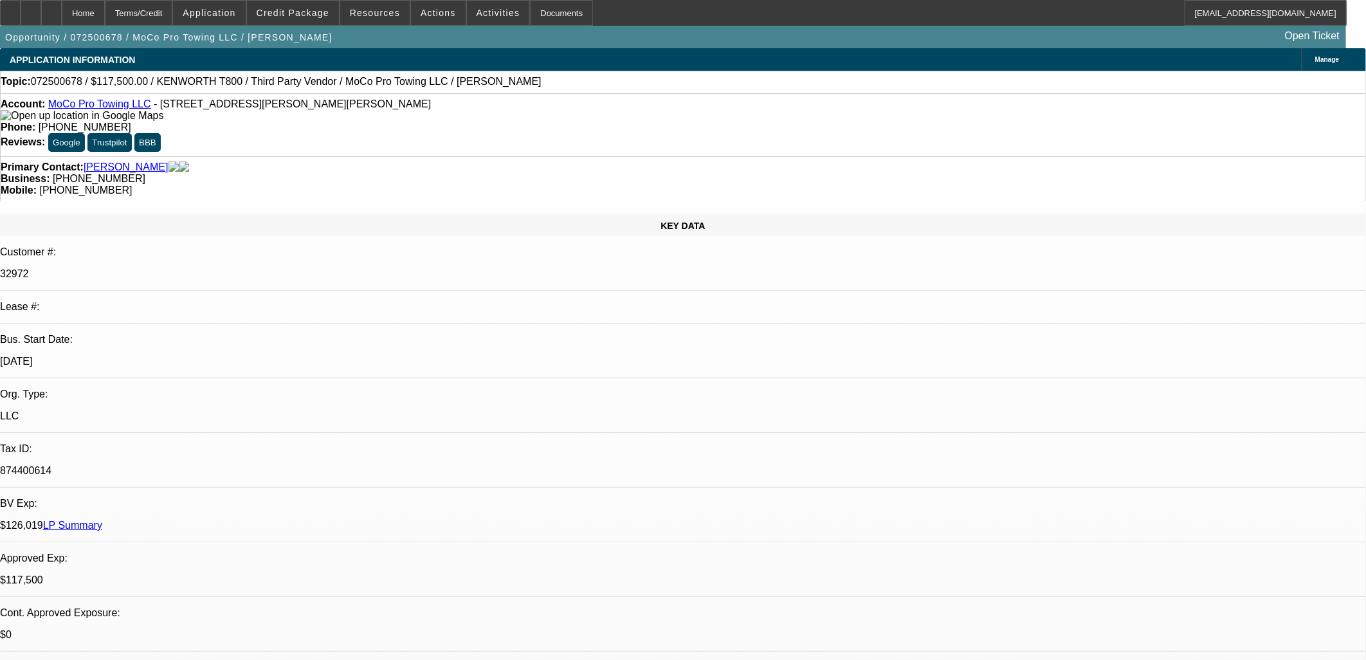
select select "0"
select select "6"
select select "0.1"
select select "2"
select select "0"
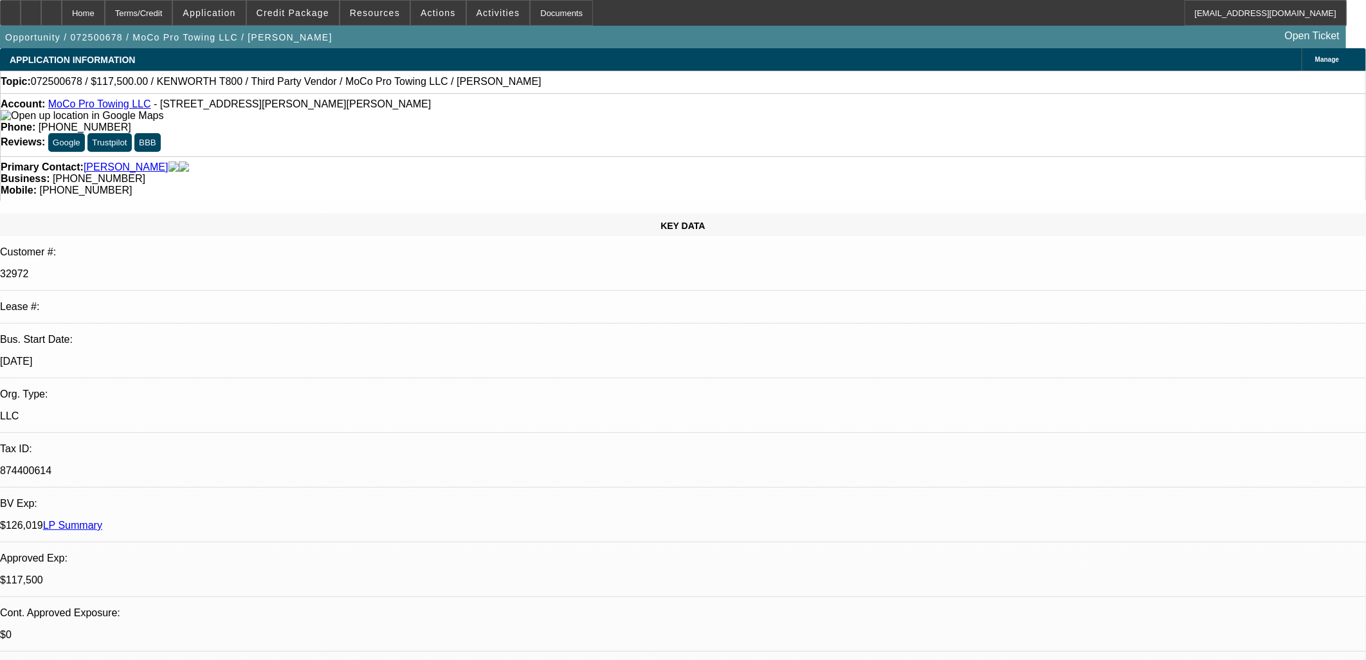
select select "6"
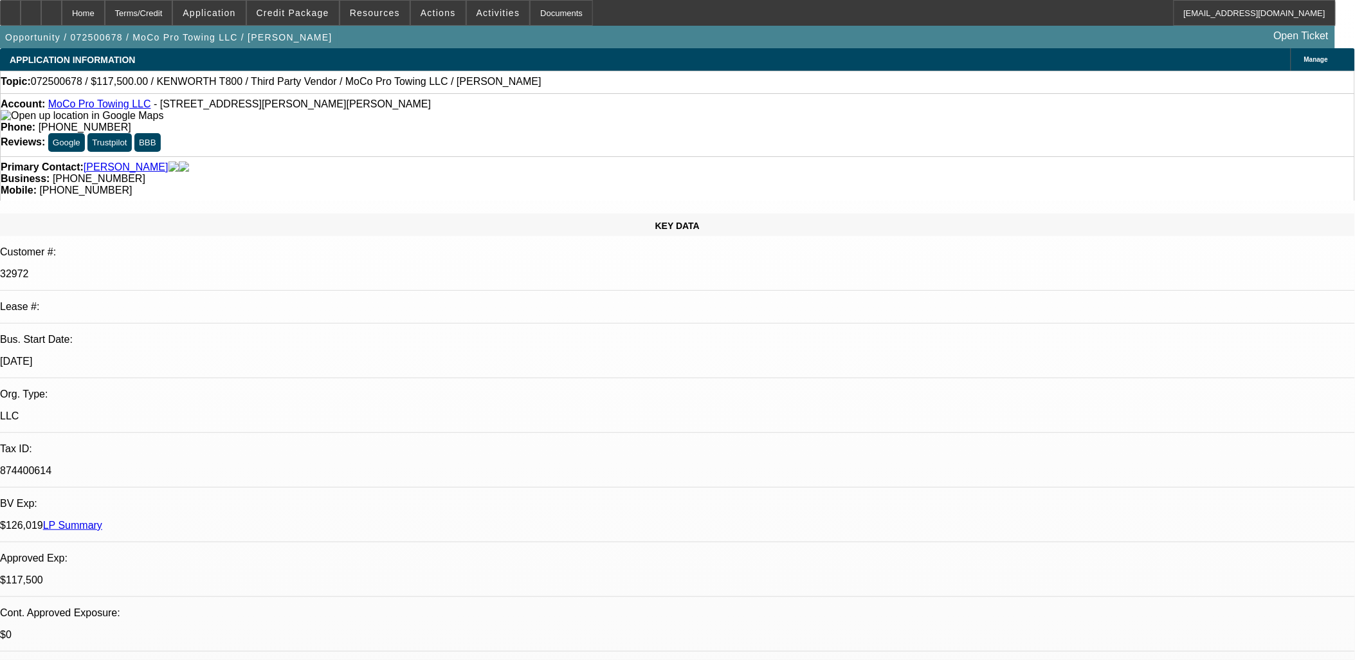
scroll to position [1115, 0]
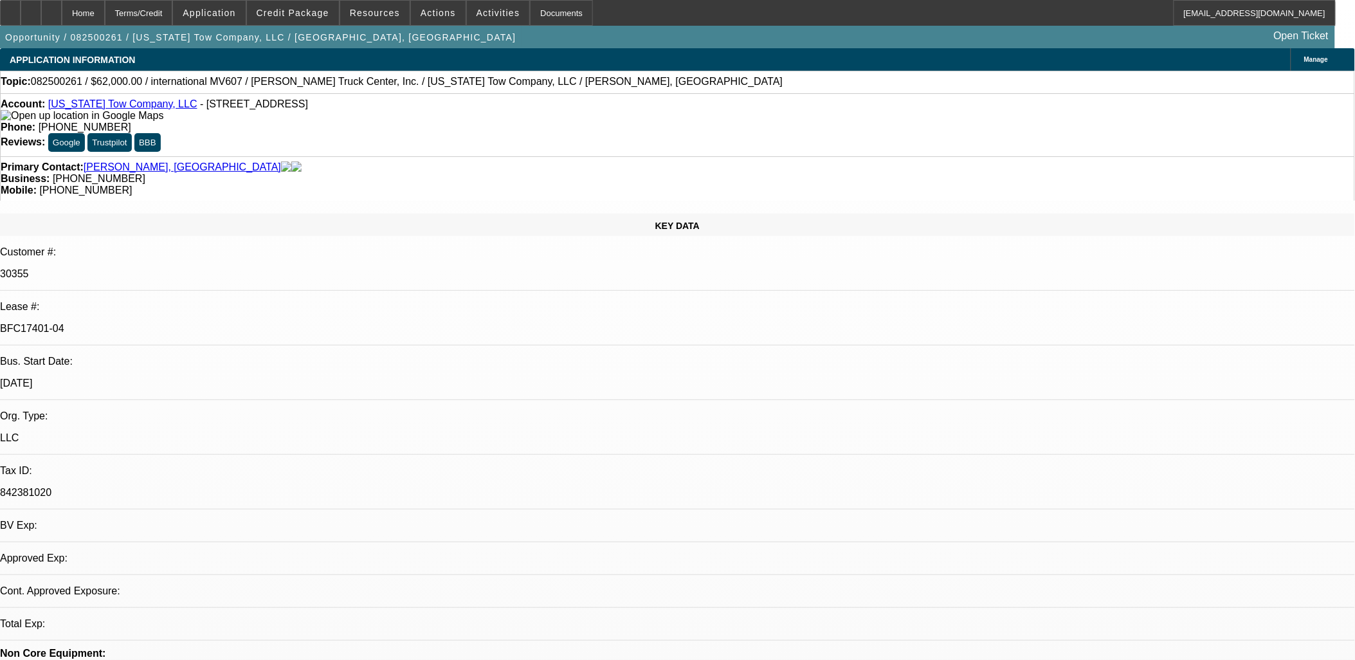
select select "0"
select select "2"
select select "0"
select select "2"
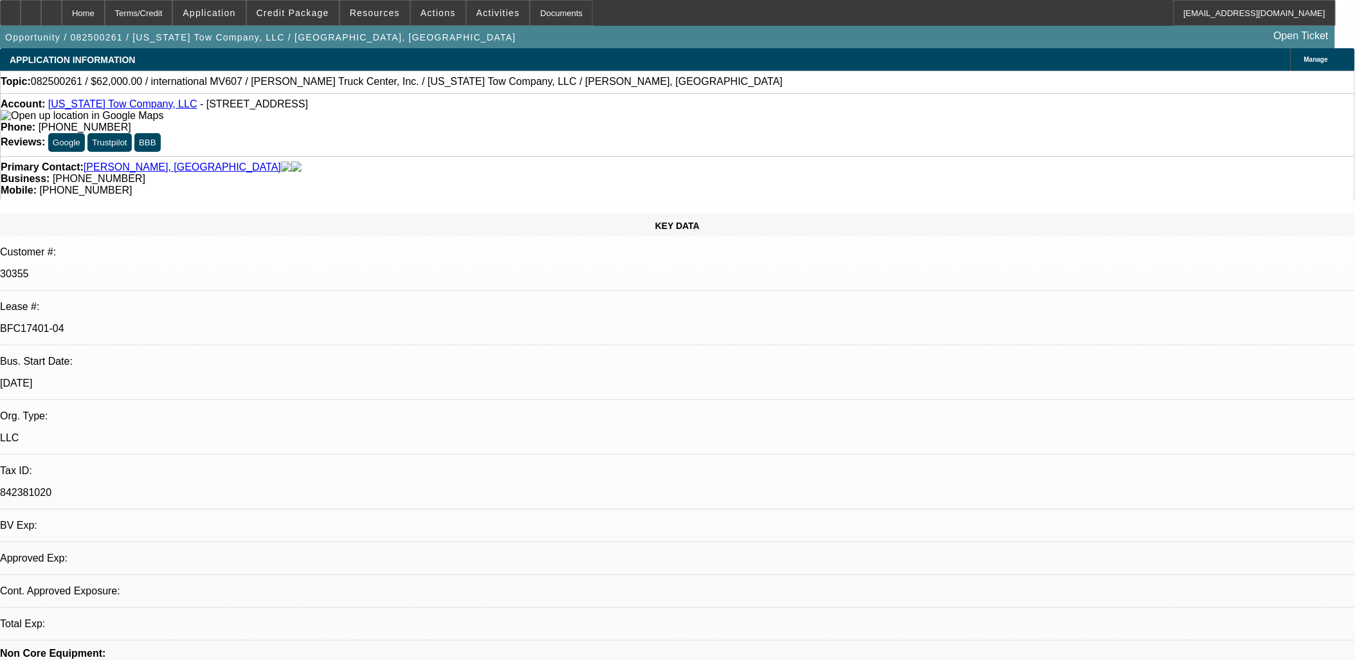
select select "0"
select select "2"
select select "0"
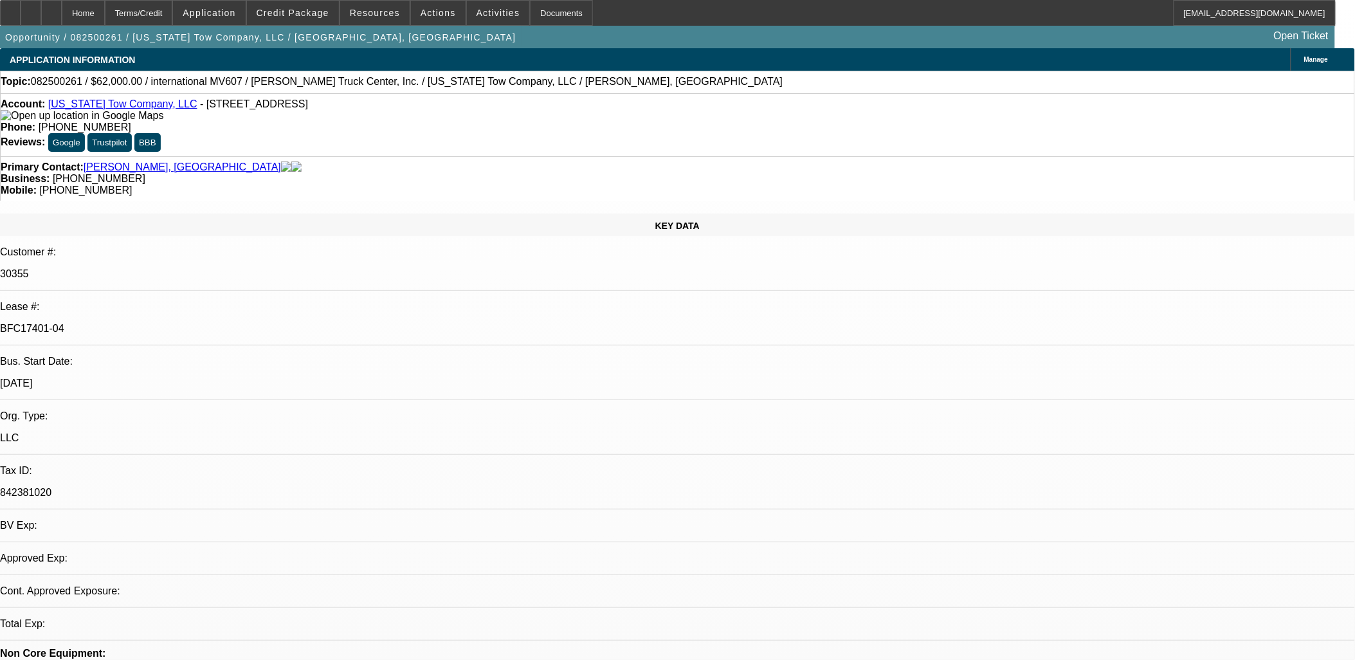
select select "2"
select select "0"
select select "1"
select select "2"
select select "6"
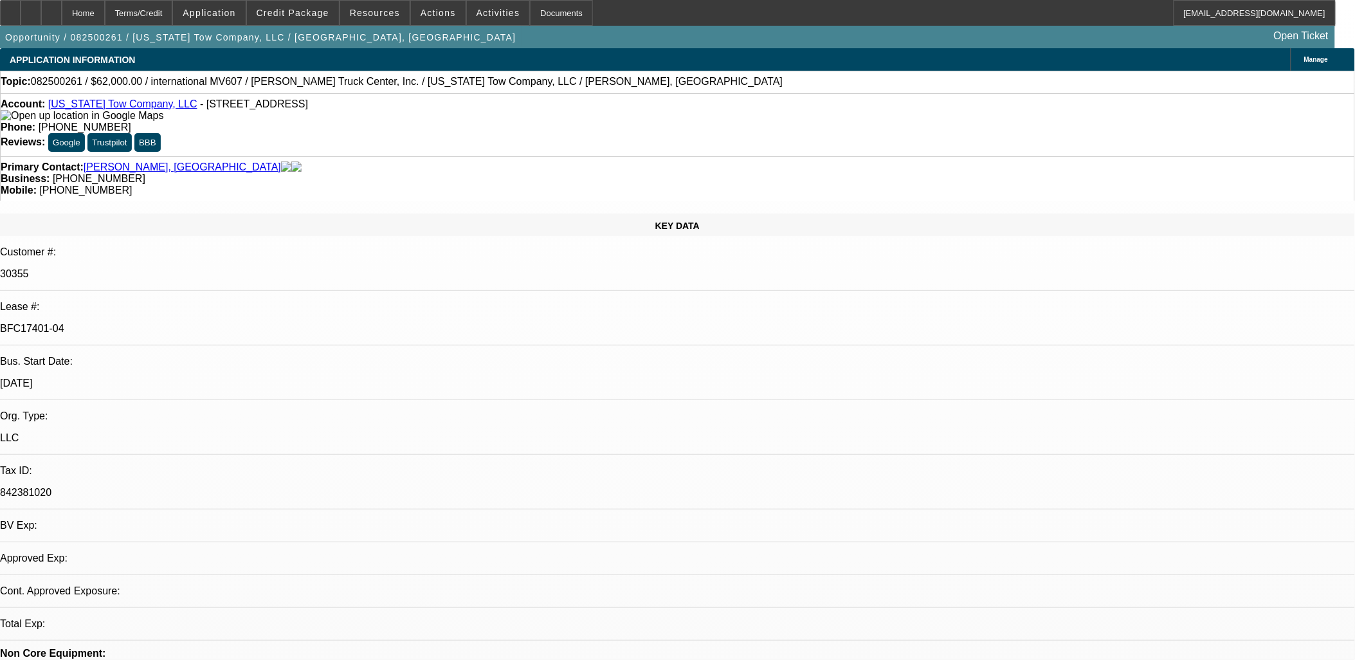
select select "1"
select select "2"
select select "6"
select select "1"
select select "2"
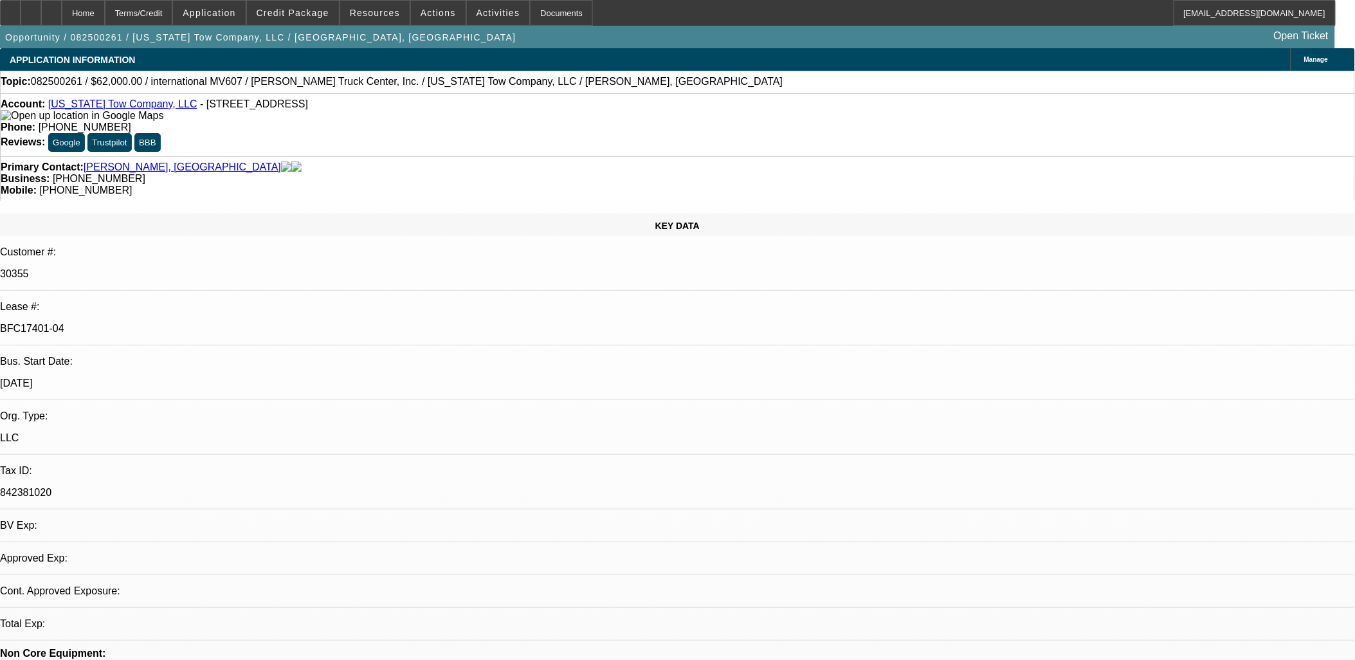
select select "6"
select select "1"
select select "2"
select select "6"
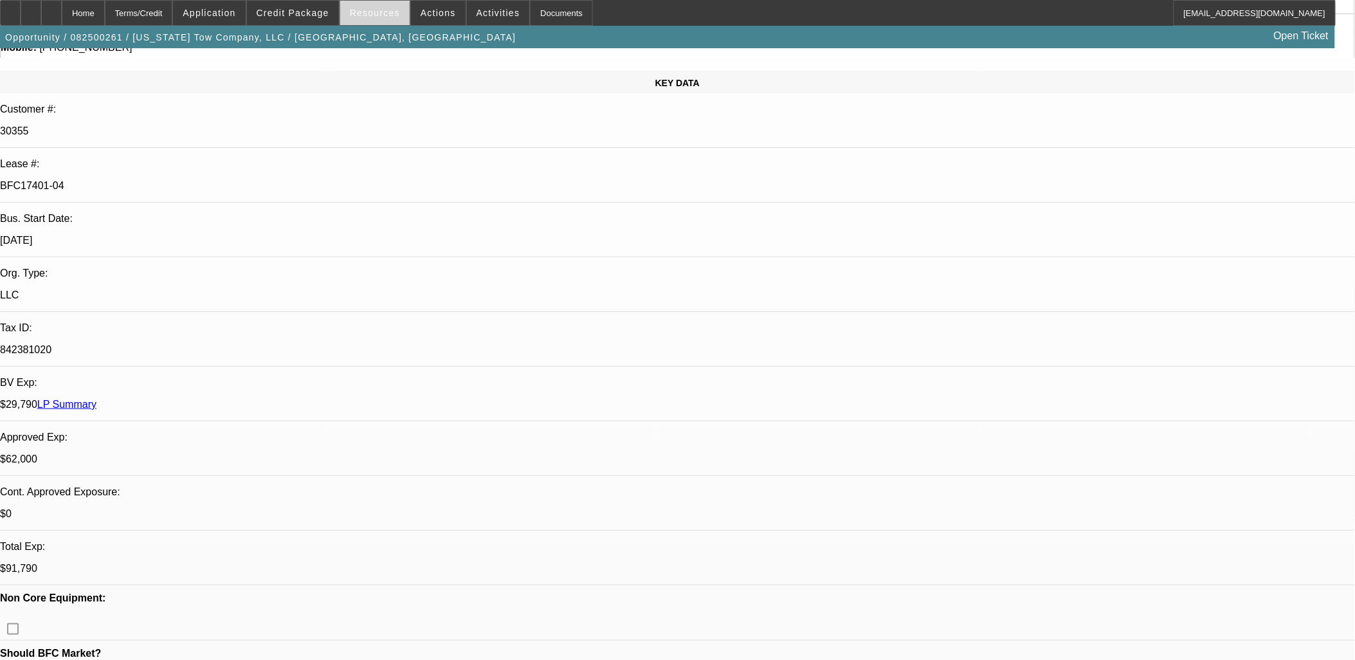
scroll to position [0, 0]
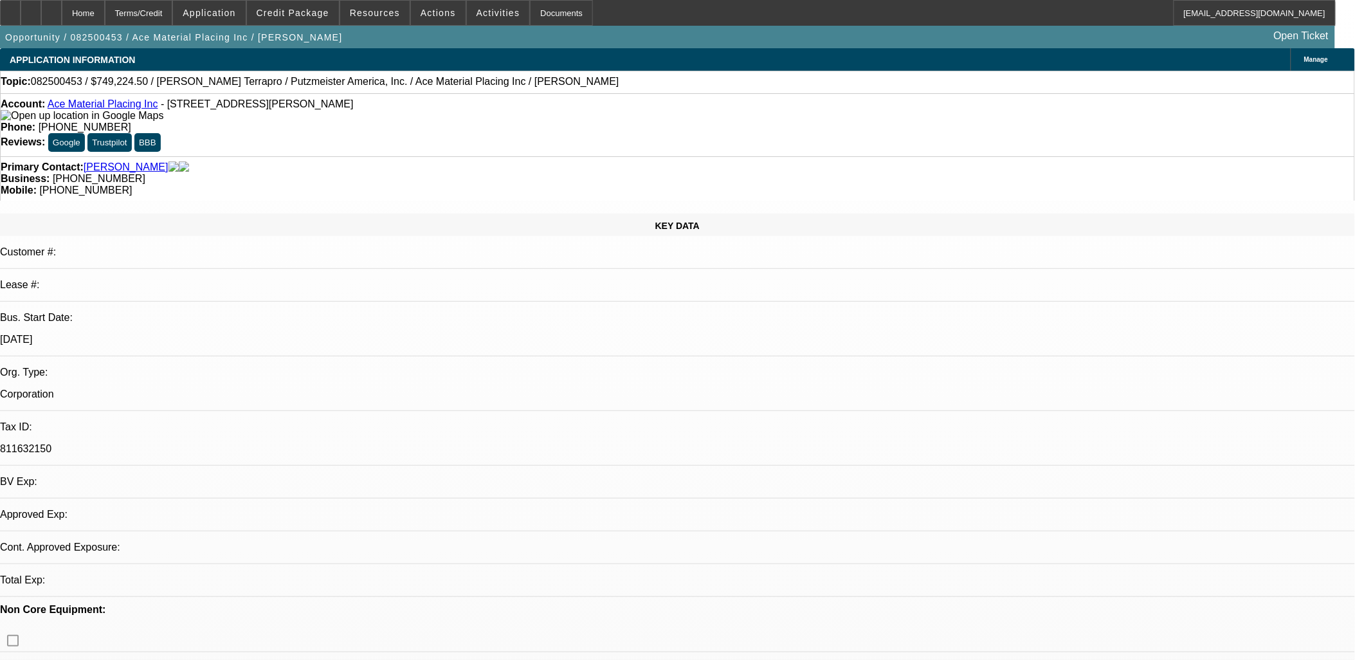
select select "0"
select select "6"
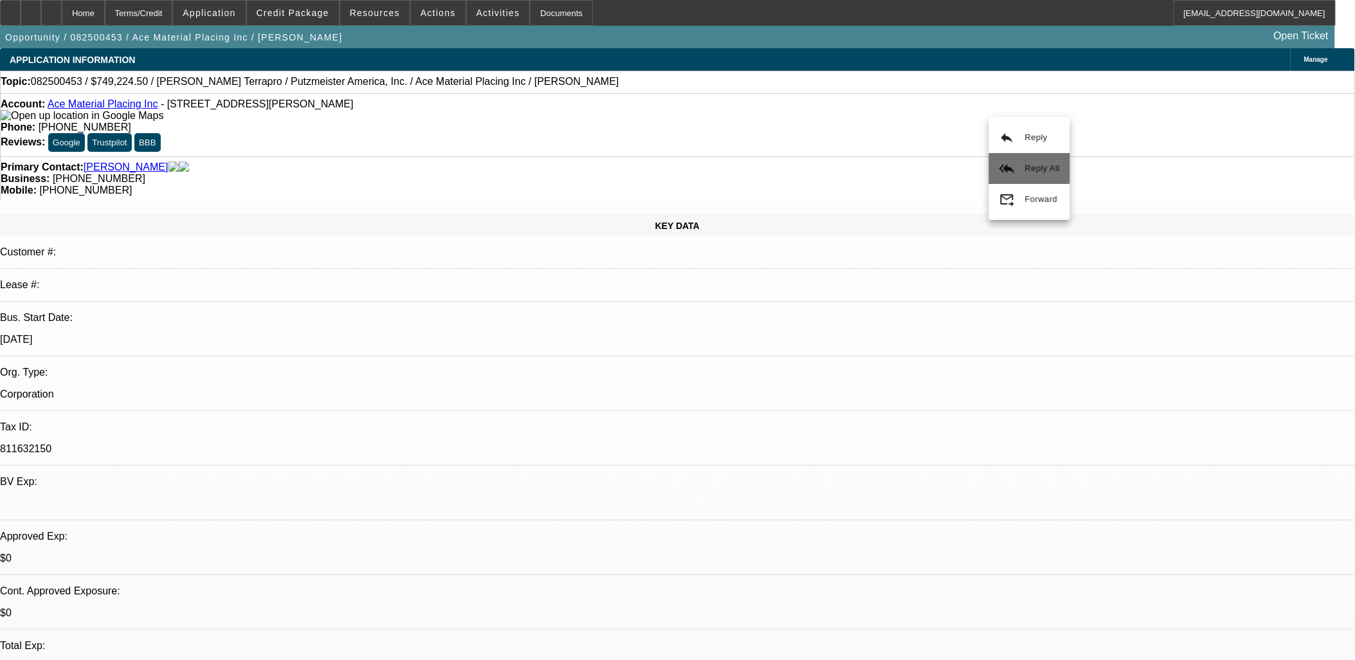
click at [1014, 159] on button "reply_all Reply All" at bounding box center [1029, 168] width 81 height 31
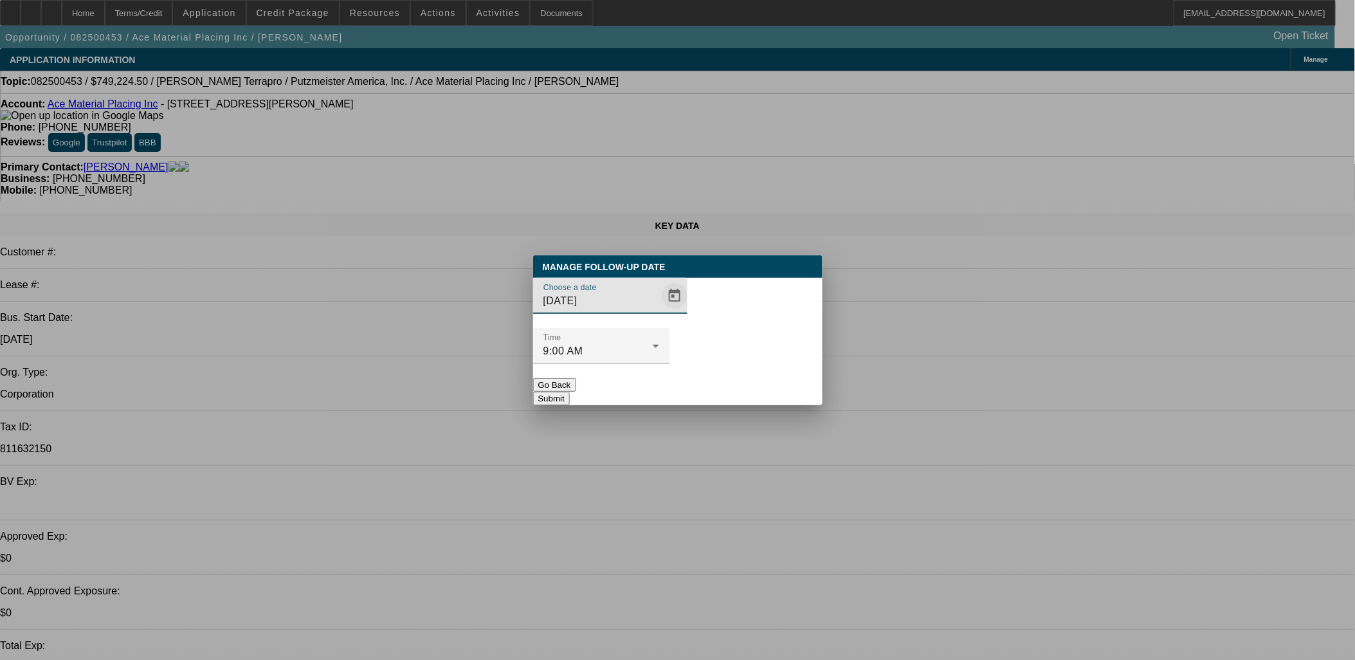
click at [659, 311] on span "Open calendar" at bounding box center [674, 295] width 31 height 31
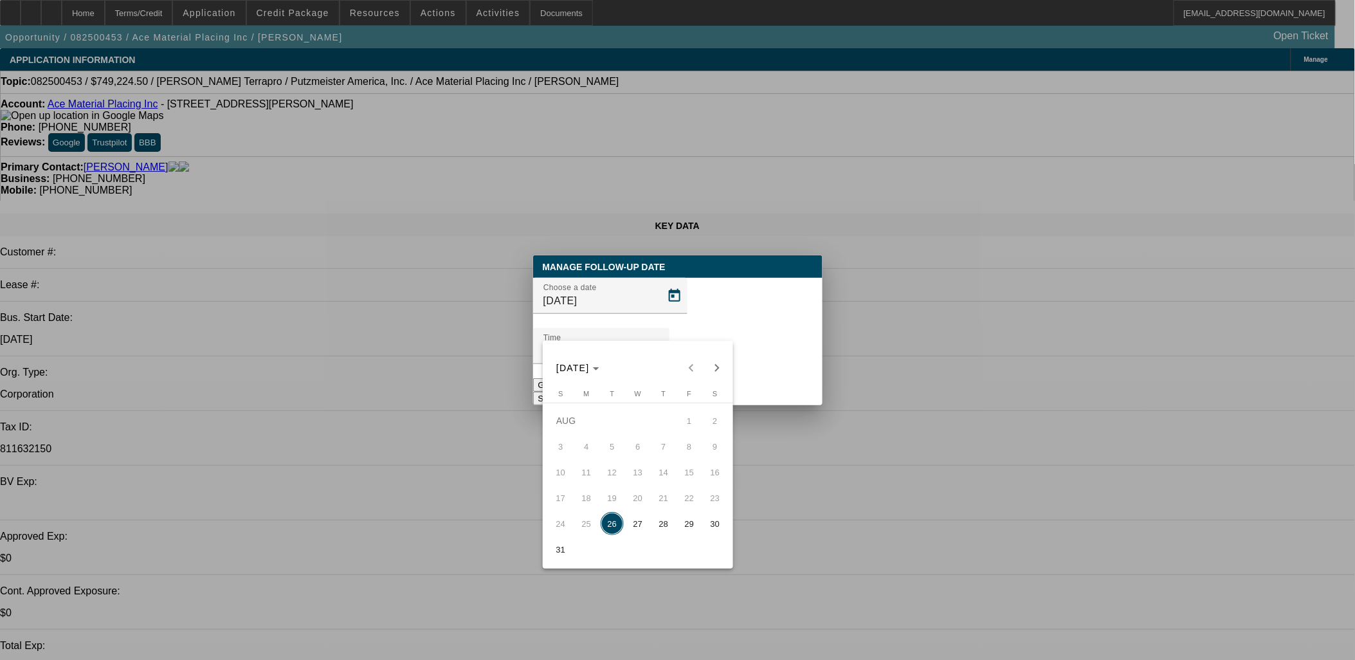
click at [644, 523] on span "27" at bounding box center [637, 523] width 23 height 23
type input "[DATE]"
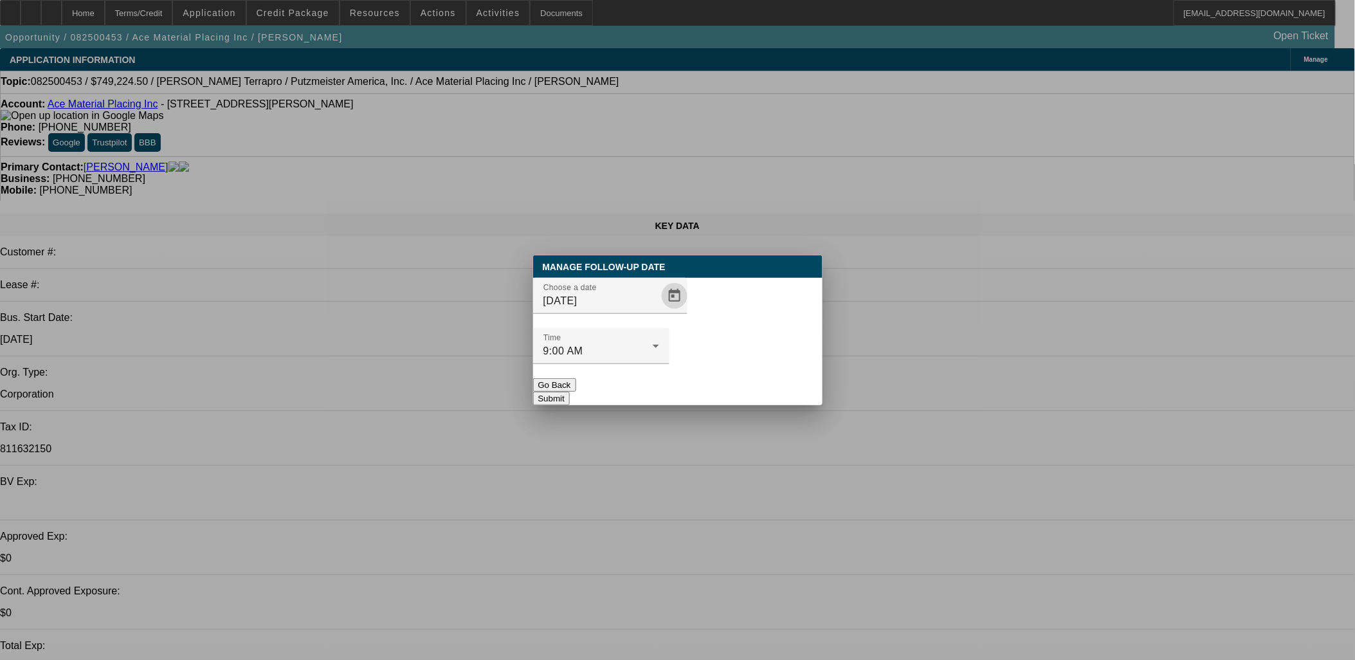
click at [570, 392] on button "Submit" at bounding box center [551, 399] width 37 height 14
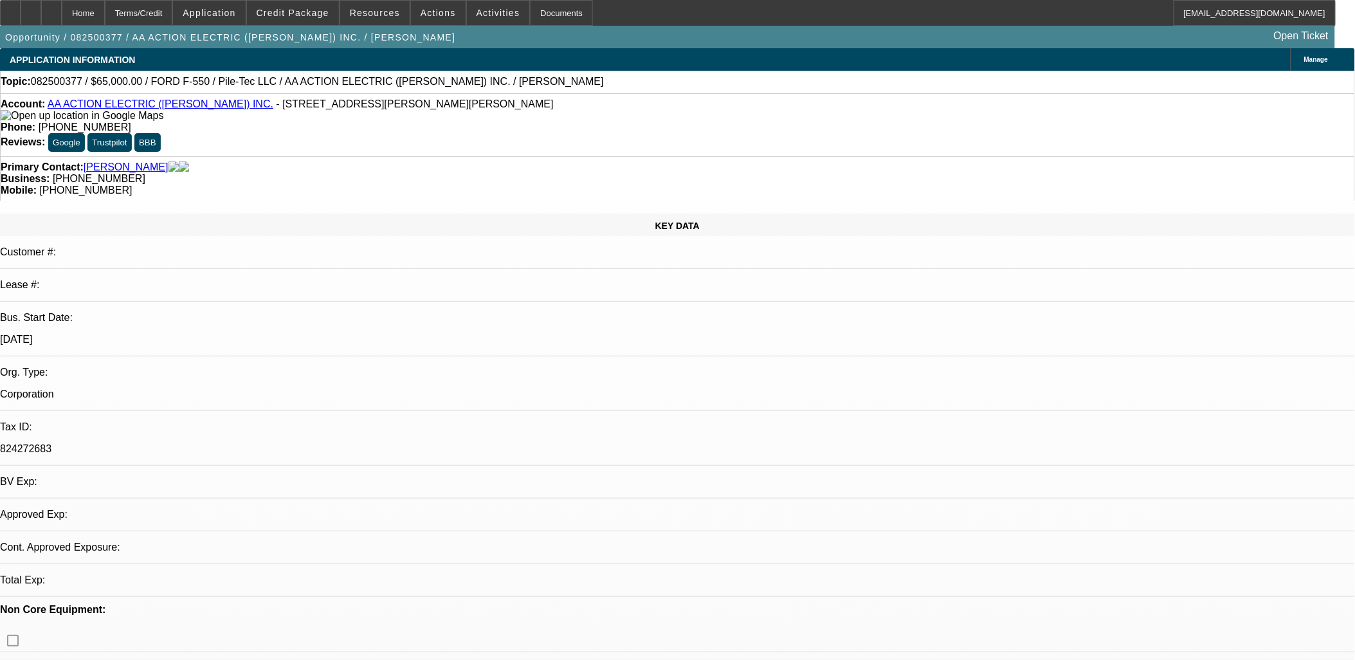
select select "0"
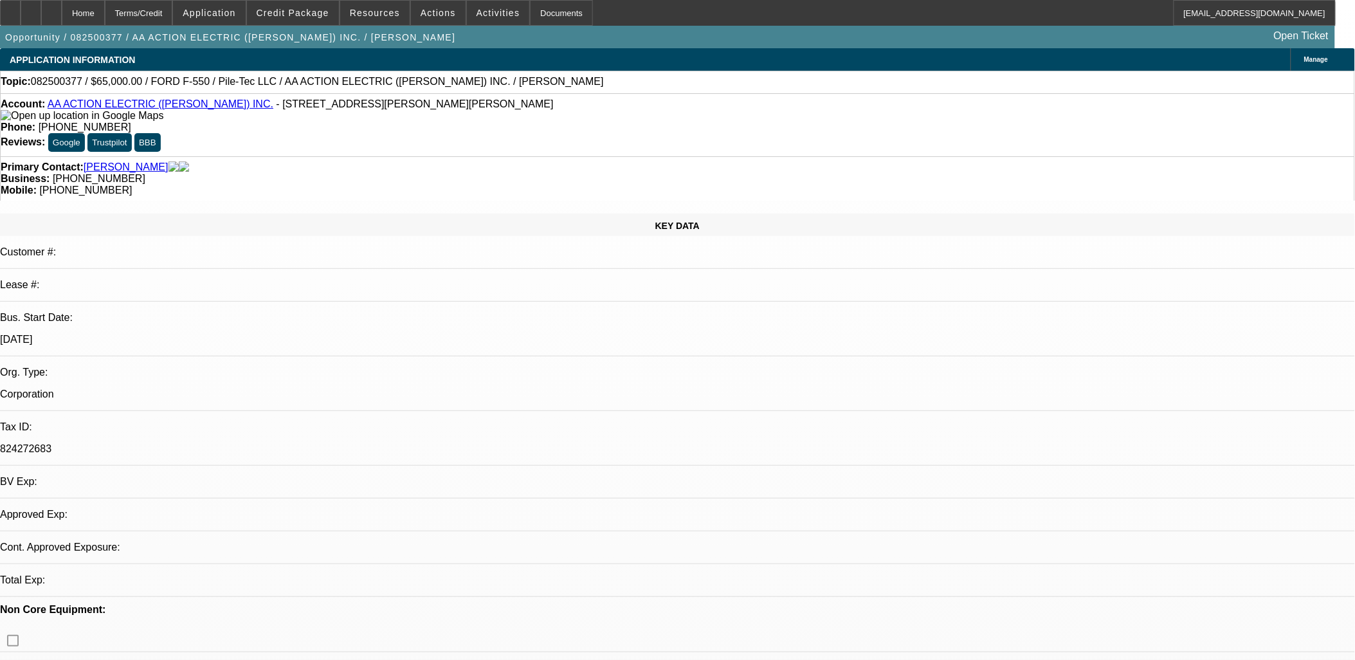
select select "0"
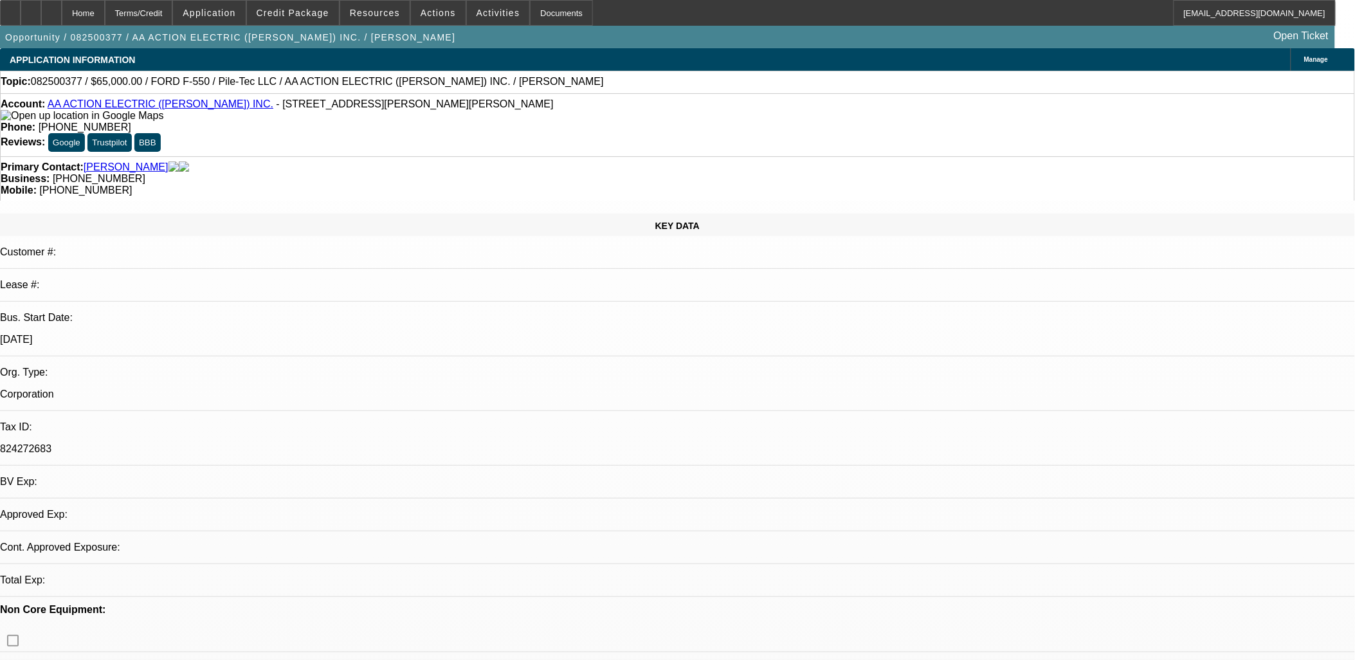
select select "0"
select select "1"
select select "6"
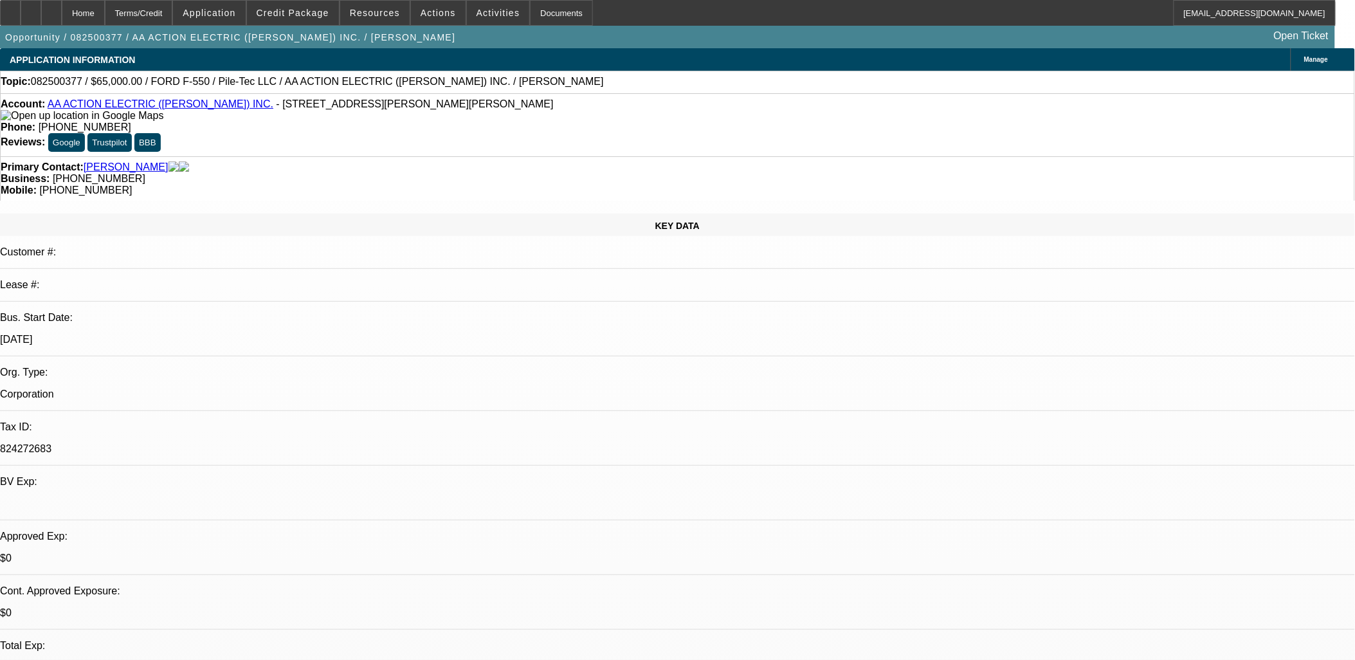
select select "1"
select select "6"
select select "1"
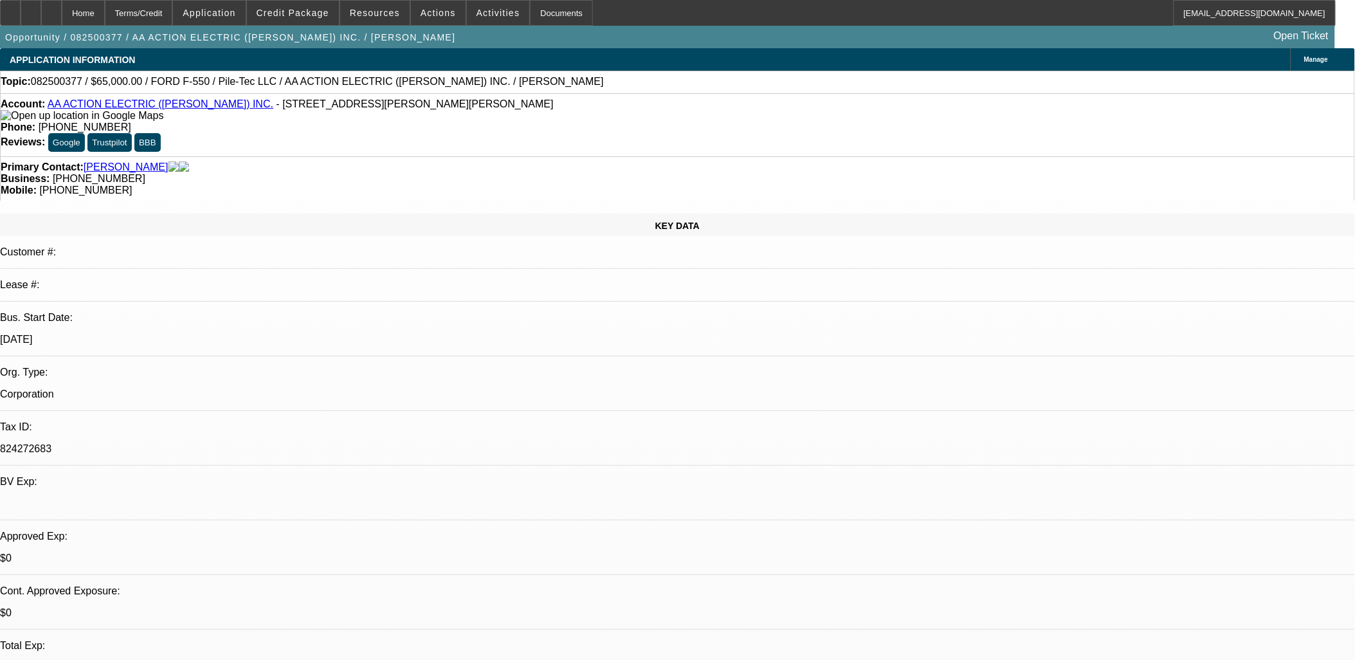
select select "6"
select select "1"
select select "6"
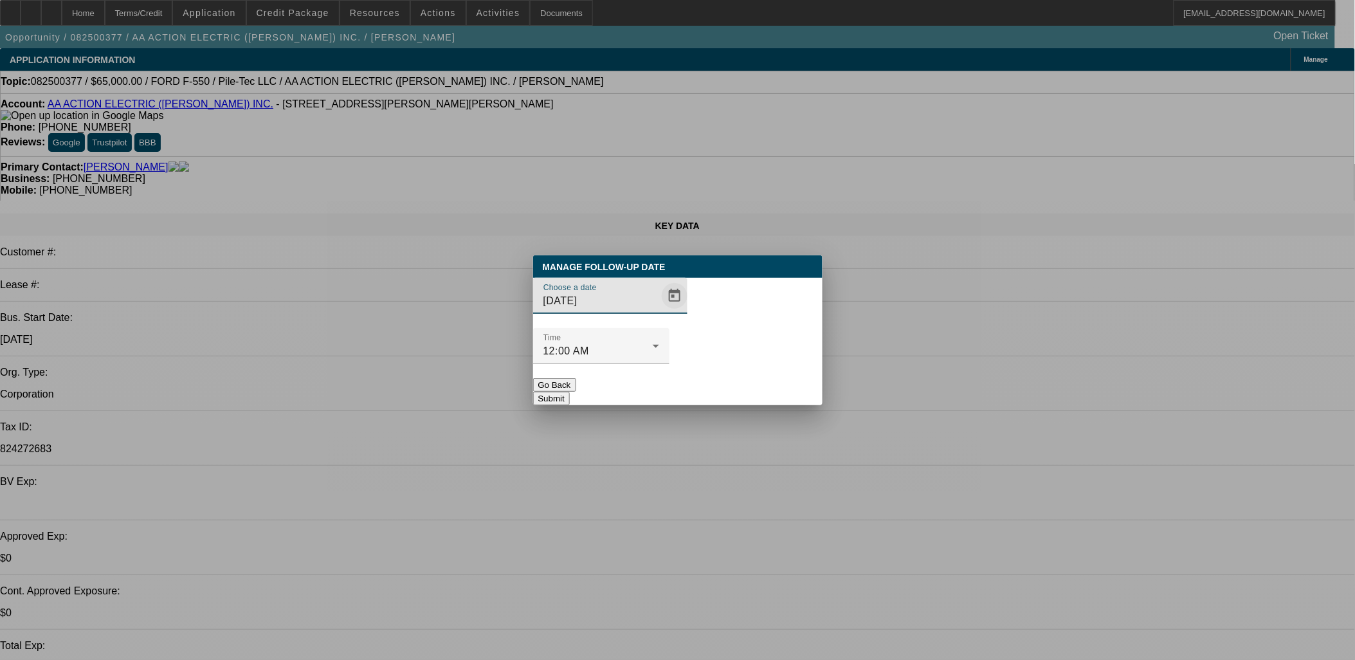
click at [659, 311] on span "Open calendar" at bounding box center [674, 295] width 31 height 31
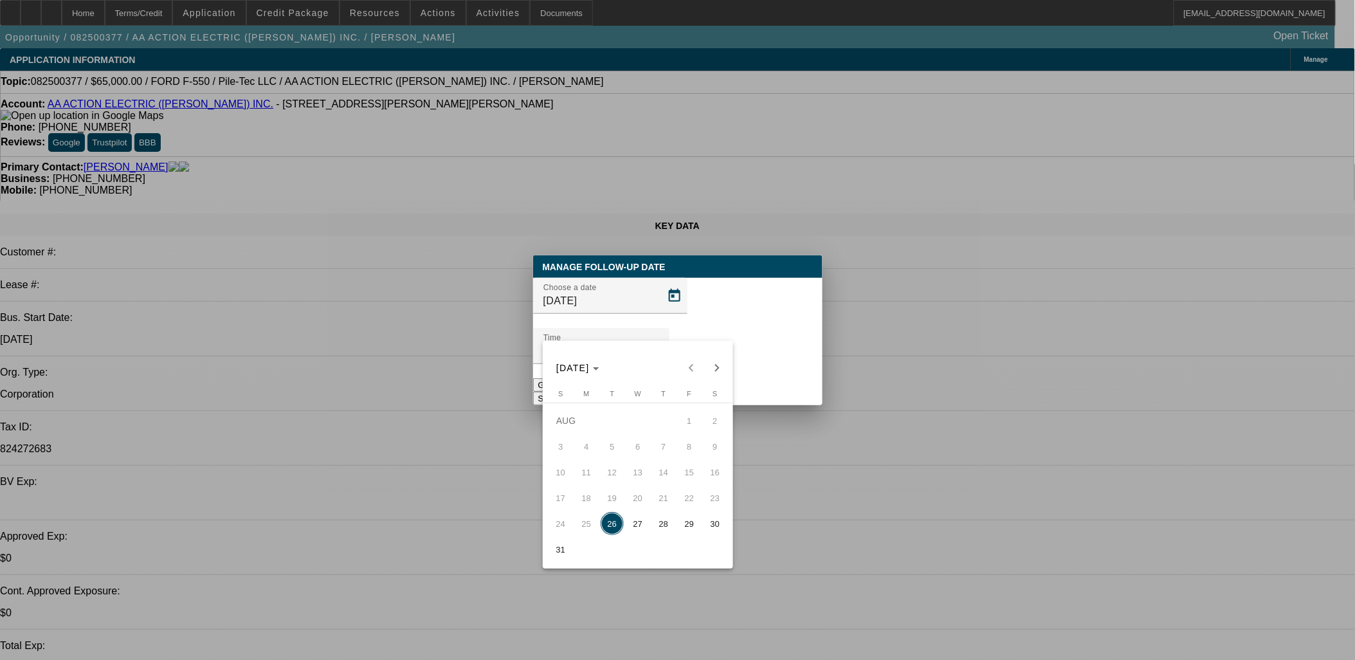
click at [690, 519] on span "29" at bounding box center [689, 523] width 23 height 23
click at [750, 332] on div at bounding box center [677, 330] width 1355 height 660
type input "8/29/2025"
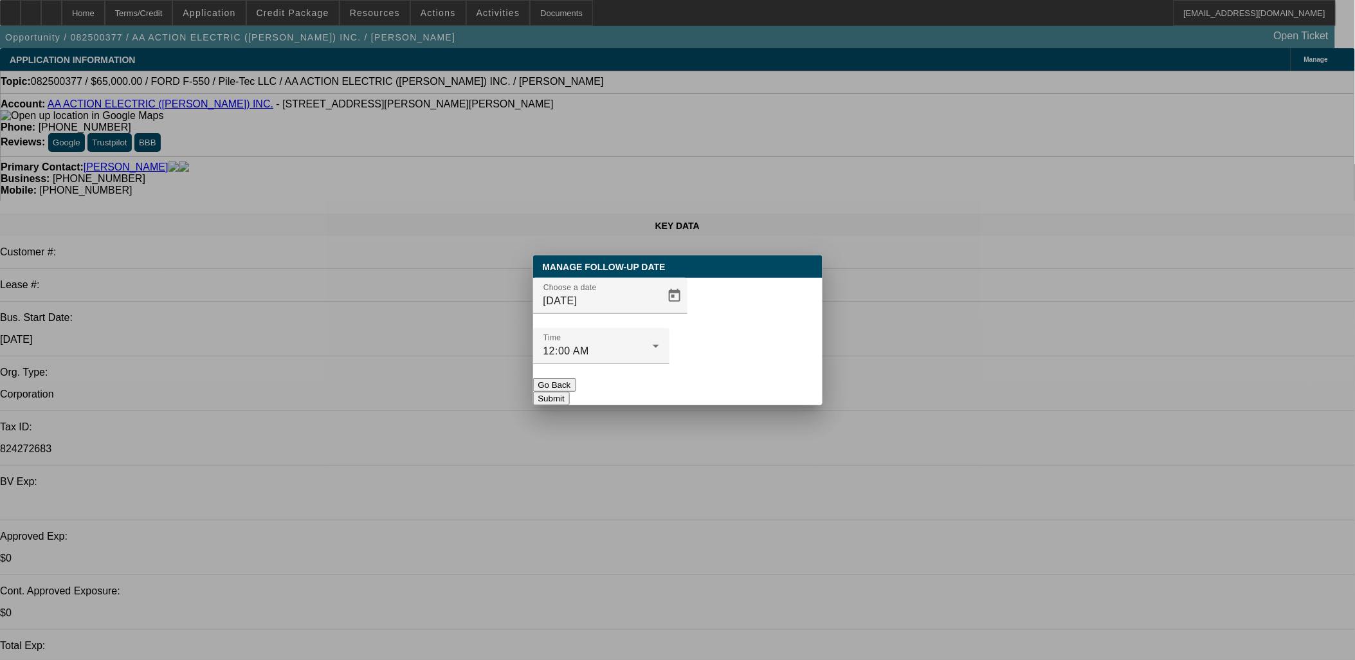
click at [570, 392] on button "Submit" at bounding box center [551, 399] width 37 height 14
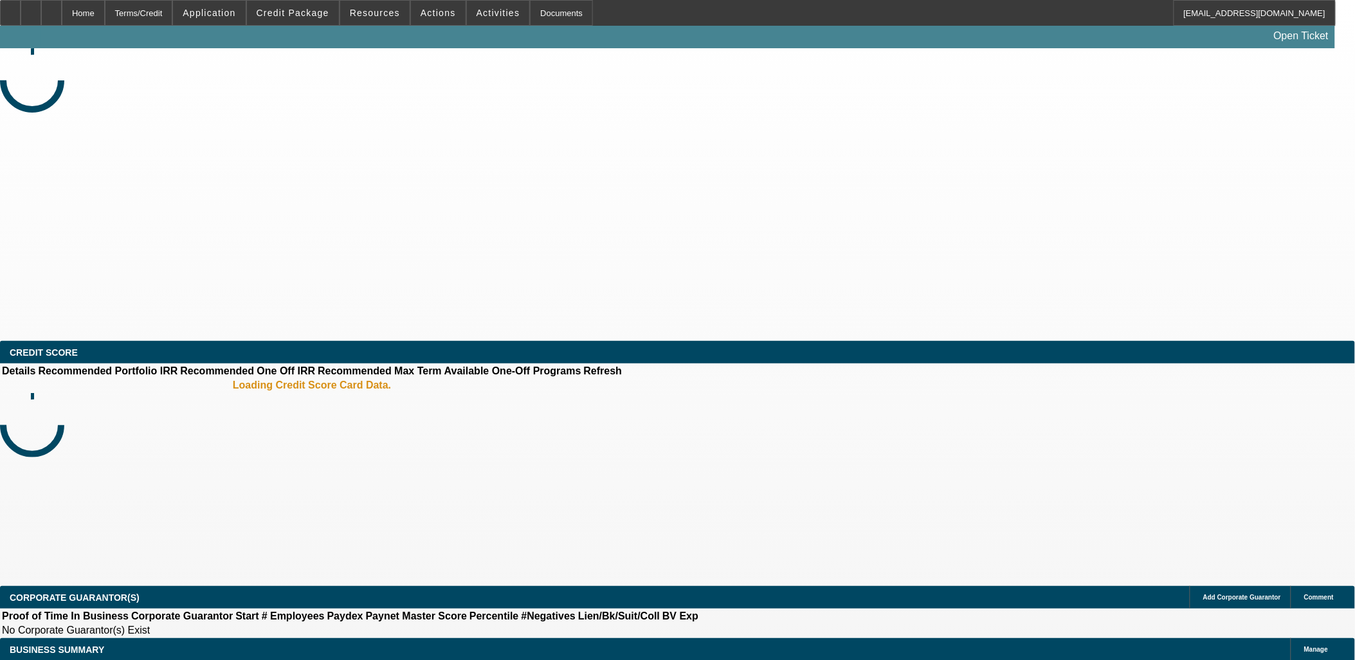
select select "0"
select select "2"
select select "0"
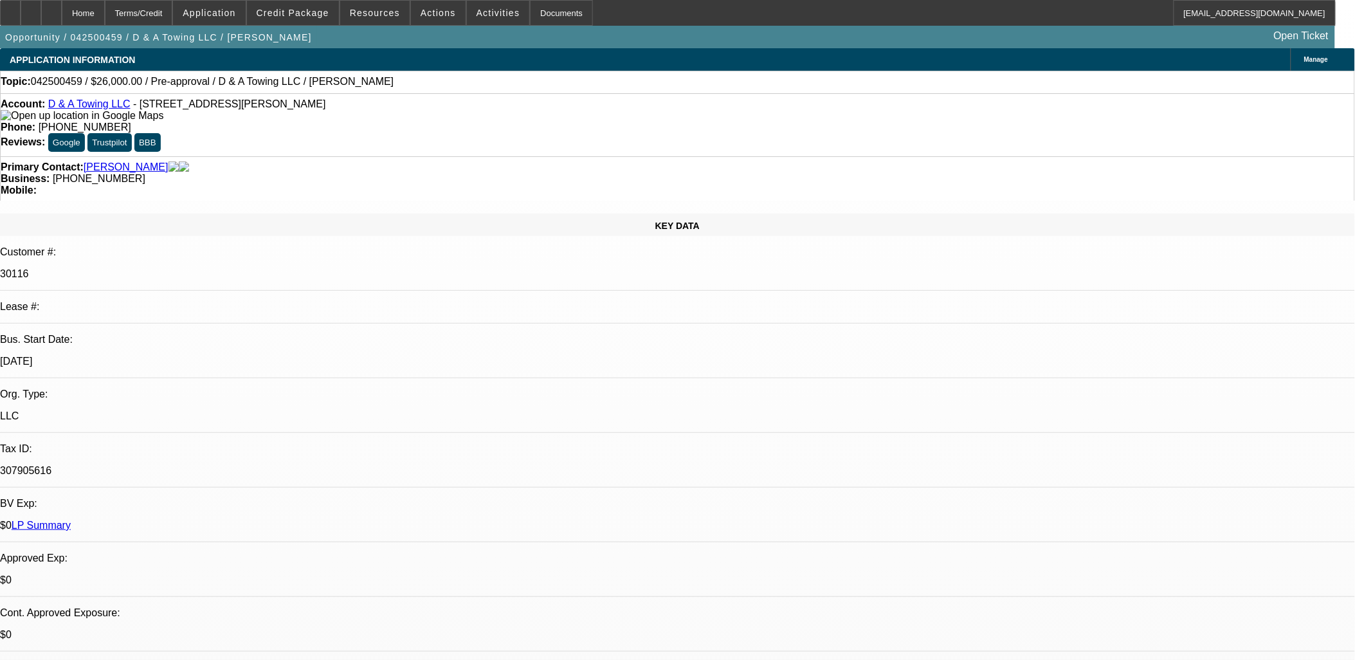
select select "1"
select select "2"
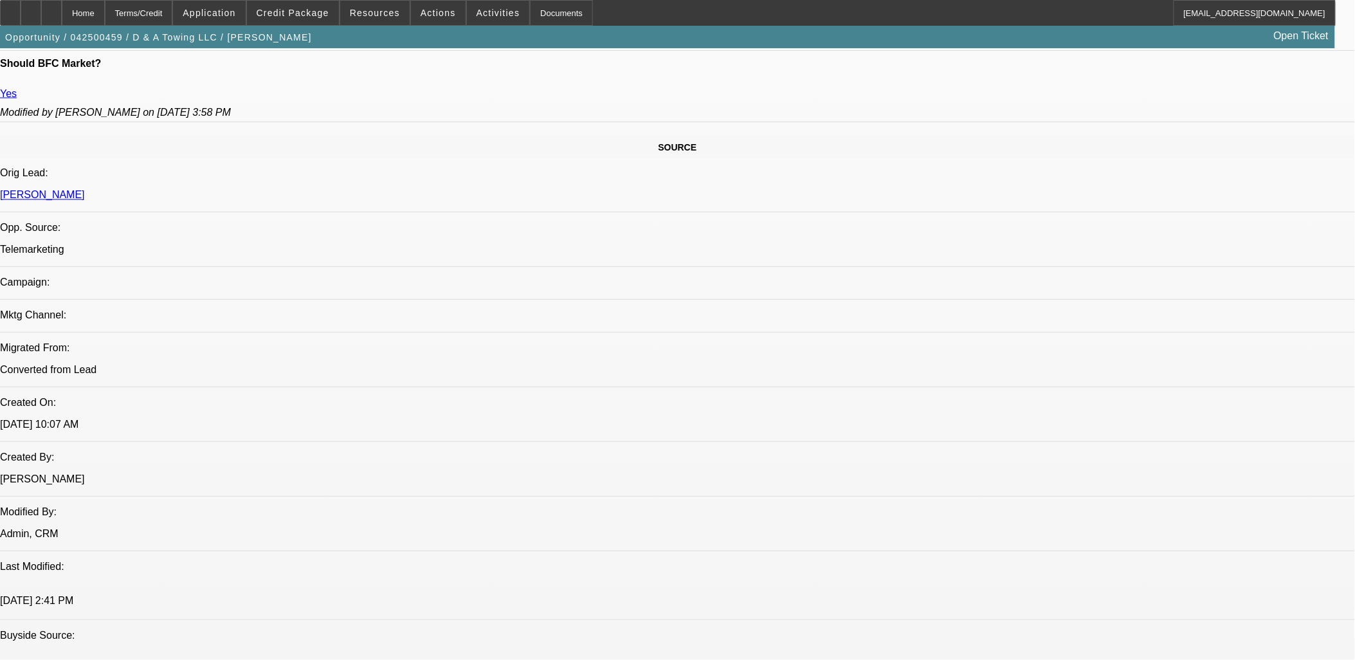
scroll to position [643, 0]
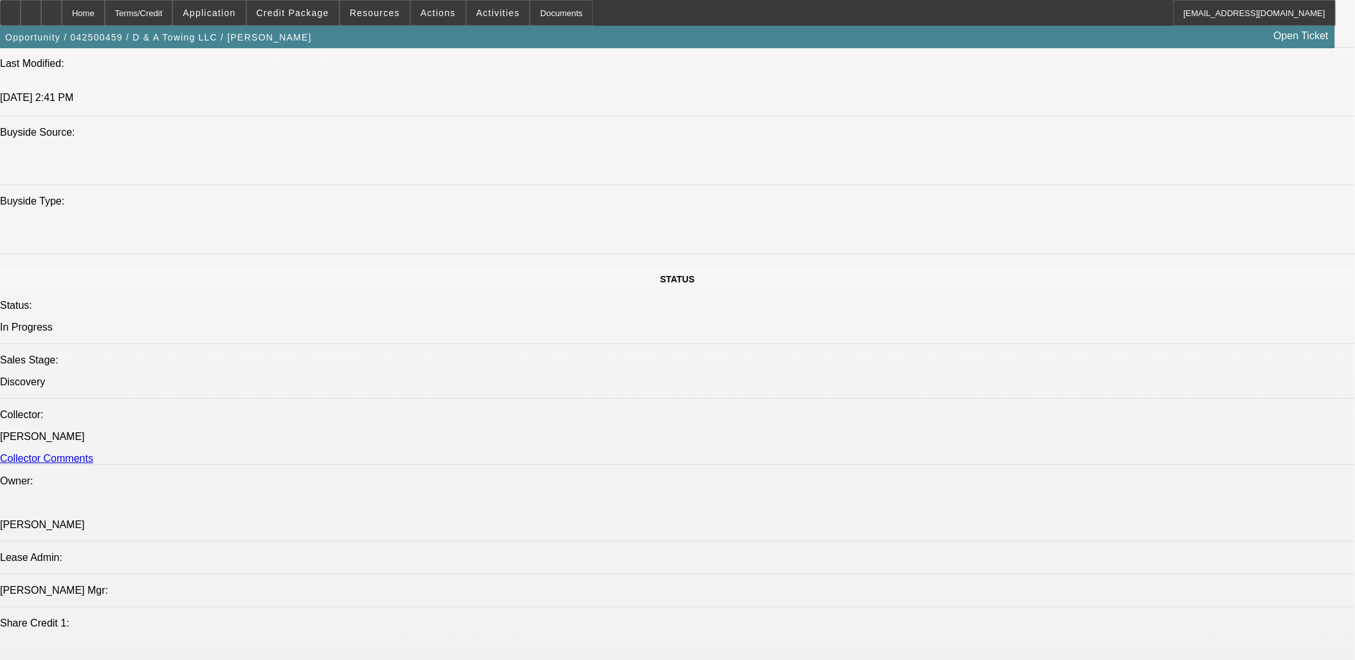
scroll to position [1643, 0]
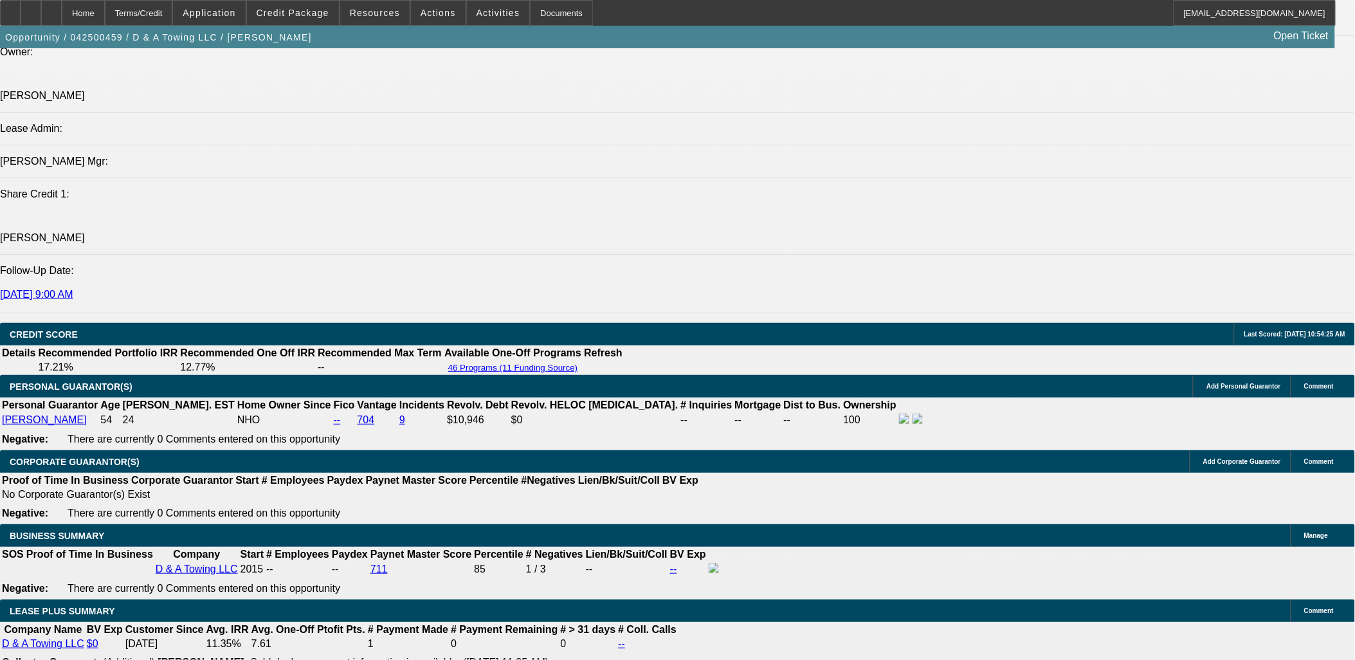
select select "0"
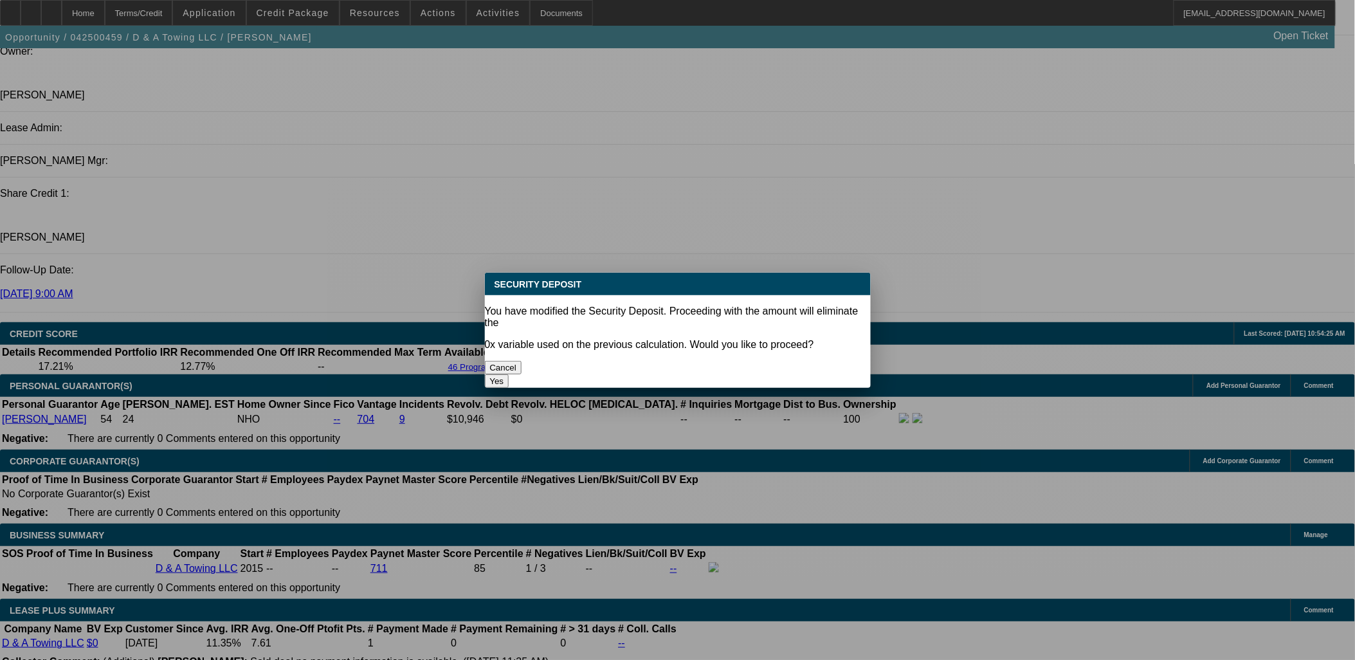
scroll to position [0, 0]
drag, startPoint x: 755, startPoint y: 345, endPoint x: 540, endPoint y: 365, distance: 215.7
click at [509, 374] on button "Yes" at bounding box center [497, 381] width 24 height 14
type input "$0.00"
type input "UNKNOWN"
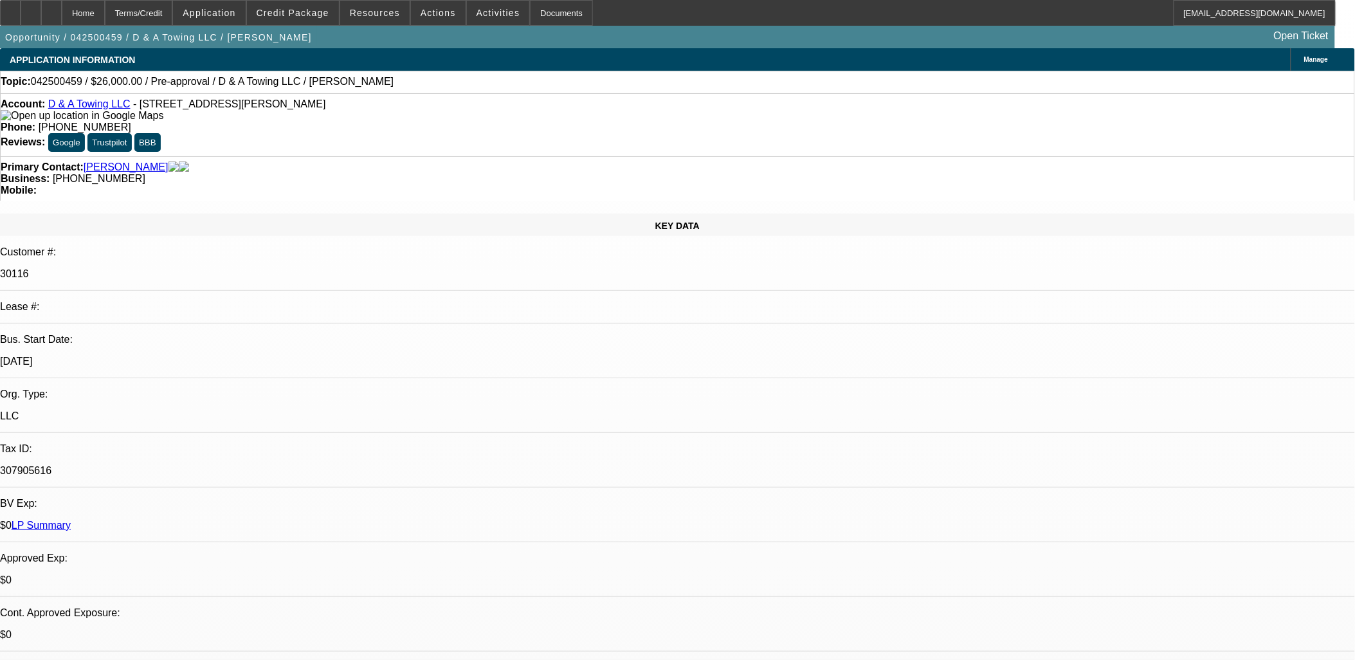
scroll to position [1643, 0]
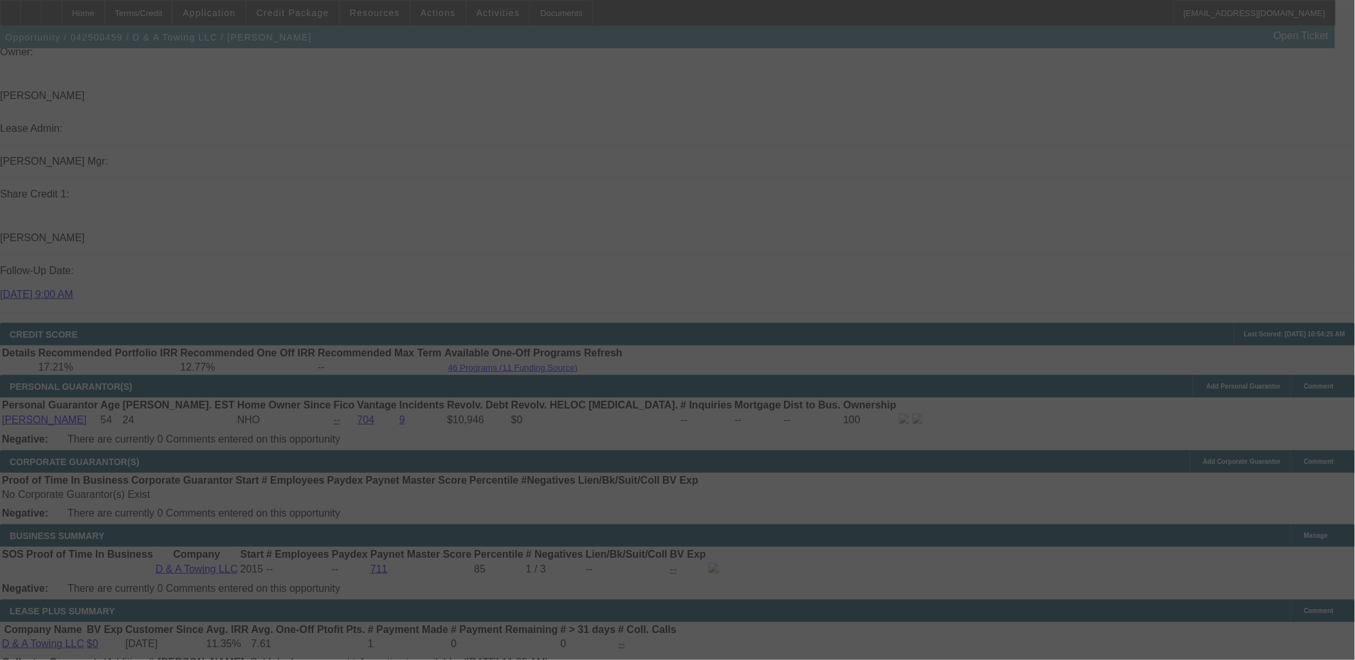
select select "0"
select select "2"
select select "0"
select select "2"
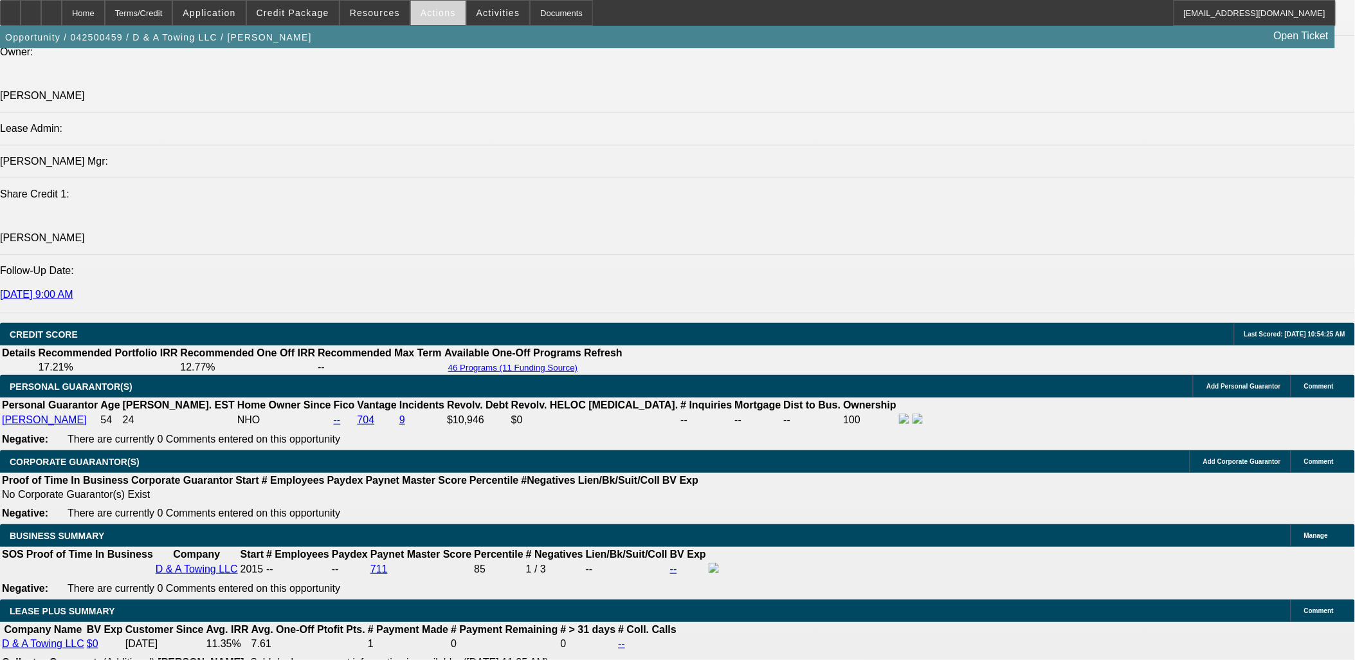
click at [414, 13] on span at bounding box center [438, 12] width 55 height 31
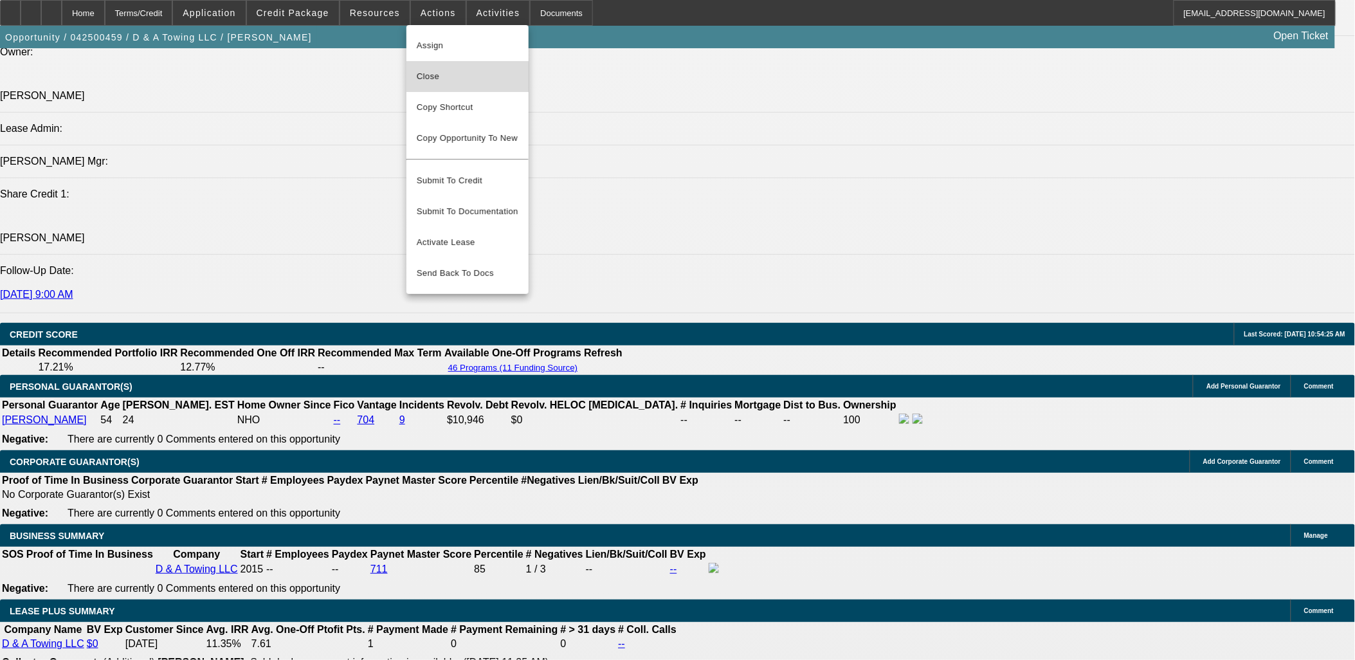
click at [474, 84] on button "Close" at bounding box center [467, 76] width 122 height 31
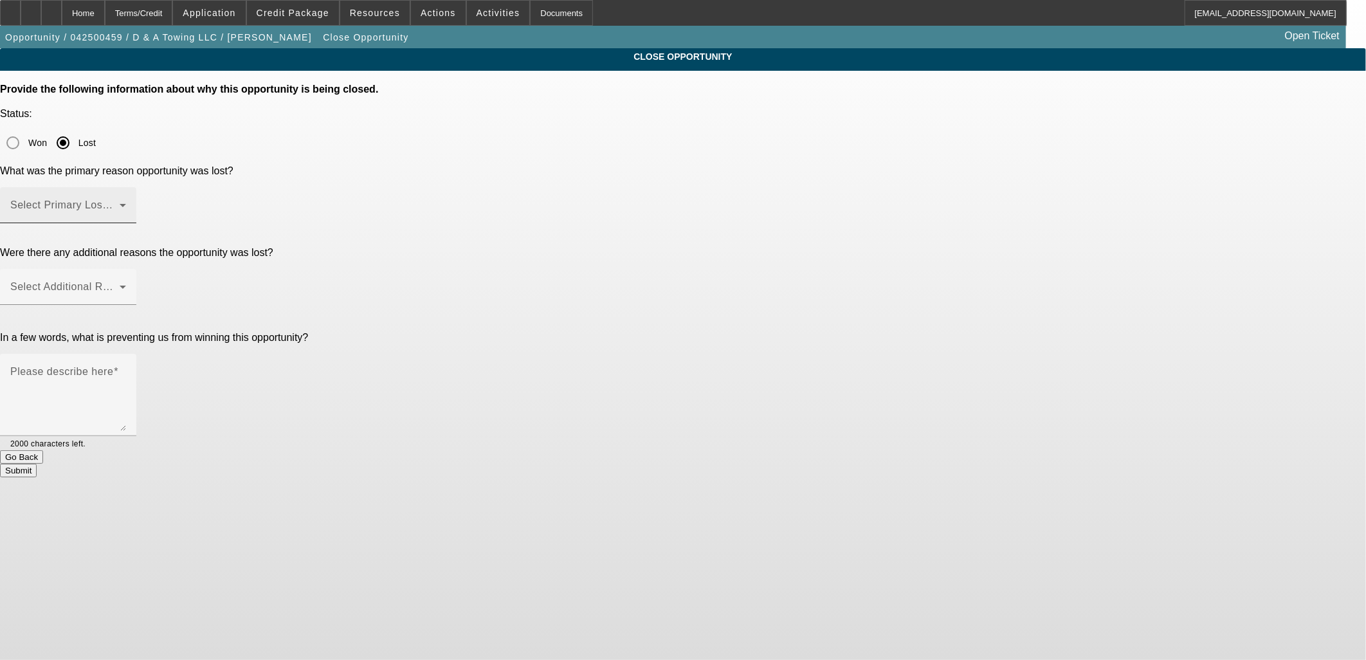
click at [126, 187] on div "Select Primary Lost Reason" at bounding box center [68, 205] width 116 height 36
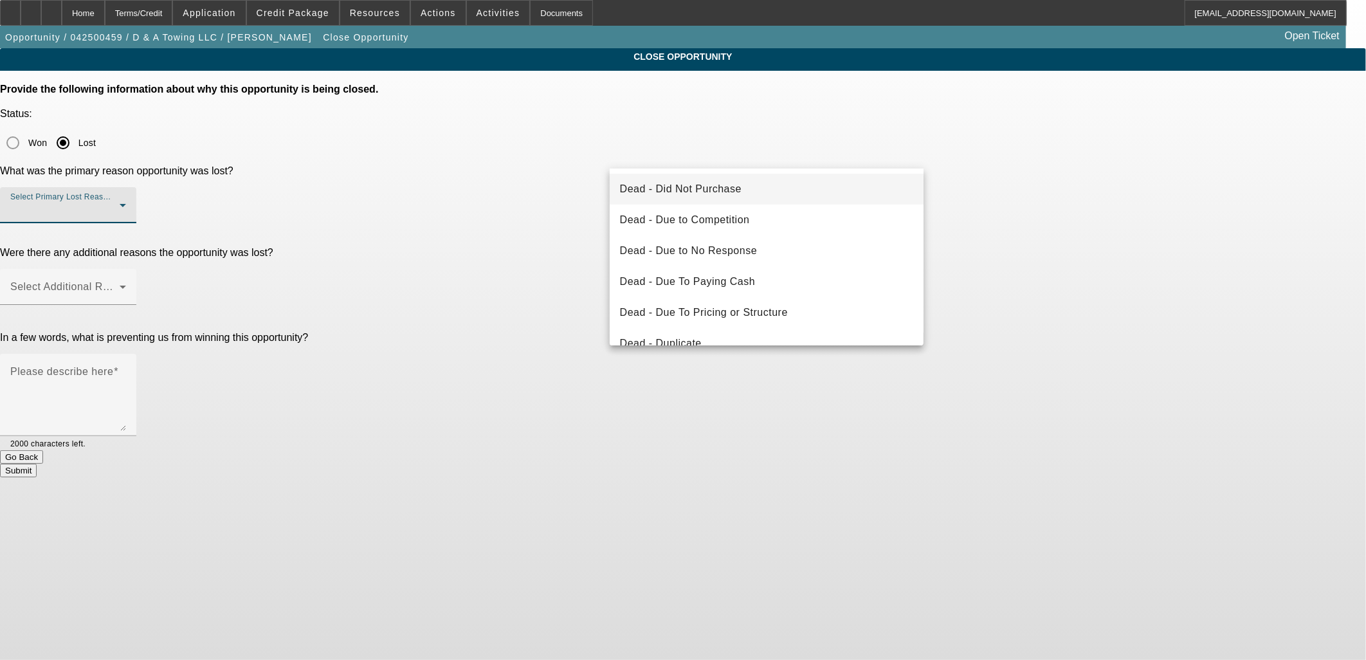
click at [753, 199] on mat-option "Dead - Did Not Purchase" at bounding box center [766, 189] width 314 height 31
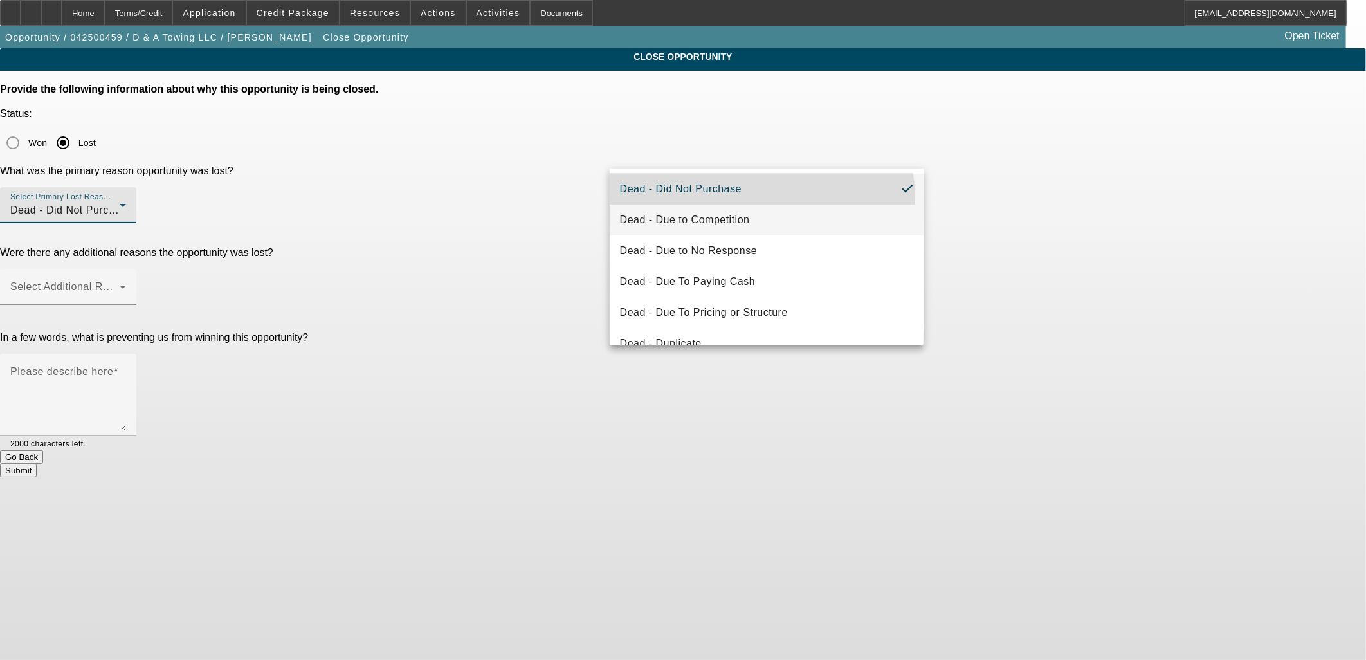
click at [126, 269] on div "Select Additional Reasons" at bounding box center [68, 287] width 116 height 36
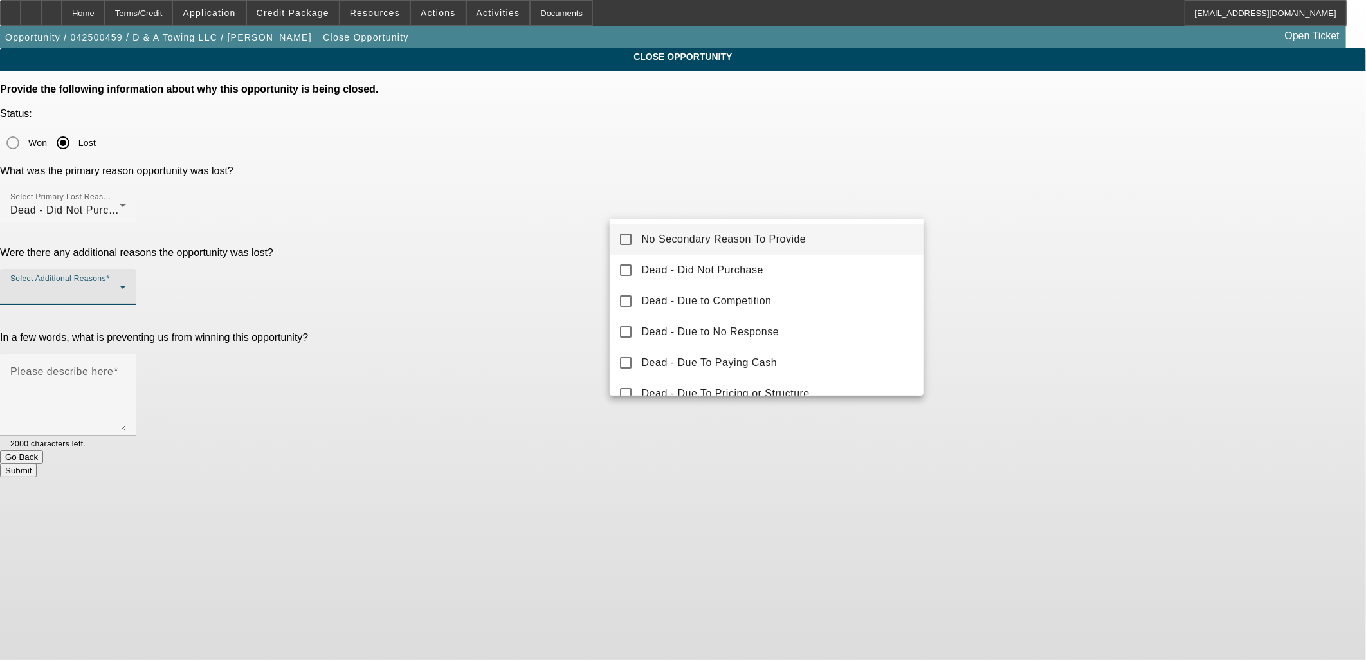
drag, startPoint x: 833, startPoint y: 222, endPoint x: 960, endPoint y: 235, distance: 127.3
click at [840, 228] on div "No Secondary Reason To Provide Dead - Did Not Purchase Dead - Due to Competitio…" at bounding box center [766, 307] width 314 height 177
click at [797, 243] on span "No Secondary Reason To Provide" at bounding box center [724, 238] width 165 height 15
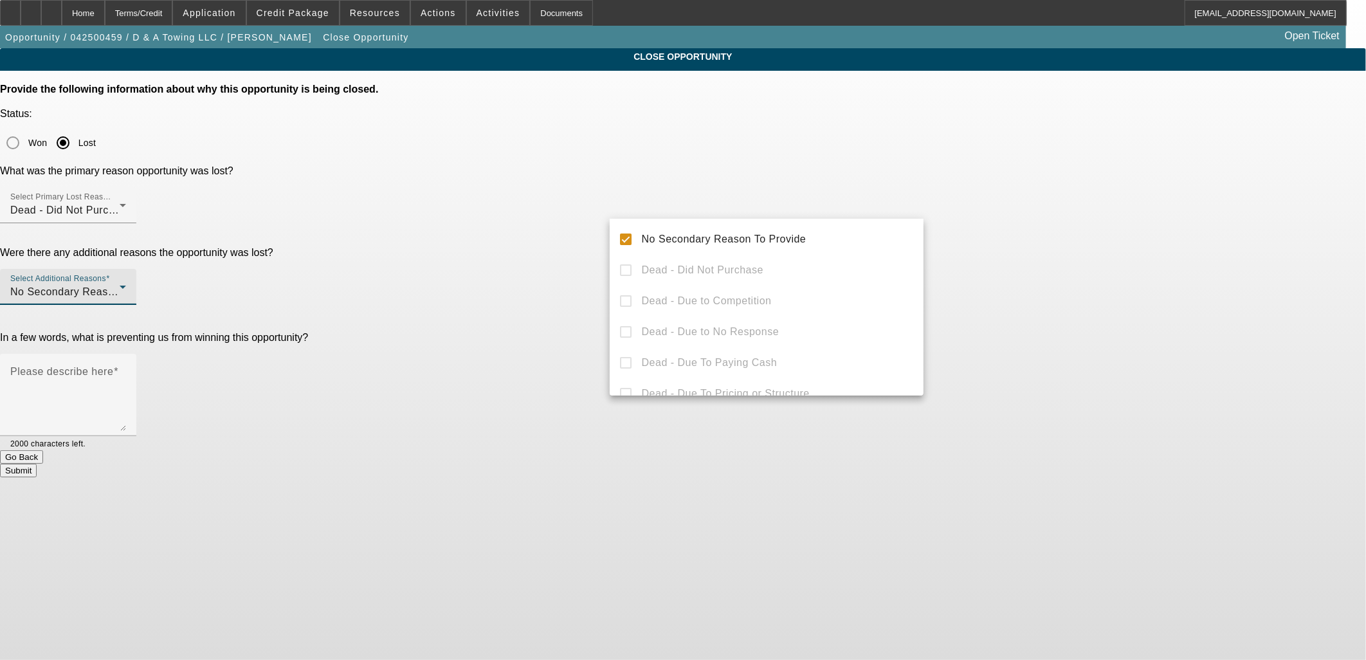
drag, startPoint x: 999, startPoint y: 240, endPoint x: 770, endPoint y: 289, distance: 234.2
click at [962, 253] on div at bounding box center [683, 330] width 1366 height 660
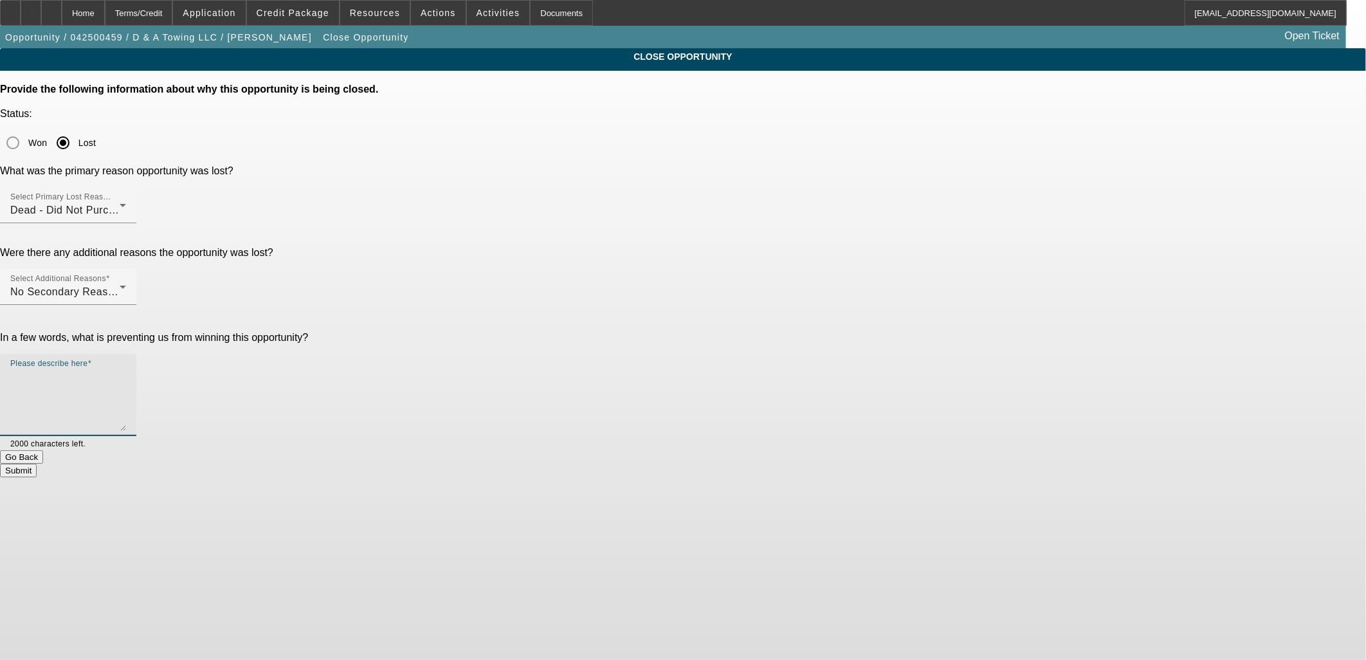
click at [126, 369] on textarea "Please describe here" at bounding box center [68, 400] width 116 height 62
type textarea "D"
type textarea "Holding off"
click at [37, 464] on button "Submit" at bounding box center [18, 471] width 37 height 14
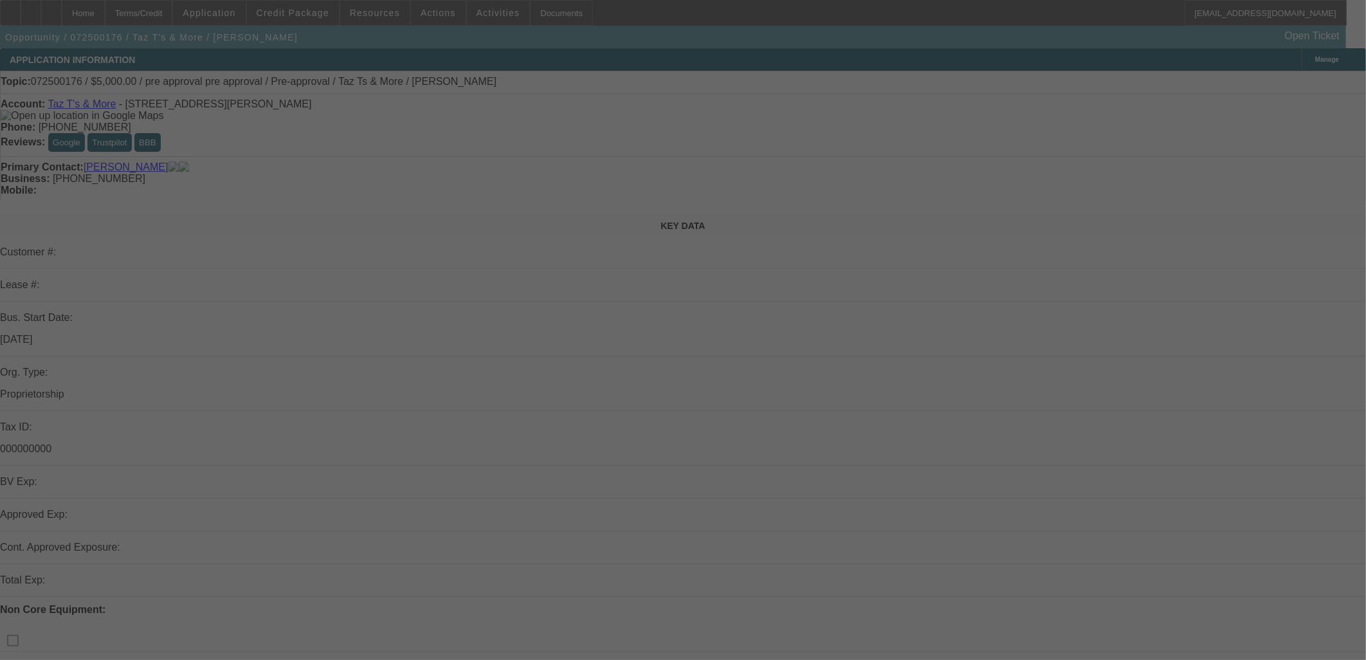
select select "0"
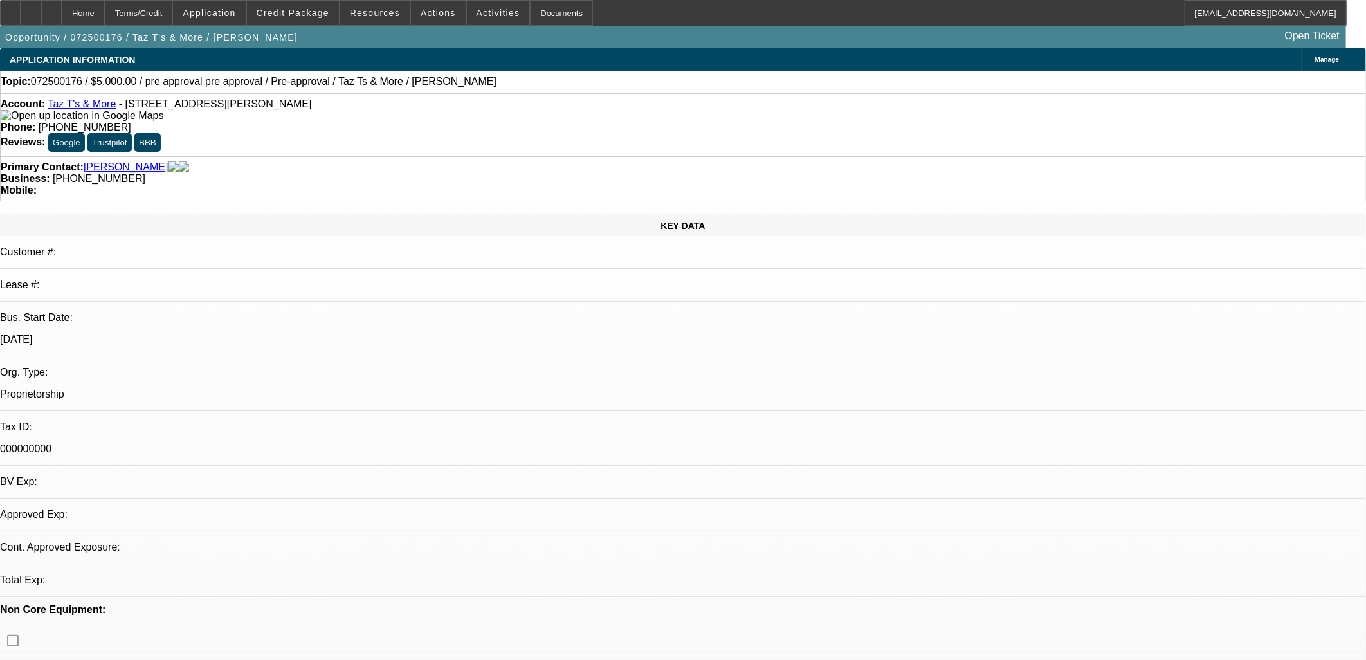
select select "2"
select select "0.1"
select select "1"
select select "2"
select select "4"
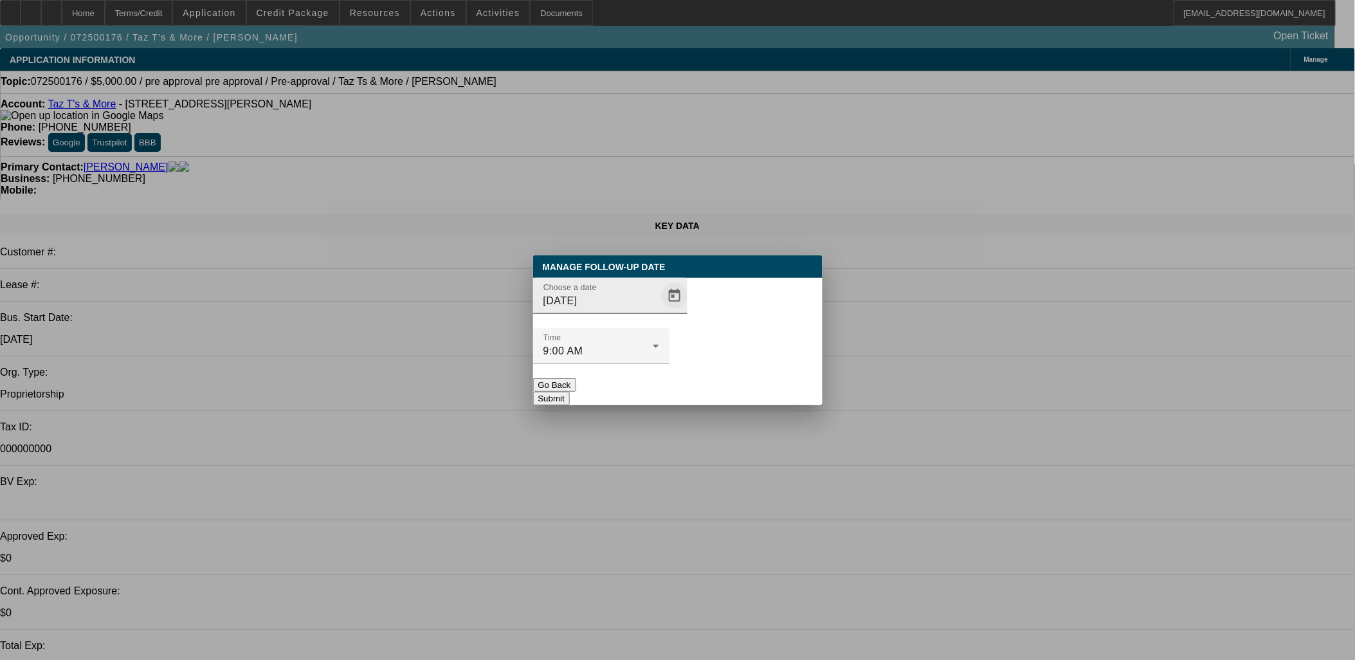
drag, startPoint x: 627, startPoint y: 313, endPoint x: 647, endPoint y: 322, distance: 21.9
click at [631, 313] on div "Choose a date [DATE]" at bounding box center [601, 296] width 116 height 36
click at [659, 311] on span "Open calendar" at bounding box center [674, 295] width 31 height 31
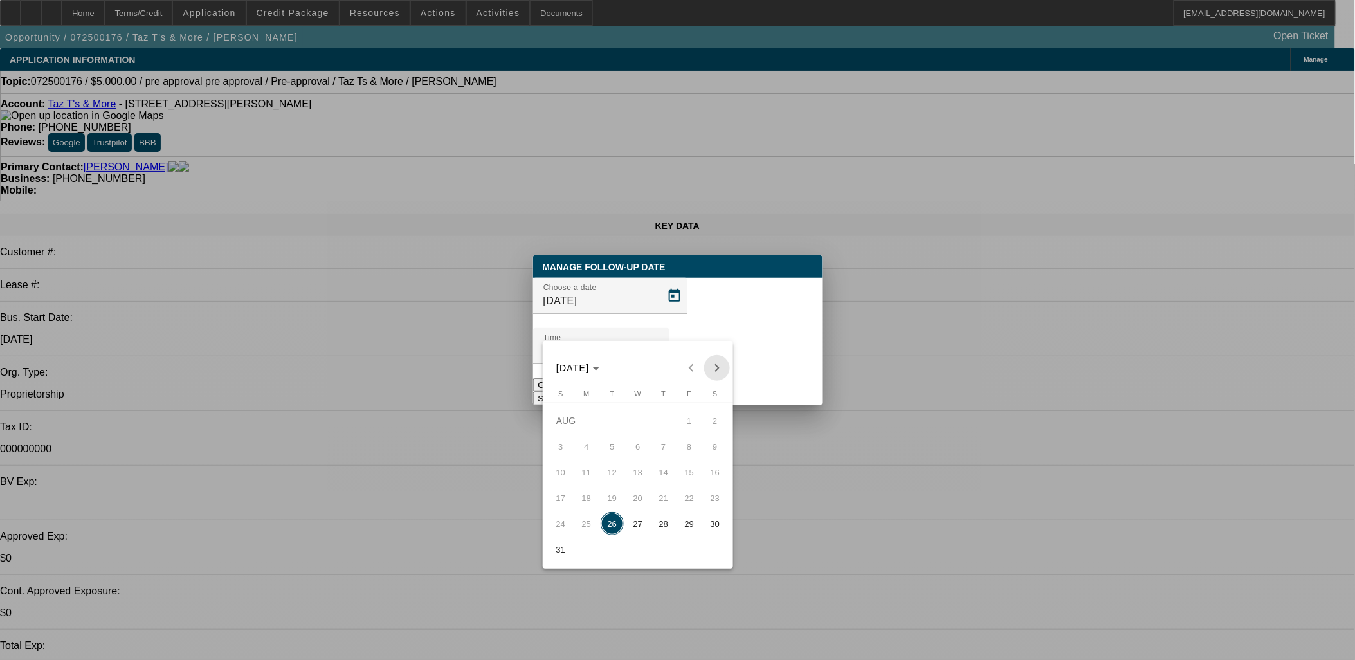
drag, startPoint x: 714, startPoint y: 367, endPoint x: 705, endPoint y: 377, distance: 14.1
click at [714, 368] on span "Next month" at bounding box center [717, 368] width 26 height 26
click at [606, 471] on span "9" at bounding box center [611, 471] width 23 height 23
type input "[DATE]"
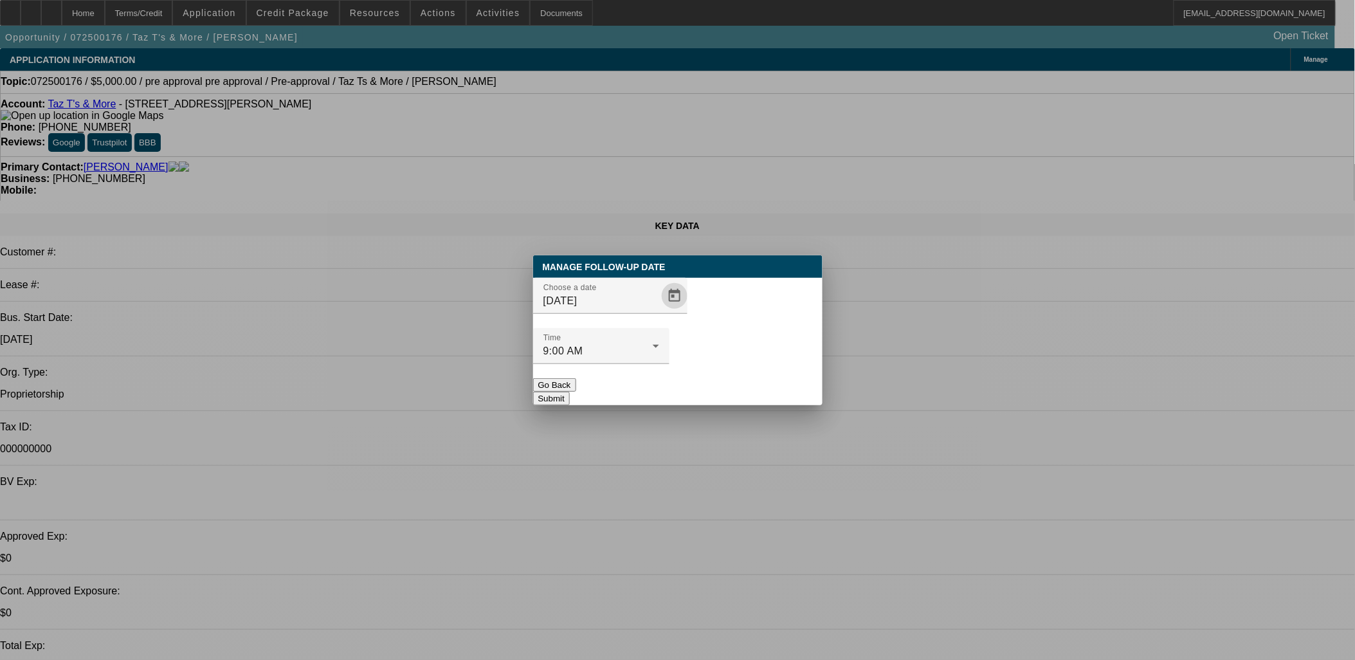
click at [570, 392] on button "Submit" at bounding box center [551, 399] width 37 height 14
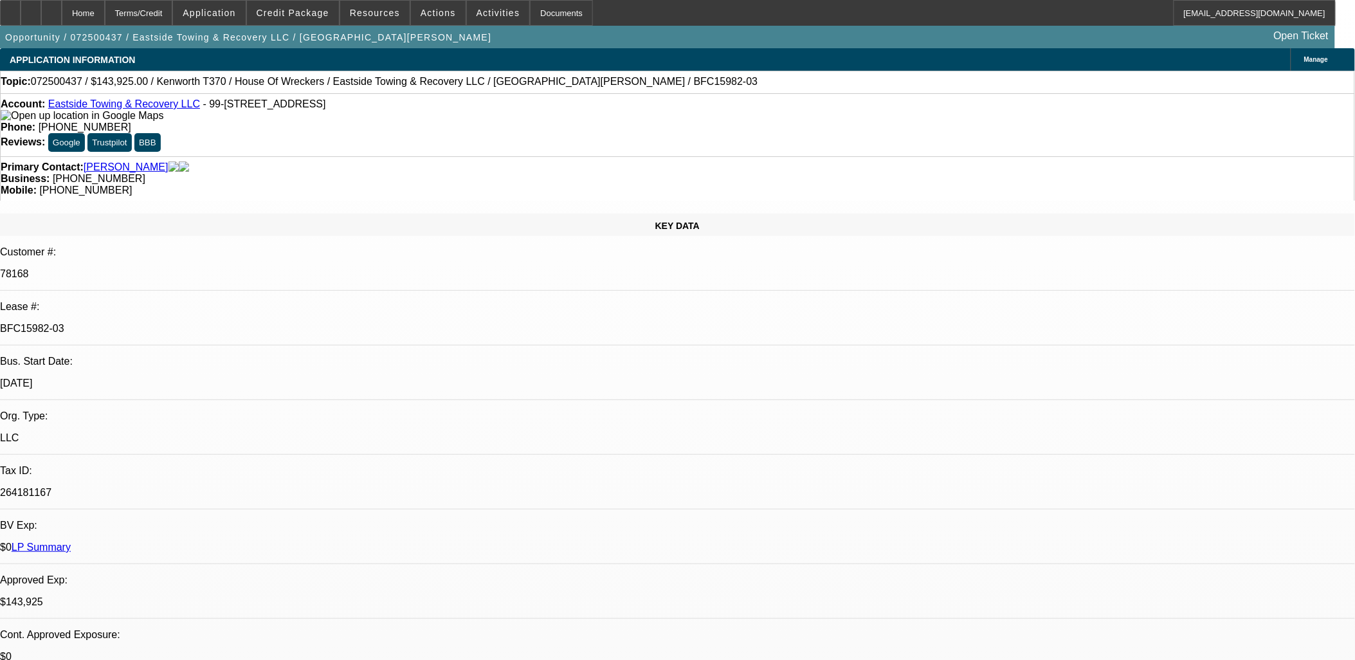
select select "0"
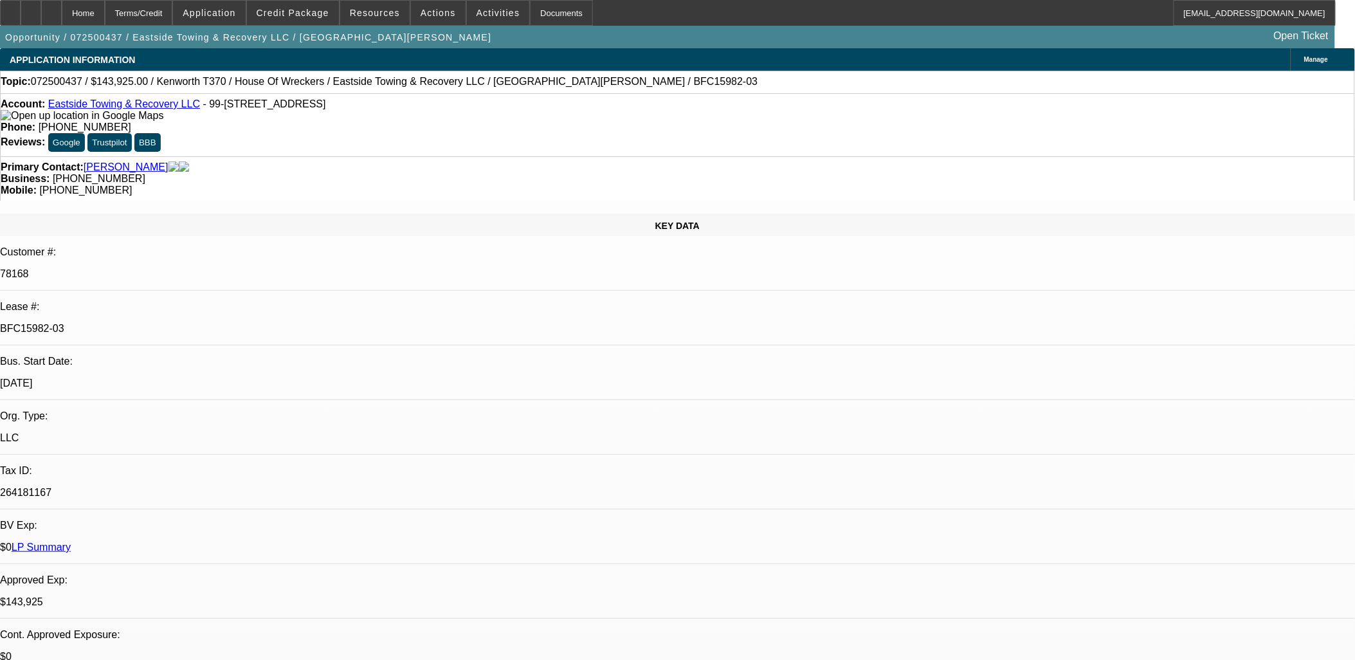
select select "0"
select select "1"
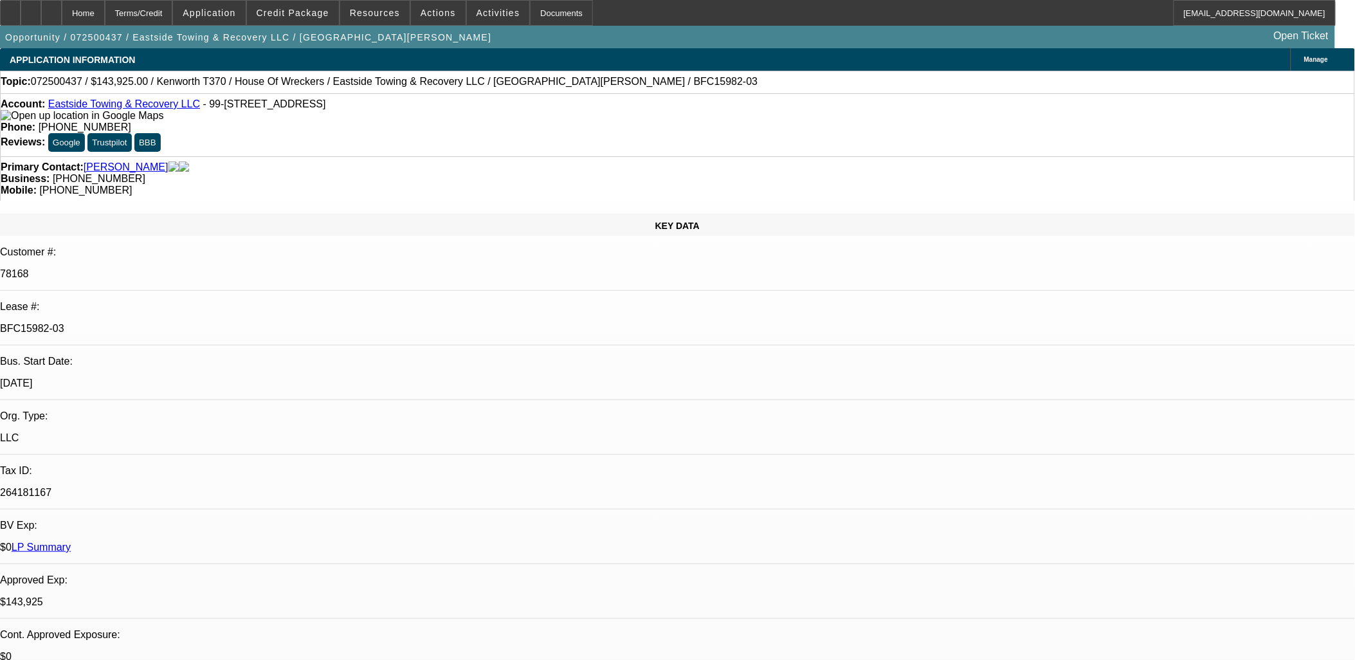
select select "1"
select select "6"
select select "1"
select select "6"
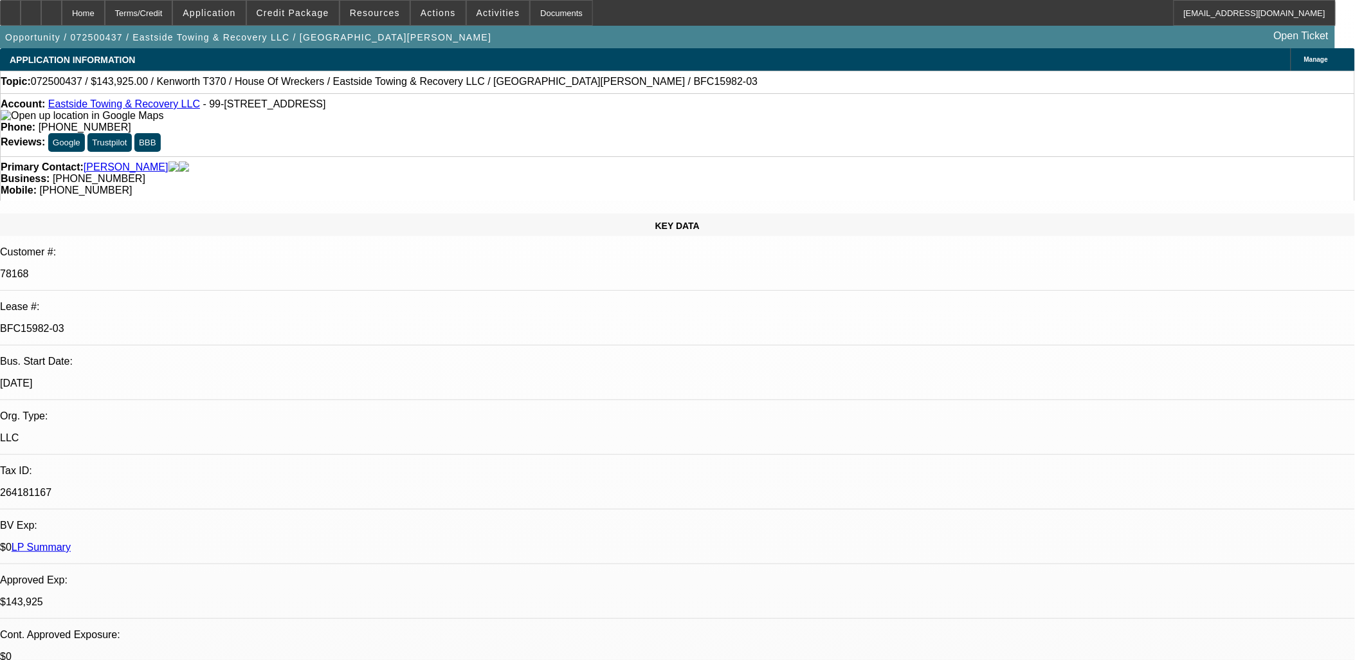
select select "1"
select select "6"
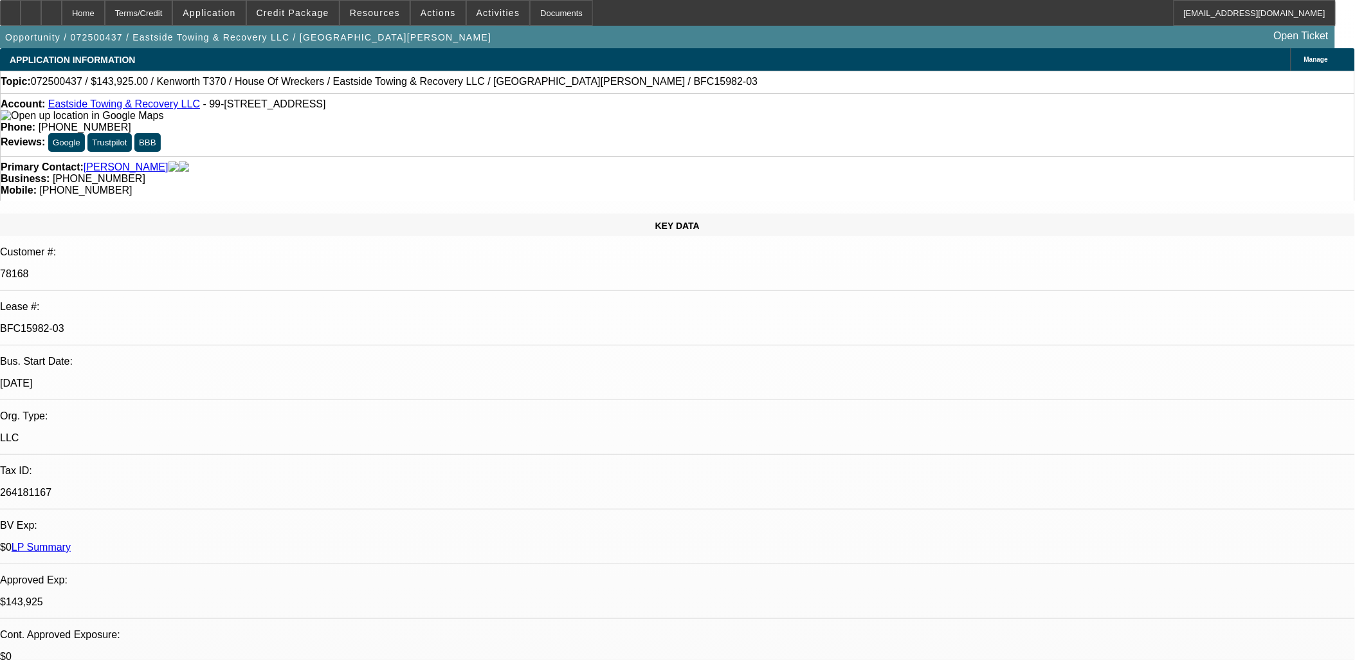
scroll to position [1531, 0]
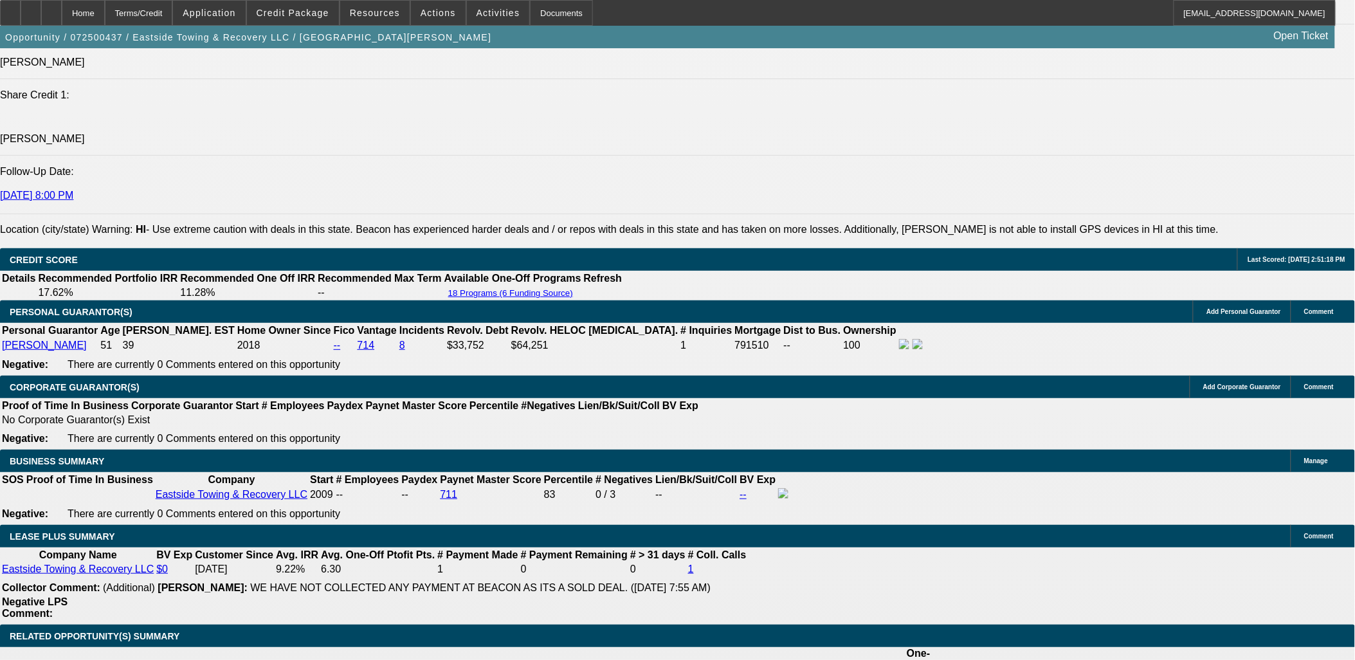
scroll to position [1317, 0]
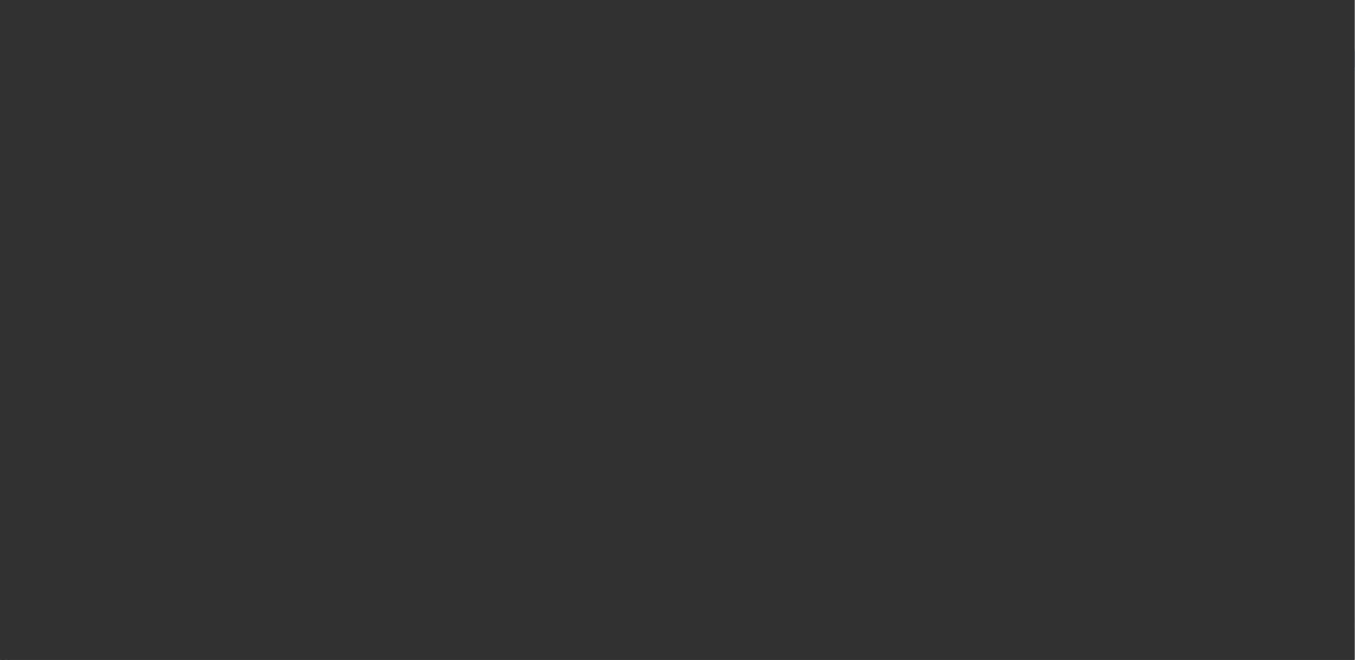
select select "0"
select select "6"
select select "0"
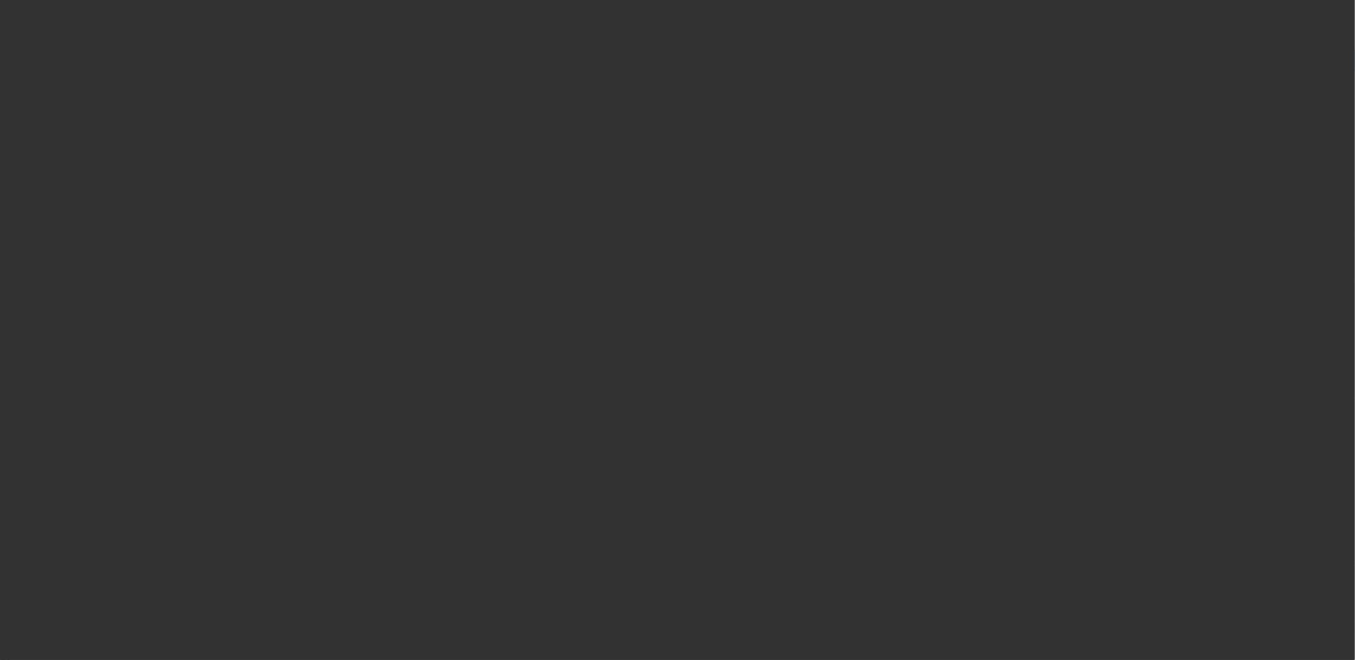
select select "0"
select select "6"
select select "0"
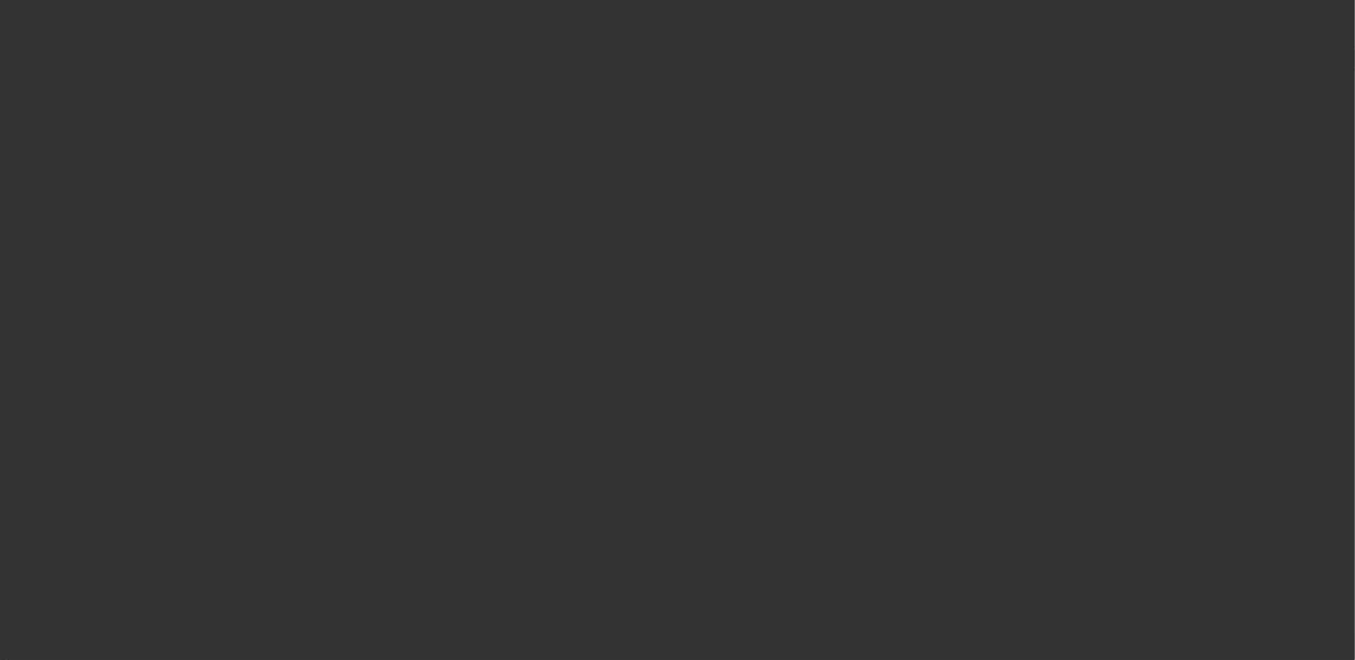
select select "0"
select select "6"
select select "0"
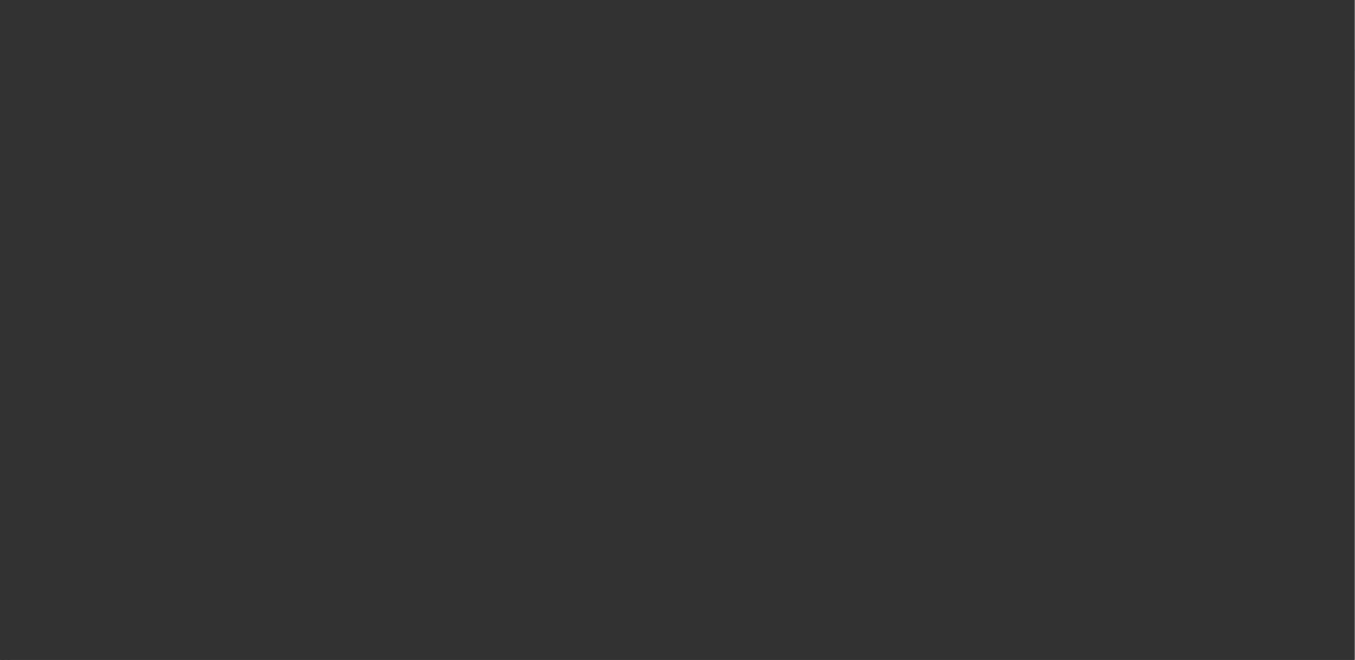
select select "6"
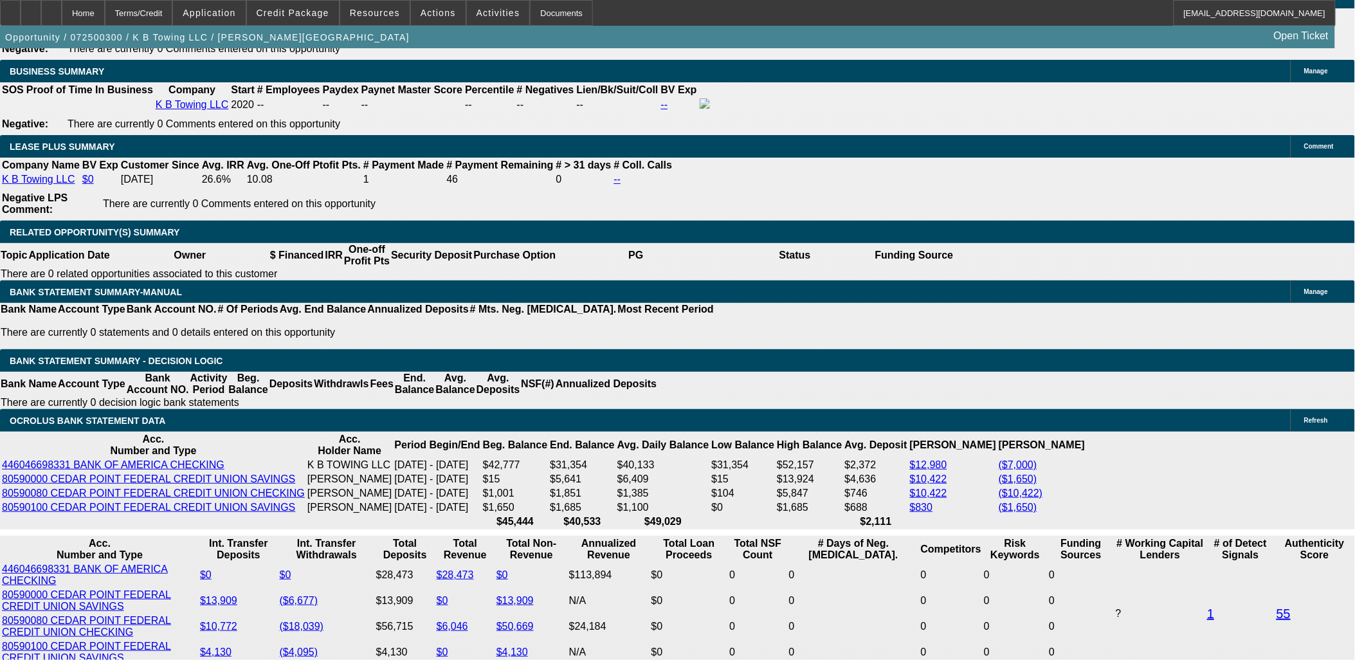
scroll to position [2907, 0]
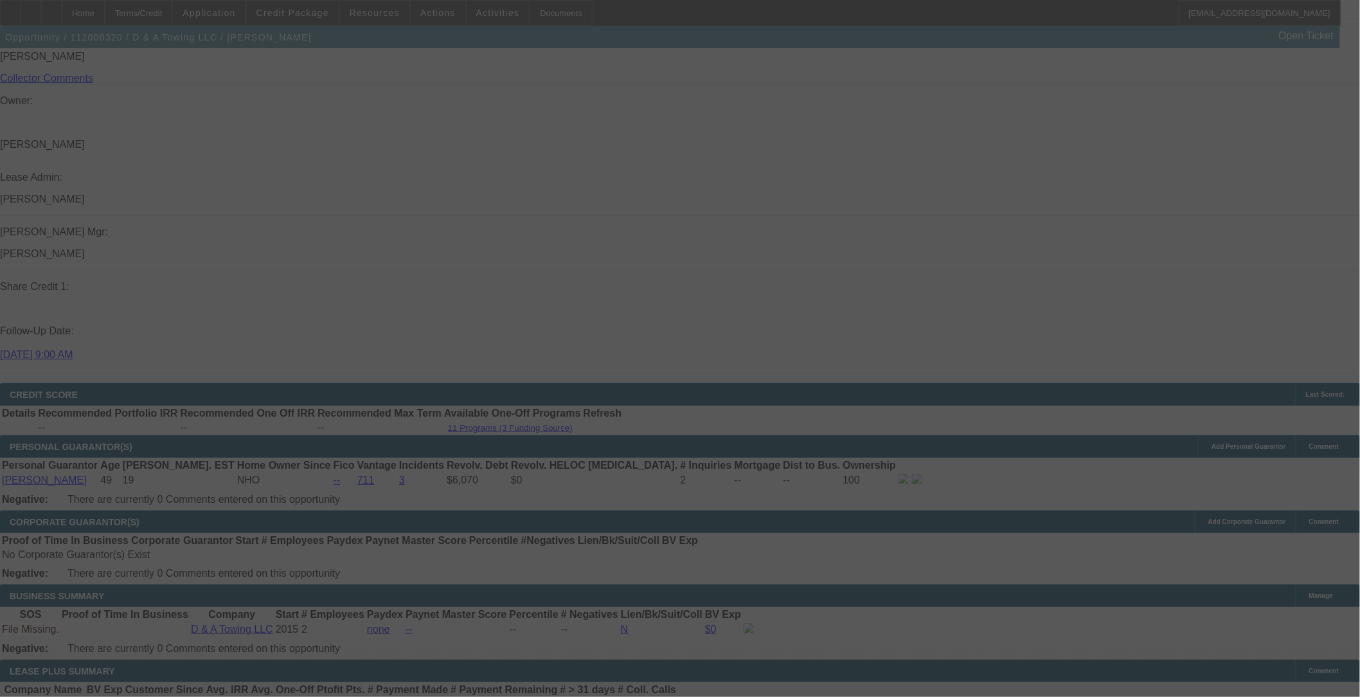
scroll to position [1582, 0]
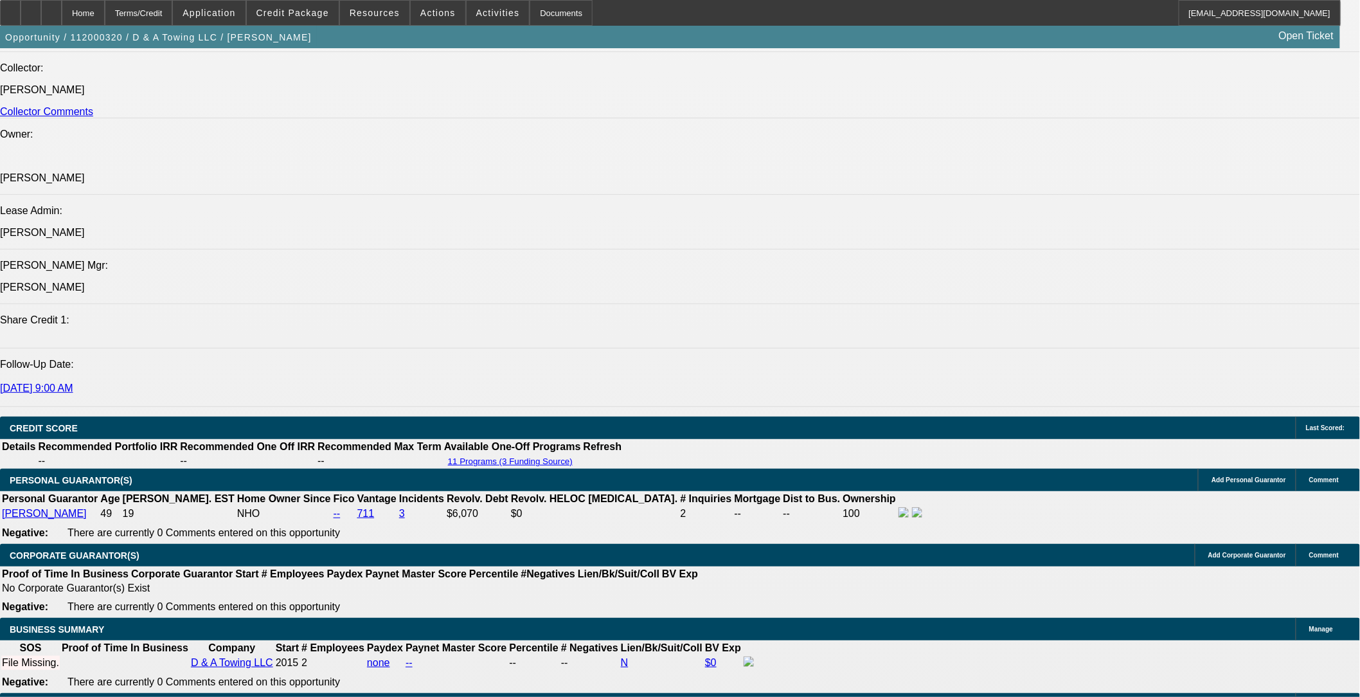
select select "0"
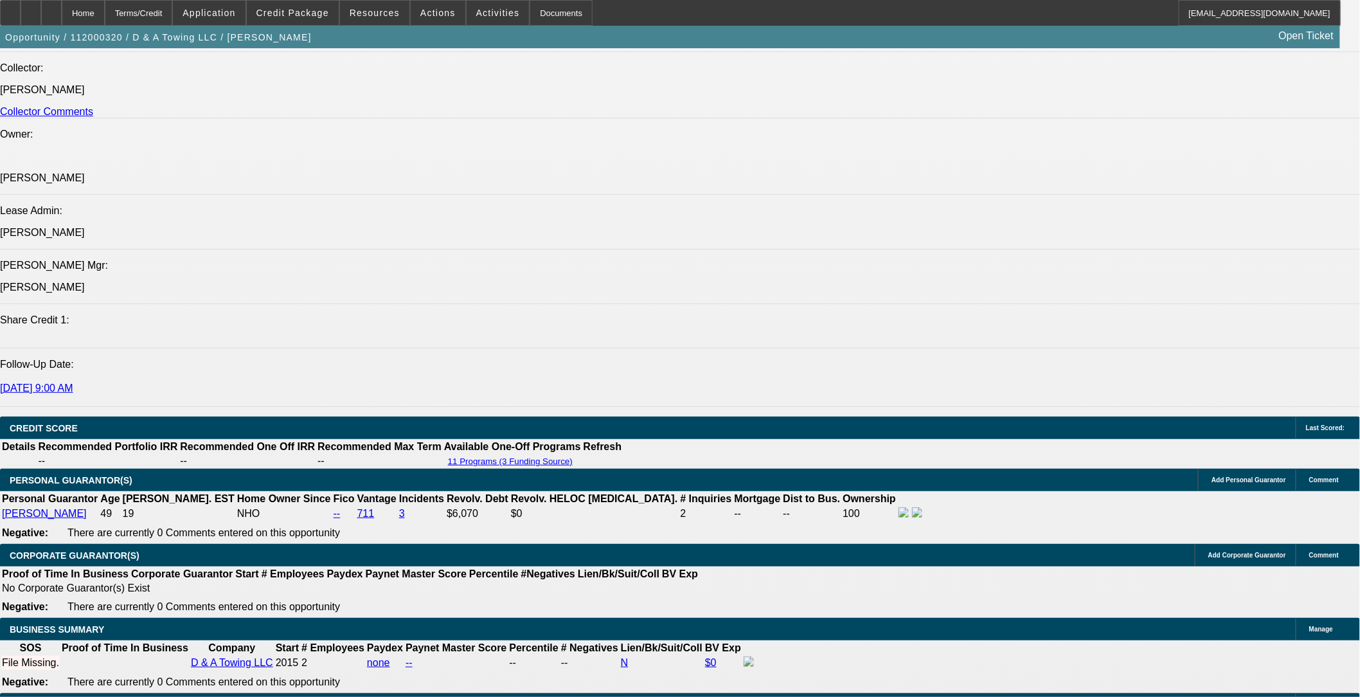
select select "0"
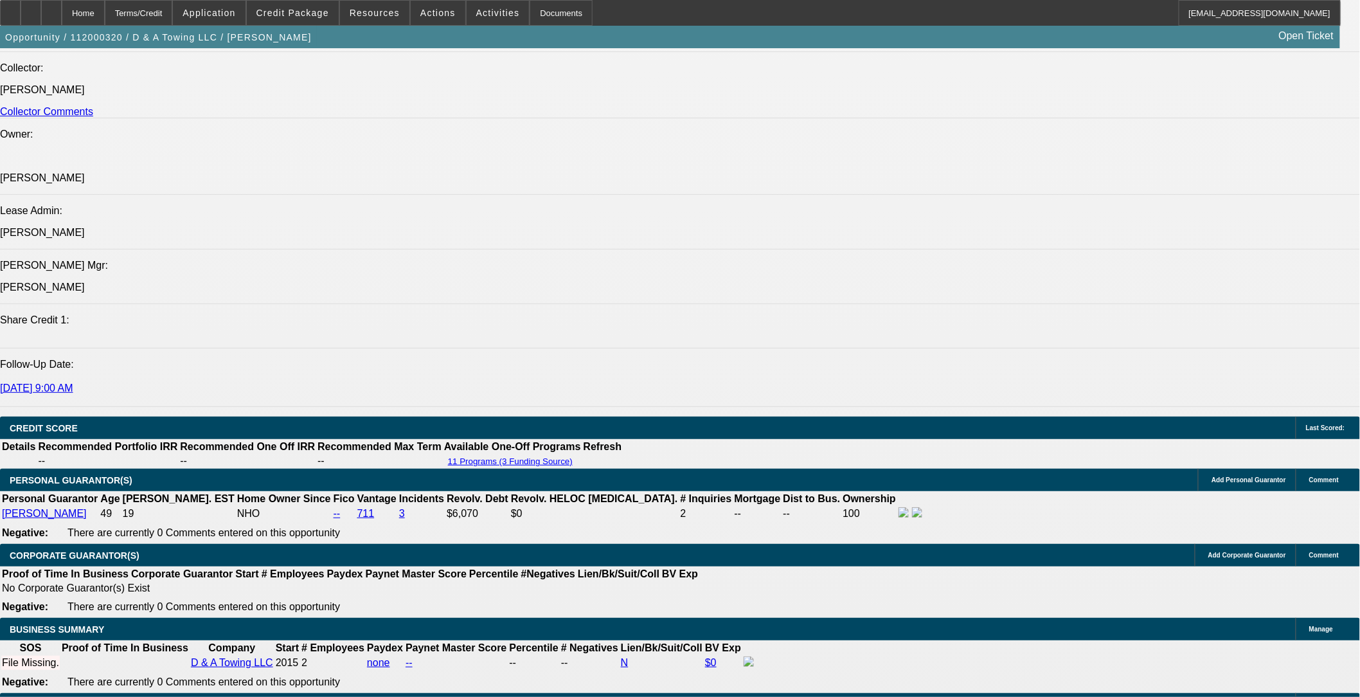
select select "0"
select select "1"
select select "3"
select select "2"
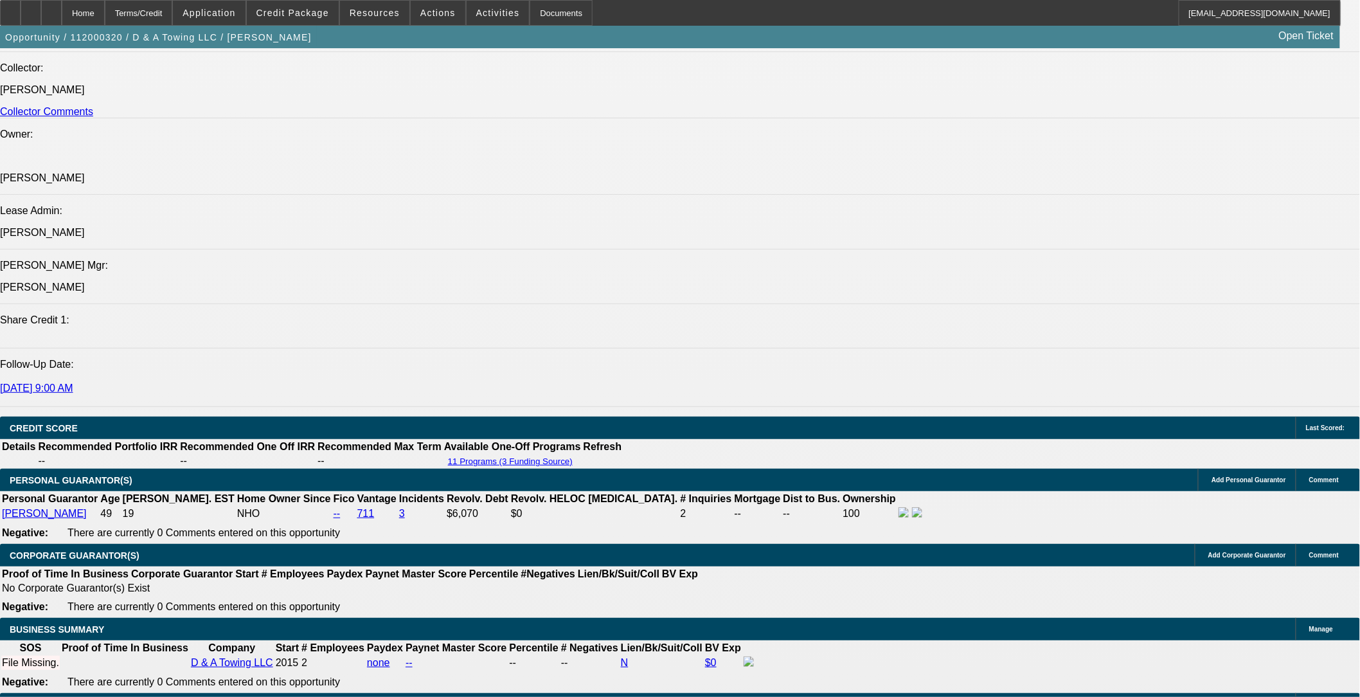
select select "1"
select select "3"
select select "2"
select select "1"
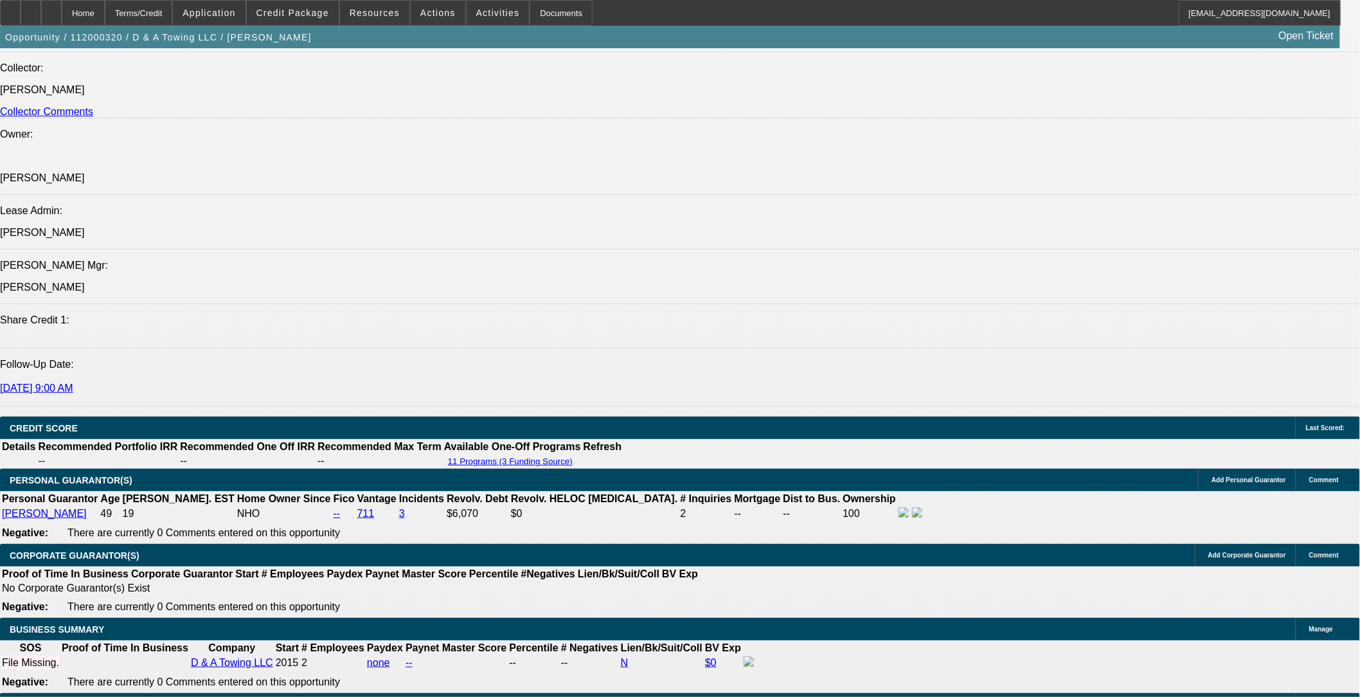
select select "2"
select select "1"
select select "6"
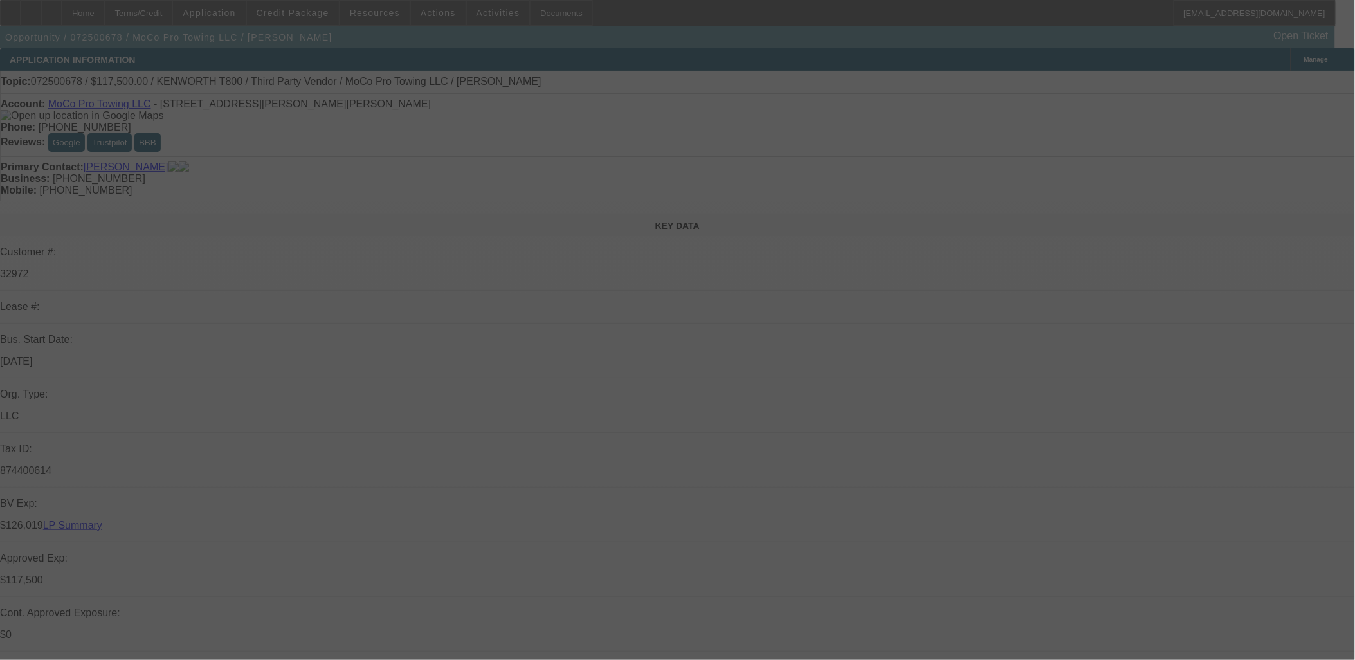
select select "0"
select select "0.1"
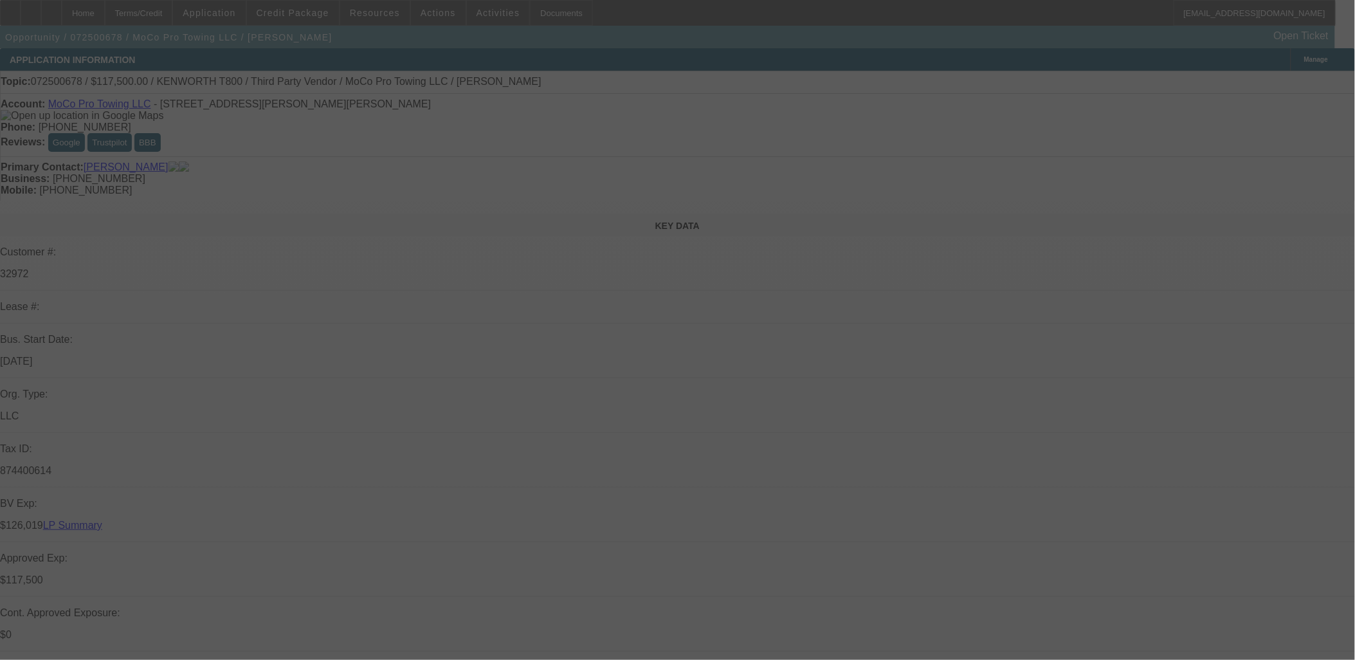
select select "0"
select select "0.1"
select select "0"
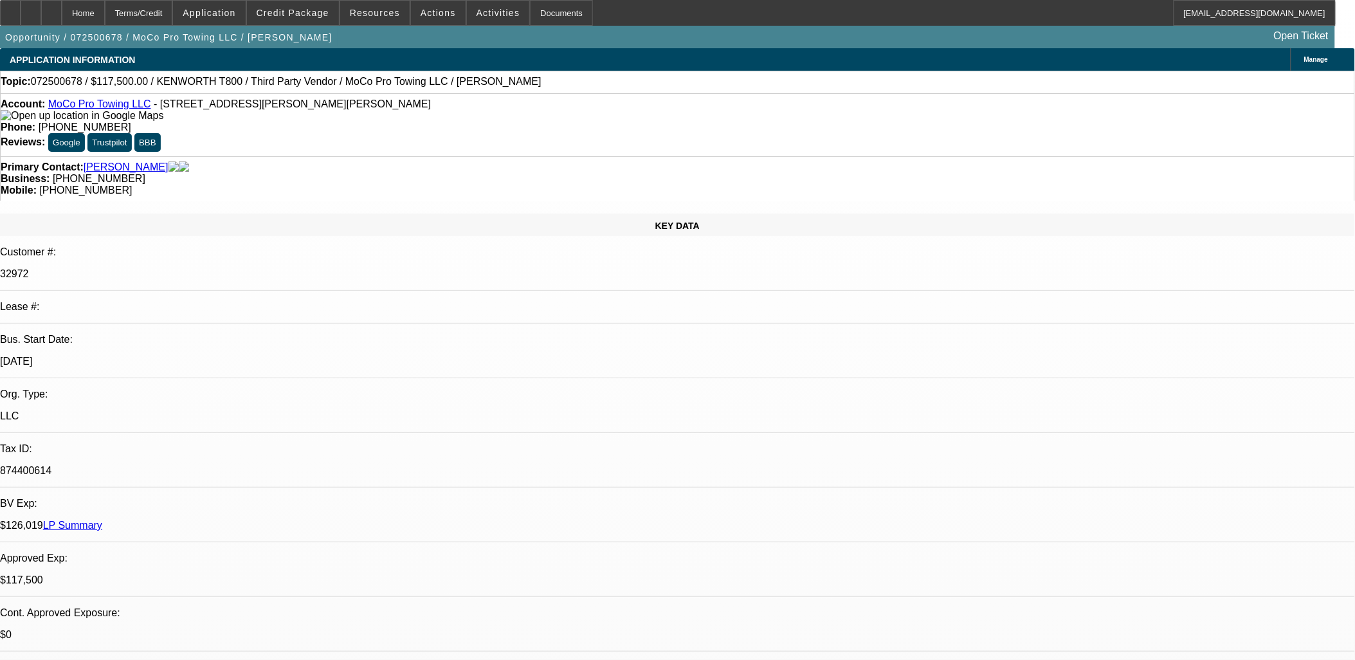
select select "1"
select select "2"
select select "6"
select select "1"
select select "2"
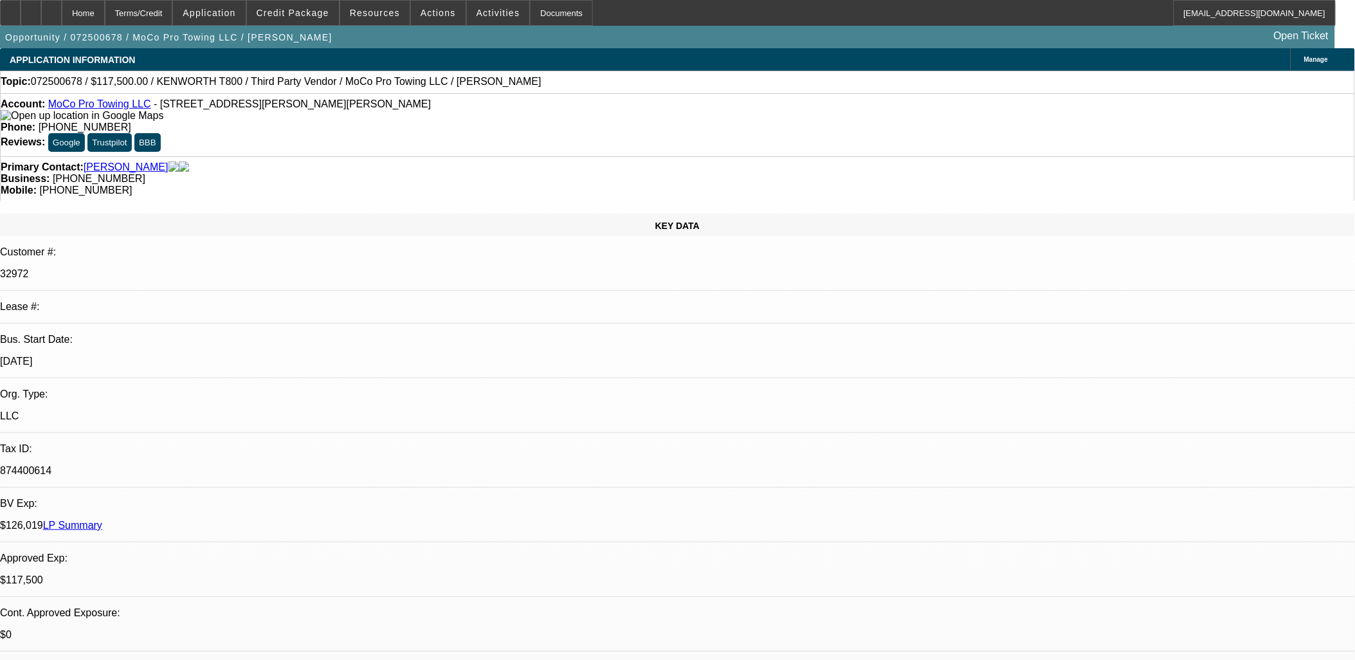
select select "6"
select select "1"
select select "2"
select select "6"
select select "1"
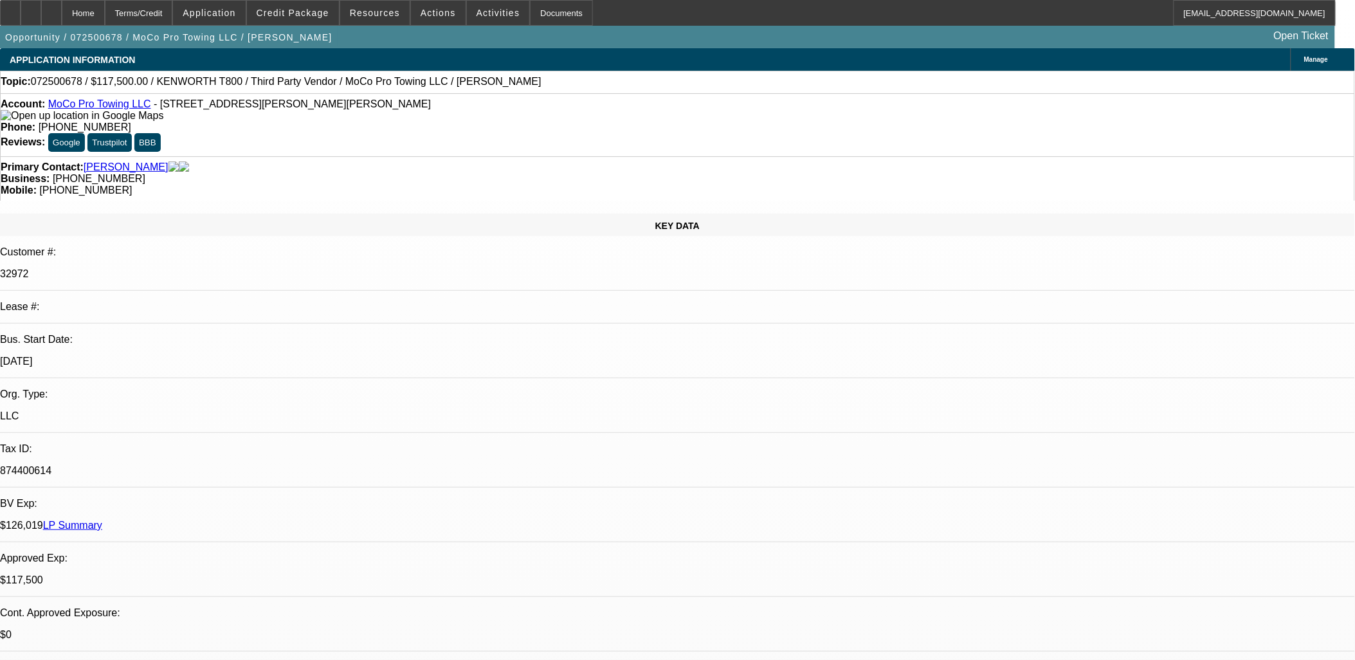
select select "2"
select select "6"
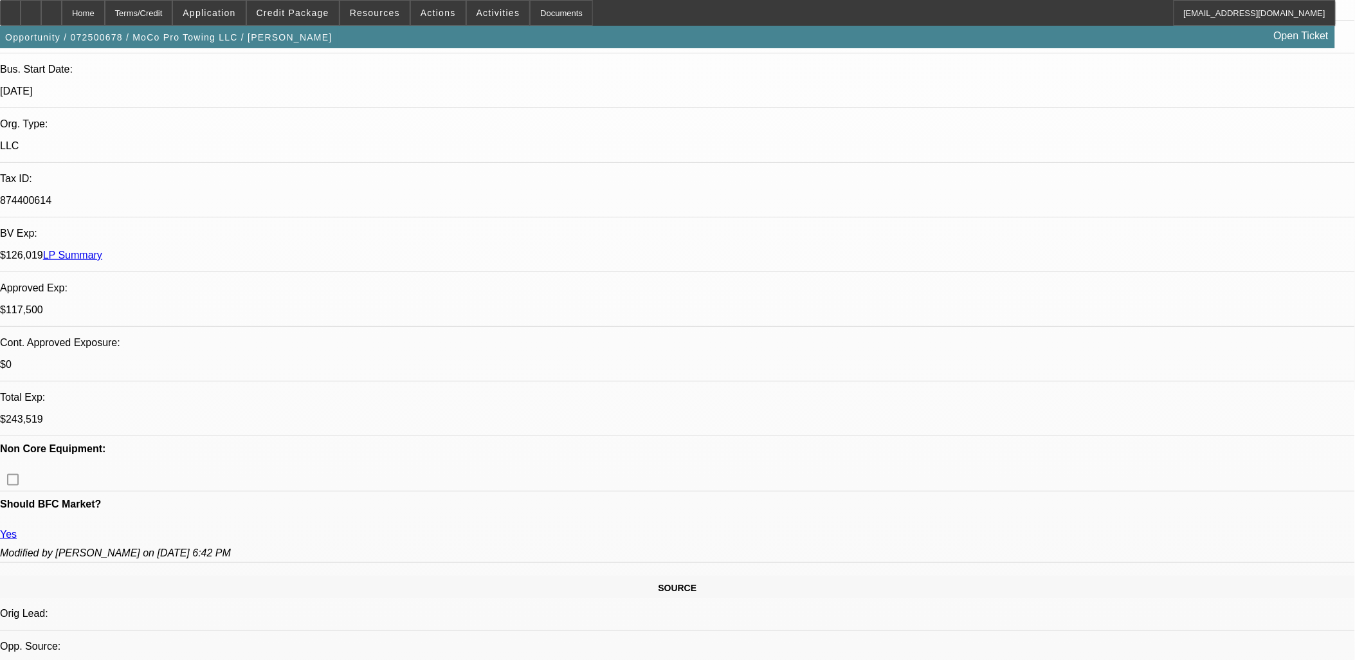
scroll to position [114, 0]
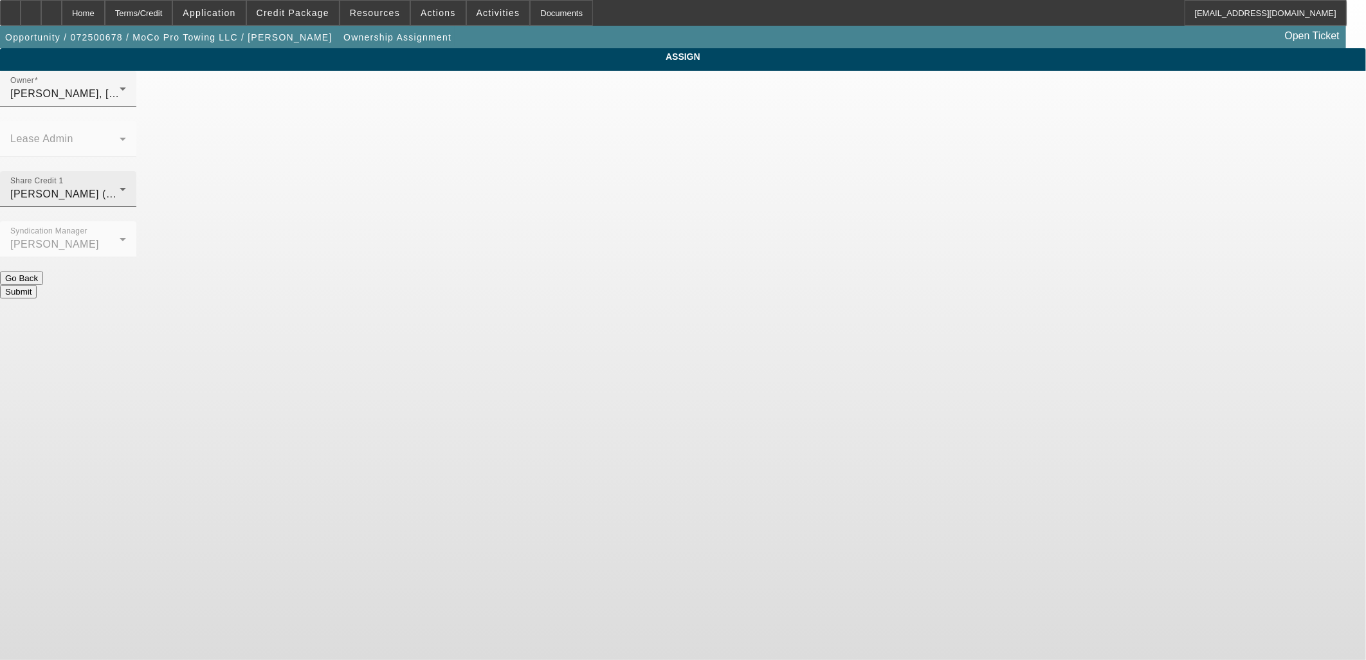
click at [126, 171] on div "Share Credit 1 Rahlfs, Thomas (Lvl 6)" at bounding box center [68, 189] width 116 height 36
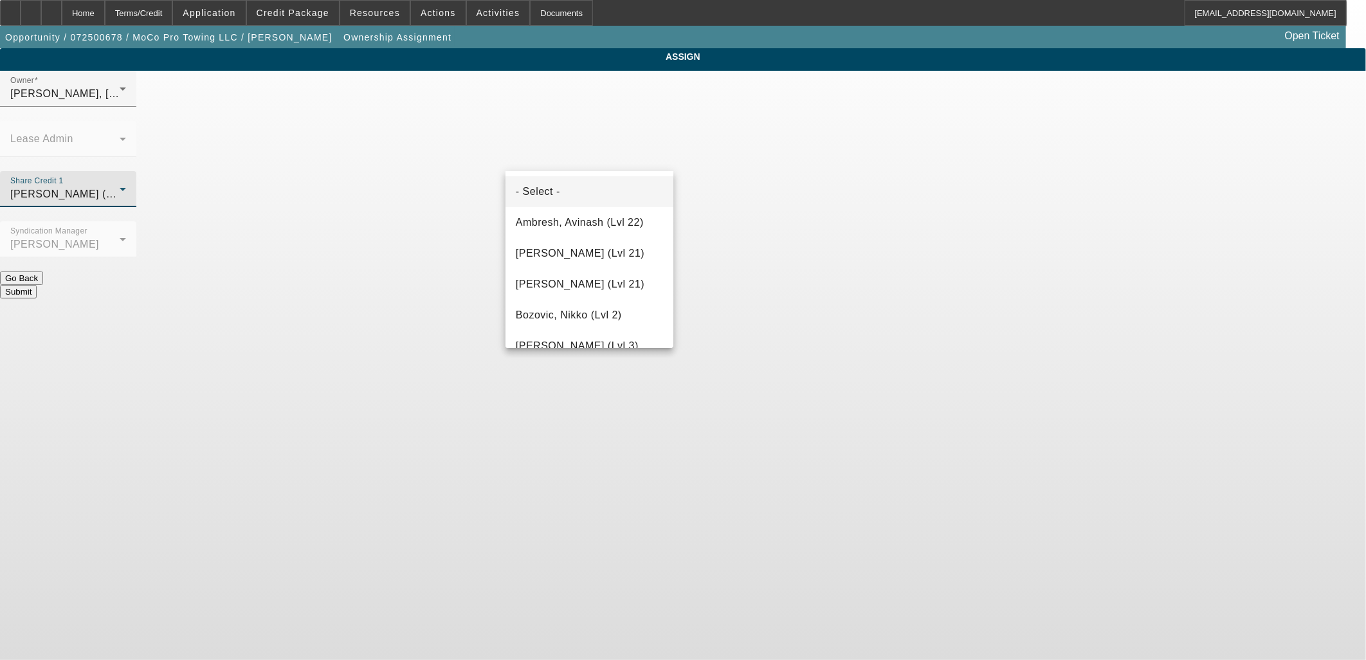
click at [586, 200] on mat-option "- Select -" at bounding box center [589, 191] width 168 height 31
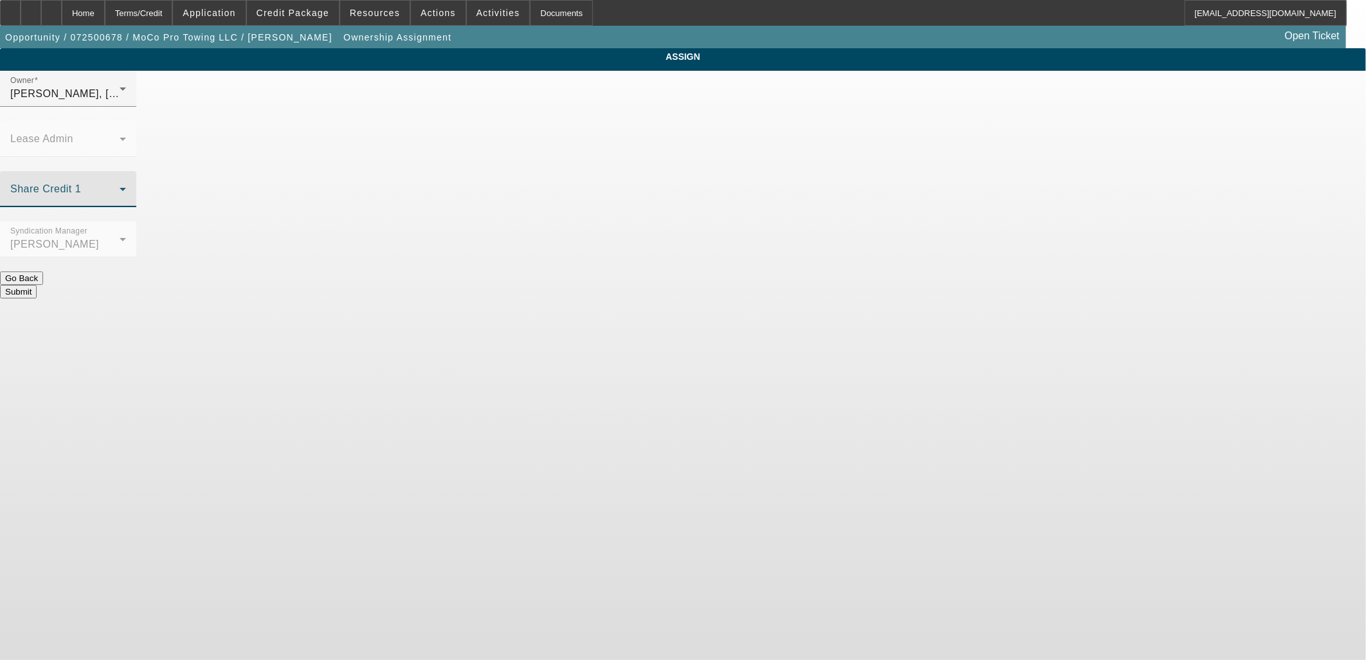
click at [37, 285] on button "Submit" at bounding box center [18, 292] width 37 height 14
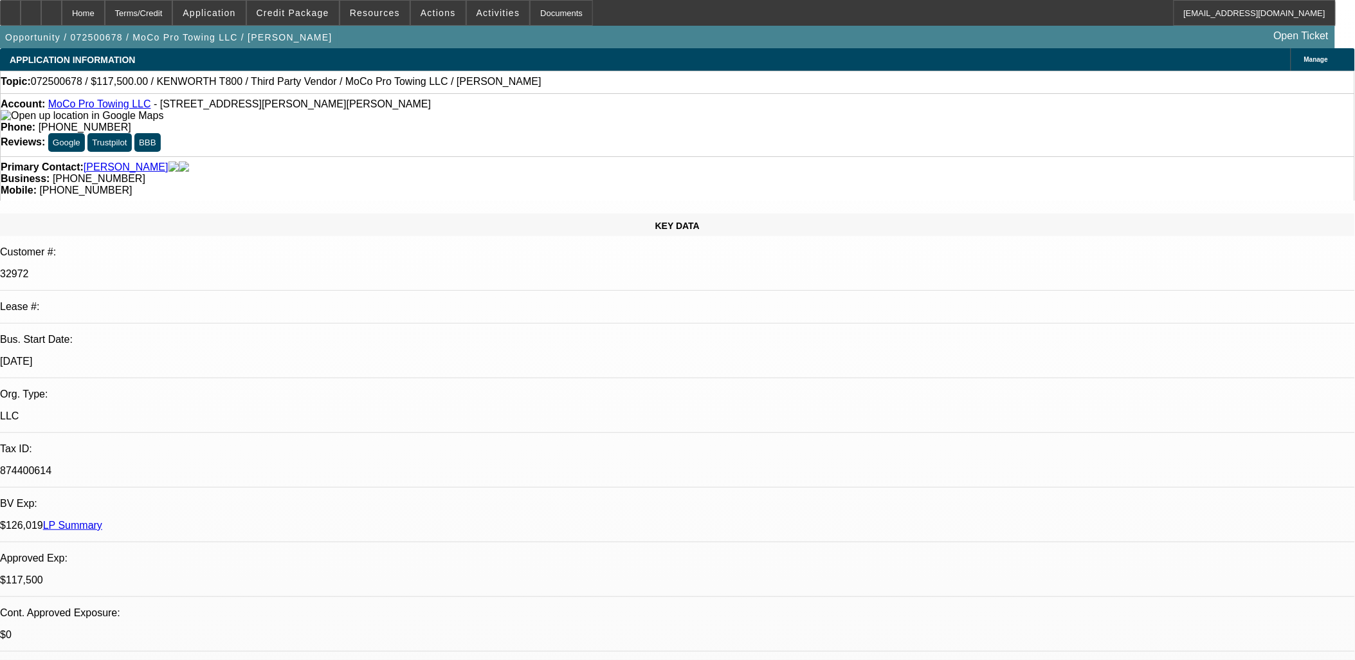
select select "0"
select select "2"
select select "0"
select select "6"
select select "0"
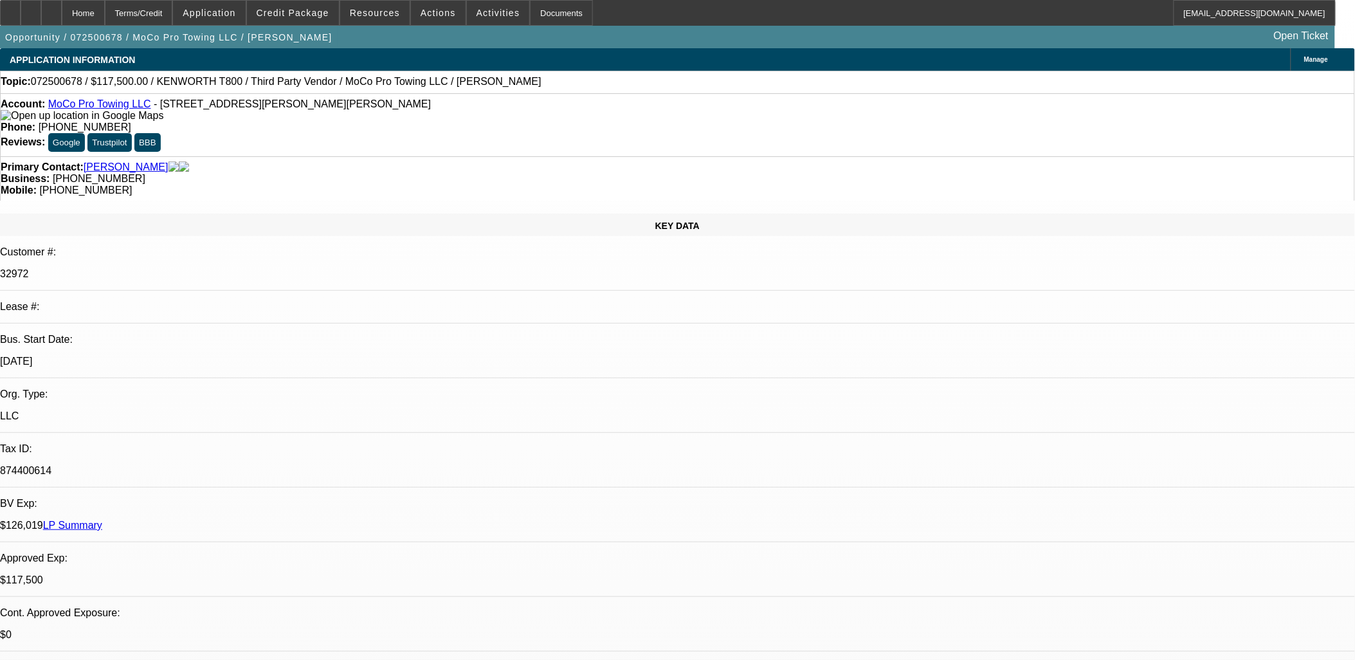
select select "2"
select select "0"
select select "6"
select select "0.1"
select select "2"
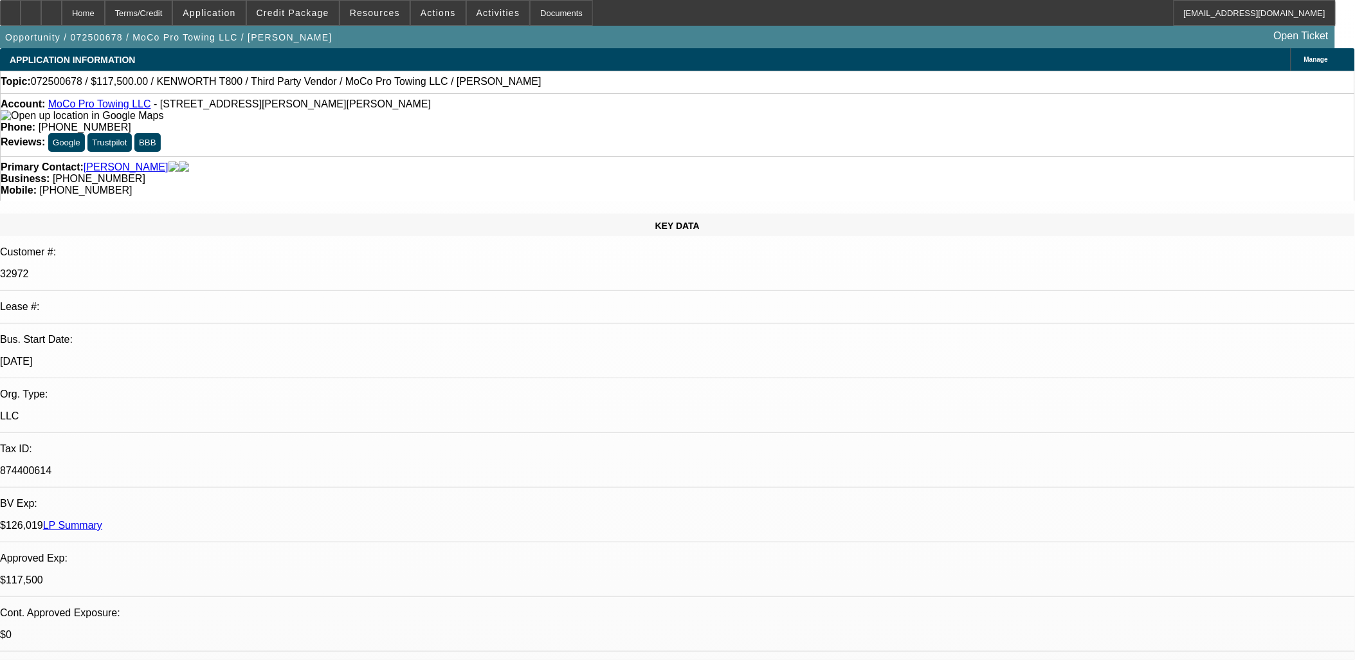
select select "0"
select select "6"
select select "0.1"
select select "2"
select select "0"
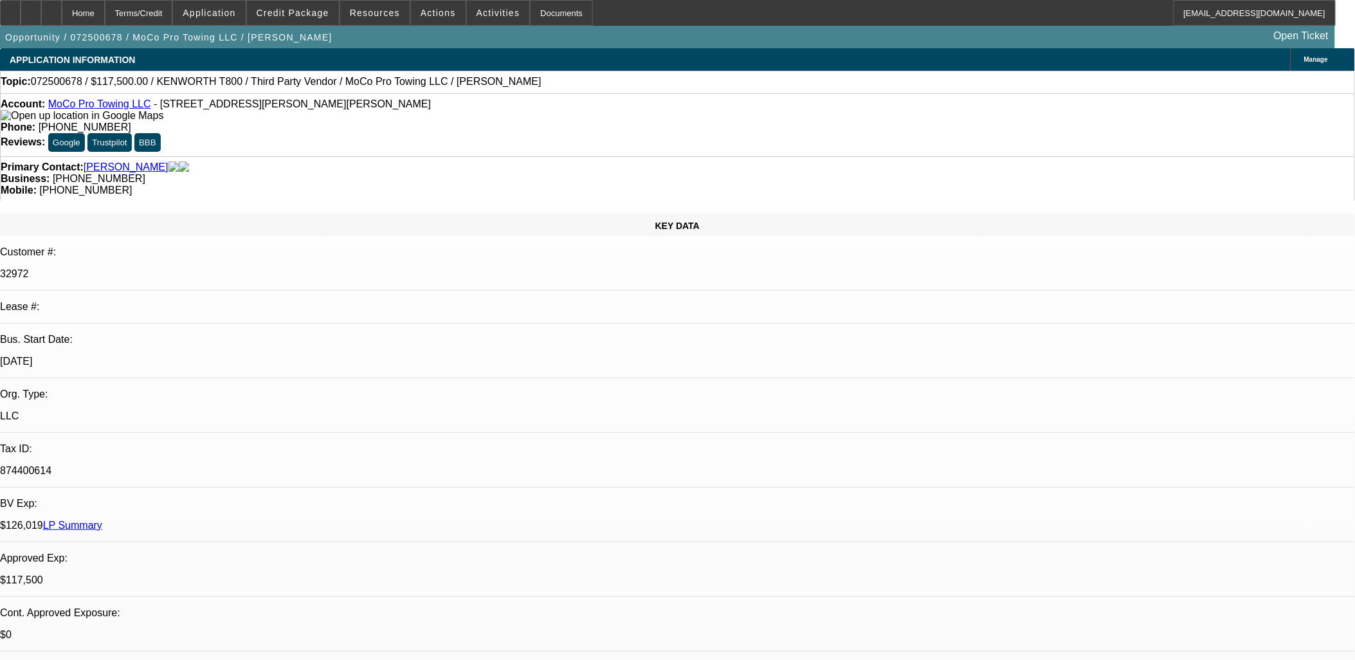
select select "6"
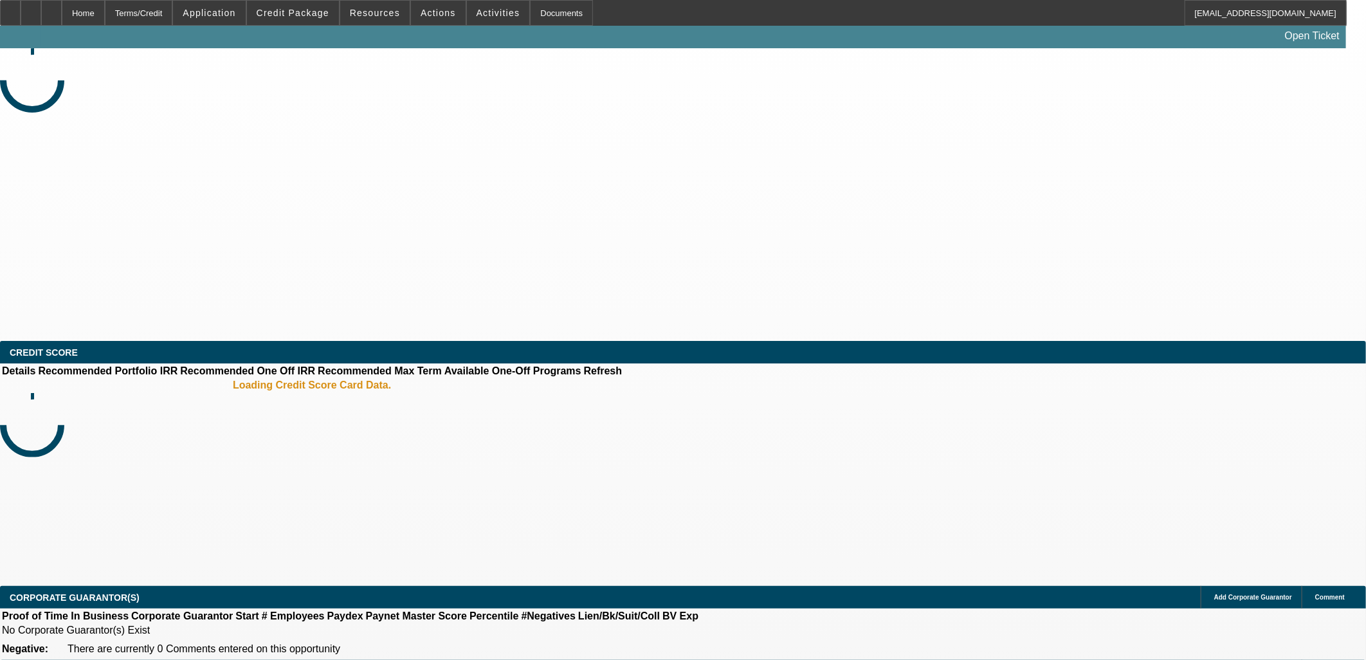
select select "0"
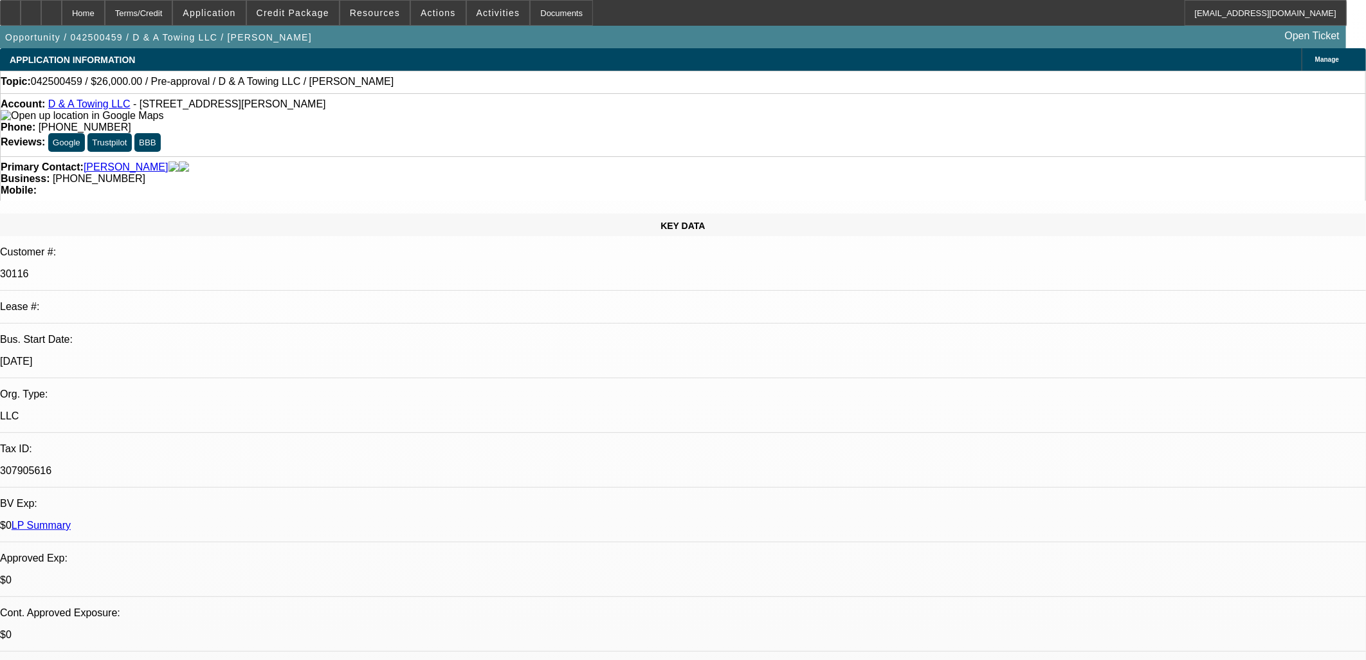
select select "1"
select select "2"
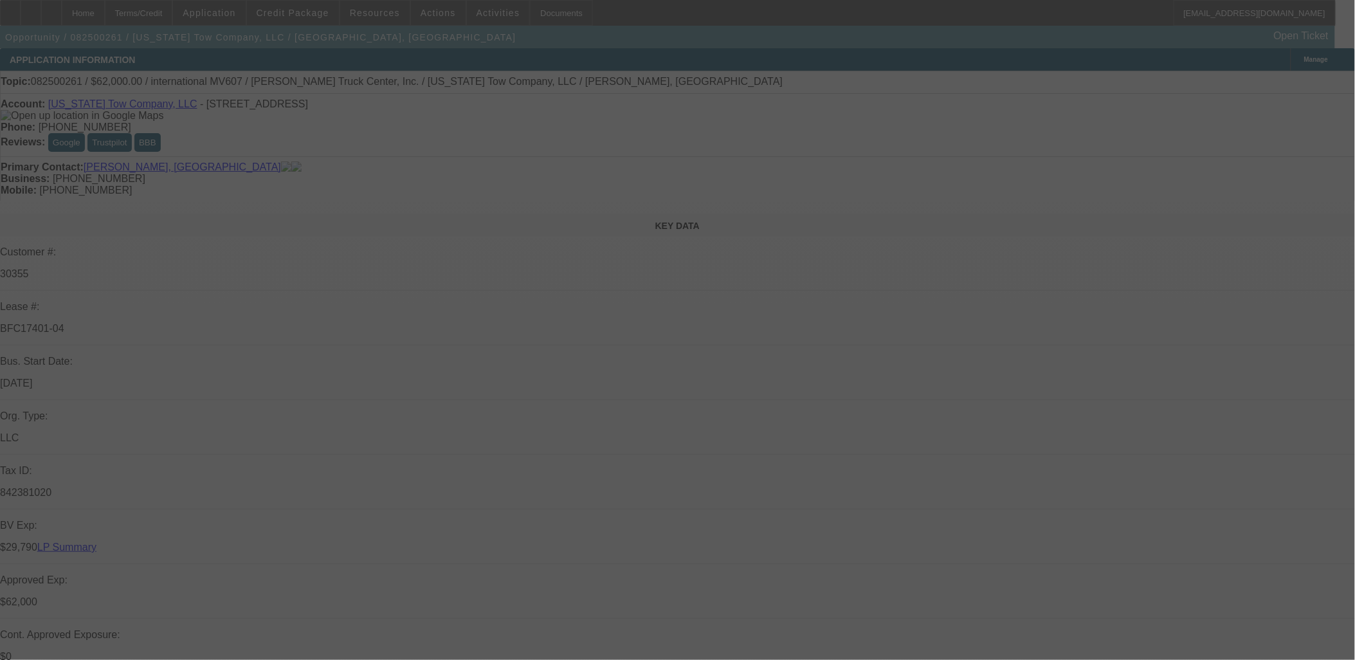
select select "0"
select select "2"
select select "0"
select select "2"
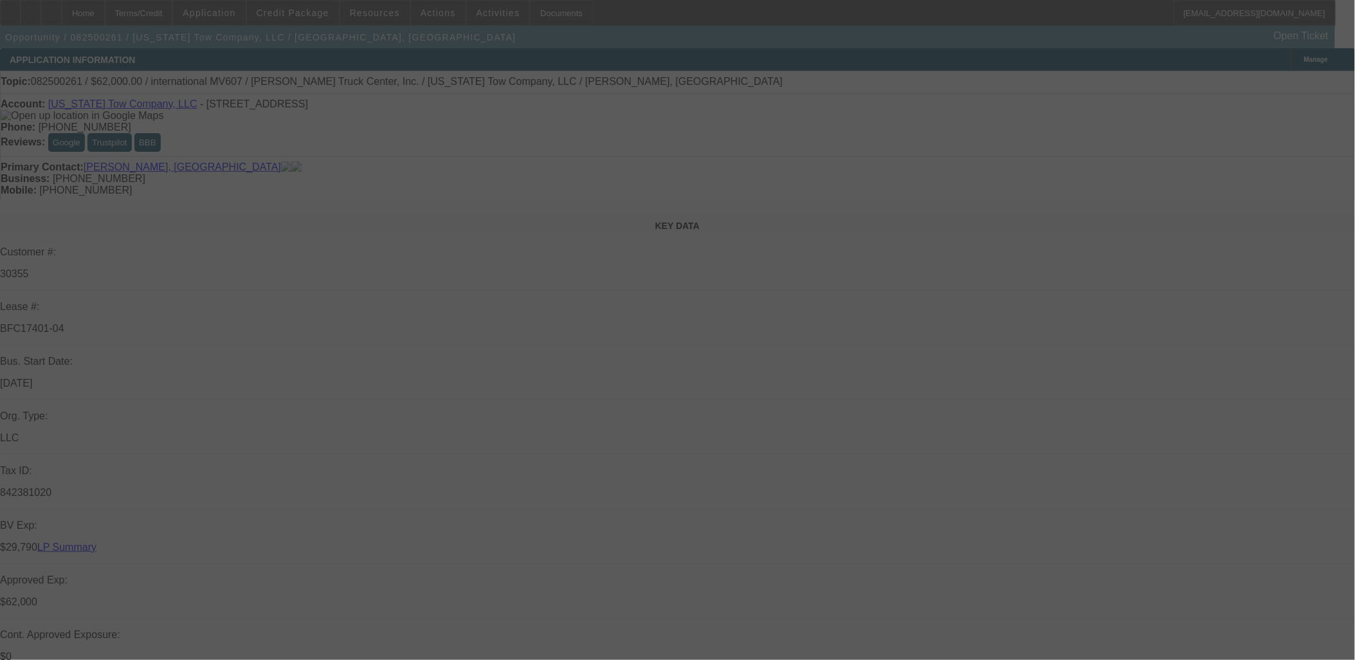
select select "0"
select select "2"
select select "0"
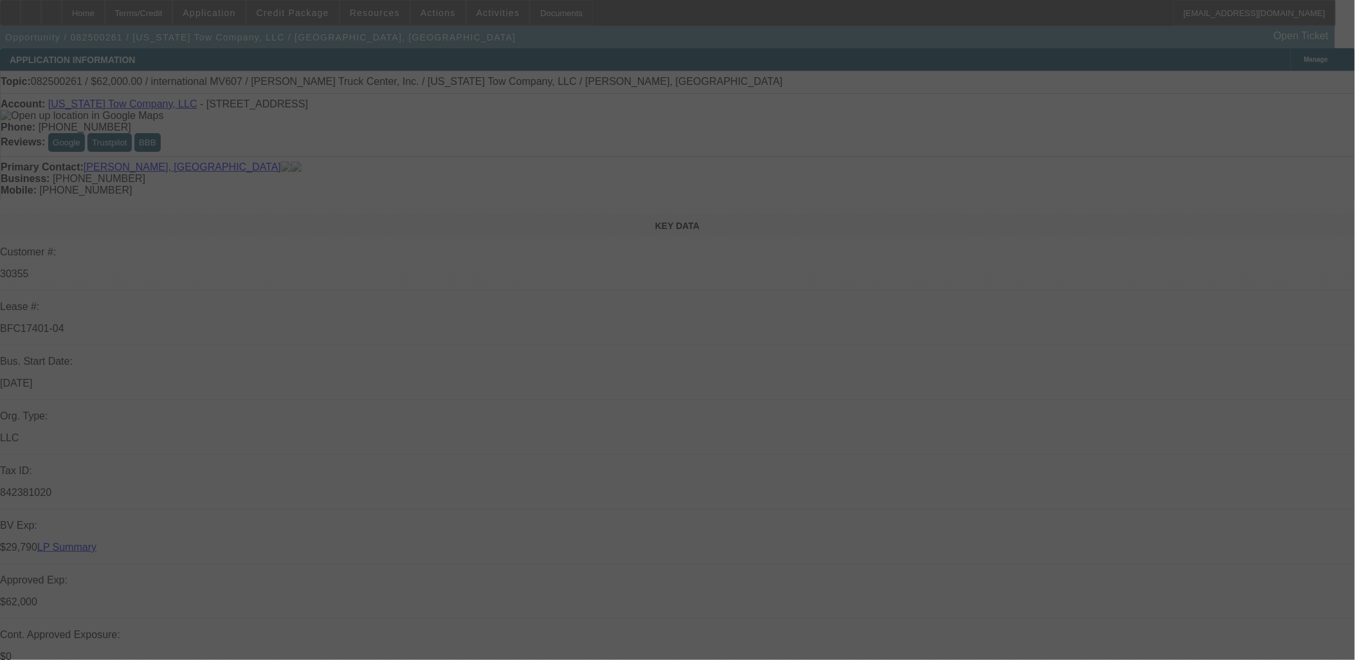
select select "2"
select select "0"
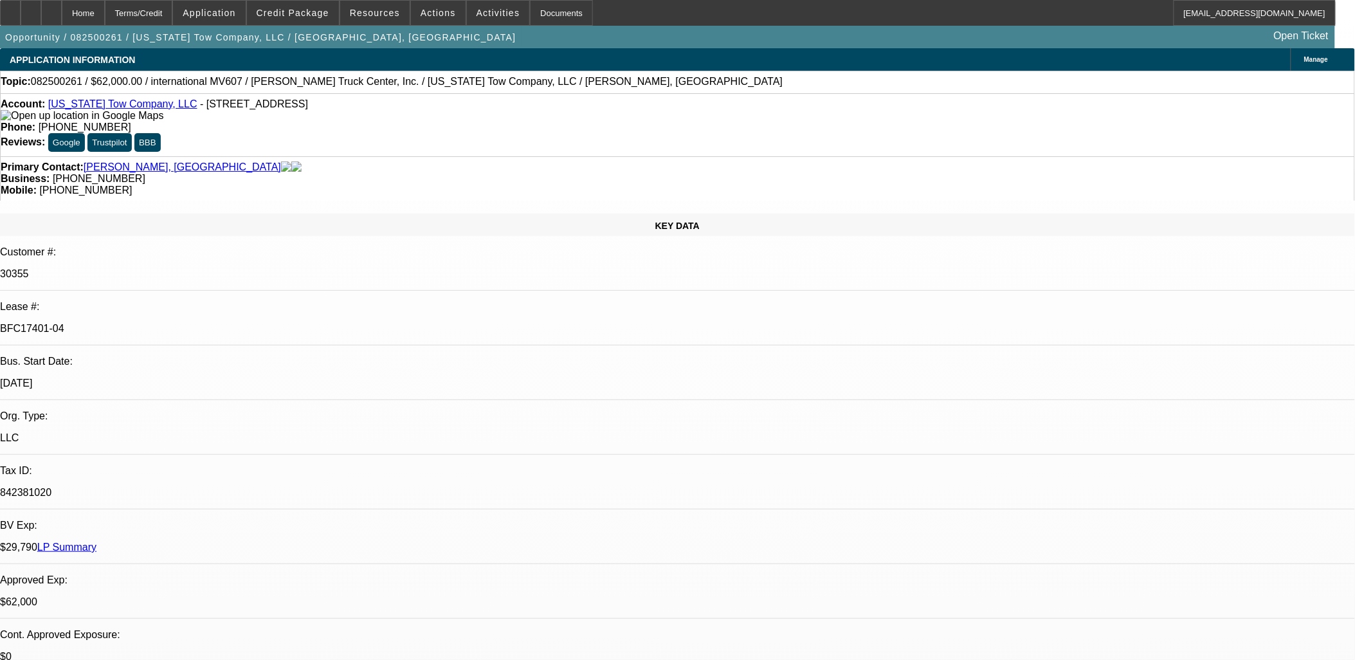
select select "1"
select select "2"
select select "6"
select select "1"
select select "2"
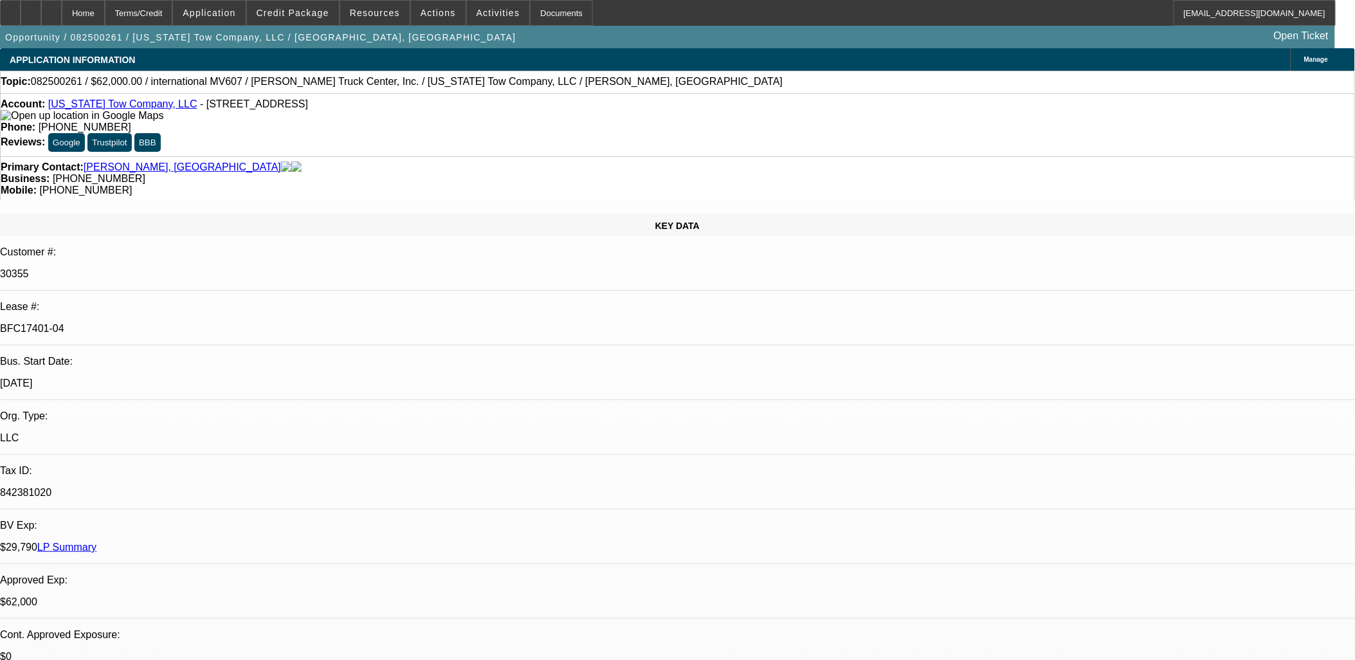
select select "6"
select select "1"
select select "2"
select select "6"
select select "1"
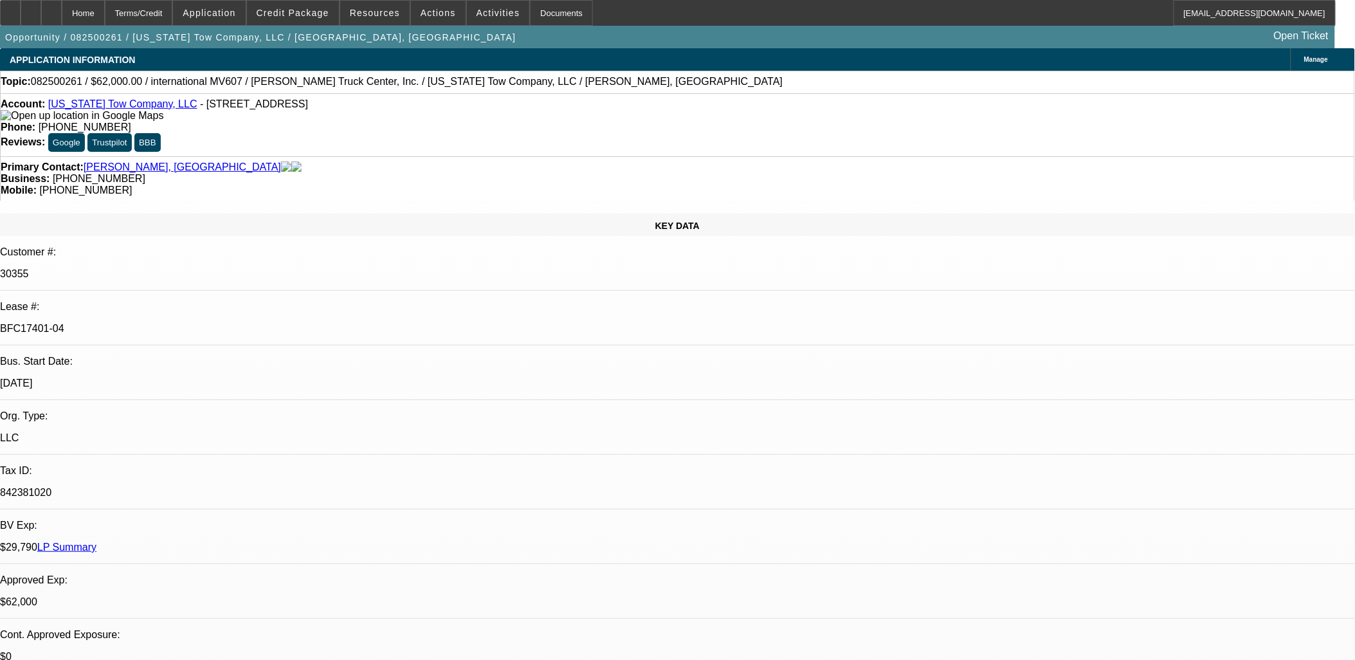
select select "2"
select select "6"
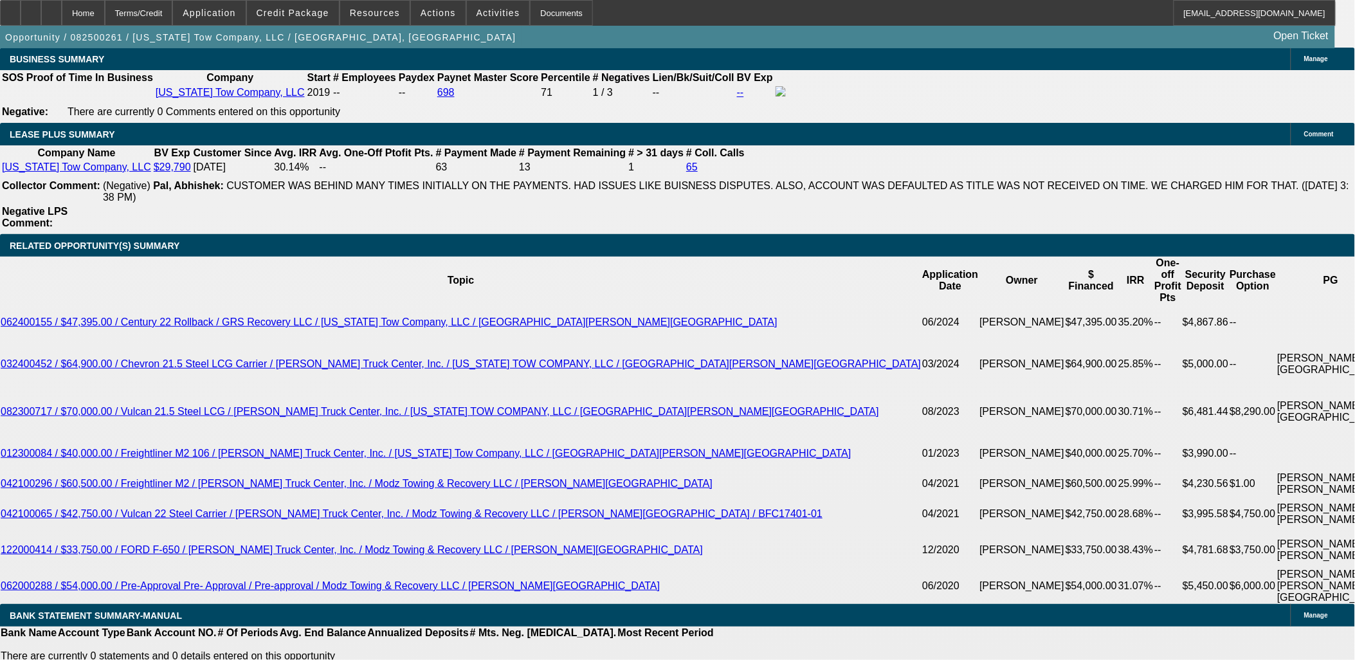
scroll to position [2071, 0]
